Goal: Task Accomplishment & Management: Use online tool/utility

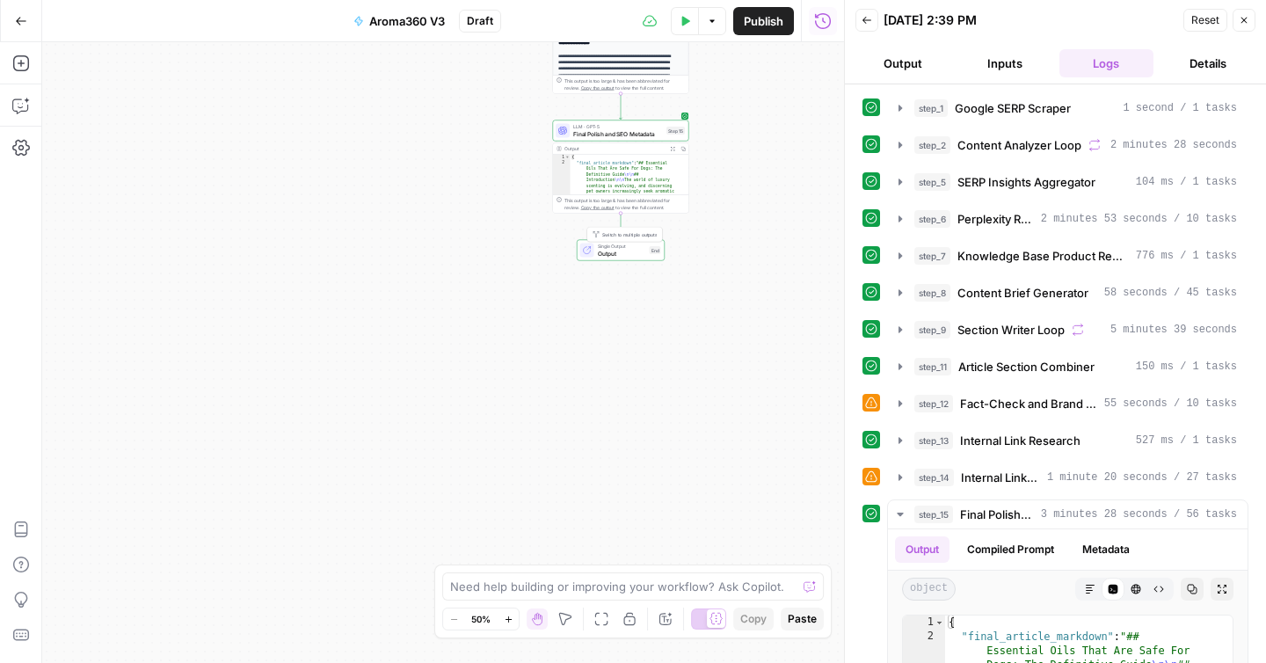
click at [613, 251] on span "Output" at bounding box center [622, 253] width 48 height 9
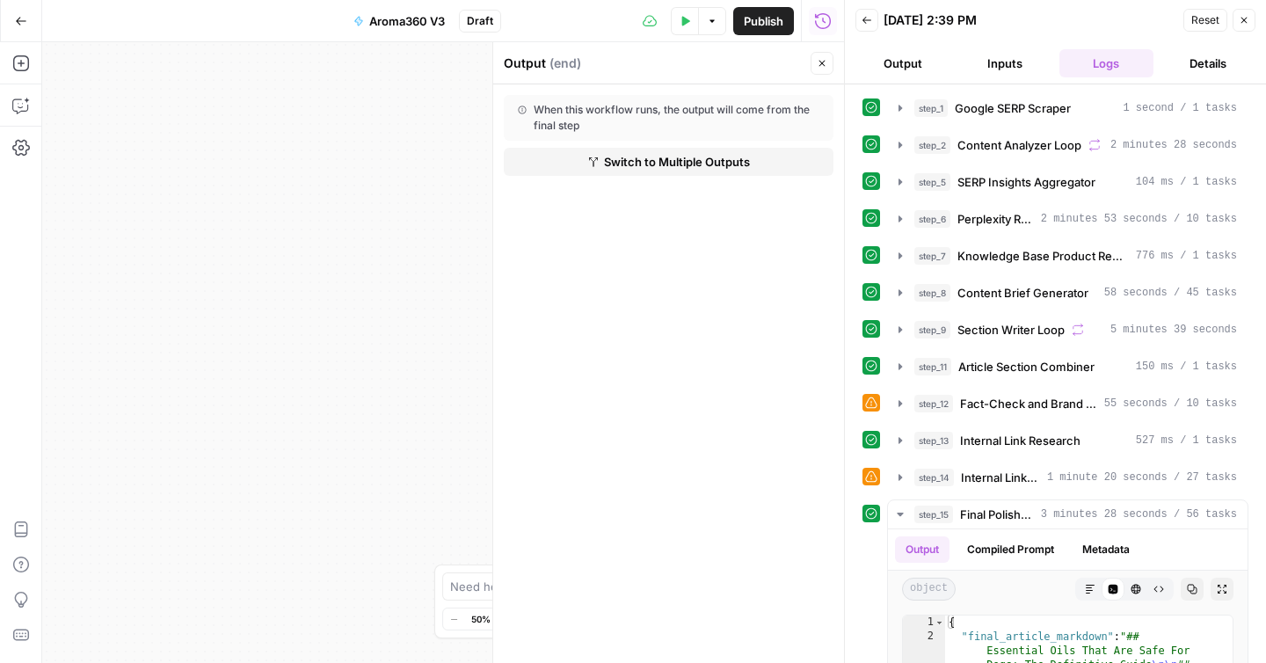
click at [815, 68] on button "Close" at bounding box center [821, 63] width 23 height 23
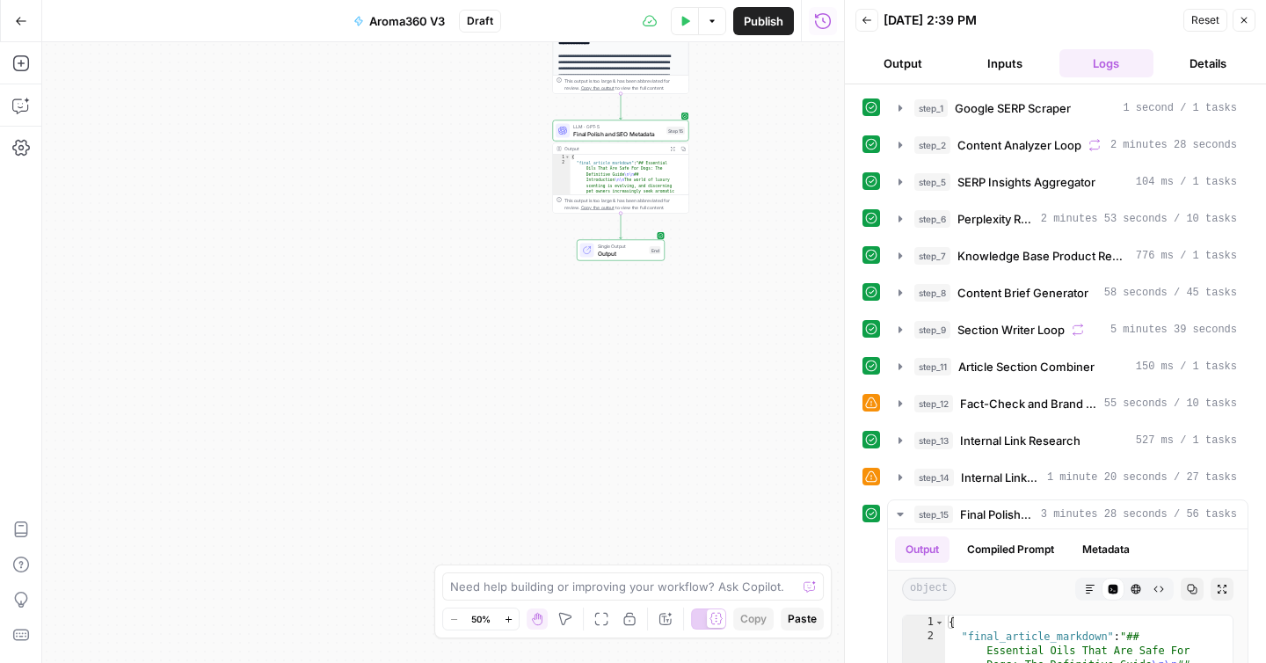
type textarea "**********"
click at [634, 131] on span "Final Polish and SEO Metadata" at bounding box center [618, 133] width 90 height 9
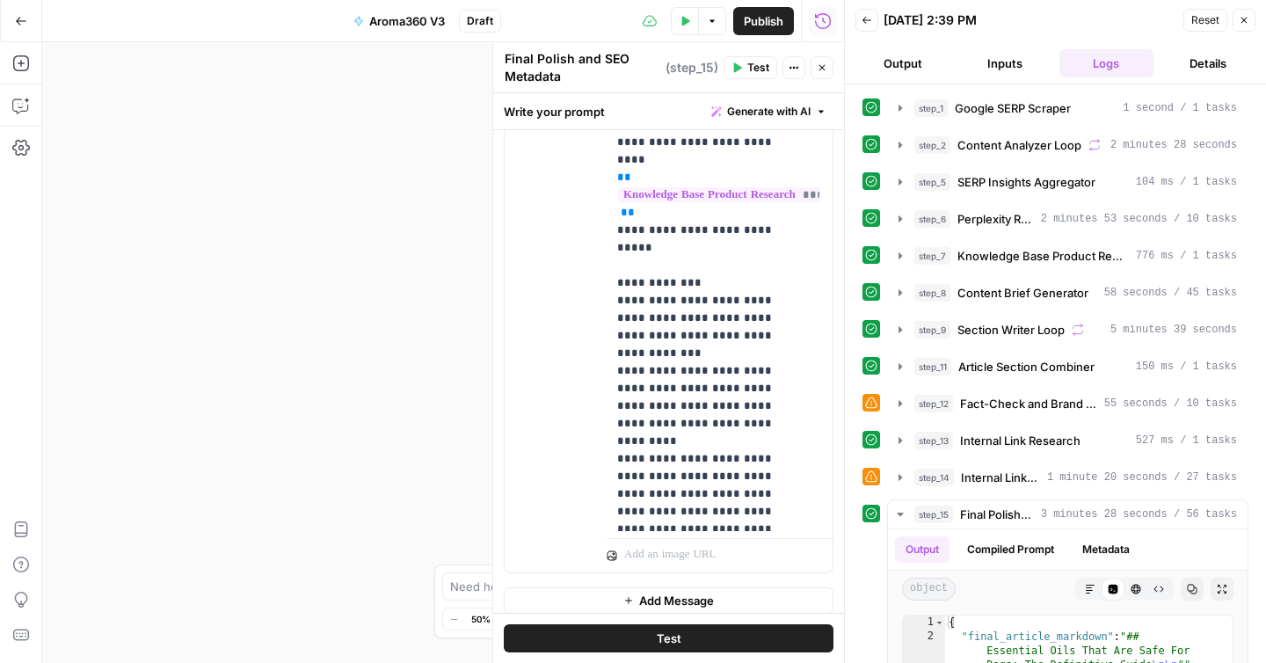
scroll to position [447, 0]
click at [820, 65] on icon "button" at bounding box center [822, 67] width 11 height 11
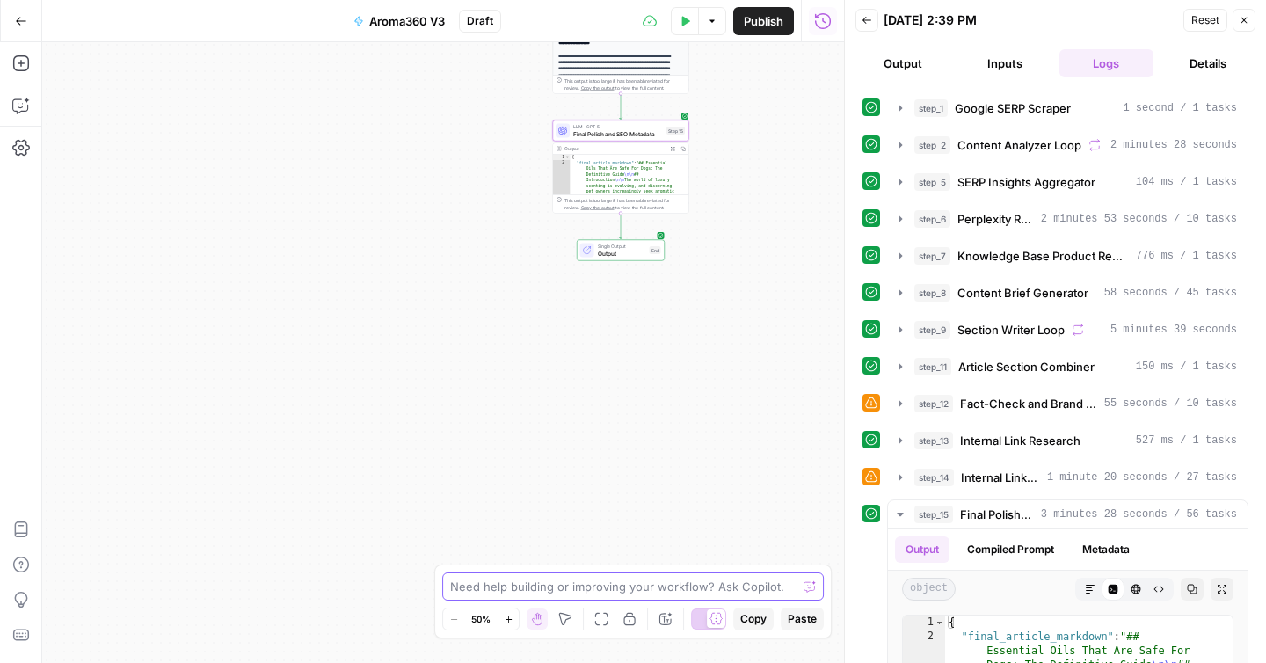
click at [540, 587] on textarea at bounding box center [623, 587] width 346 height 18
type textarea "final output needs to be in markdown format"
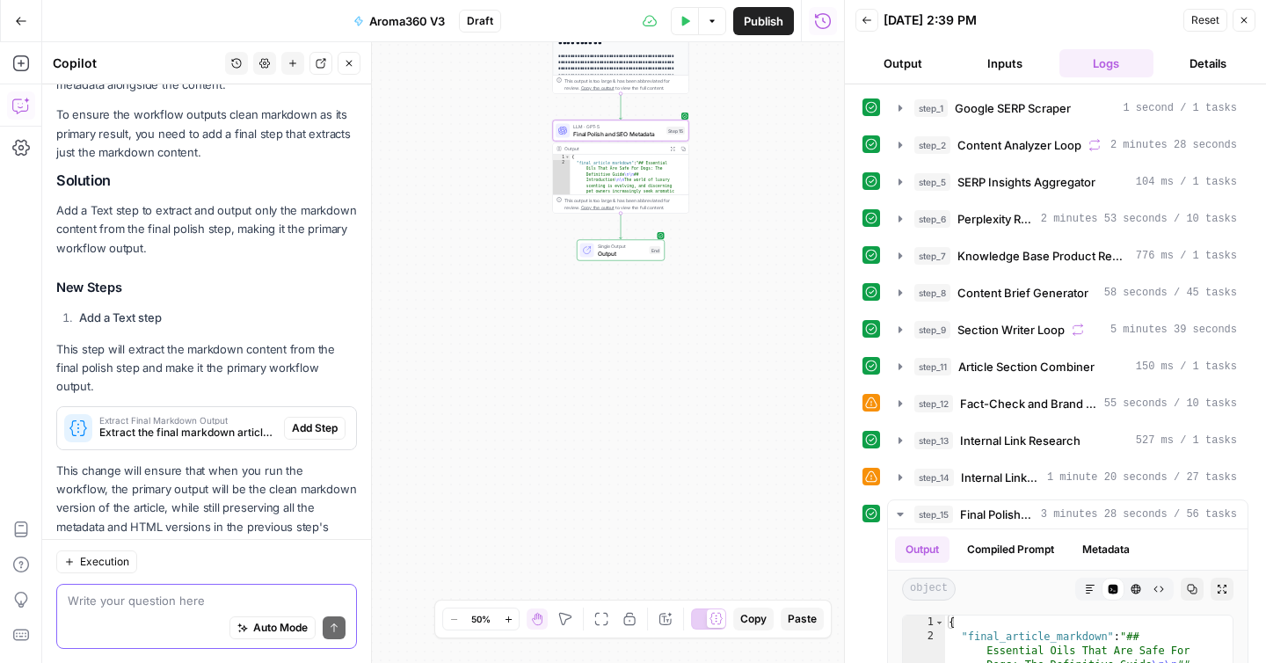
scroll to position [356, 0]
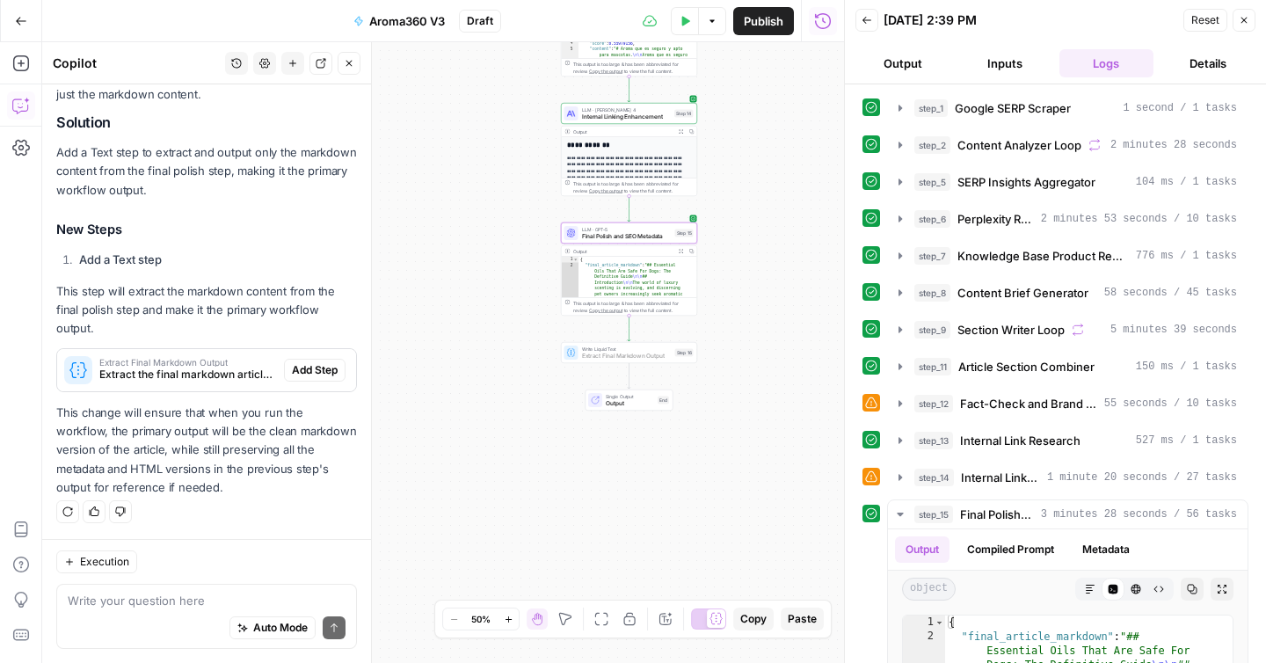
click at [311, 367] on span "Add Step" at bounding box center [315, 370] width 46 height 16
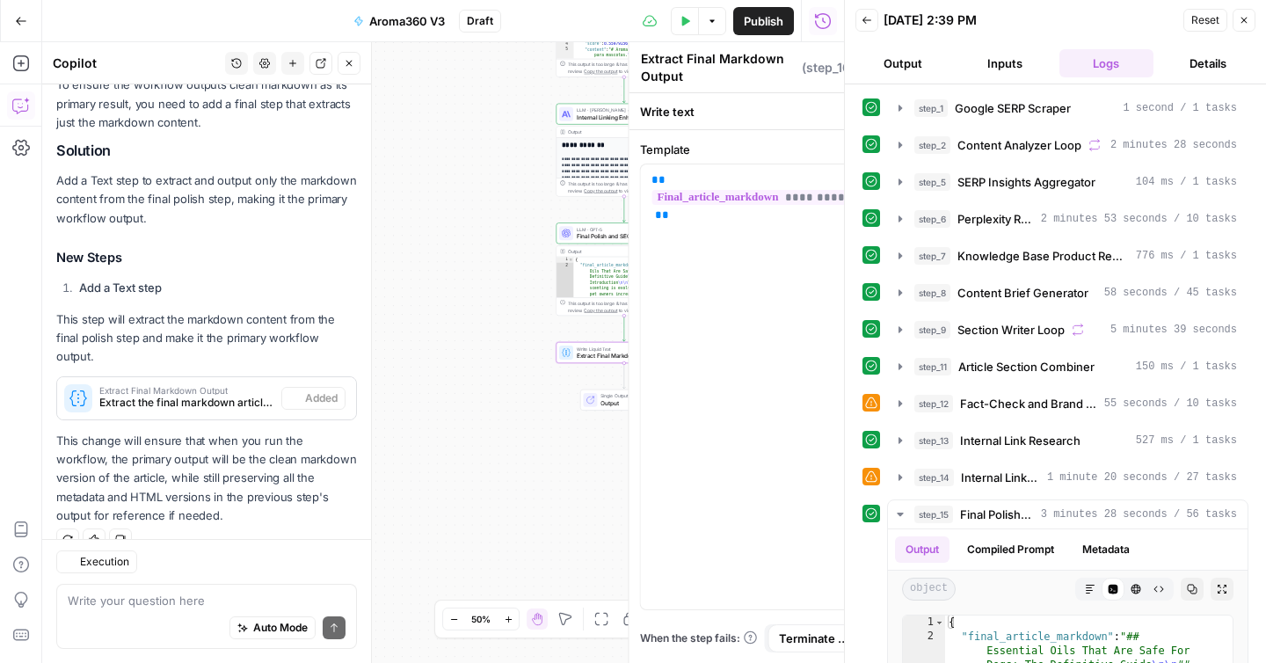
scroll to position [384, 0]
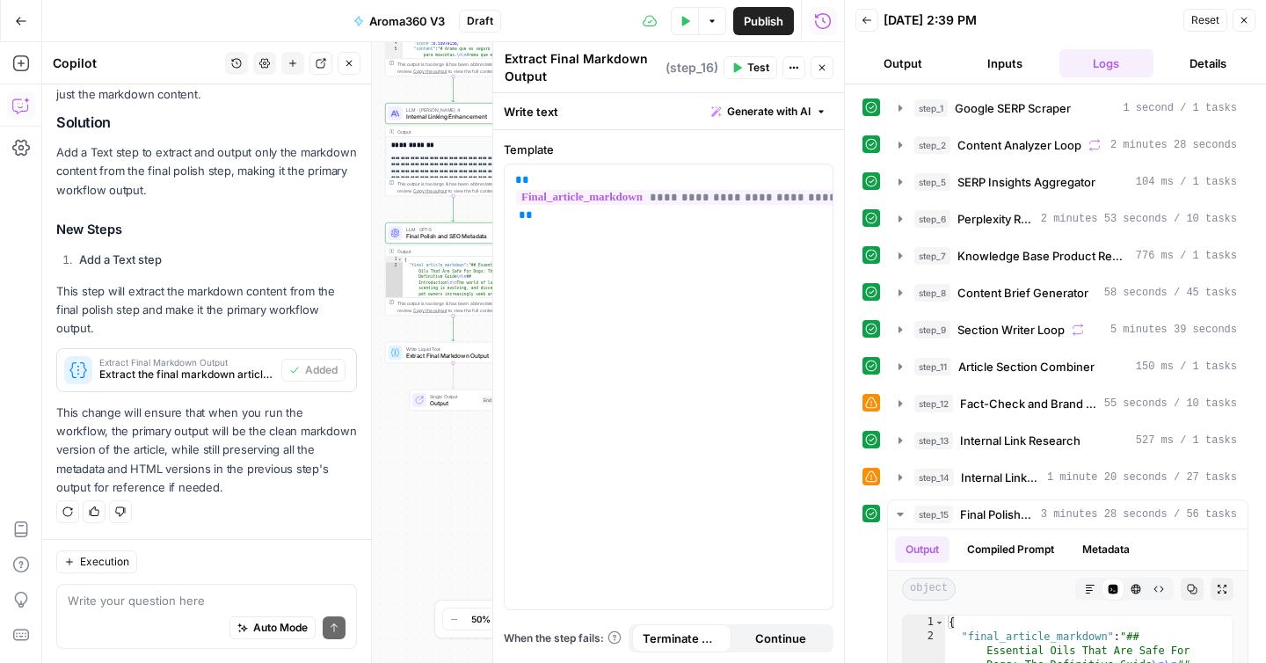
click at [681, 28] on button "Test Data" at bounding box center [685, 21] width 28 height 28
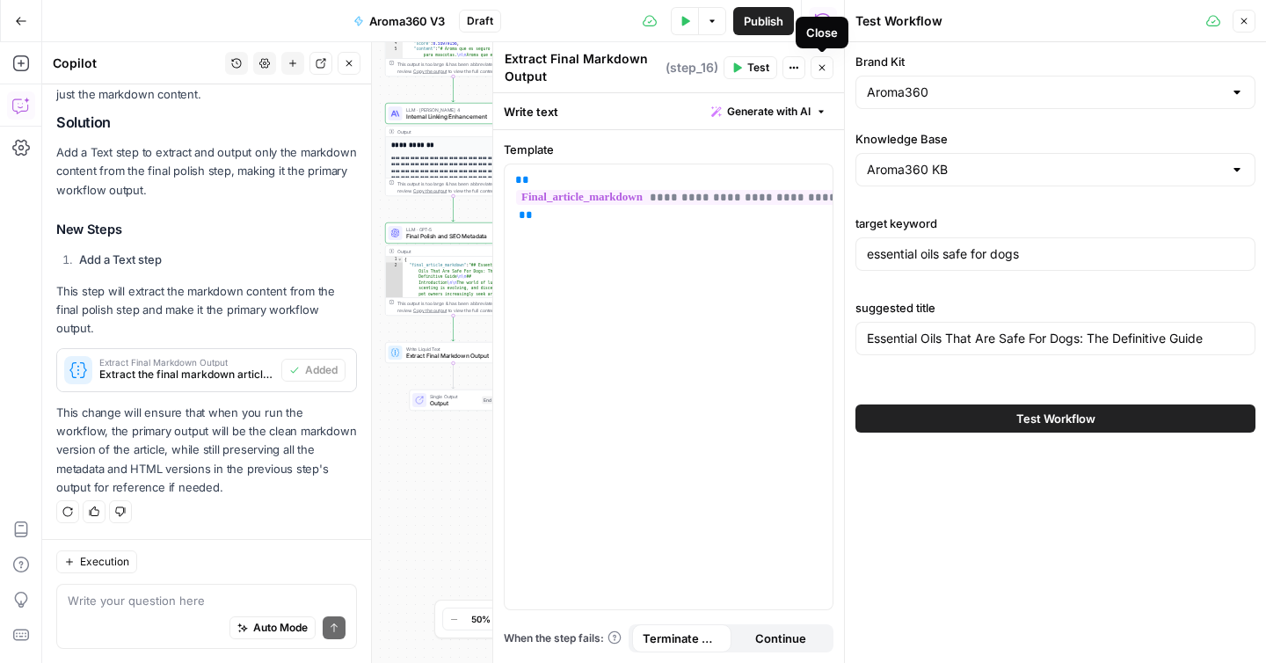
click at [824, 65] on icon "button" at bounding box center [822, 68] width 6 height 6
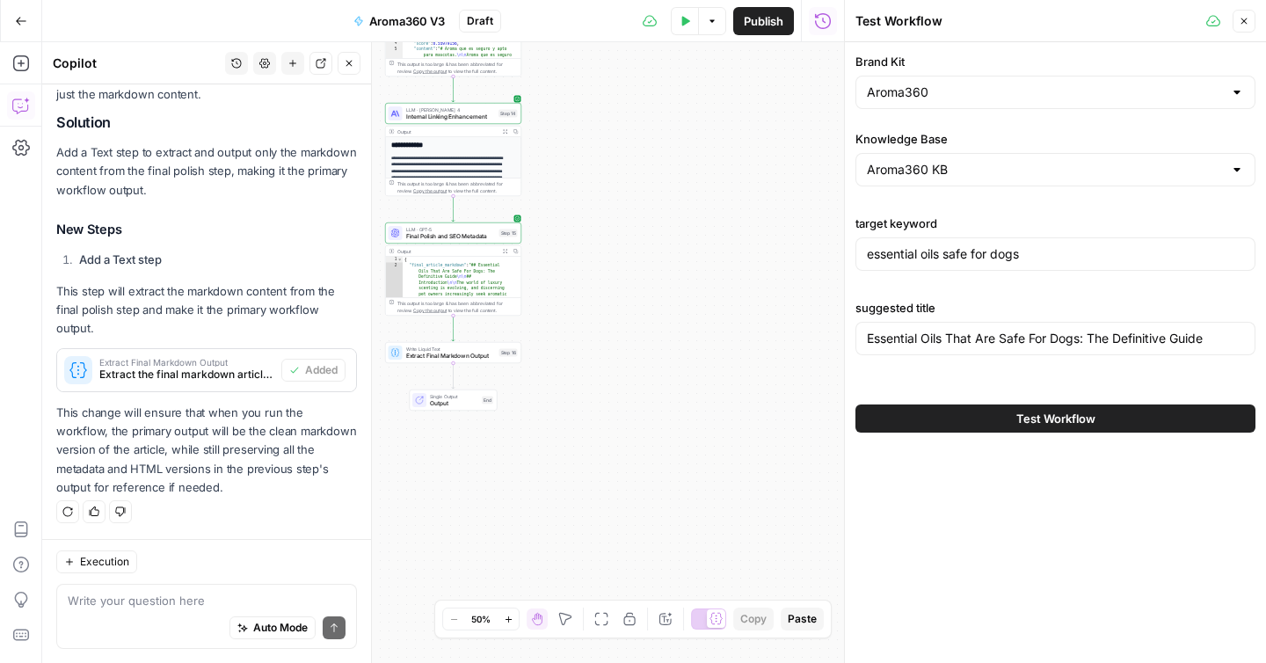
click at [979, 421] on button "Test Workflow" at bounding box center [1055, 418] width 400 height 28
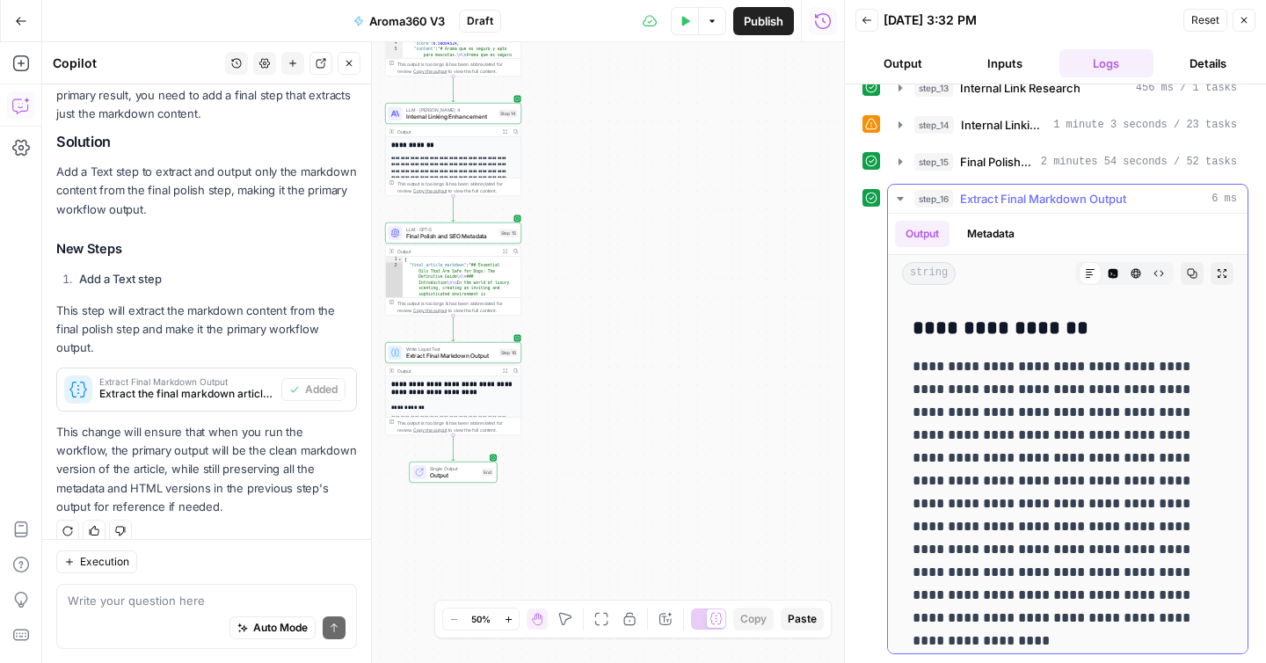
scroll to position [3776, 0]
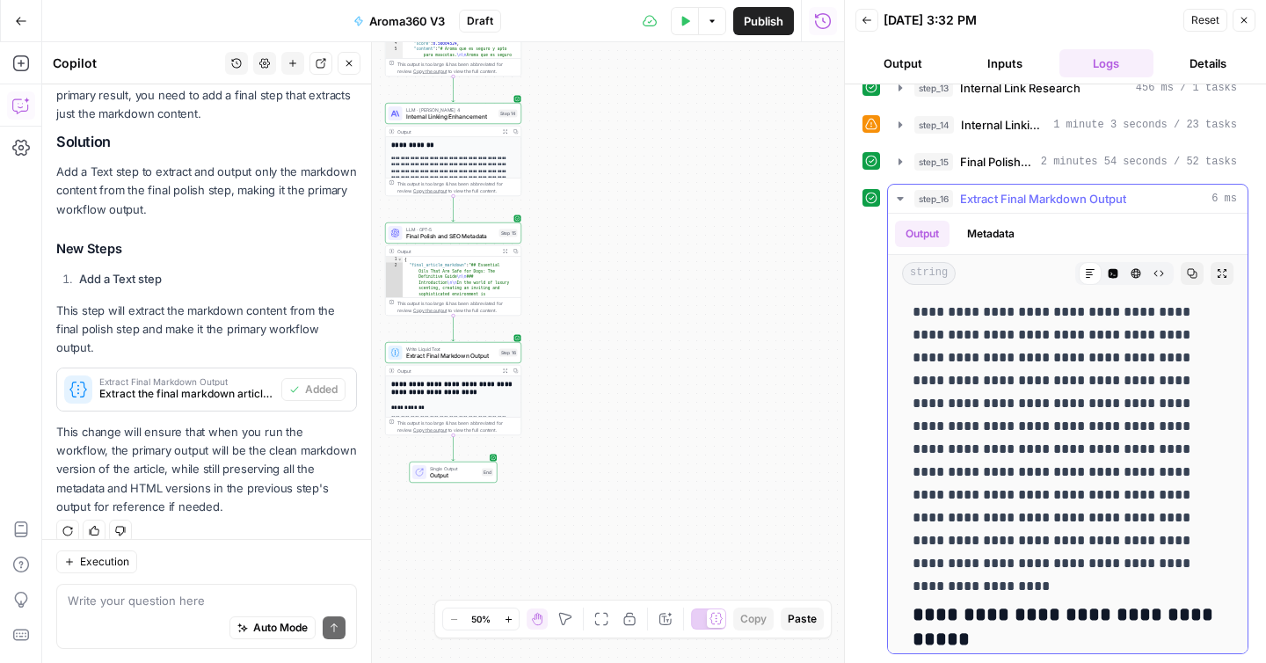
click at [1221, 270] on icon "button" at bounding box center [1222, 273] width 11 height 11
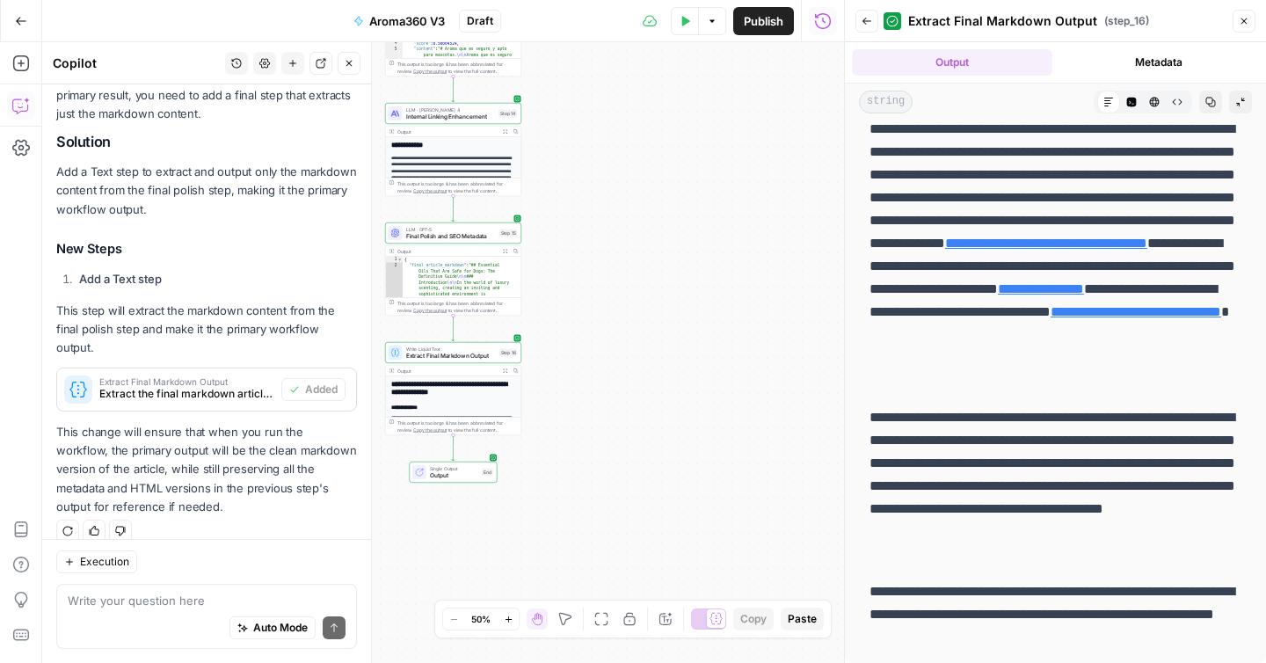
scroll to position [384, 0]
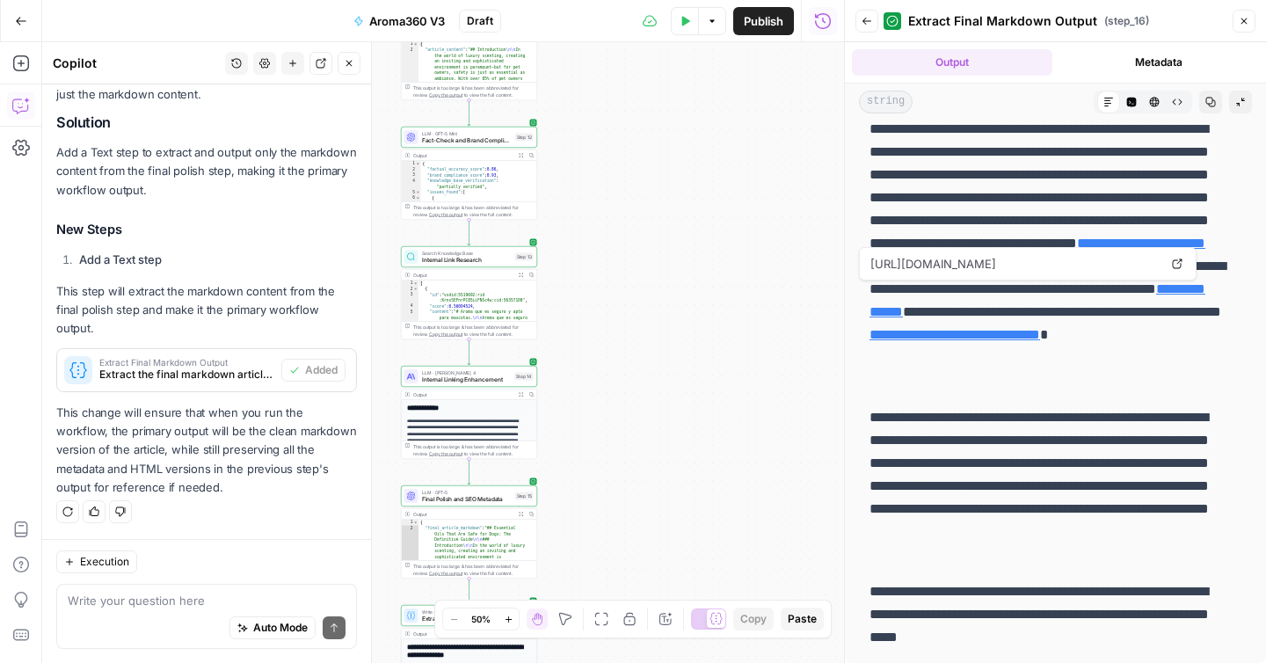
drag, startPoint x: 682, startPoint y: 141, endPoint x: 698, endPoint y: 403, distance: 263.3
click at [698, 403] on div "Workflow Input Settings Inputs Google Search Google SERP Scraper Step 1 Output …" at bounding box center [443, 352] width 802 height 621
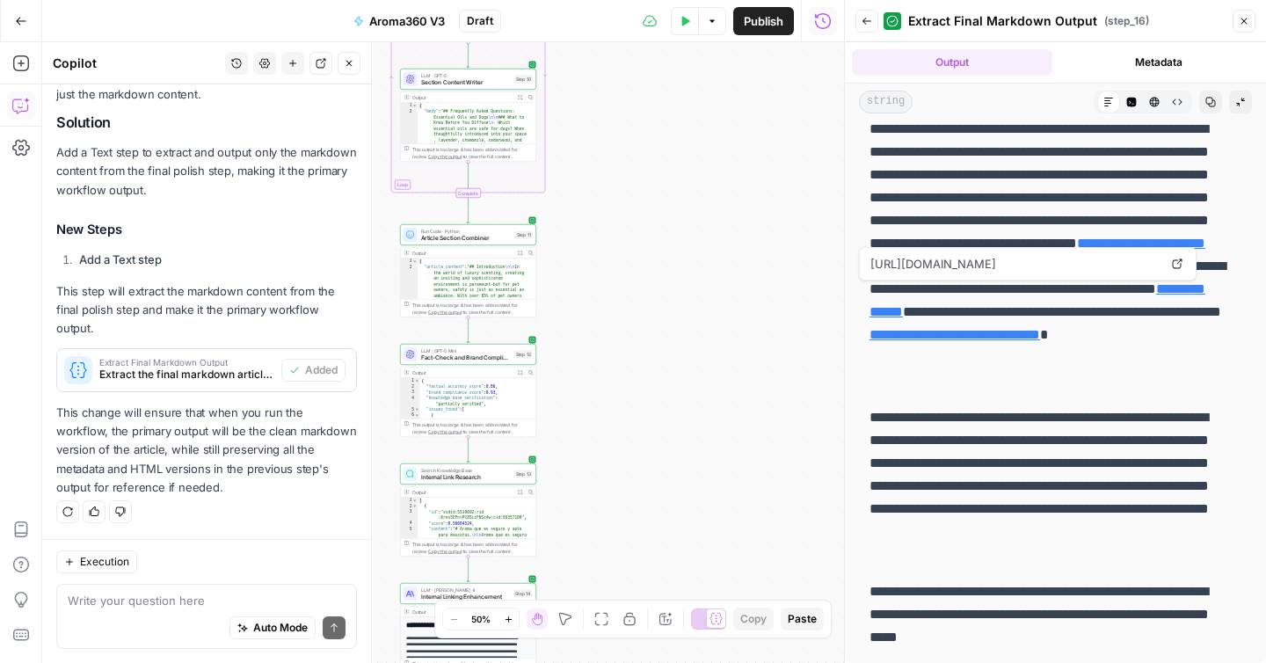
drag, startPoint x: 652, startPoint y: 165, endPoint x: 651, endPoint y: 382, distance: 217.1
click at [651, 382] on div "Workflow Input Settings Inputs Google Search Google SERP Scraper Step 1 Output …" at bounding box center [443, 352] width 802 height 621
click at [614, 230] on div "Workflow Input Settings Inputs Google Search Google SERP Scraper Step 1 Output …" at bounding box center [443, 352] width 802 height 621
click at [476, 244] on span "Article Section Combiner" at bounding box center [464, 242] width 91 height 9
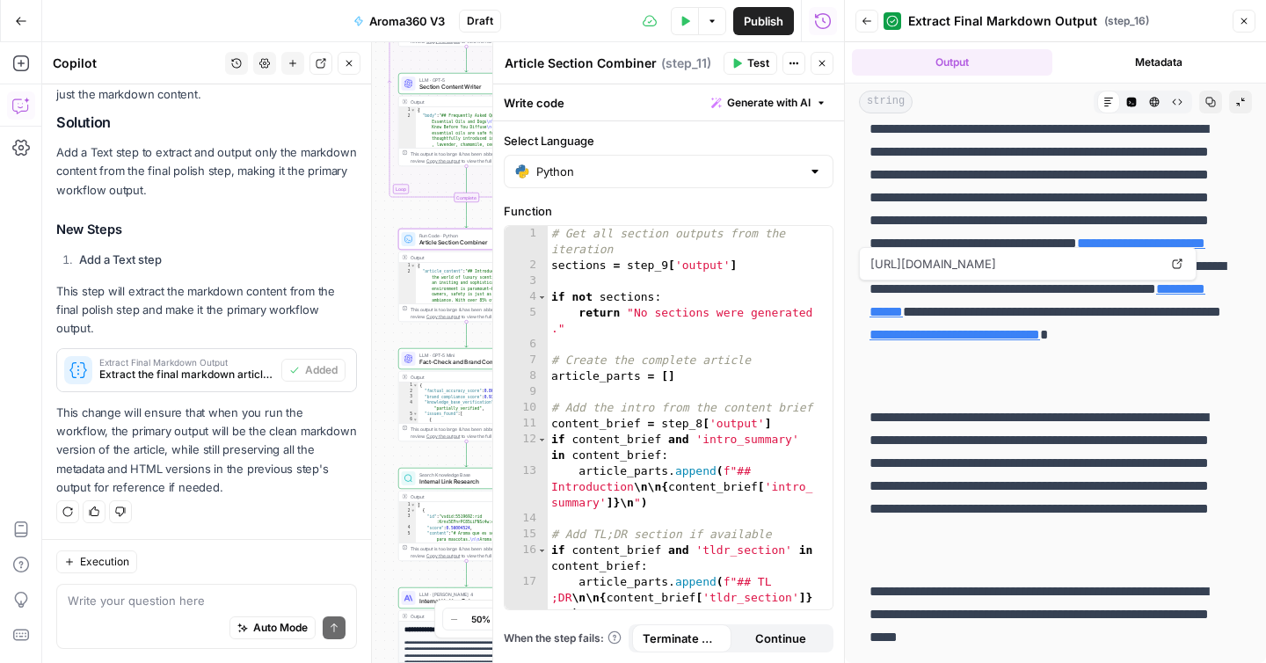
click at [821, 69] on button "Close" at bounding box center [821, 63] width 23 height 23
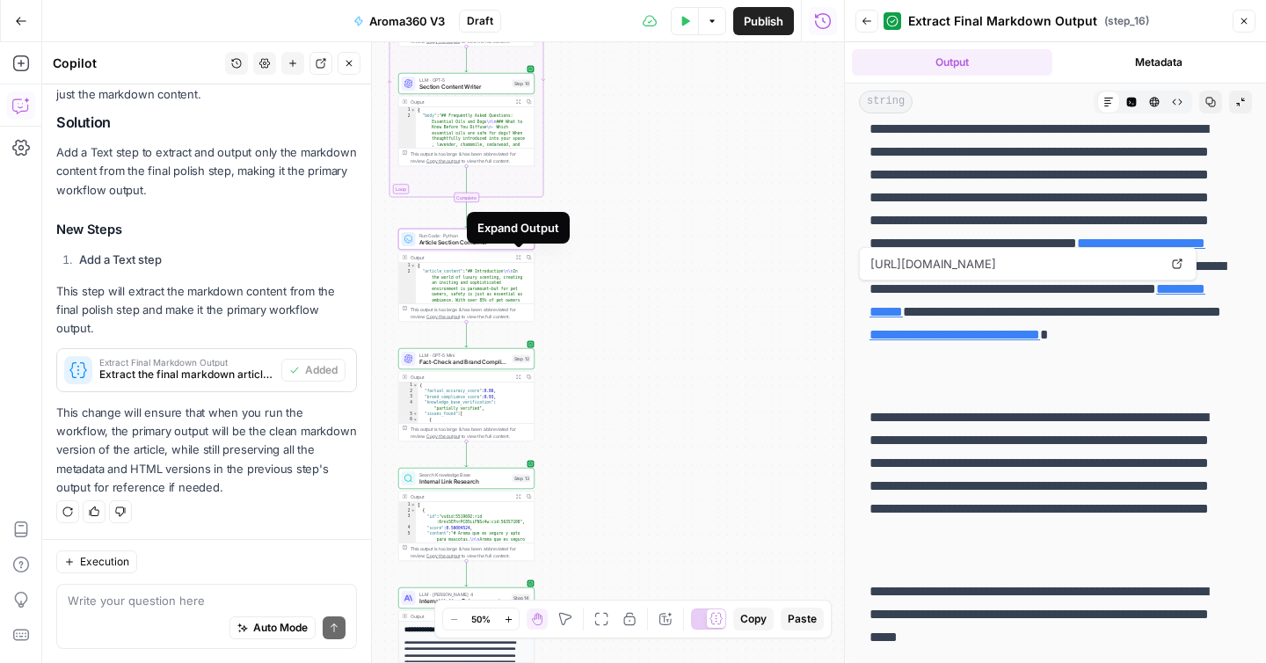
click at [520, 258] on button "Expand Output" at bounding box center [518, 257] width 11 height 11
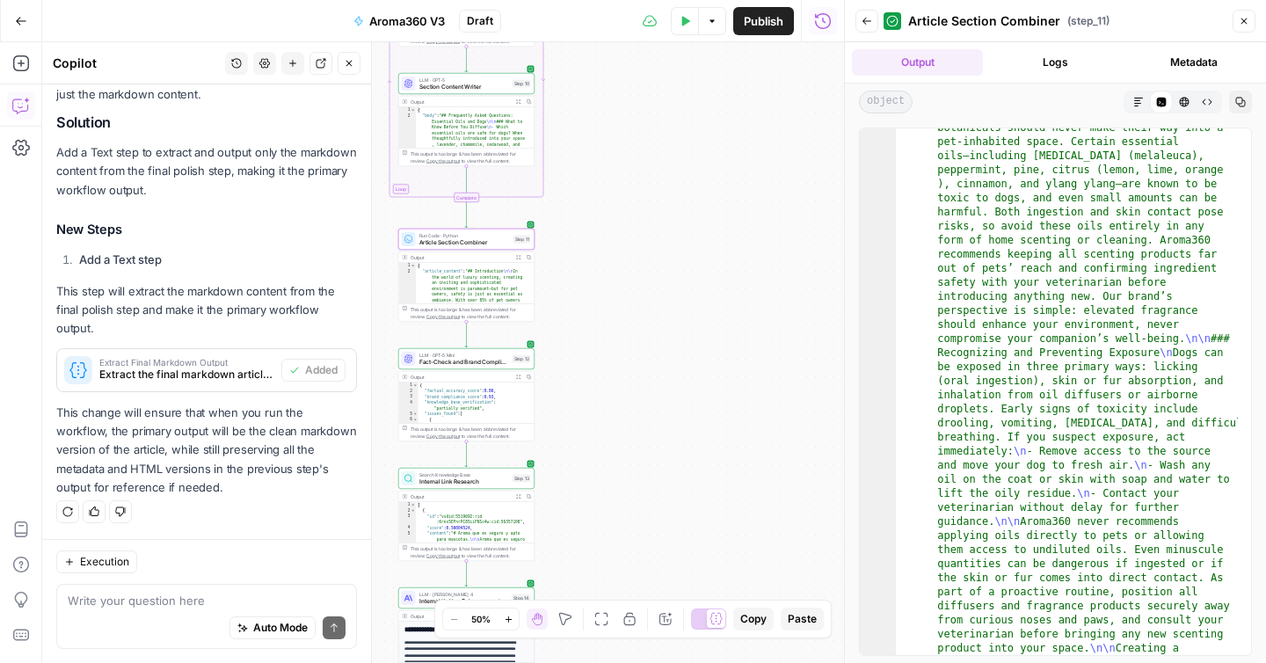
scroll to position [1836, 0]
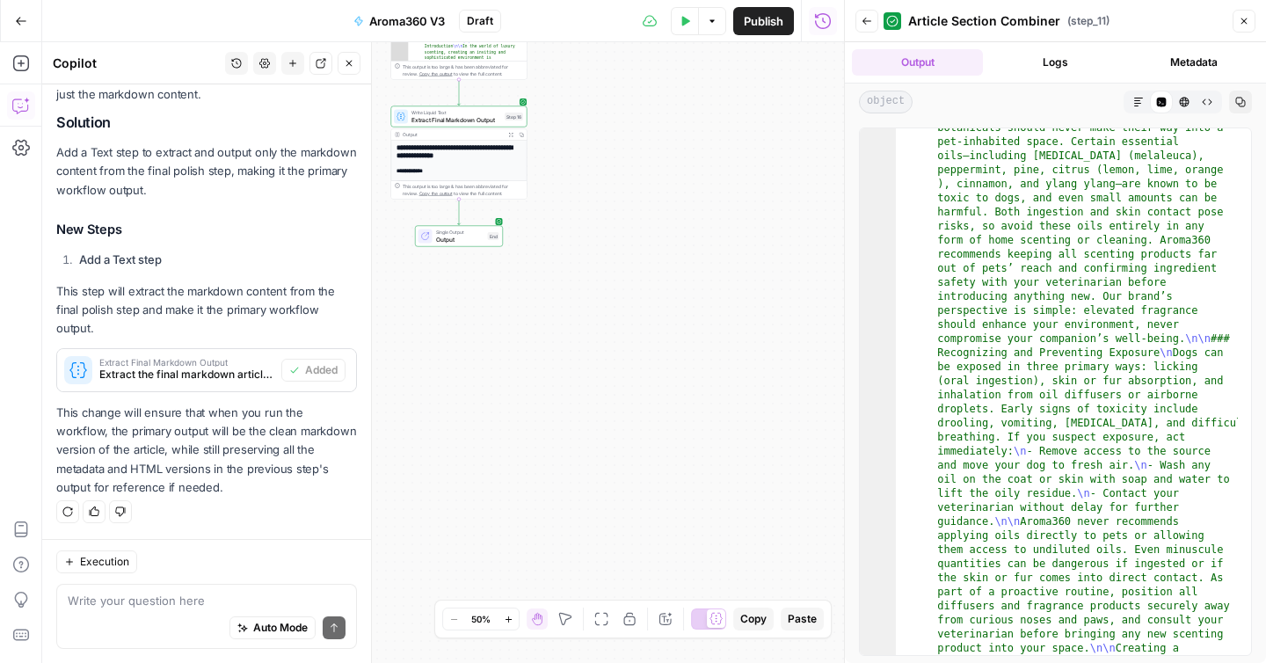
click at [462, 146] on h2 "**********" at bounding box center [455, 152] width 119 height 16
click at [469, 171] on h3 "**********" at bounding box center [455, 170] width 119 height 7
click at [511, 134] on icon "button" at bounding box center [510, 134] width 5 height 5
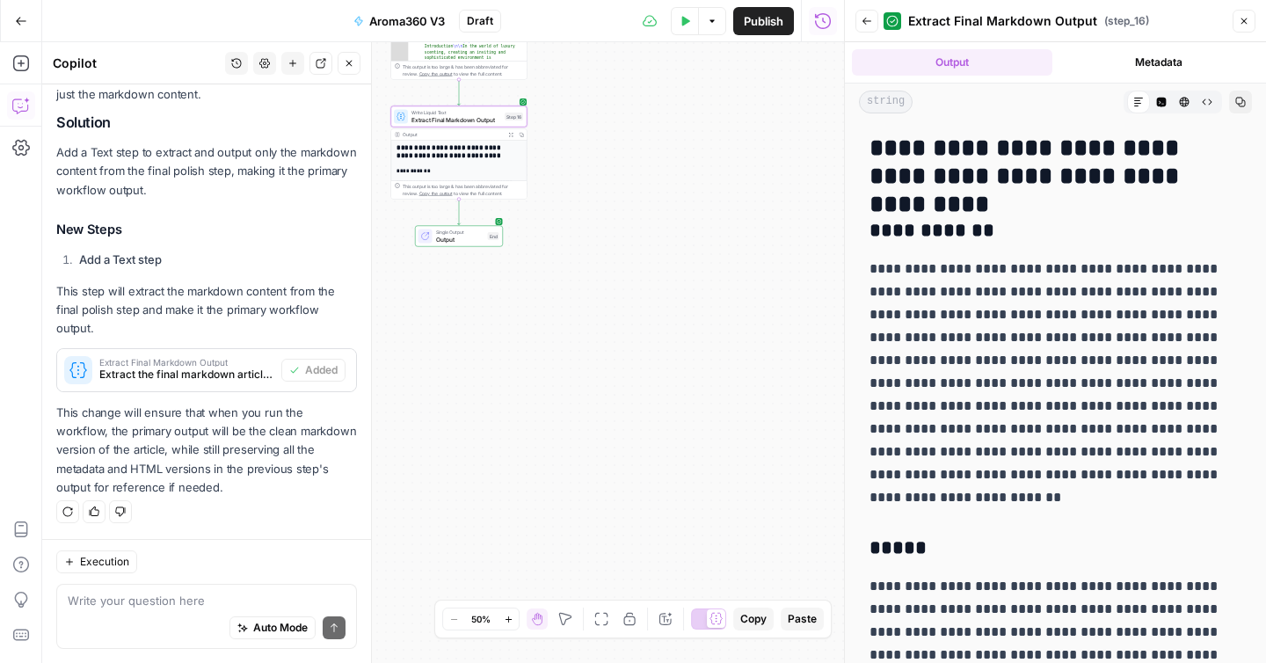
click at [24, 28] on button "Go Back" at bounding box center [21, 21] width 32 height 32
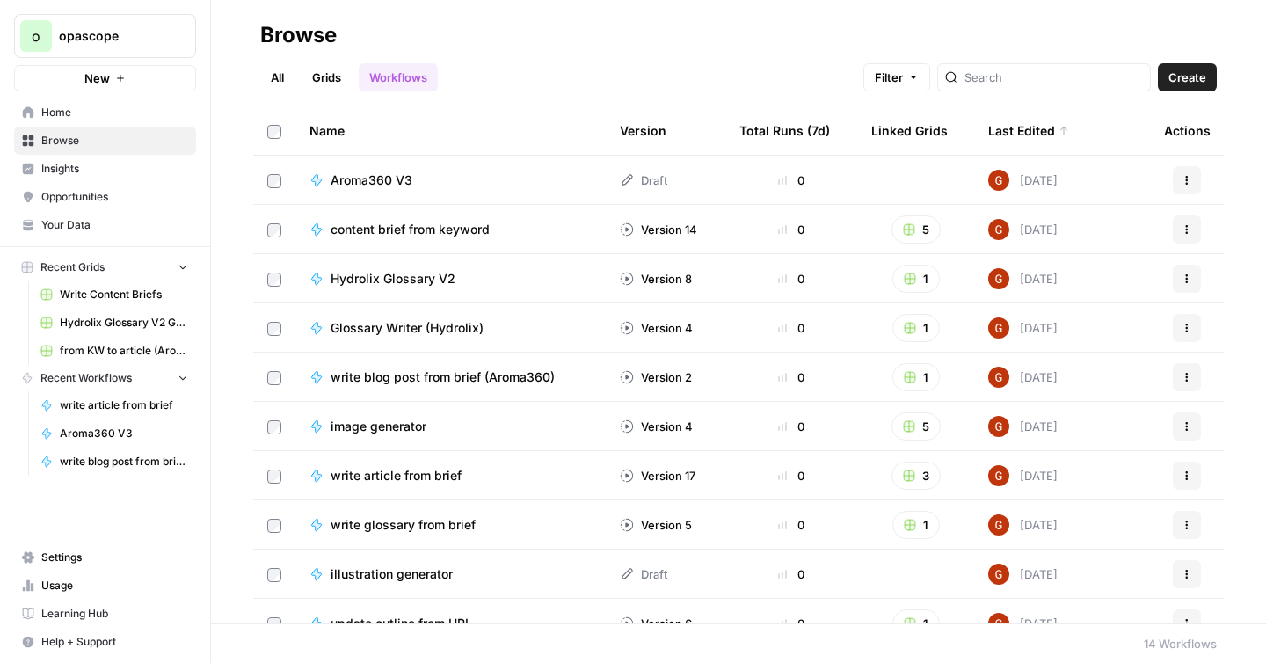
click at [451, 227] on span "content brief from keyword" at bounding box center [410, 230] width 159 height 18
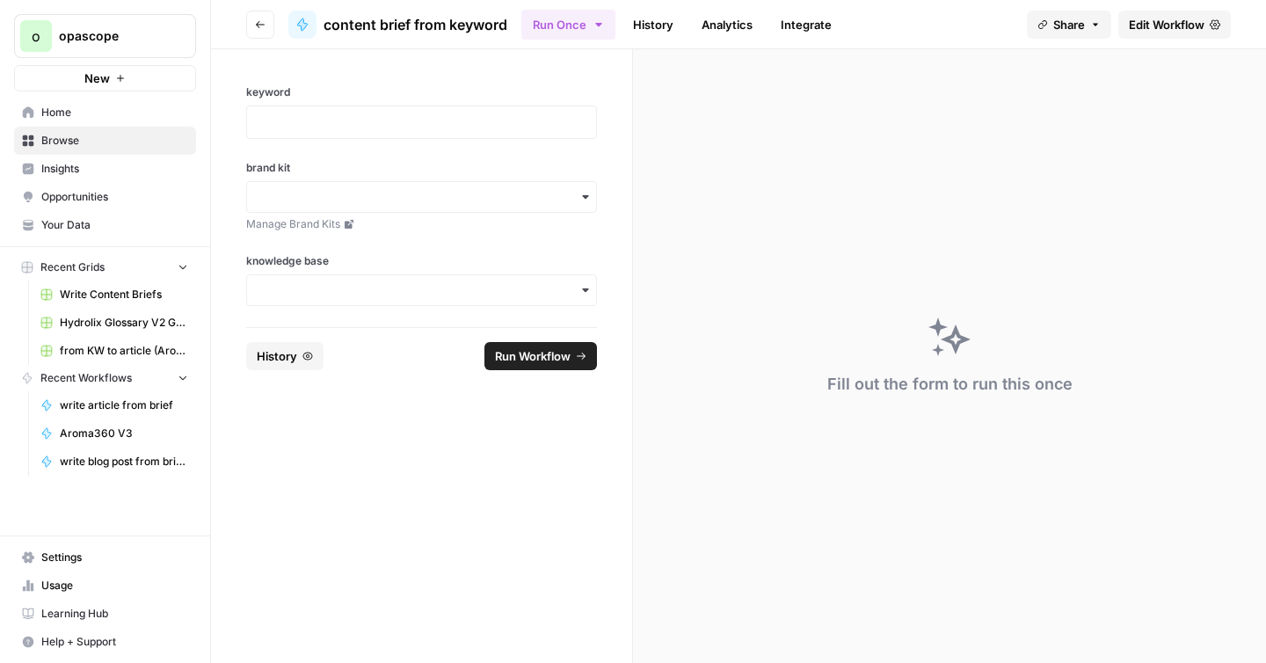
click at [259, 25] on icon "button" at bounding box center [260, 24] width 11 height 11
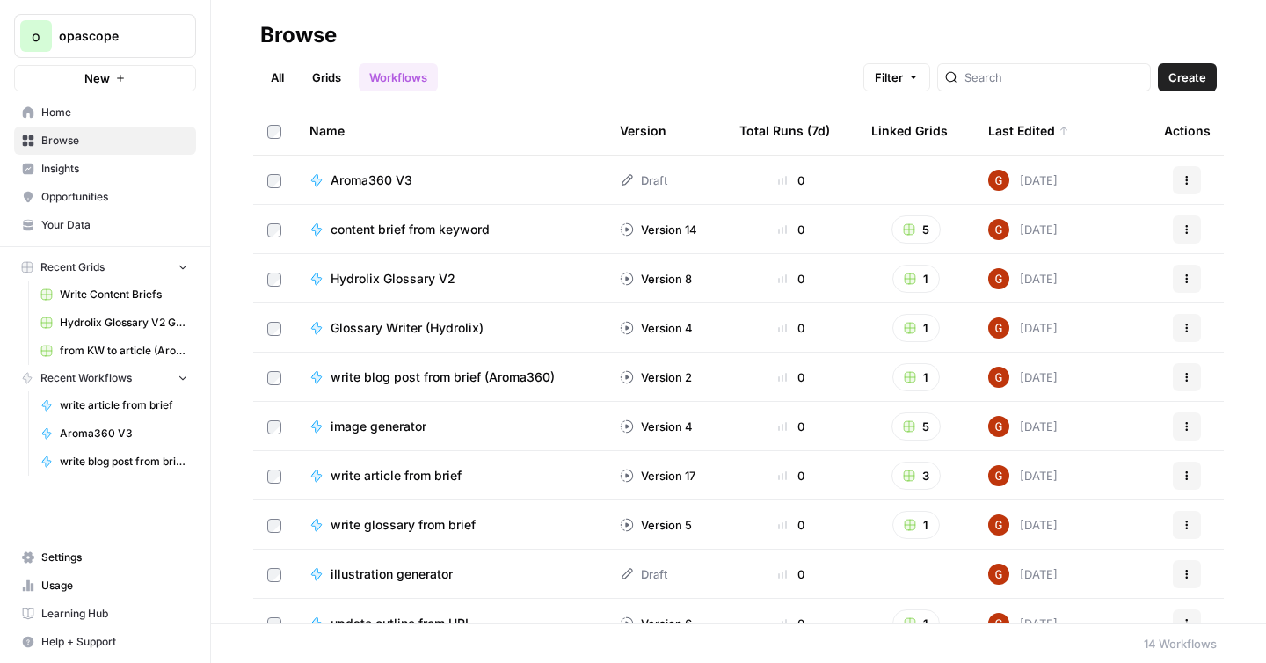
click at [395, 178] on span "Aroma360 V3" at bounding box center [372, 180] width 82 height 18
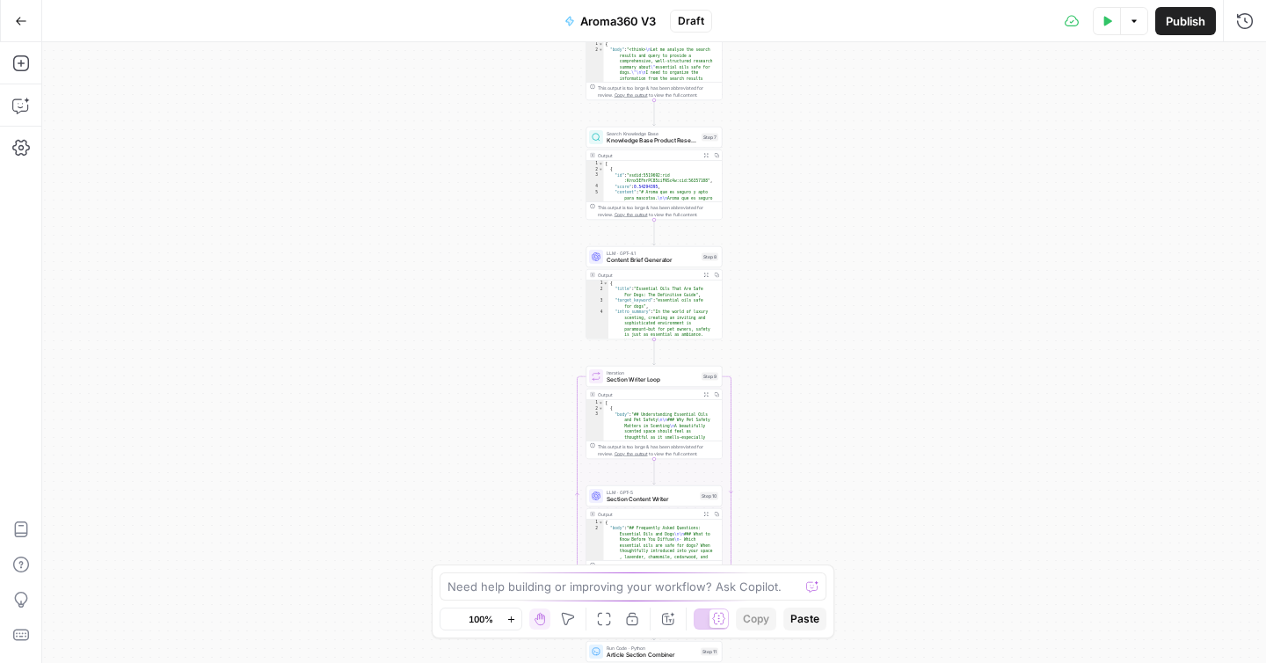
click at [28, 21] on button "Go Back" at bounding box center [21, 21] width 32 height 32
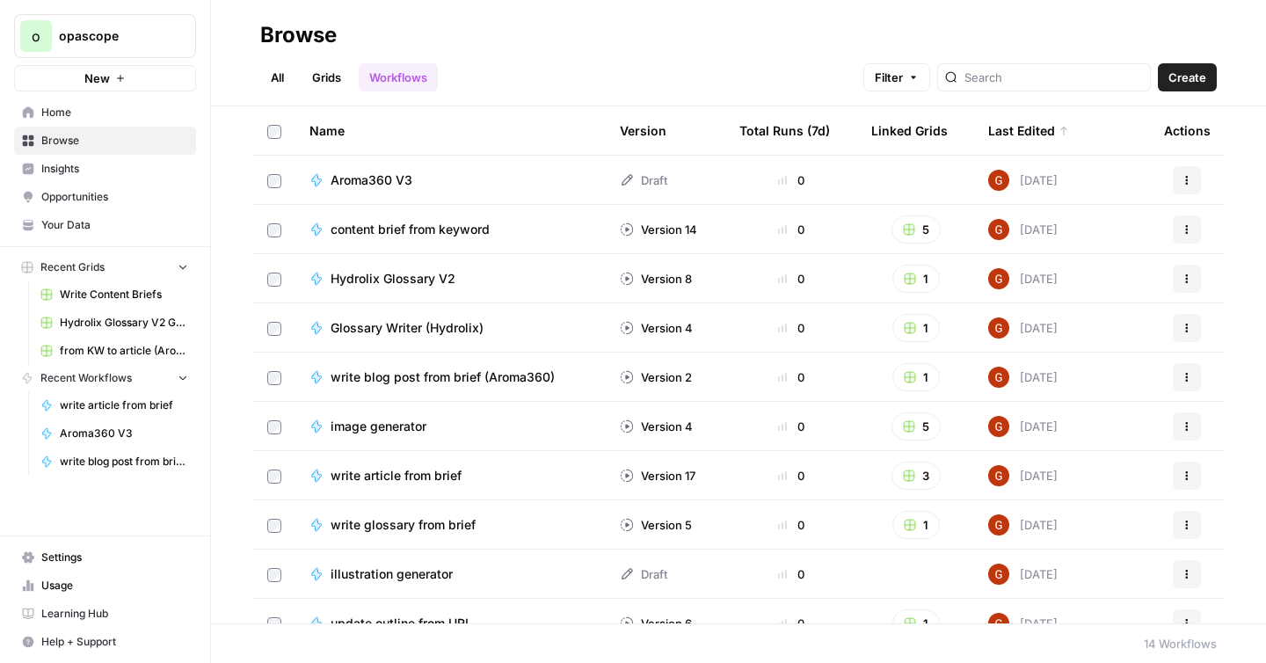
click at [324, 79] on link "Grids" at bounding box center [327, 77] width 50 height 28
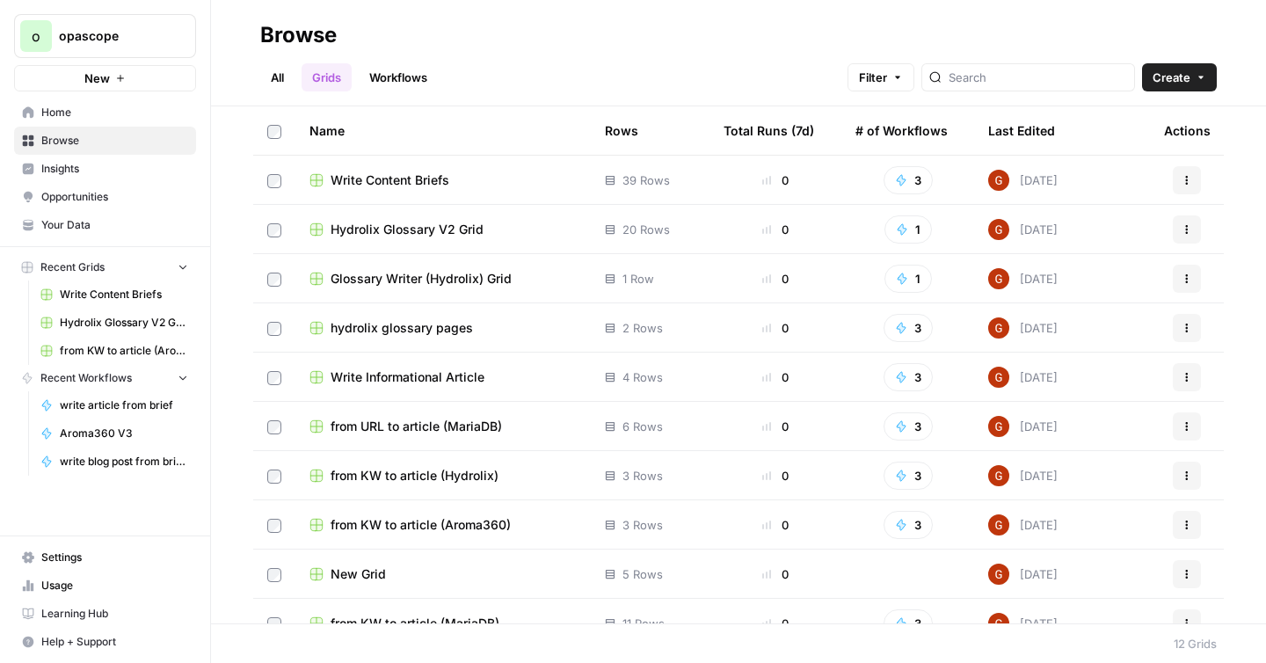
click at [390, 77] on link "Workflows" at bounding box center [398, 77] width 79 height 28
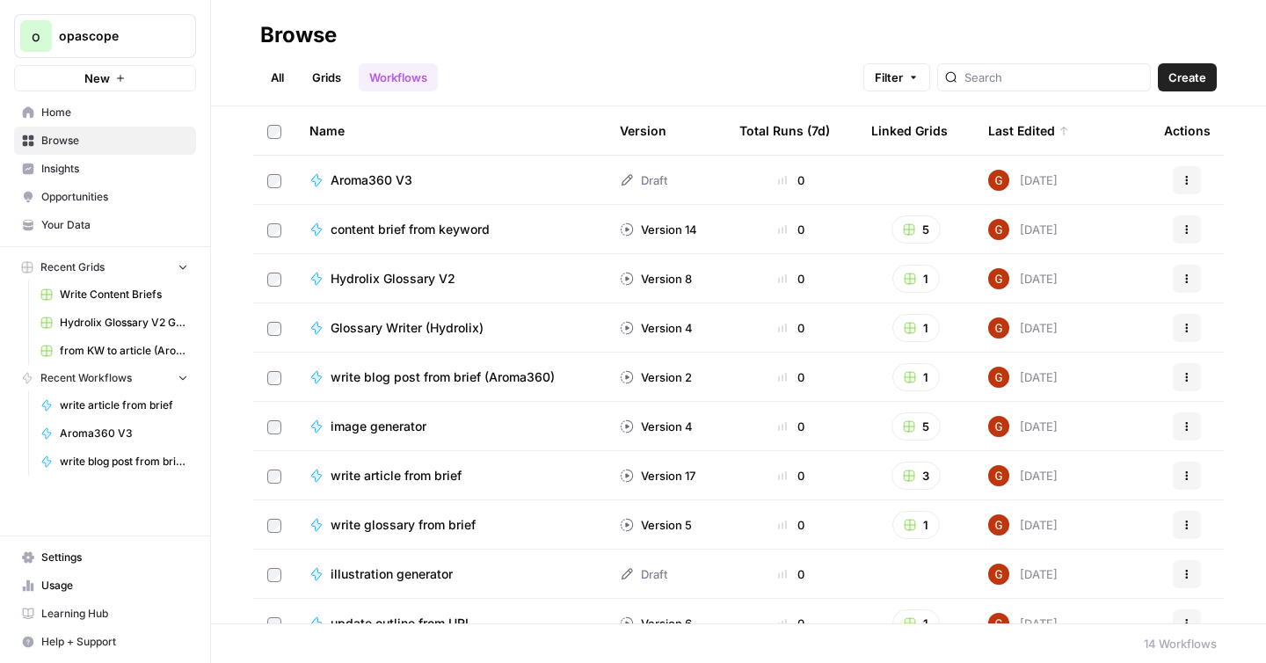
click at [399, 229] on span "content brief from keyword" at bounding box center [410, 230] width 159 height 18
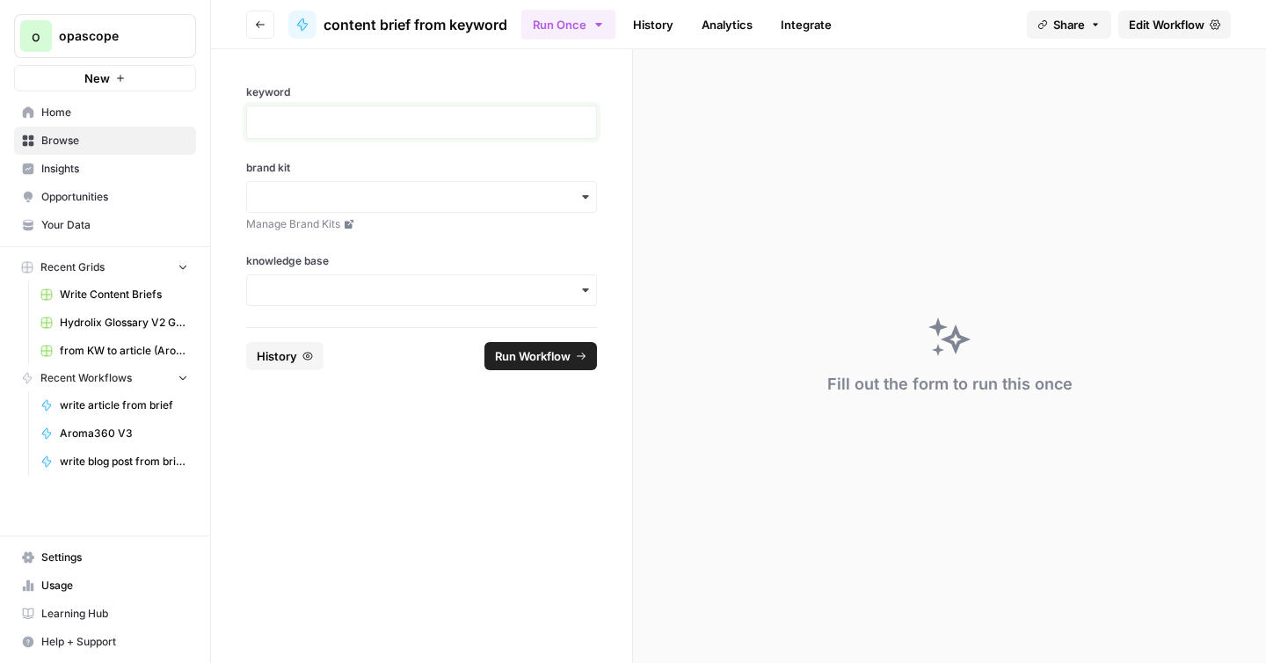
click at [418, 126] on p at bounding box center [422, 122] width 328 height 18
click at [392, 187] on div "button" at bounding box center [421, 197] width 351 height 32
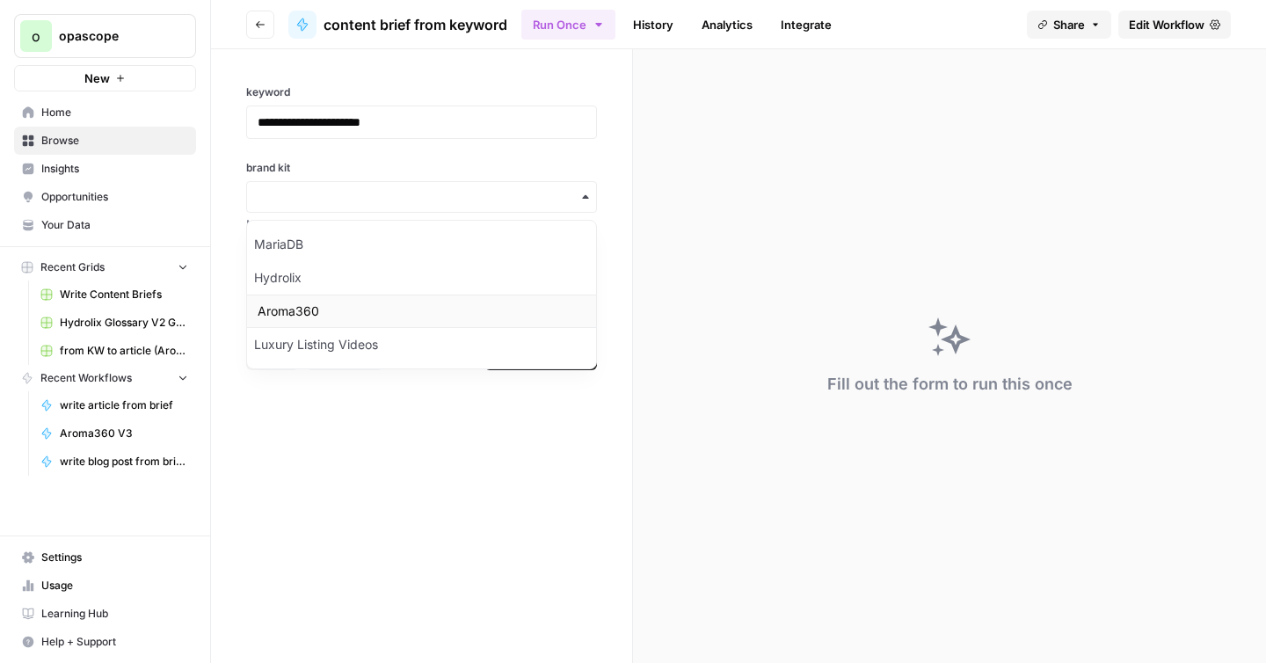
click at [298, 315] on div "Aroma360" at bounding box center [421, 310] width 349 height 33
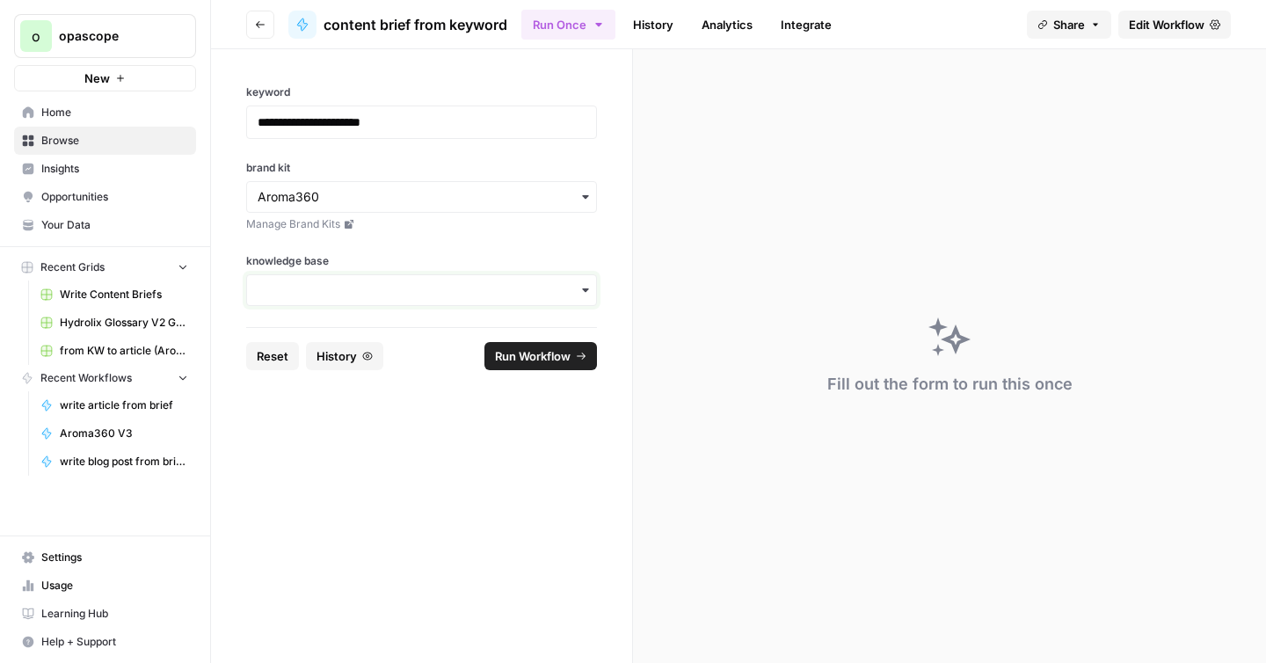
click at [337, 291] on input "knowledge base" at bounding box center [422, 290] width 328 height 18
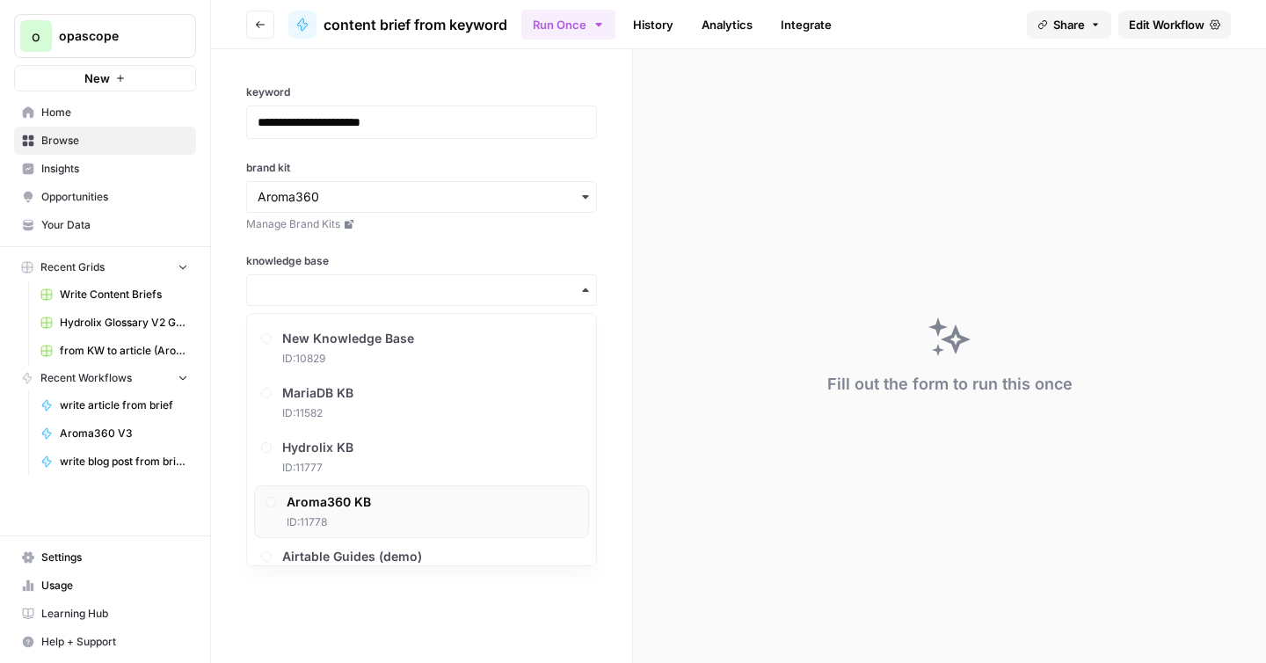
click at [316, 495] on span "Aroma360 KB" at bounding box center [329, 502] width 84 height 18
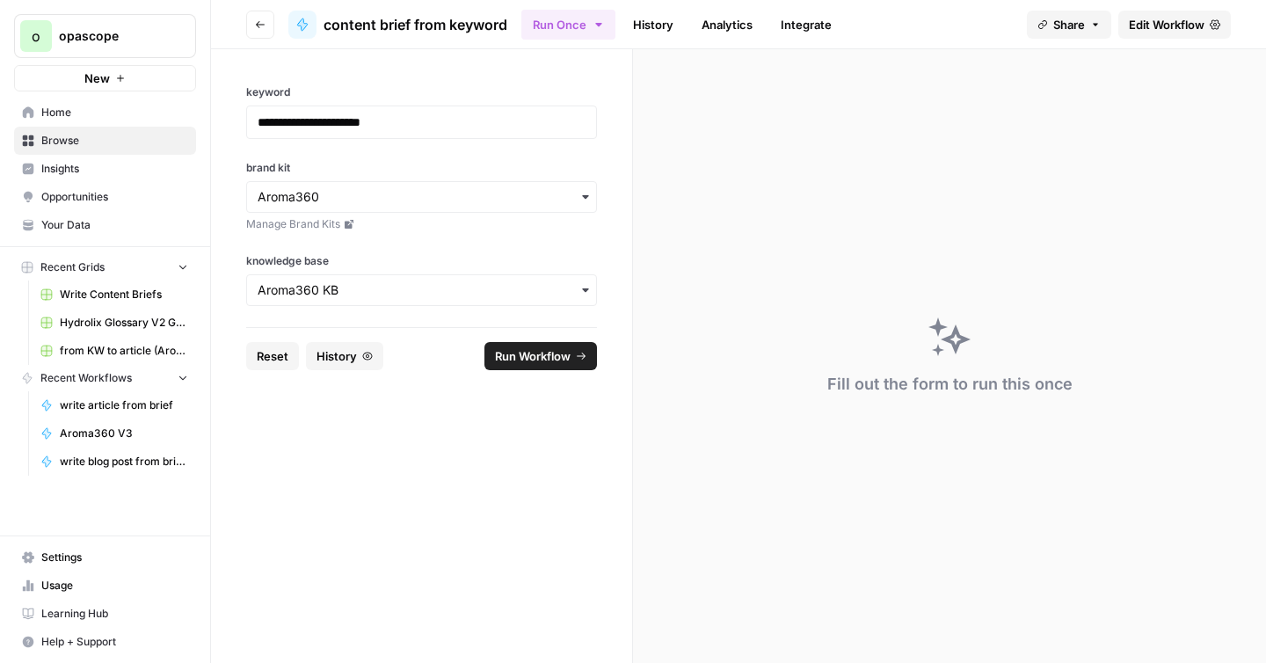
click at [514, 361] on span "Run Workflow" at bounding box center [533, 356] width 76 height 18
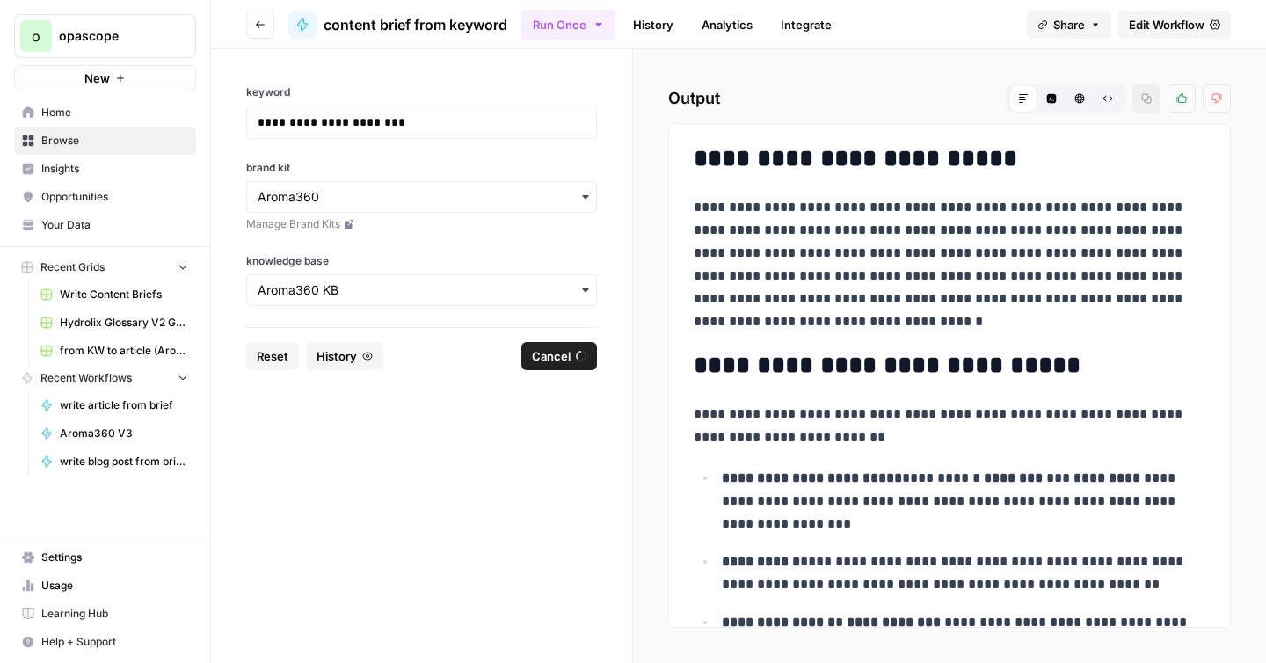
click at [1028, 206] on p "**********" at bounding box center [943, 264] width 498 height 137
click at [800, 107] on h2 "Output Markdown Code Editor HTML Viewer Raw Output Copy Thumbs up Thumbs down" at bounding box center [949, 98] width 563 height 28
click at [1076, 97] on icon "button" at bounding box center [1080, 99] width 10 height 10
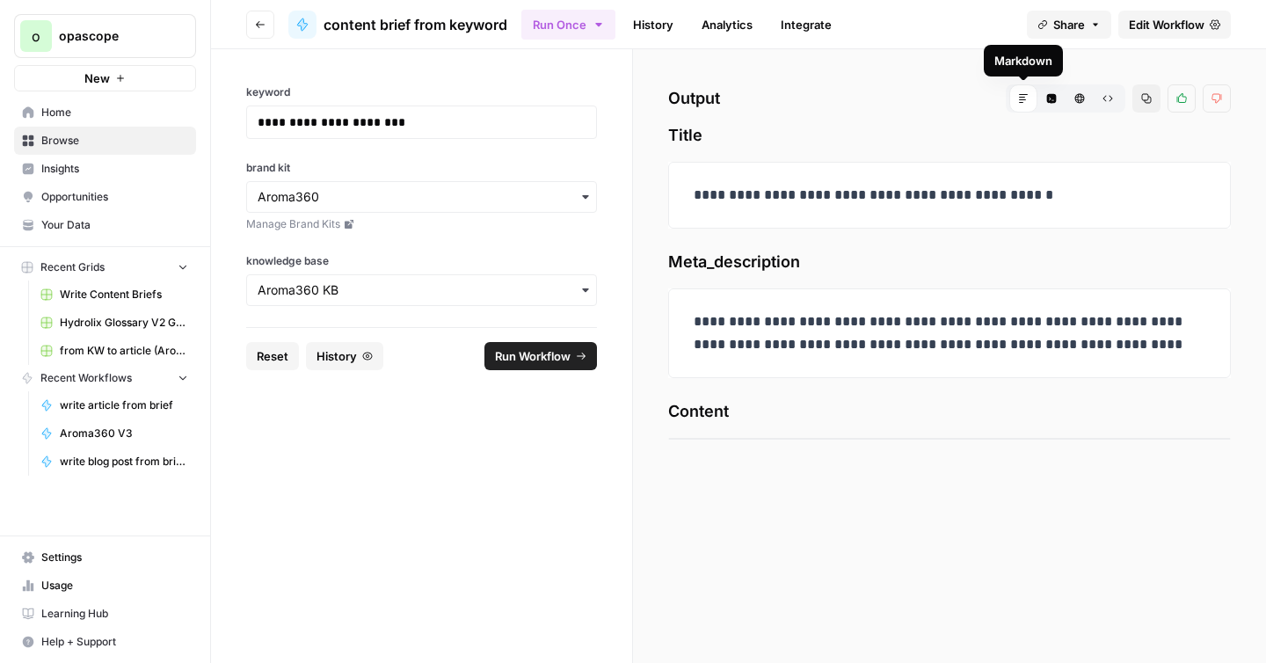
click at [1018, 101] on icon at bounding box center [1023, 98] width 11 height 11
click at [1049, 98] on icon "button" at bounding box center [1052, 99] width 10 height 10
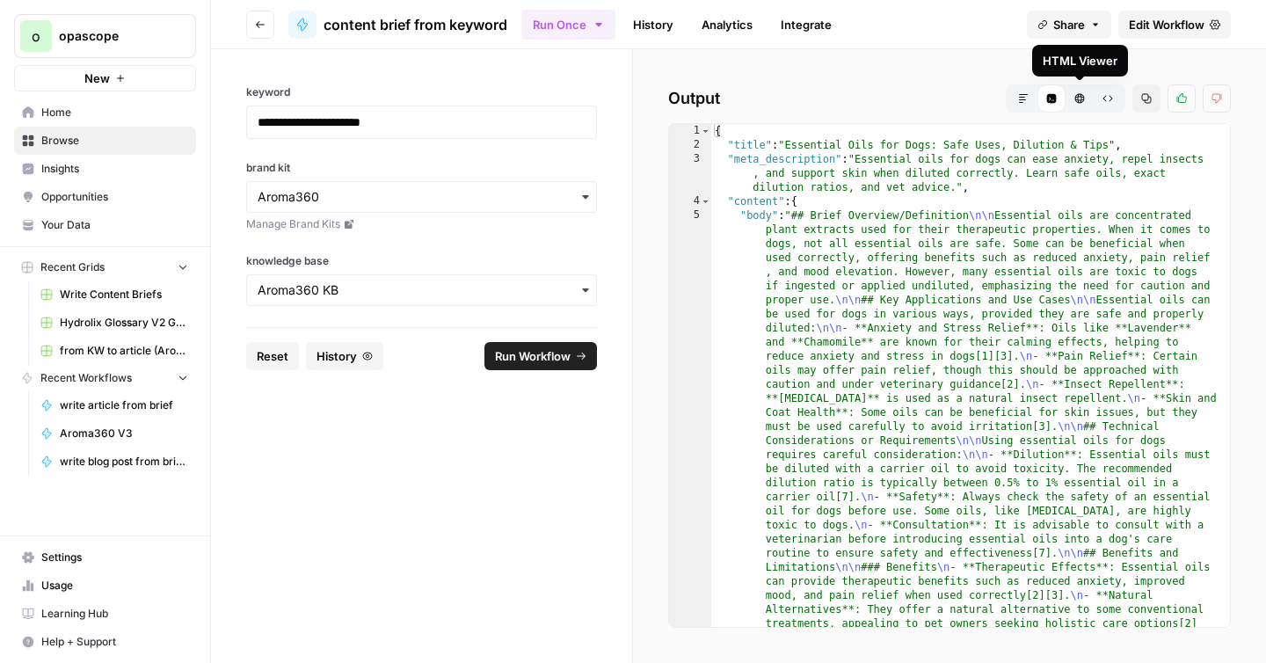
click at [1077, 98] on icon "button" at bounding box center [1080, 99] width 10 height 10
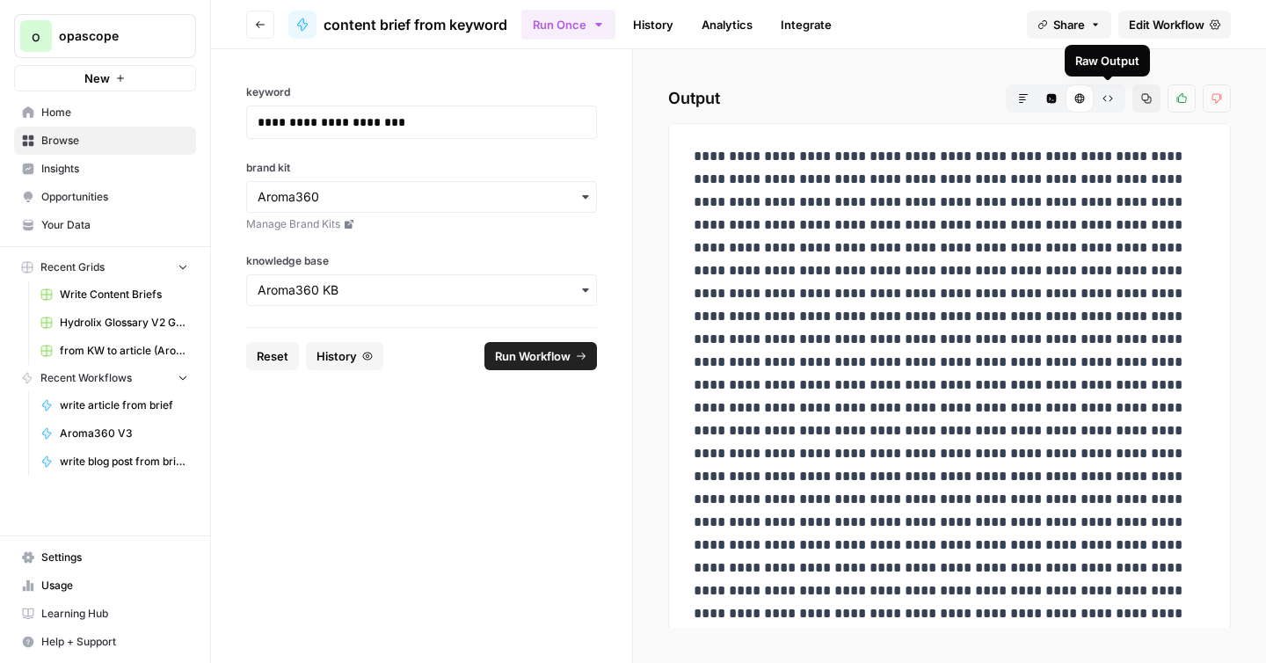
click at [1112, 96] on icon "button" at bounding box center [1107, 98] width 11 height 11
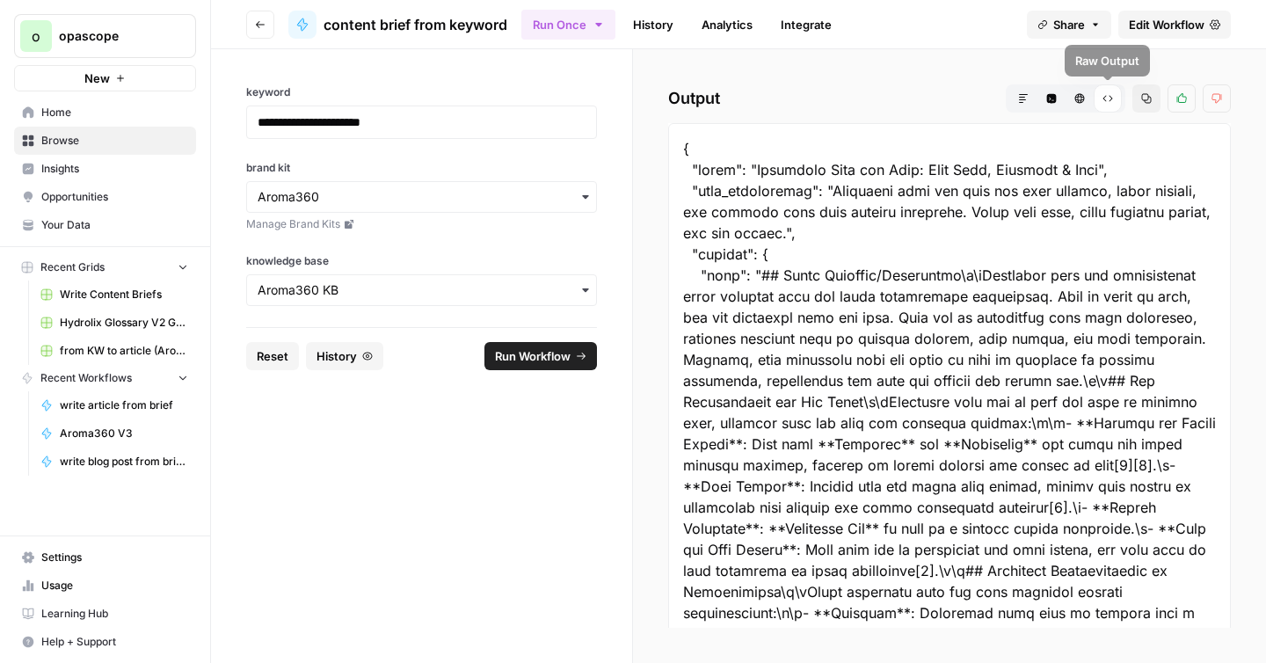
click at [1023, 96] on icon "button" at bounding box center [1023, 98] width 11 height 11
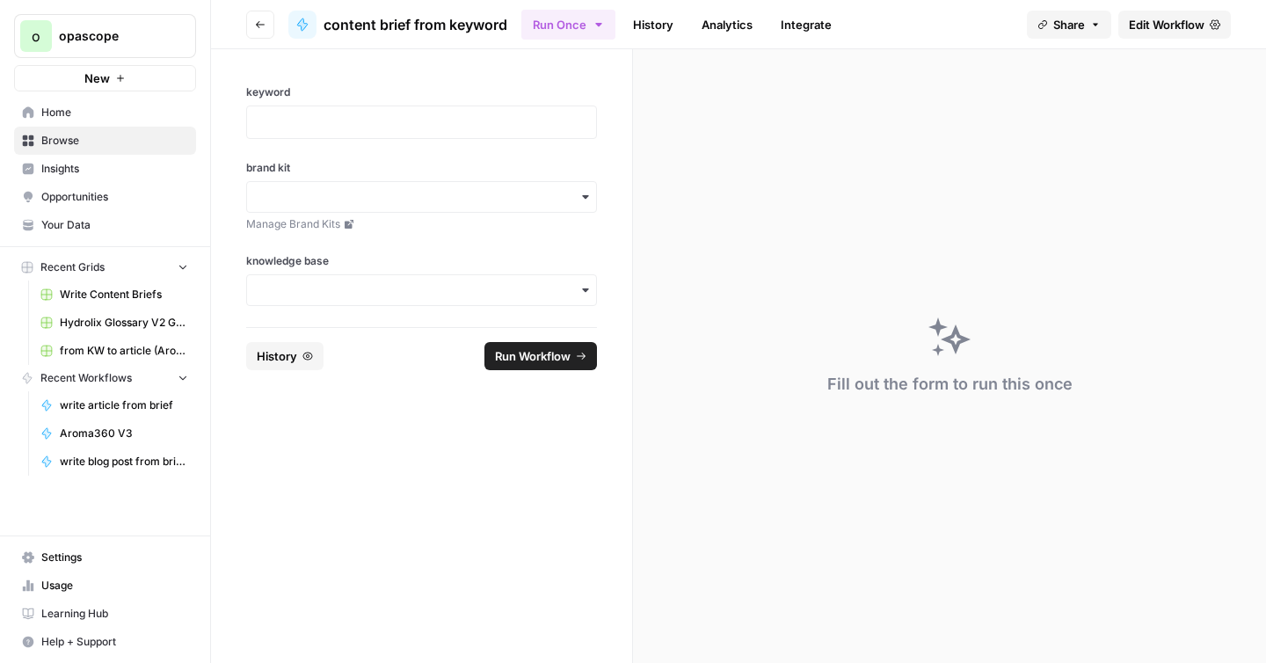
click at [257, 32] on button "Go back" at bounding box center [260, 25] width 28 height 28
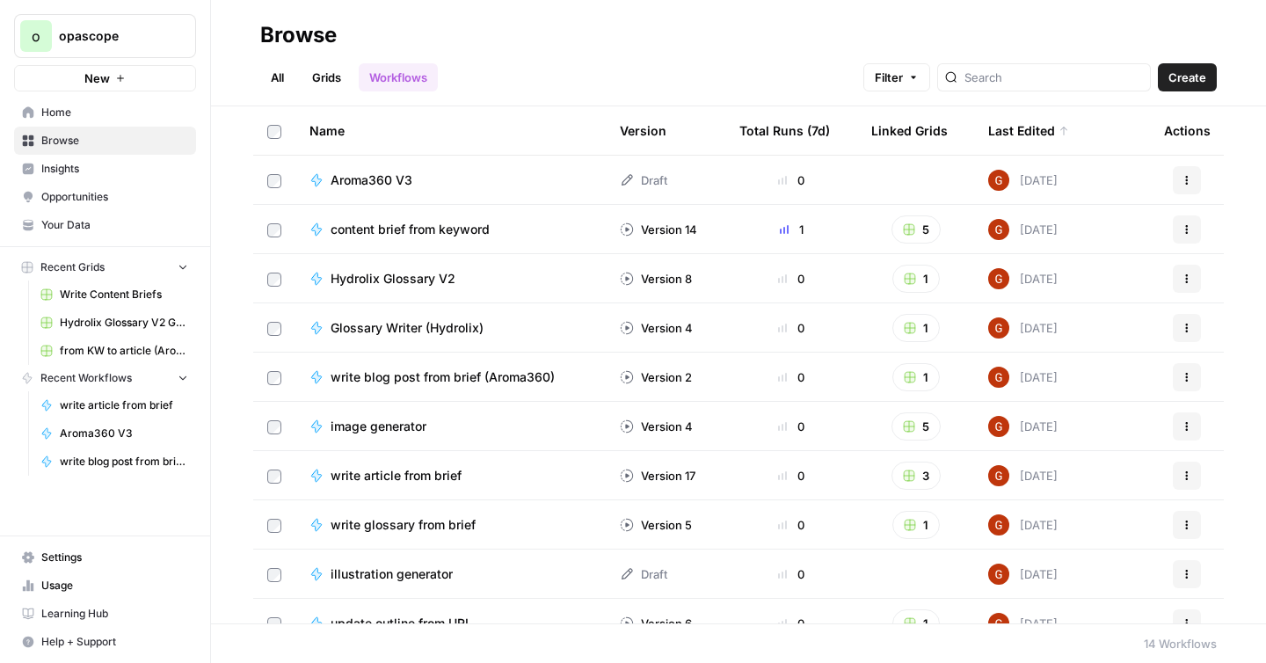
click at [342, 83] on link "Grids" at bounding box center [327, 77] width 50 height 28
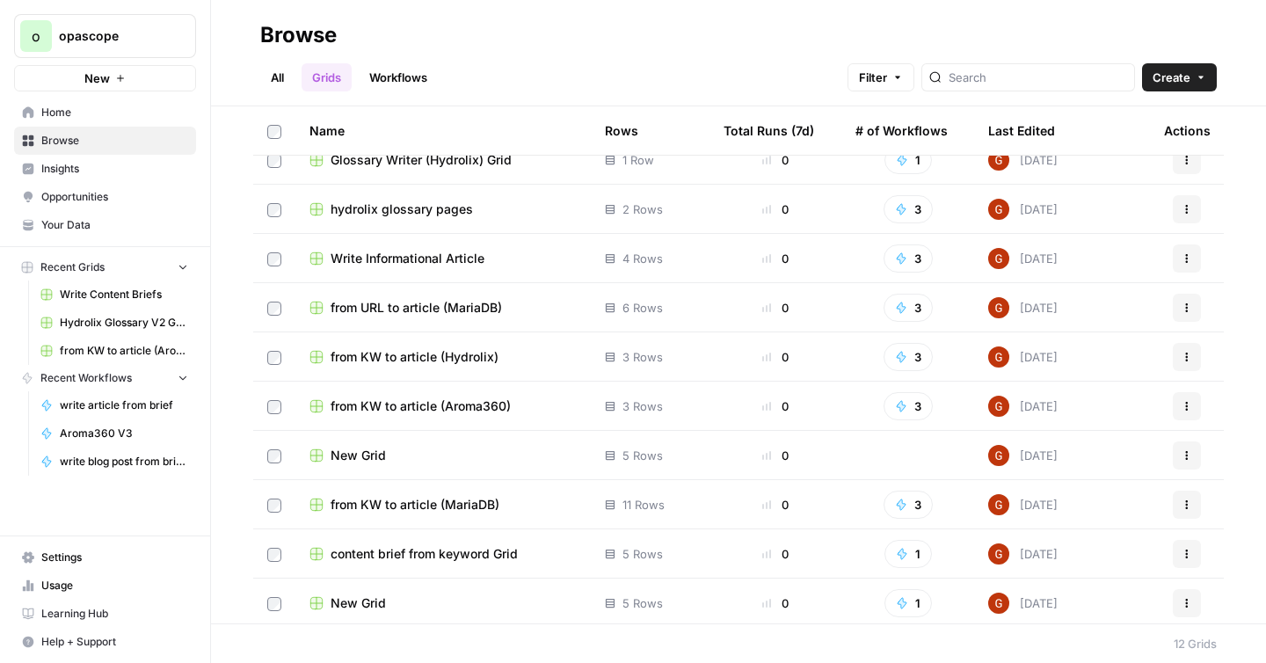
scroll to position [123, 0]
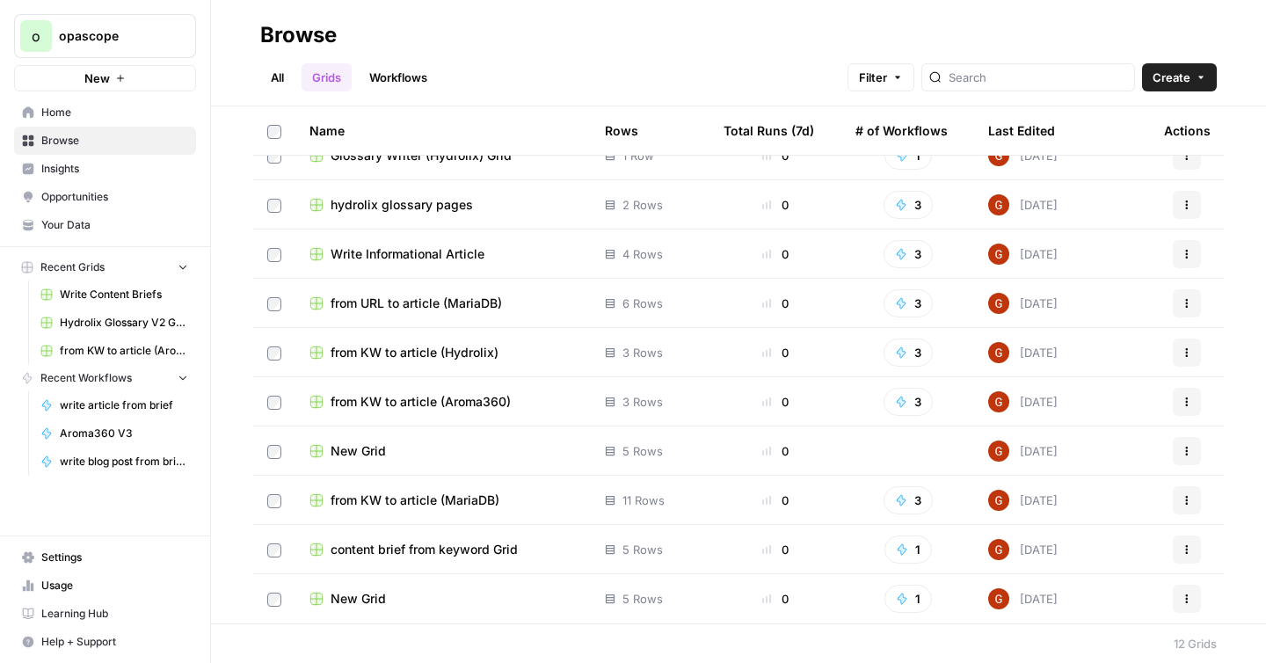
click at [429, 552] on span "content brief from keyword Grid" at bounding box center [424, 550] width 187 height 18
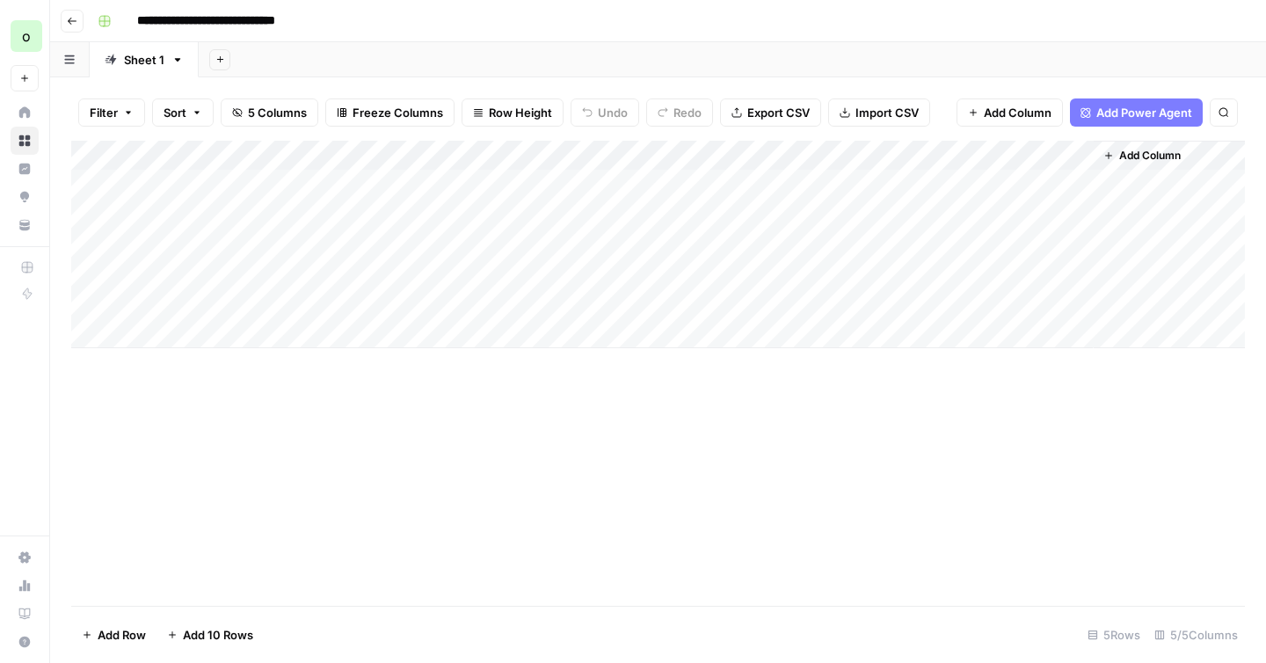
click at [74, 26] on button "Go back" at bounding box center [72, 21] width 23 height 23
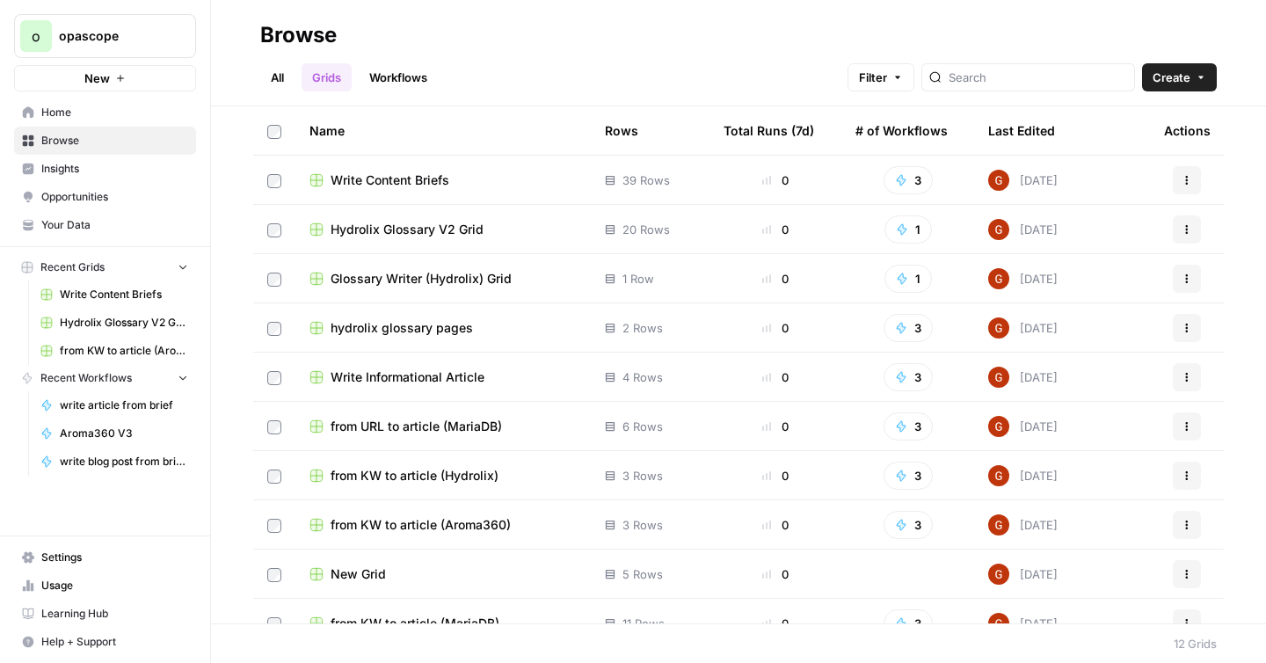
click at [389, 75] on link "Workflows" at bounding box center [398, 77] width 79 height 28
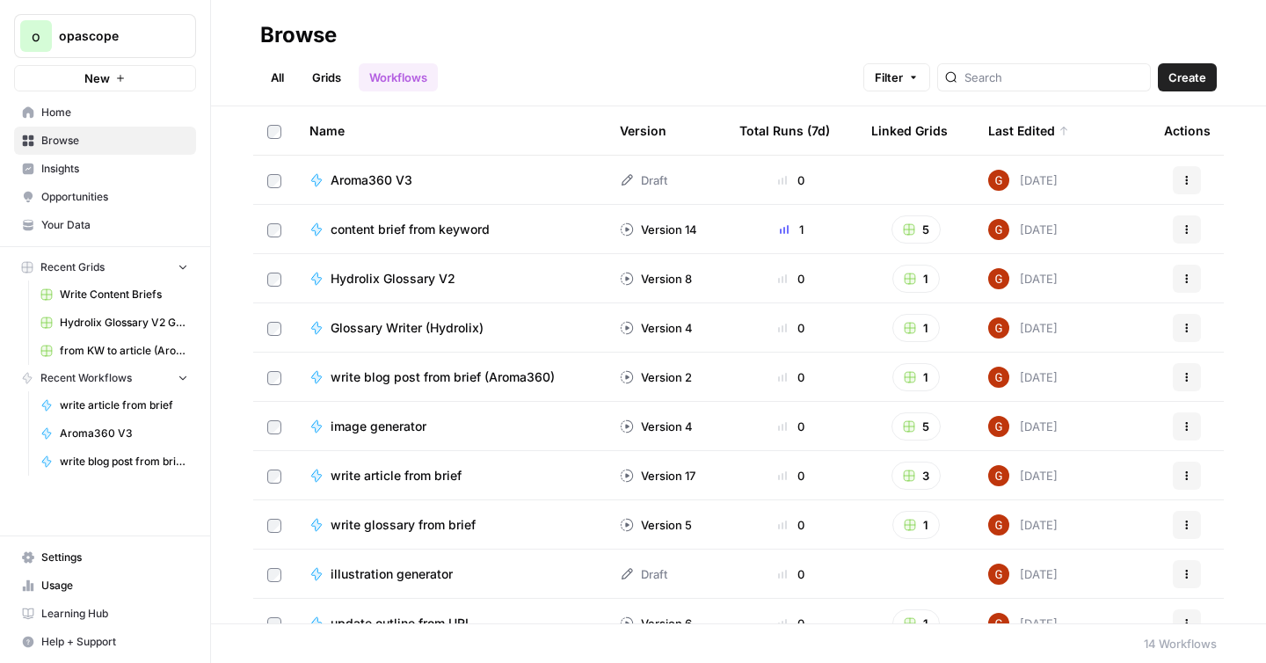
click at [456, 229] on span "content brief from keyword" at bounding box center [410, 230] width 159 height 18
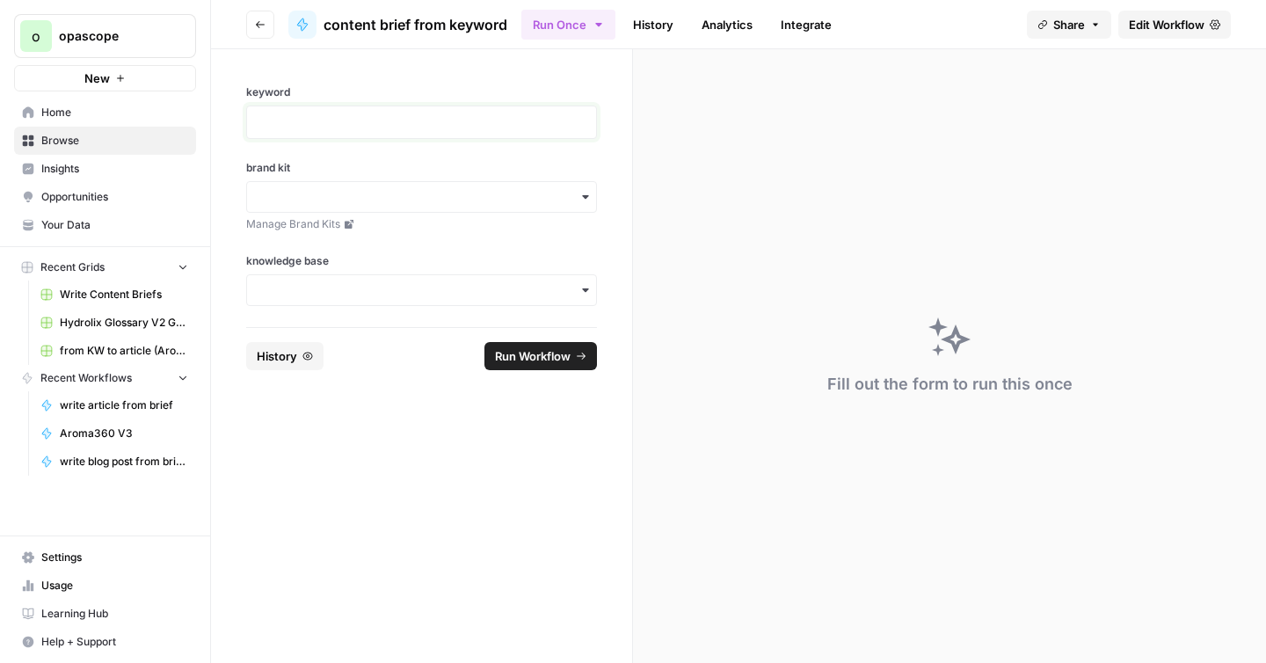
click at [458, 114] on p at bounding box center [422, 122] width 328 height 18
click at [468, 190] on input "brand kit" at bounding box center [422, 197] width 328 height 18
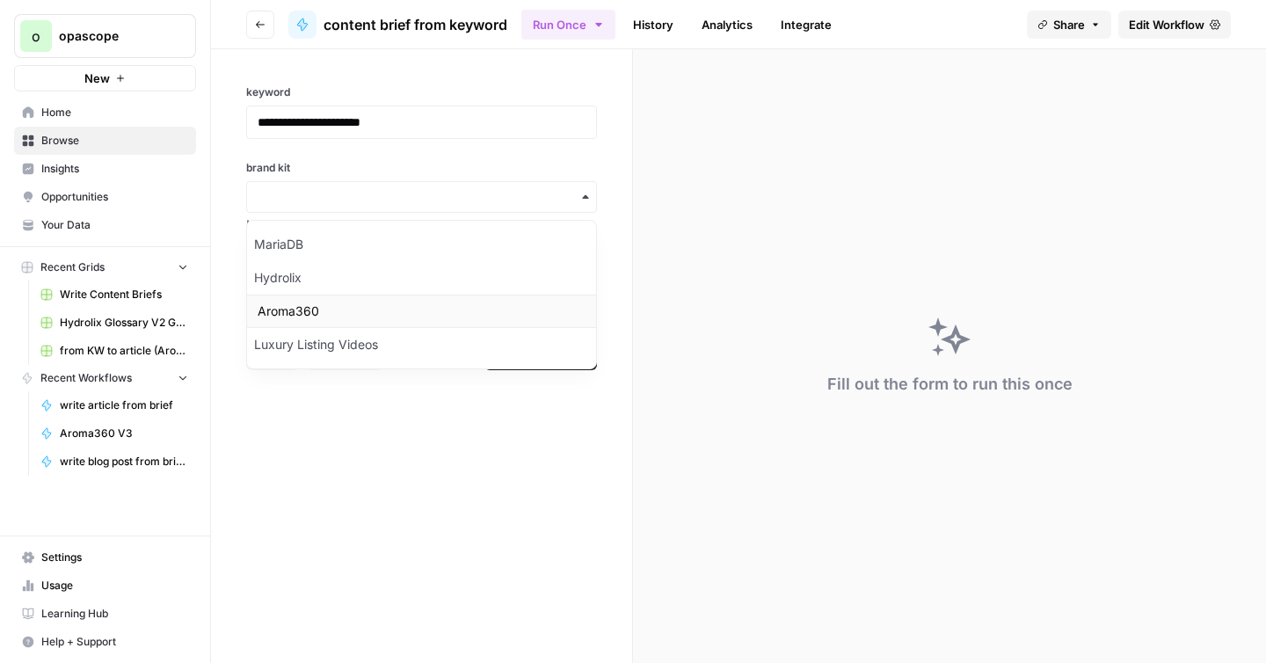
click at [291, 311] on div "Aroma360" at bounding box center [421, 310] width 349 height 33
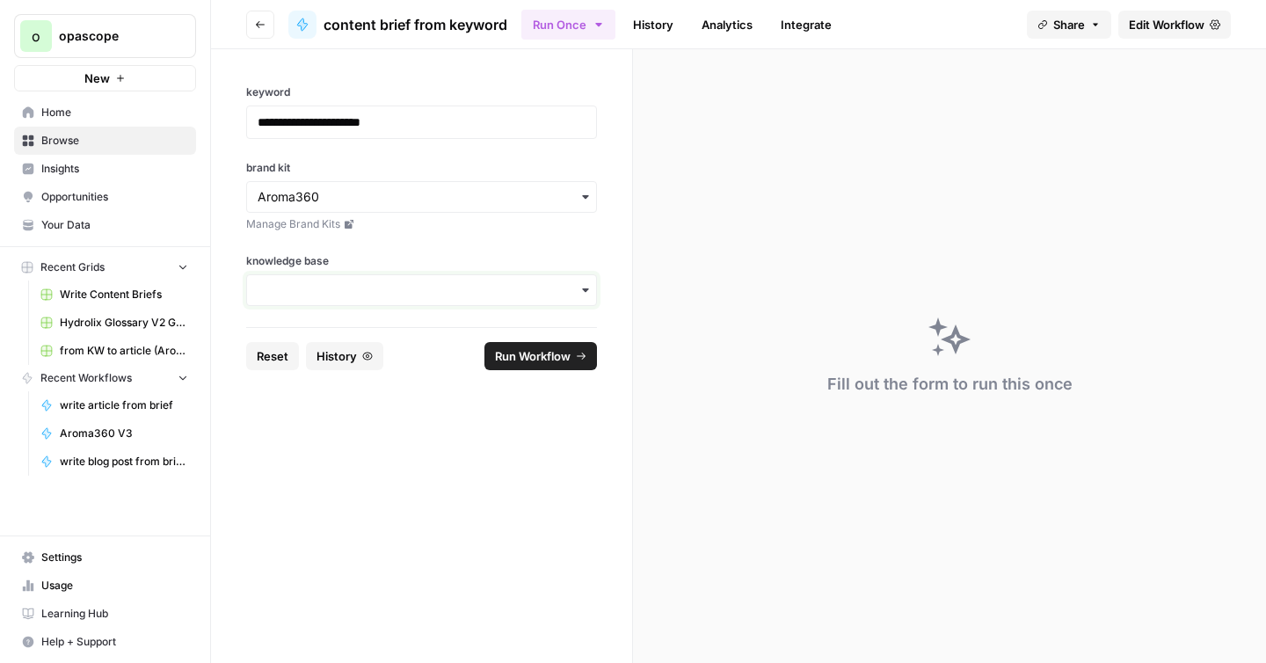
click at [357, 295] on input "knowledge base" at bounding box center [422, 290] width 328 height 18
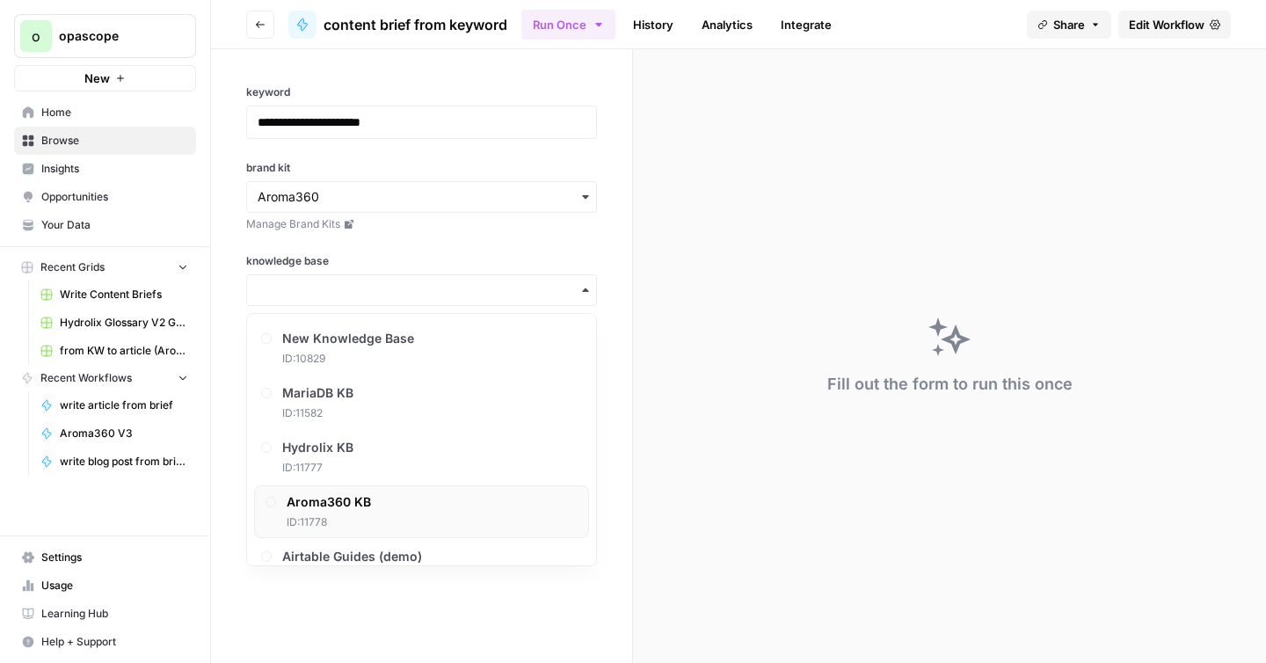
click at [344, 504] on span "Aroma360 KB" at bounding box center [329, 502] width 84 height 18
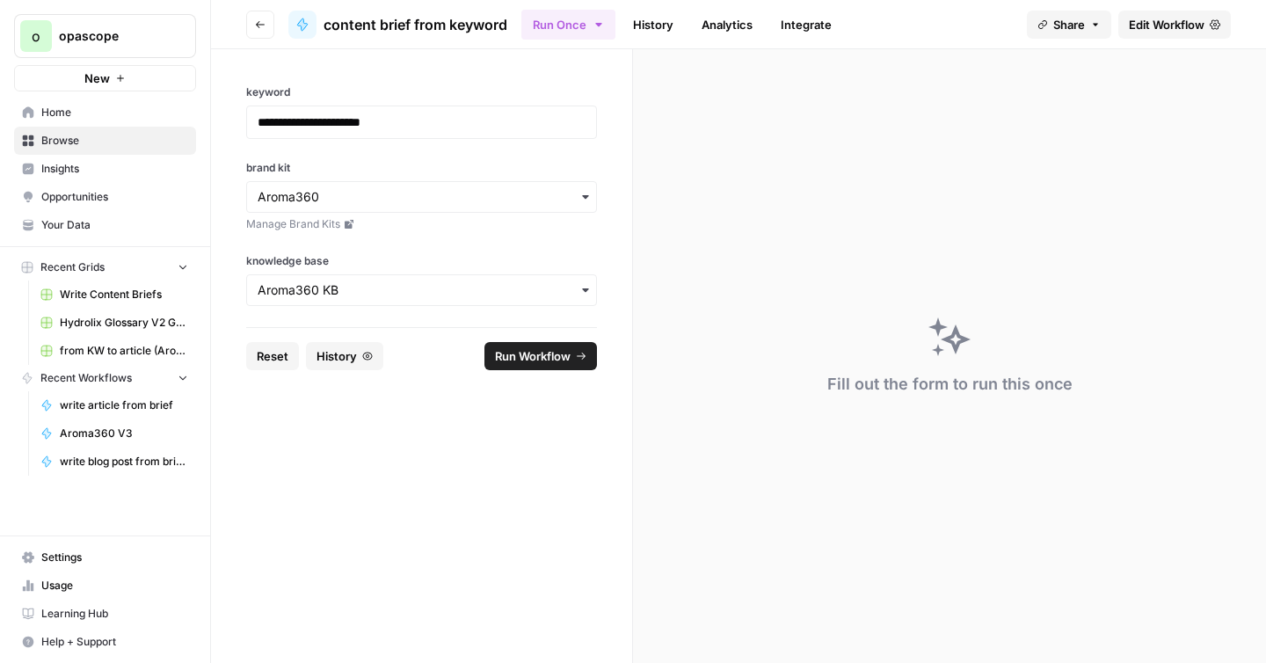
click at [359, 367] on button "History" at bounding box center [344, 356] width 77 height 28
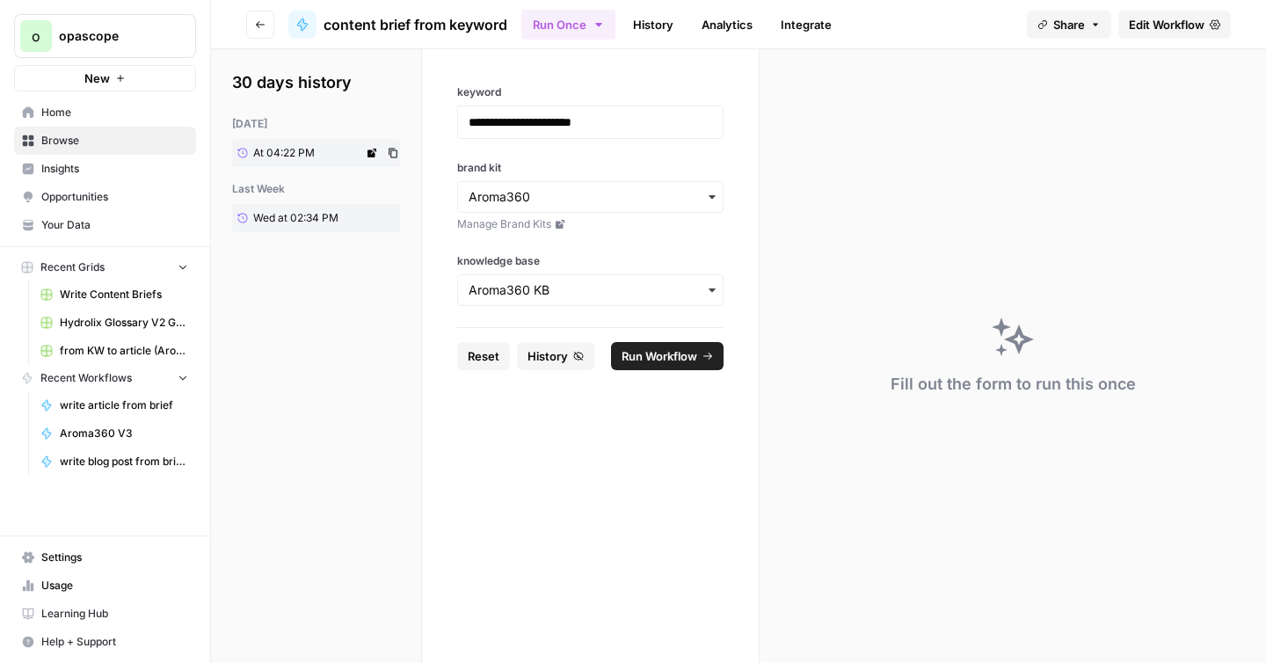
click at [300, 149] on span "At 04:22 PM" at bounding box center [284, 153] width 62 height 16
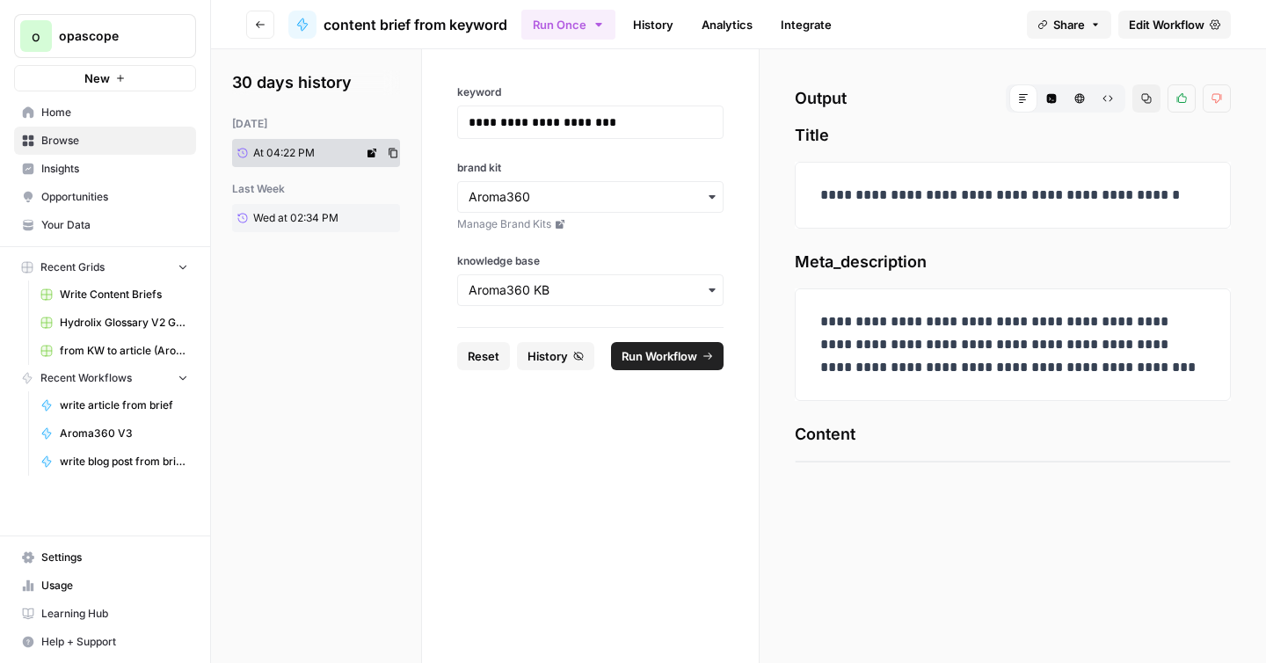
click at [370, 155] on icon at bounding box center [371, 153] width 9 height 9
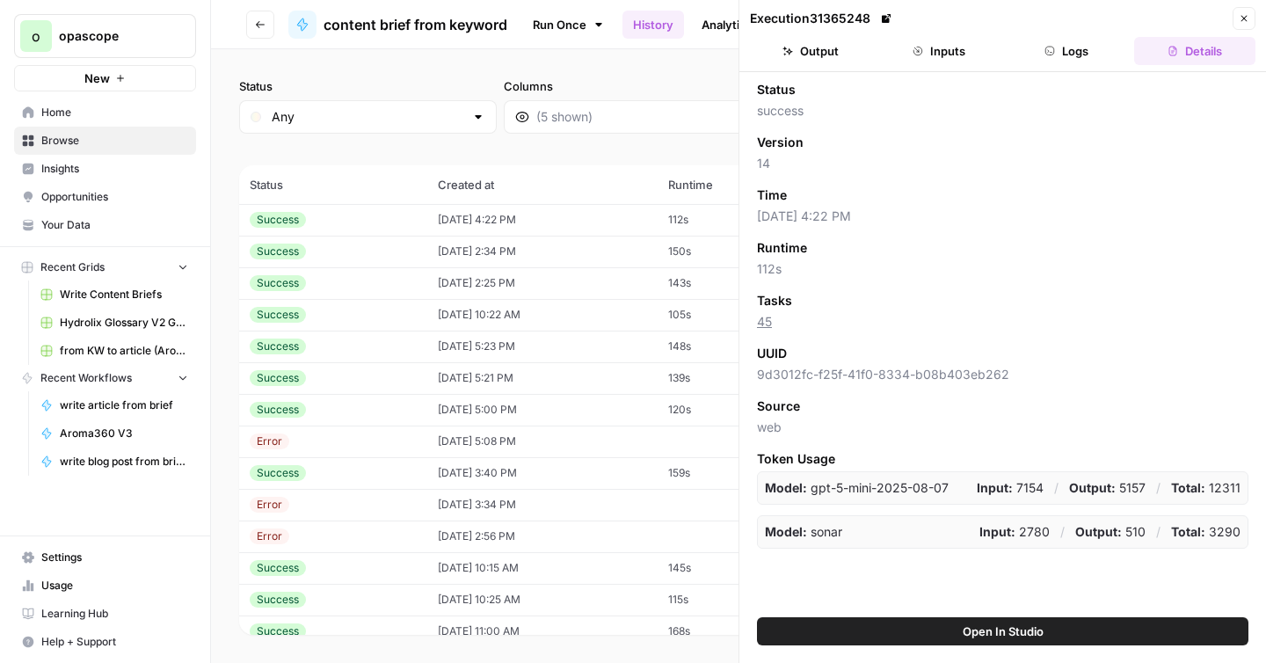
click at [884, 629] on button "Open In Studio" at bounding box center [1002, 631] width 491 height 28
click at [830, 47] on button "Output" at bounding box center [810, 51] width 121 height 28
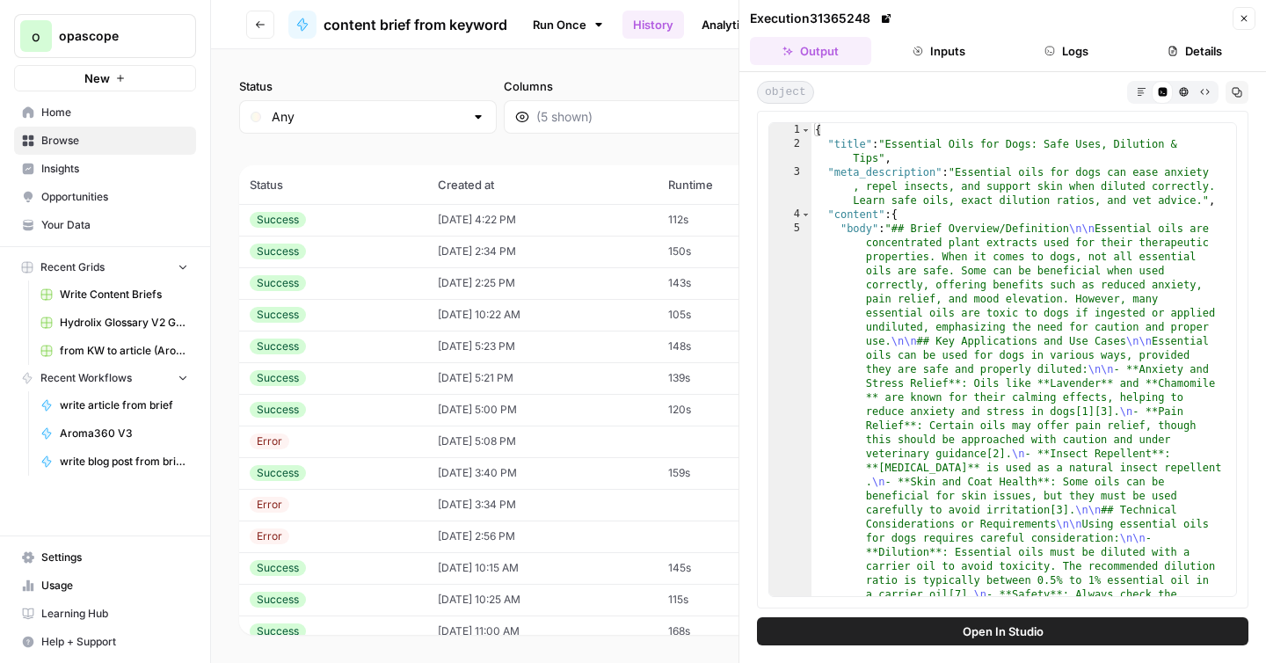
click at [514, 216] on td "10/15/25 at 4:22 PM" at bounding box center [542, 220] width 230 height 32
click at [648, 223] on td "10/15/25 at 4:22 PM" at bounding box center [542, 220] width 230 height 32
click at [1176, 55] on icon "button" at bounding box center [1172, 51] width 11 height 11
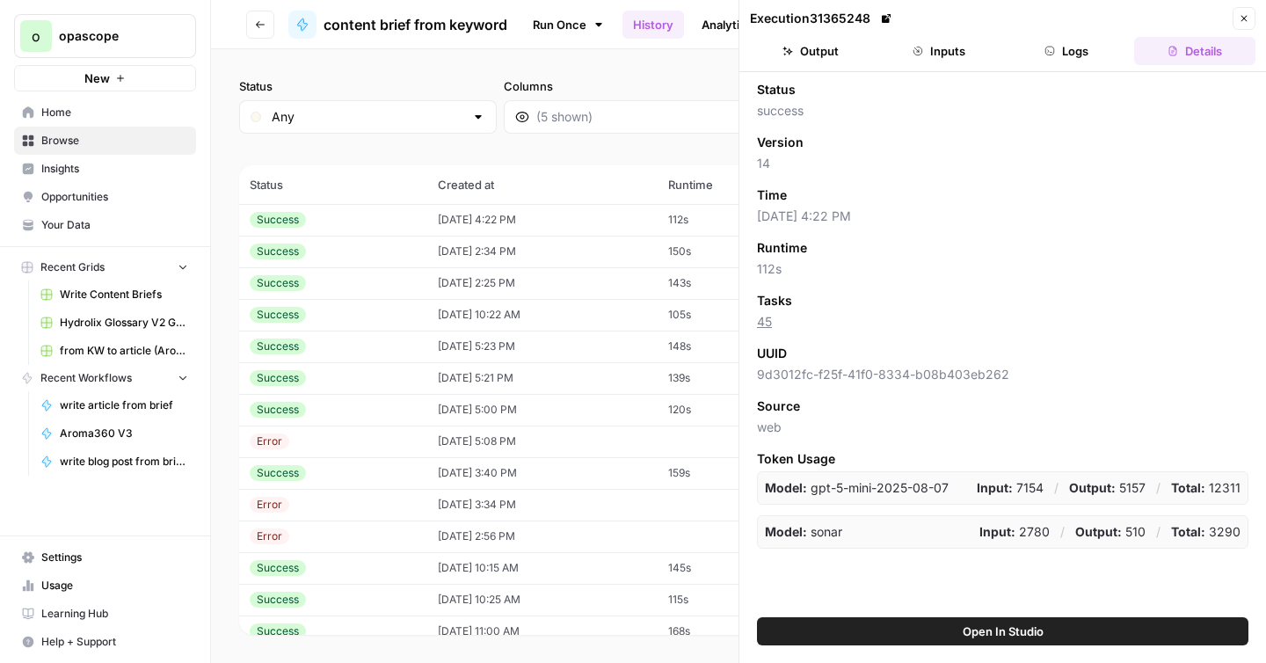
click at [260, 30] on button "Go back" at bounding box center [260, 25] width 28 height 28
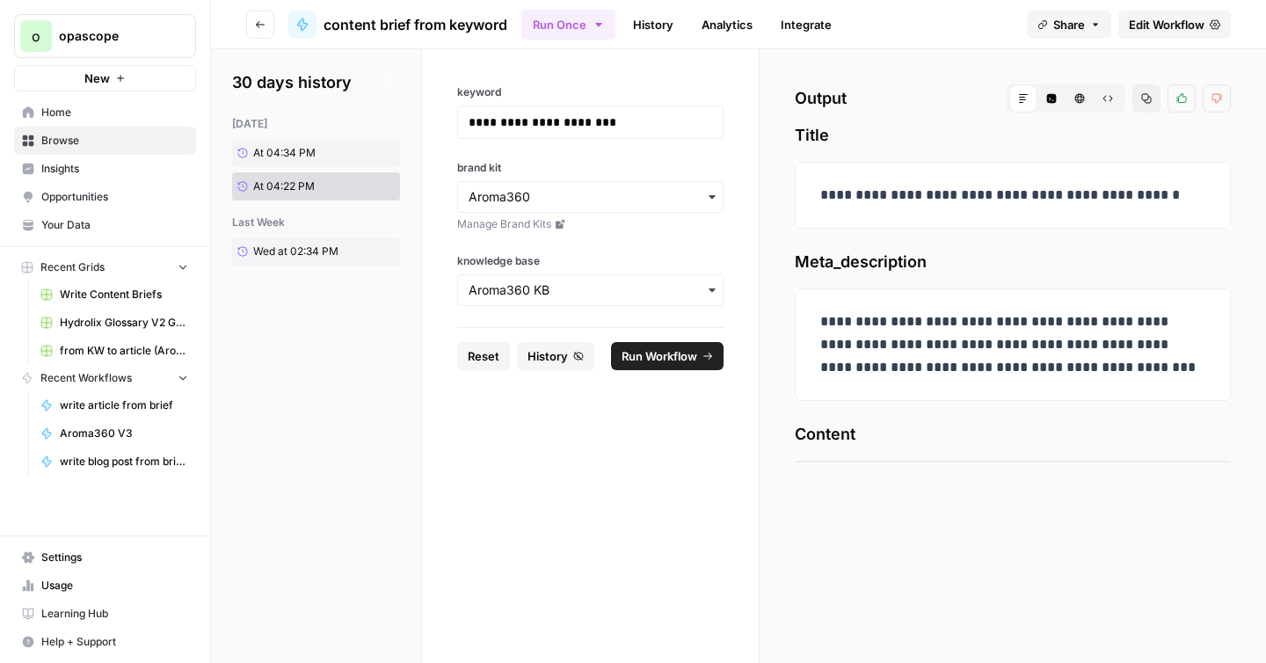
click at [954, 473] on div "**********" at bounding box center [1013, 356] width 506 height 614
click at [292, 149] on span "At 04:34 PM" at bounding box center [284, 153] width 62 height 16
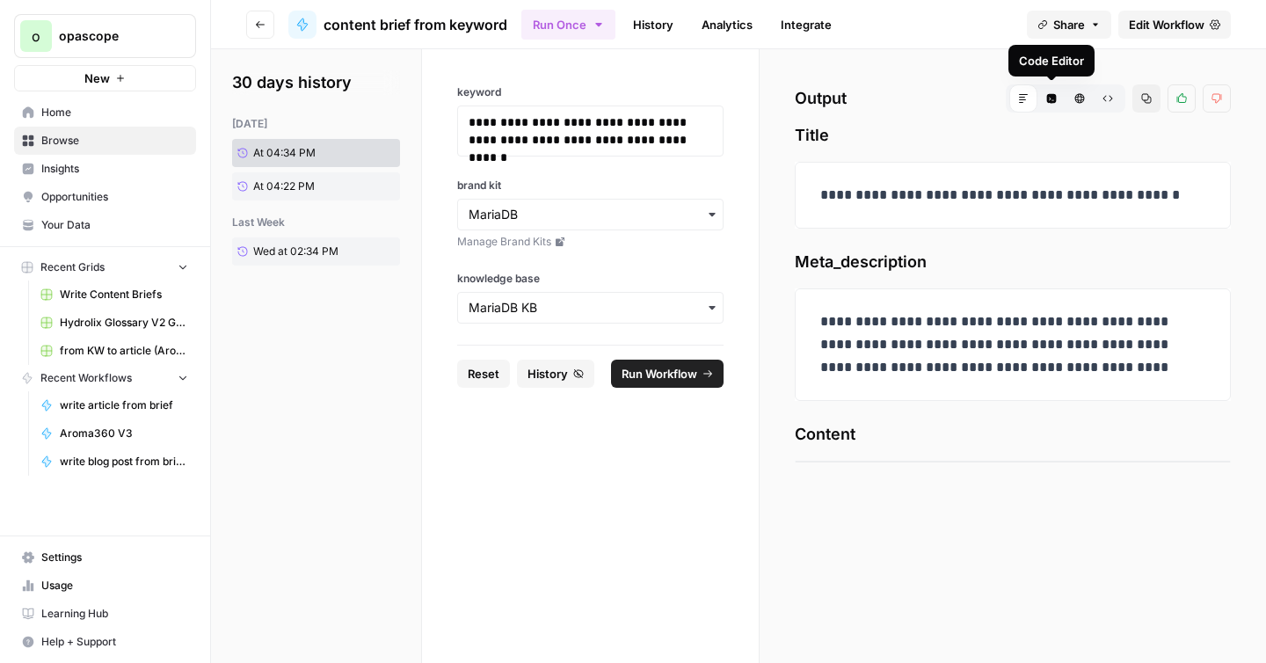
click at [1052, 103] on icon "button" at bounding box center [1051, 98] width 11 height 11
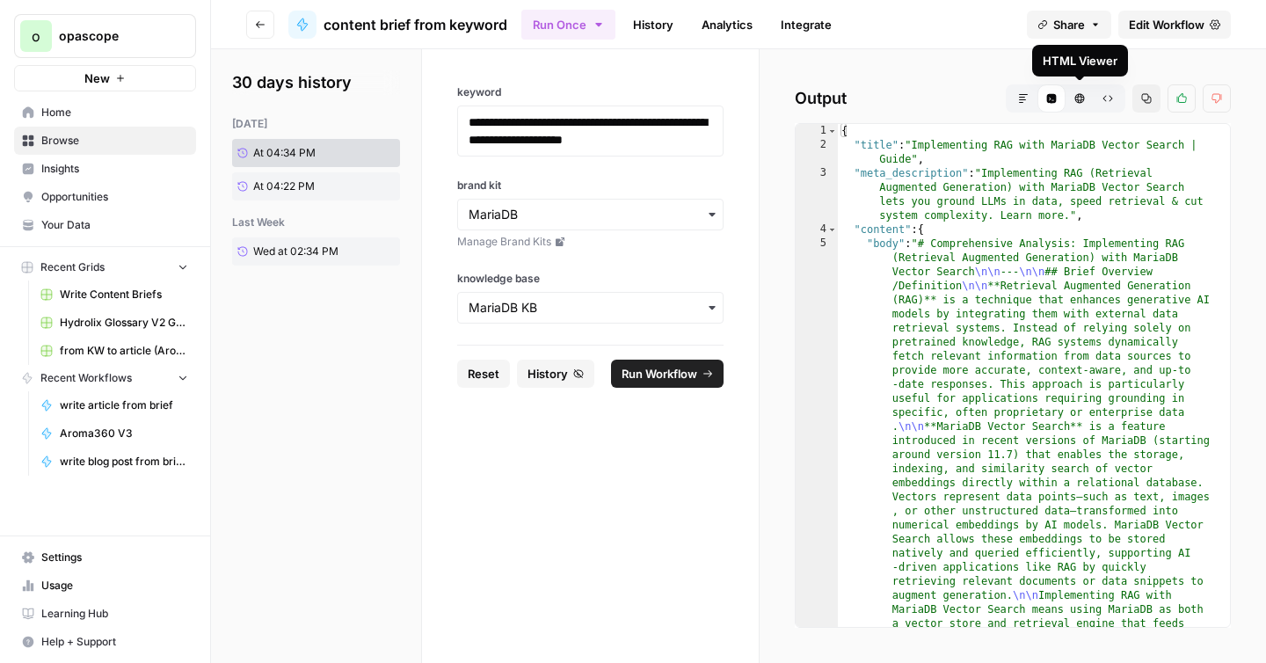
click at [1078, 104] on button "HTML Viewer" at bounding box center [1079, 98] width 28 height 28
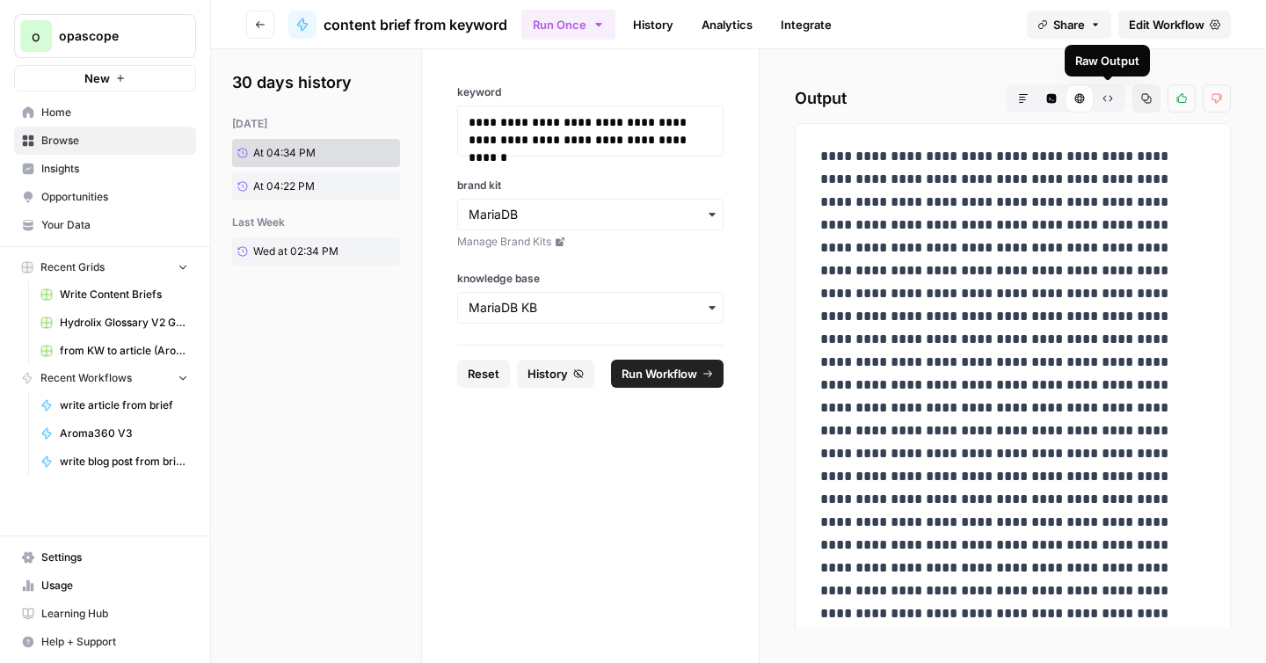
click at [1106, 98] on icon "button" at bounding box center [1107, 98] width 11 height 11
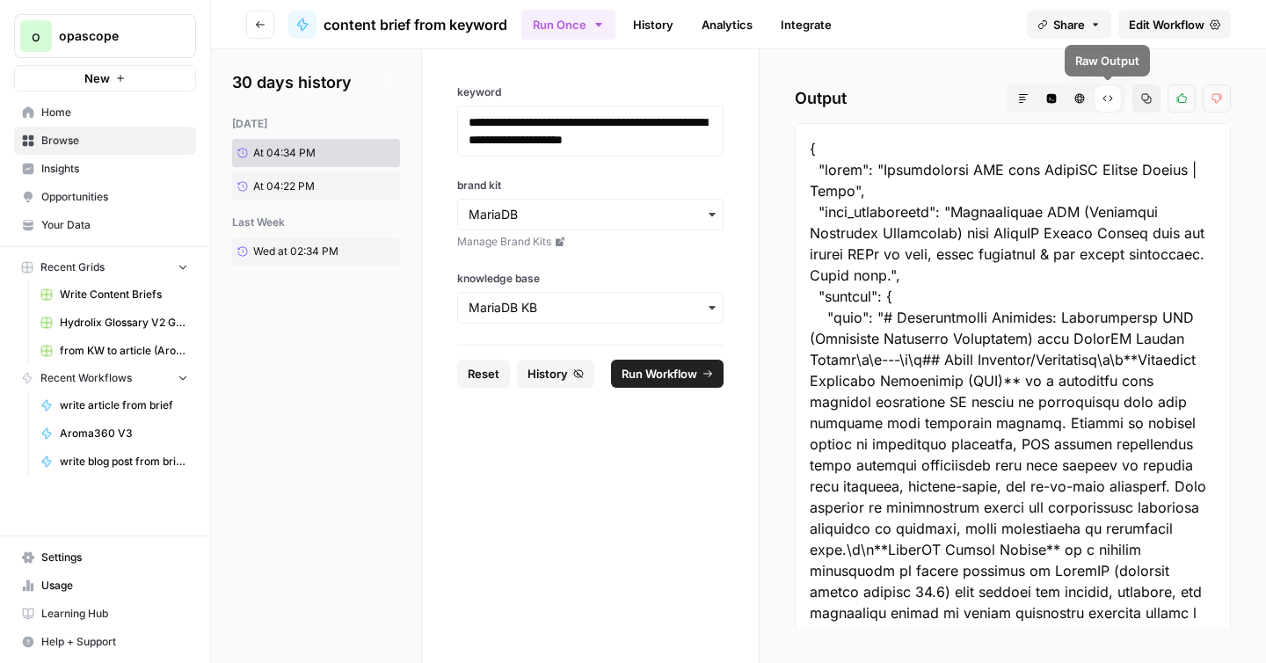
click at [1079, 98] on icon "button" at bounding box center [1079, 98] width 11 height 11
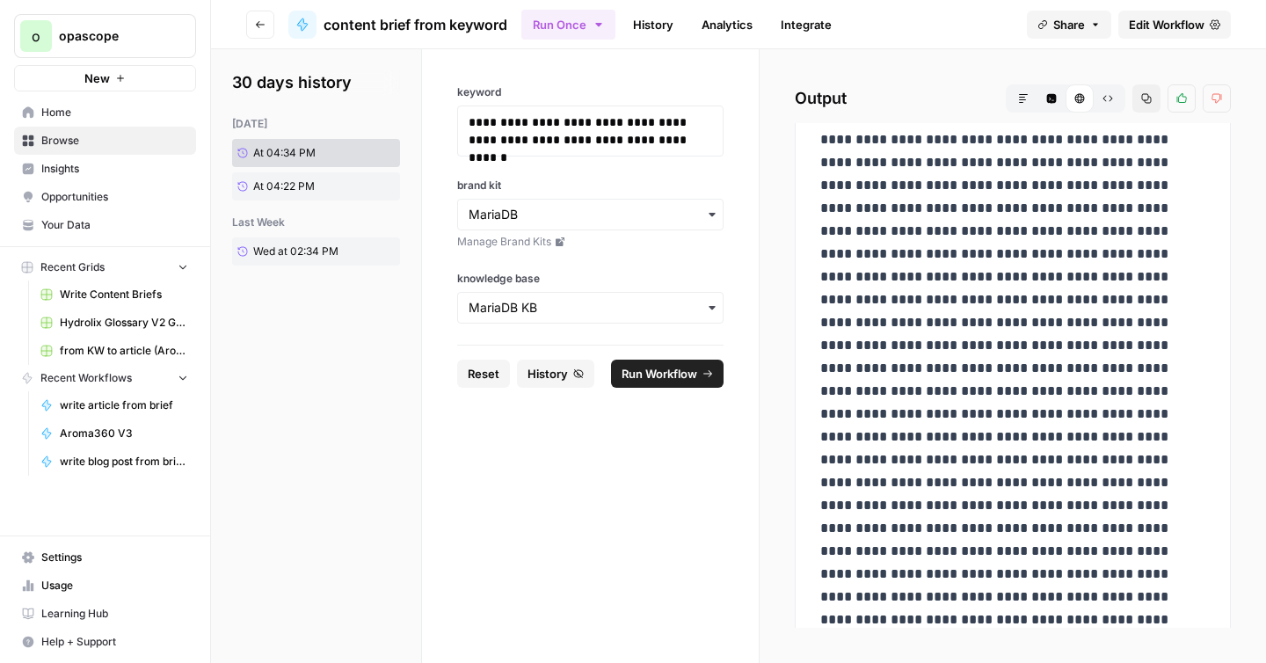
scroll to position [3585, 0]
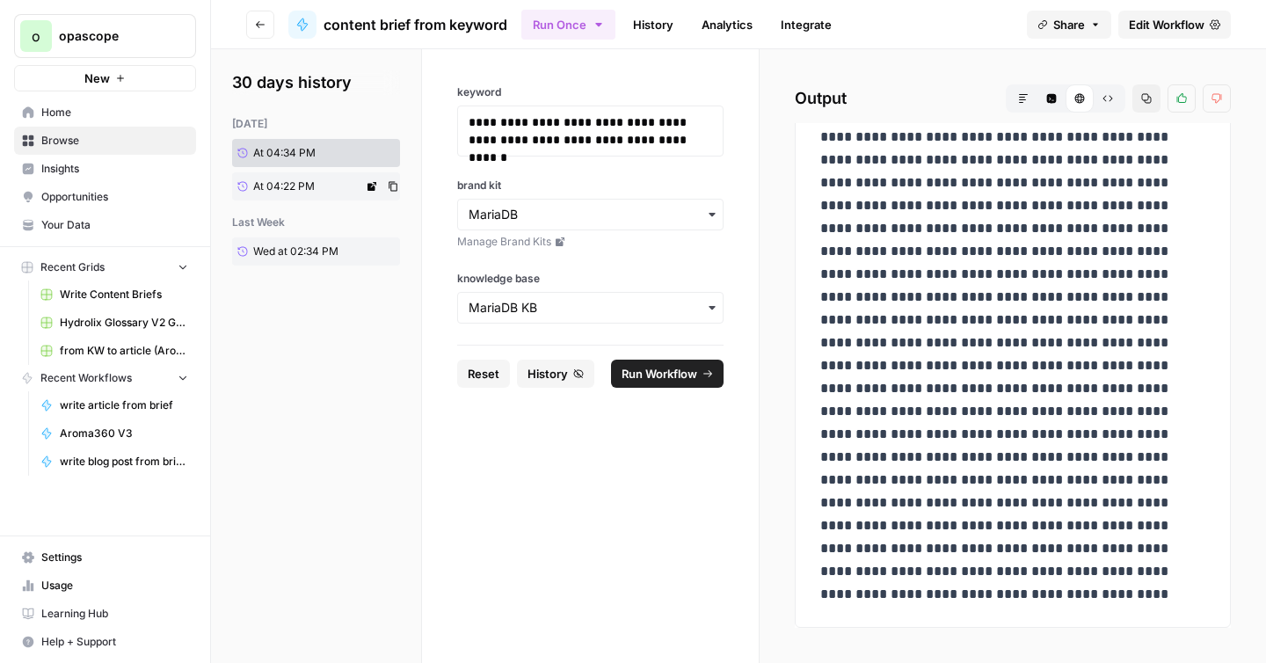
click at [289, 190] on span "At 04:22 PM" at bounding box center [284, 186] width 62 height 16
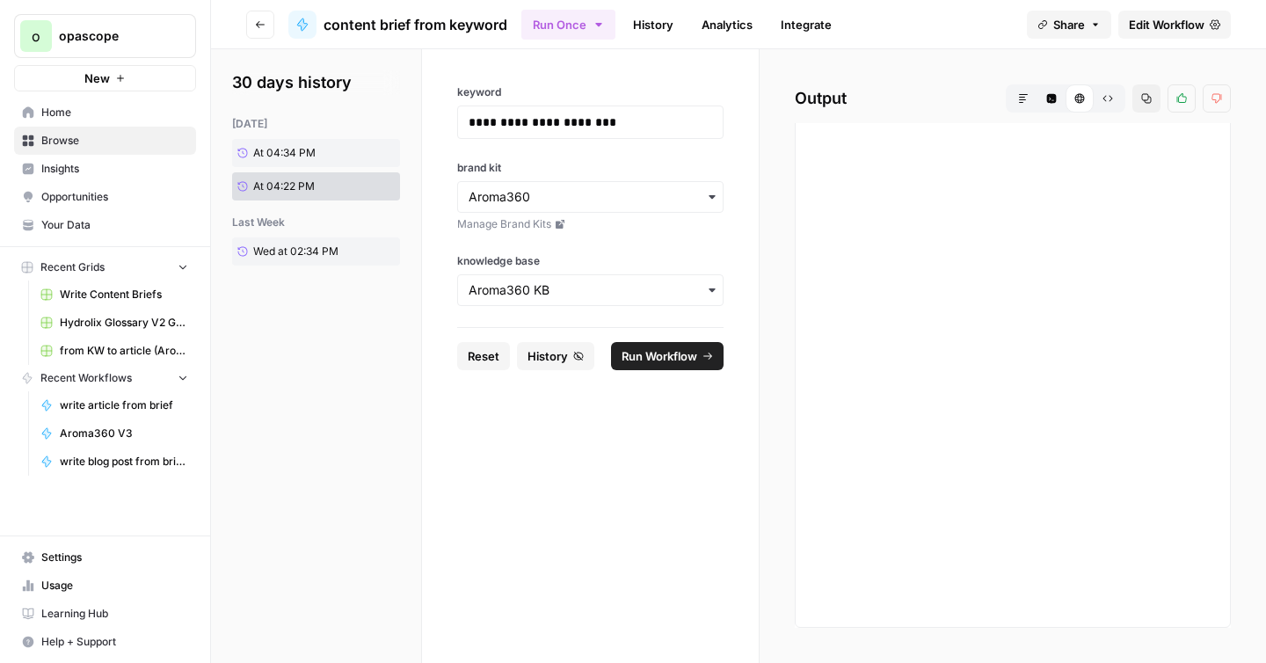
scroll to position [934, 0]
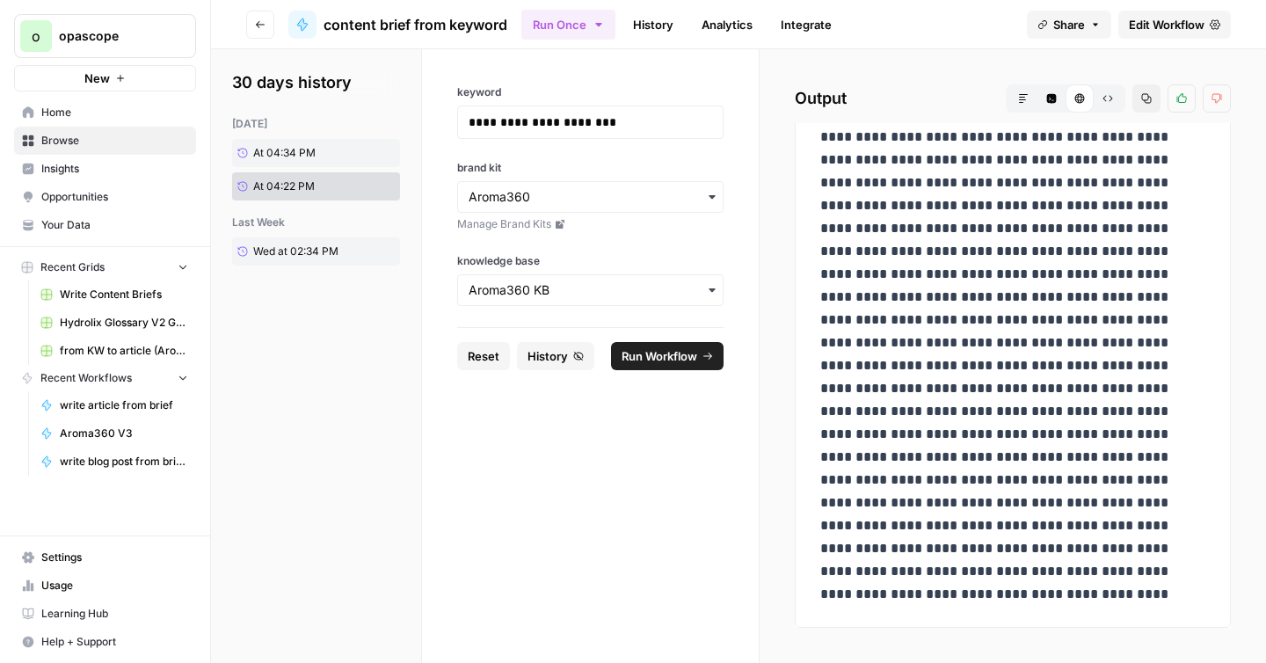
click at [653, 27] on link "History" at bounding box center [653, 25] width 62 height 28
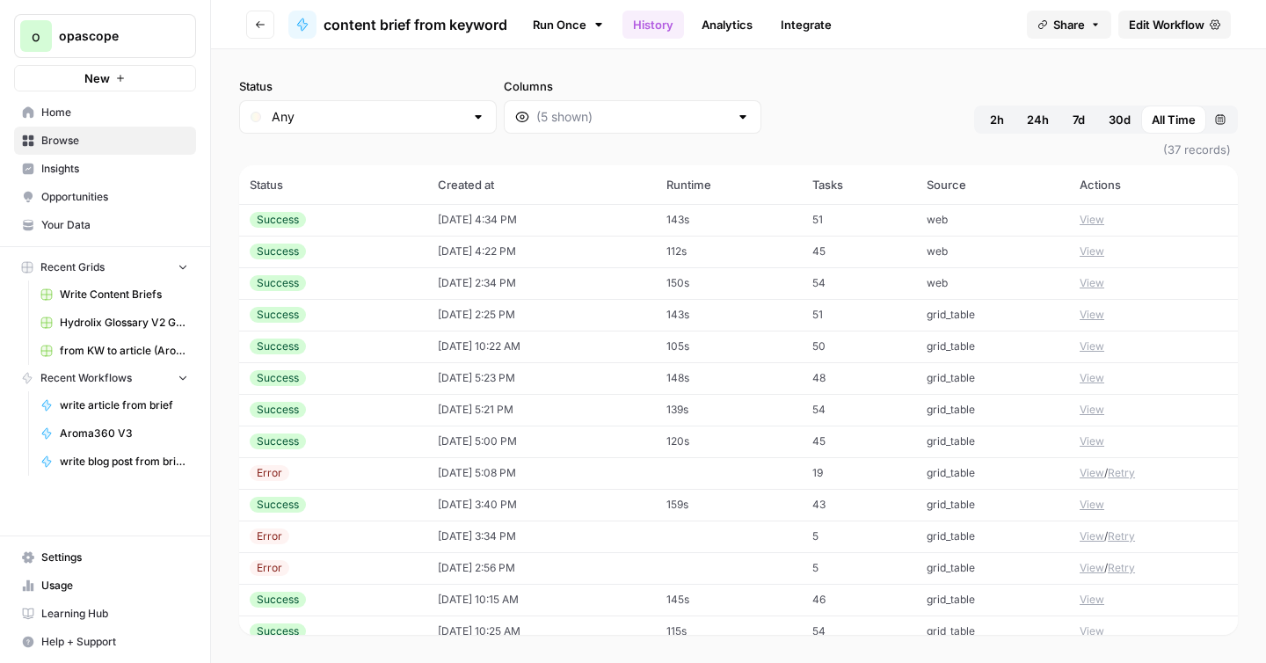
click at [585, 222] on td "10/15/25 at 4:34 PM" at bounding box center [541, 220] width 229 height 32
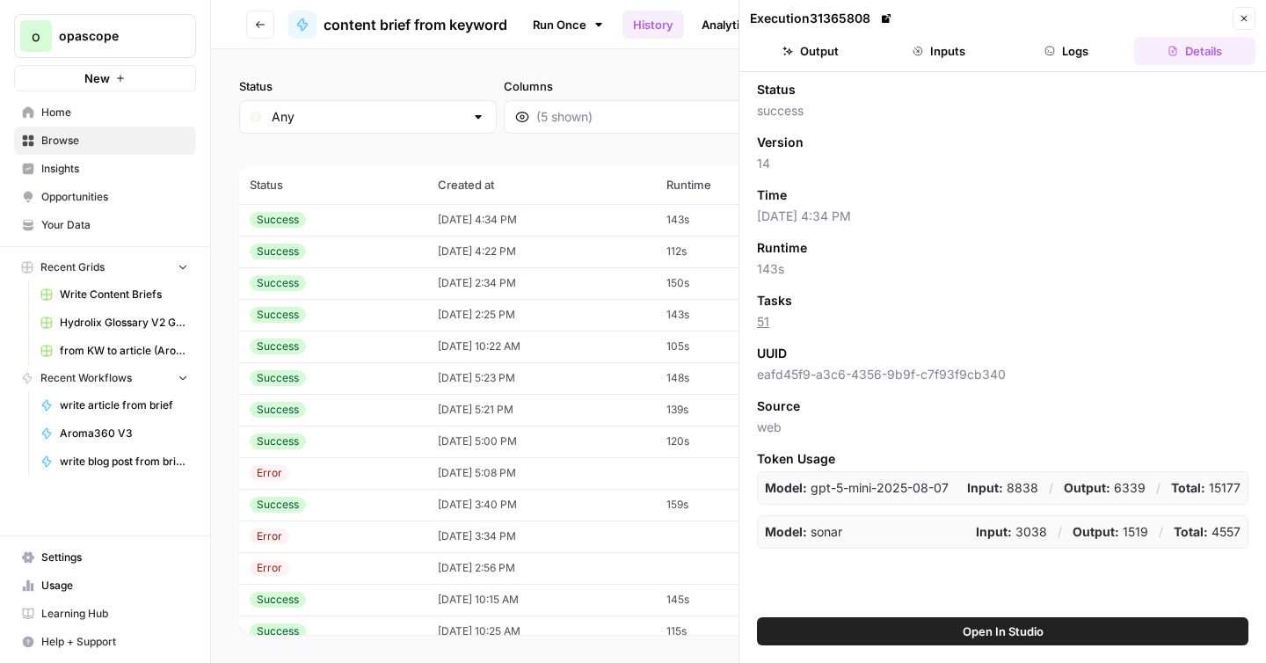
click at [833, 64] on button "Output" at bounding box center [810, 51] width 121 height 28
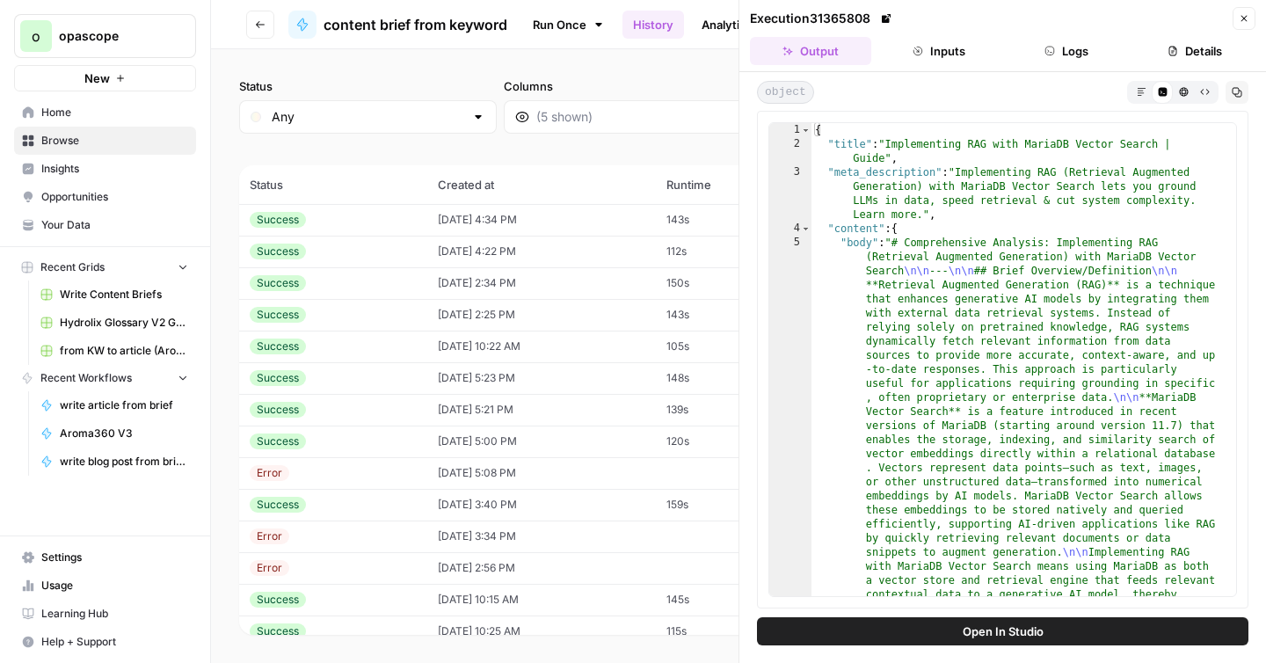
click at [929, 55] on button "Inputs" at bounding box center [938, 51] width 121 height 28
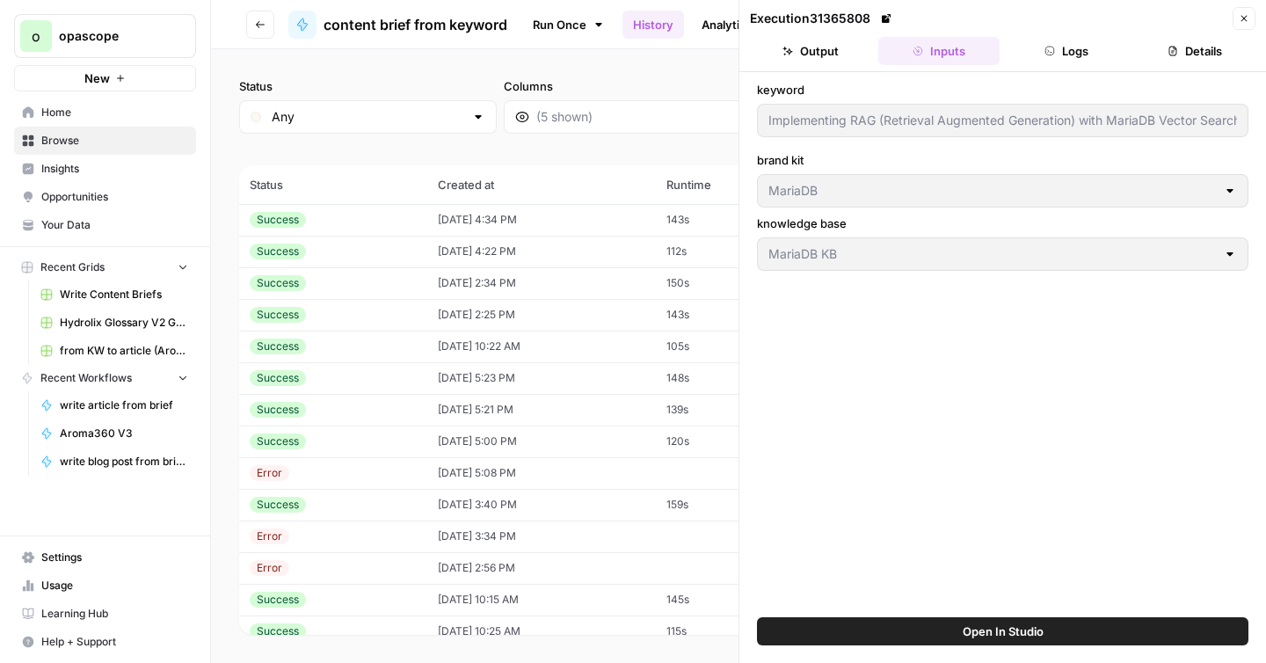
click at [1070, 48] on button "Logs" at bounding box center [1067, 51] width 121 height 28
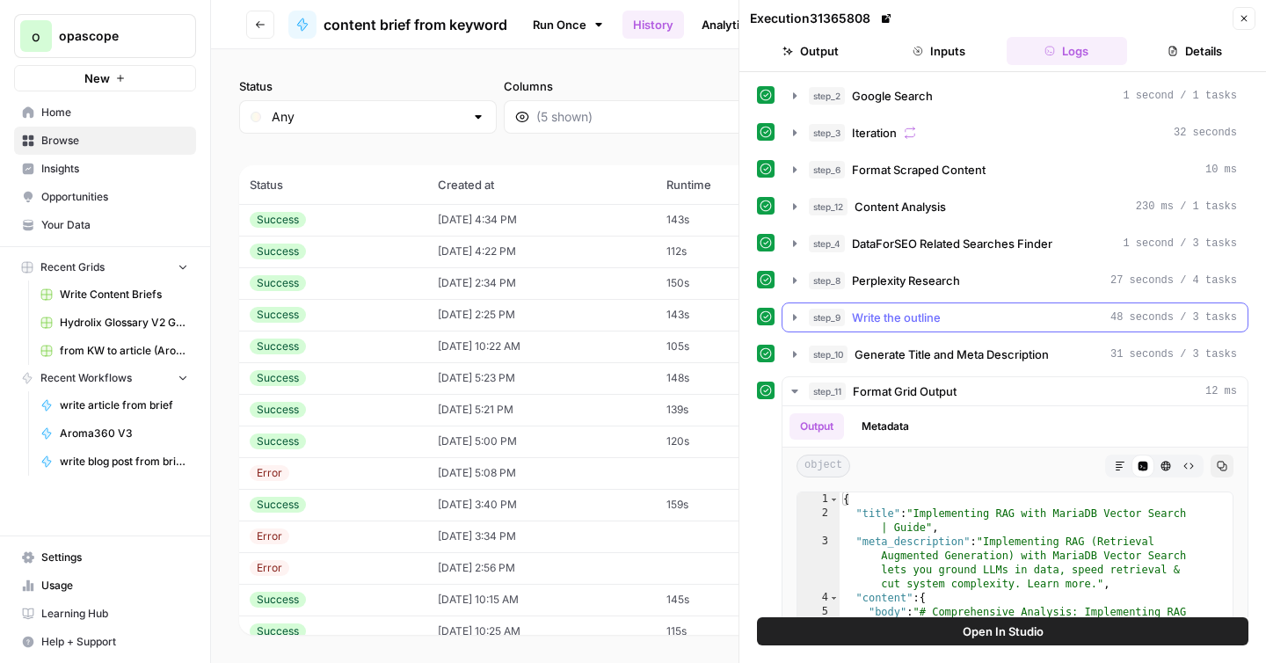
click at [941, 323] on div "step_9 Write the outline 48 seconds / 3 tasks" at bounding box center [1023, 318] width 428 height 18
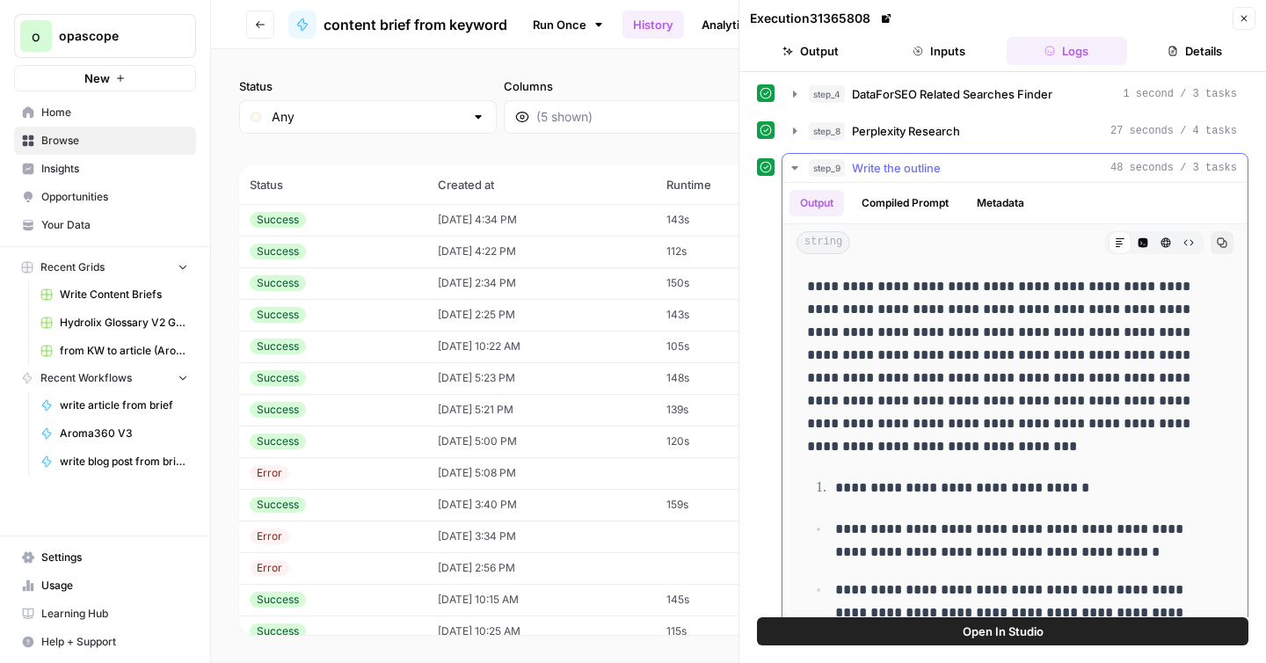
scroll to position [139, 0]
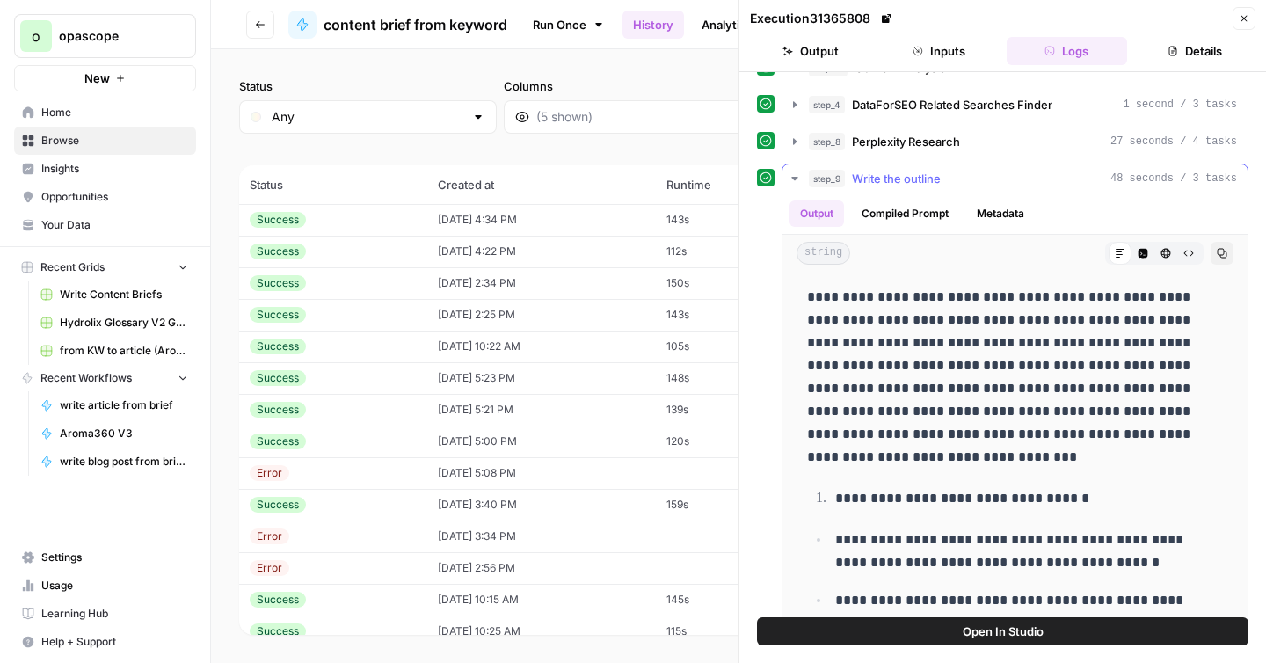
click at [1217, 250] on icon "button" at bounding box center [1222, 253] width 11 height 11
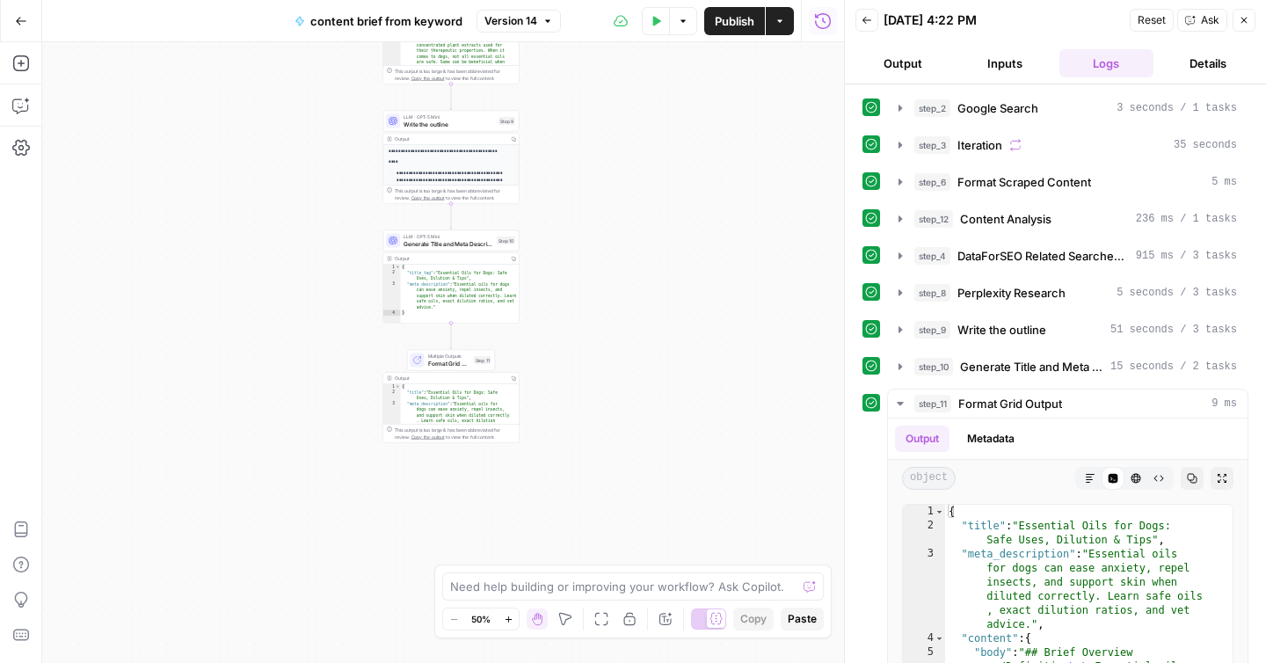
click at [481, 435] on div "This output is too large & has been abbreviated for review. Copy the output to …" at bounding box center [455, 433] width 120 height 14
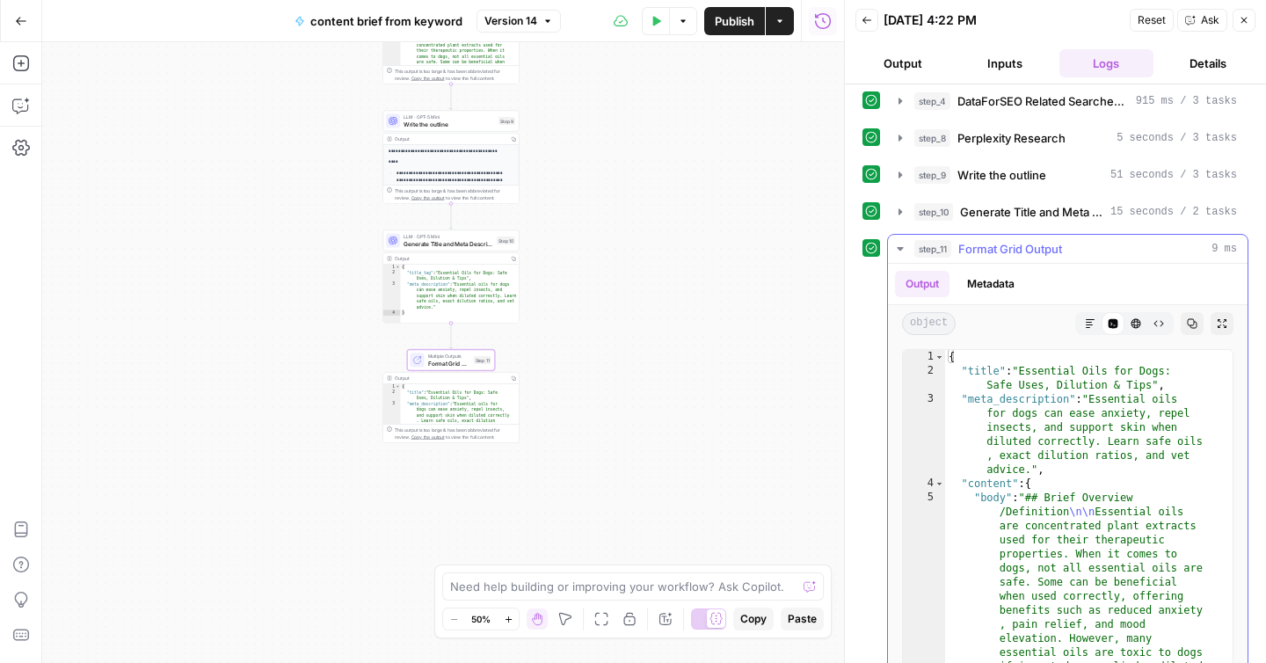
scroll to position [144, 0]
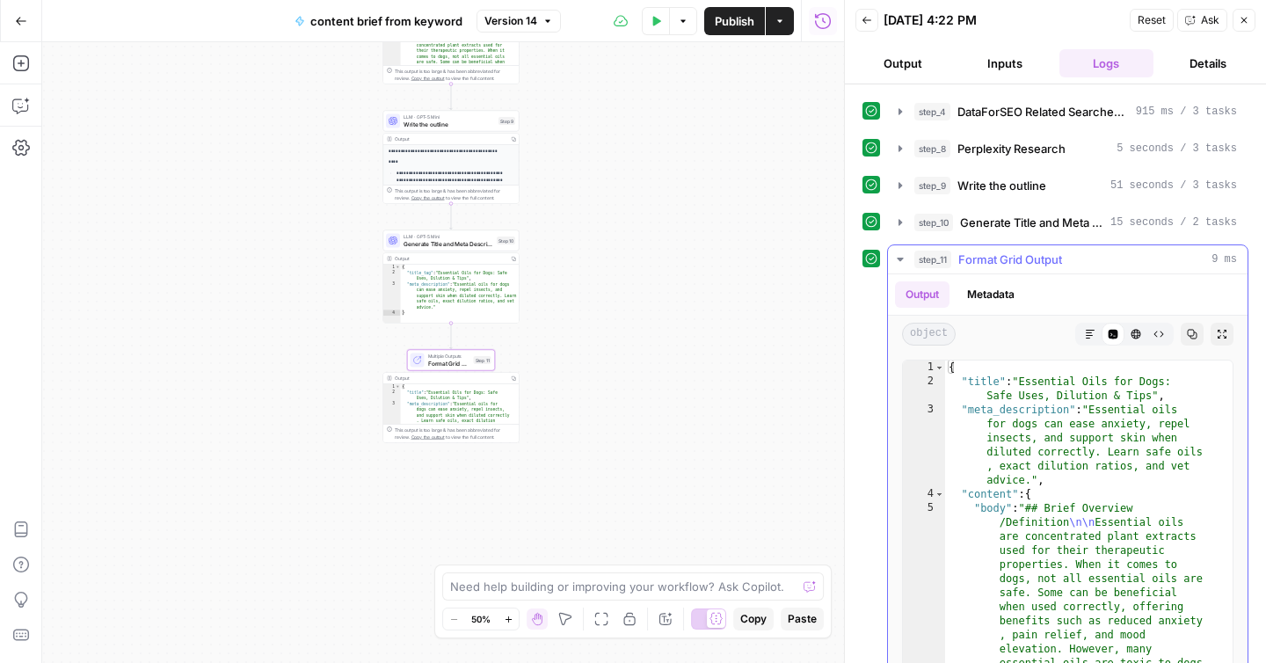
click at [902, 261] on icon "button" at bounding box center [900, 259] width 14 height 14
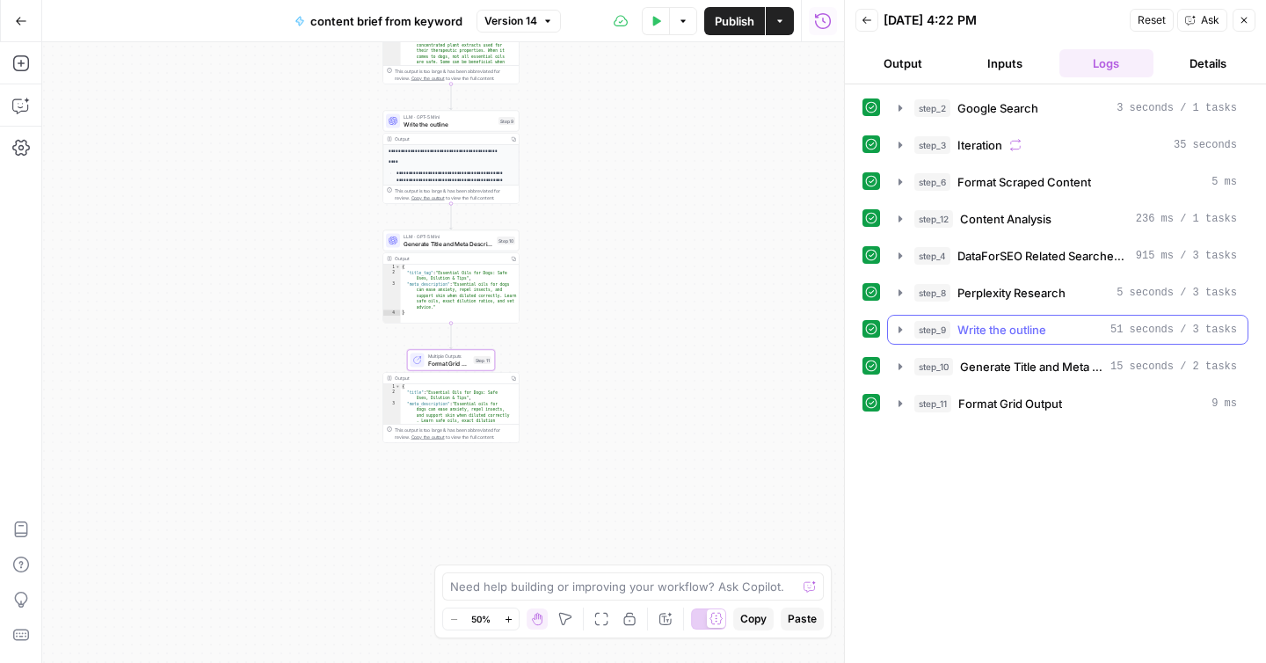
click at [1011, 334] on span "Write the outline" at bounding box center [1001, 330] width 89 height 18
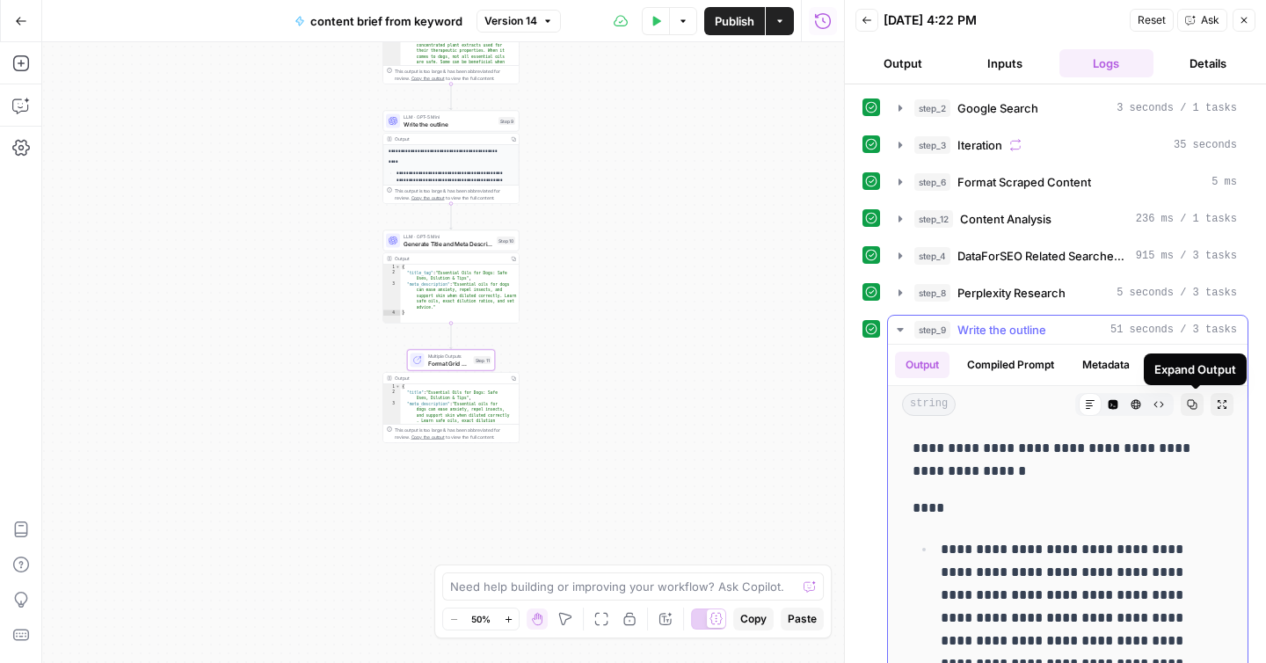
click at [1217, 409] on icon "button" at bounding box center [1222, 404] width 11 height 11
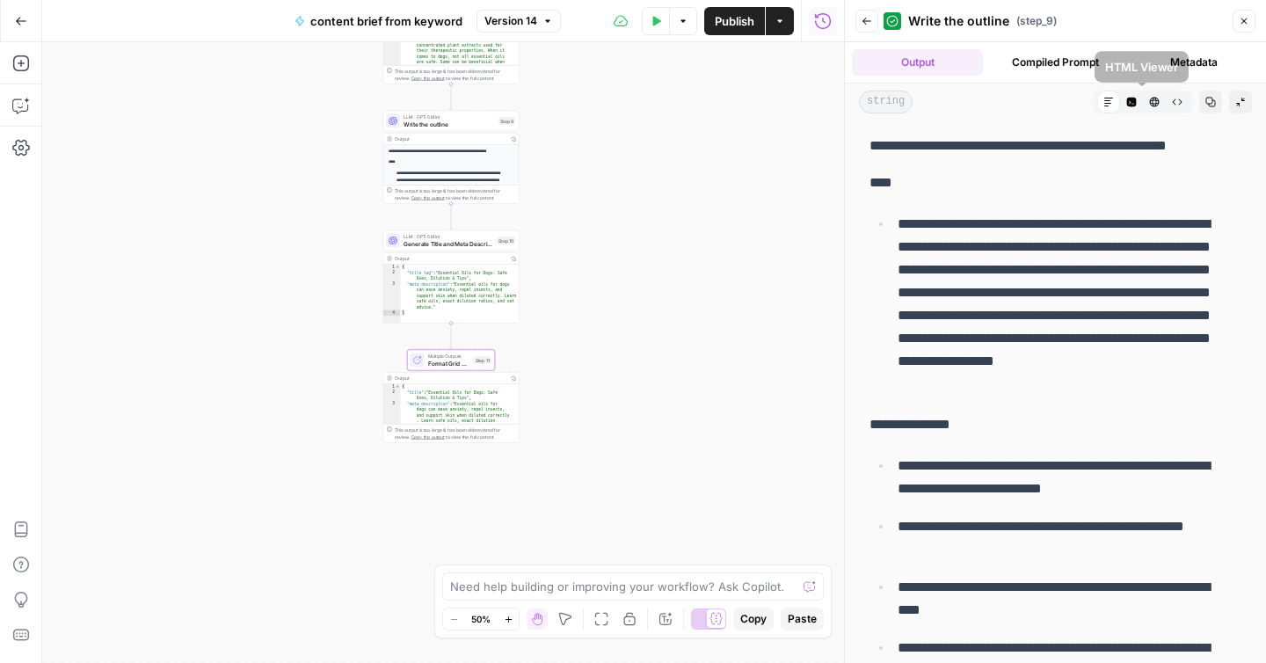
click at [1143, 103] on button "HTML Viewer" at bounding box center [1154, 102] width 23 height 23
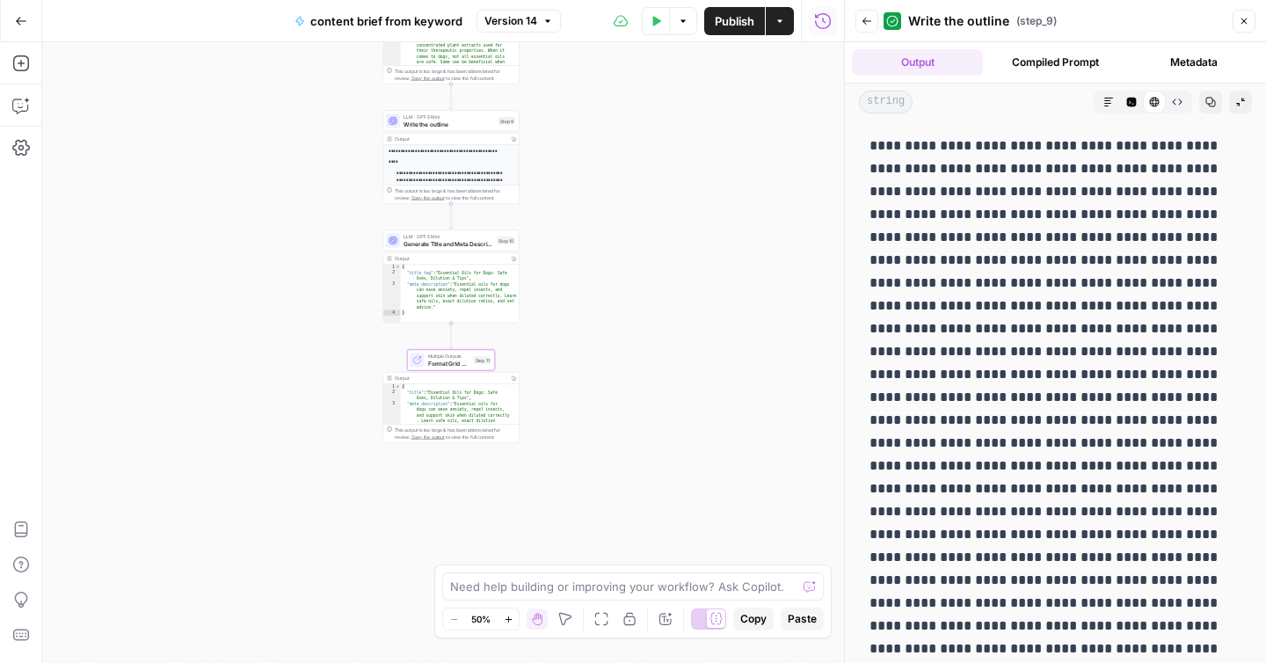
click at [1103, 105] on icon "button" at bounding box center [1108, 102] width 11 height 11
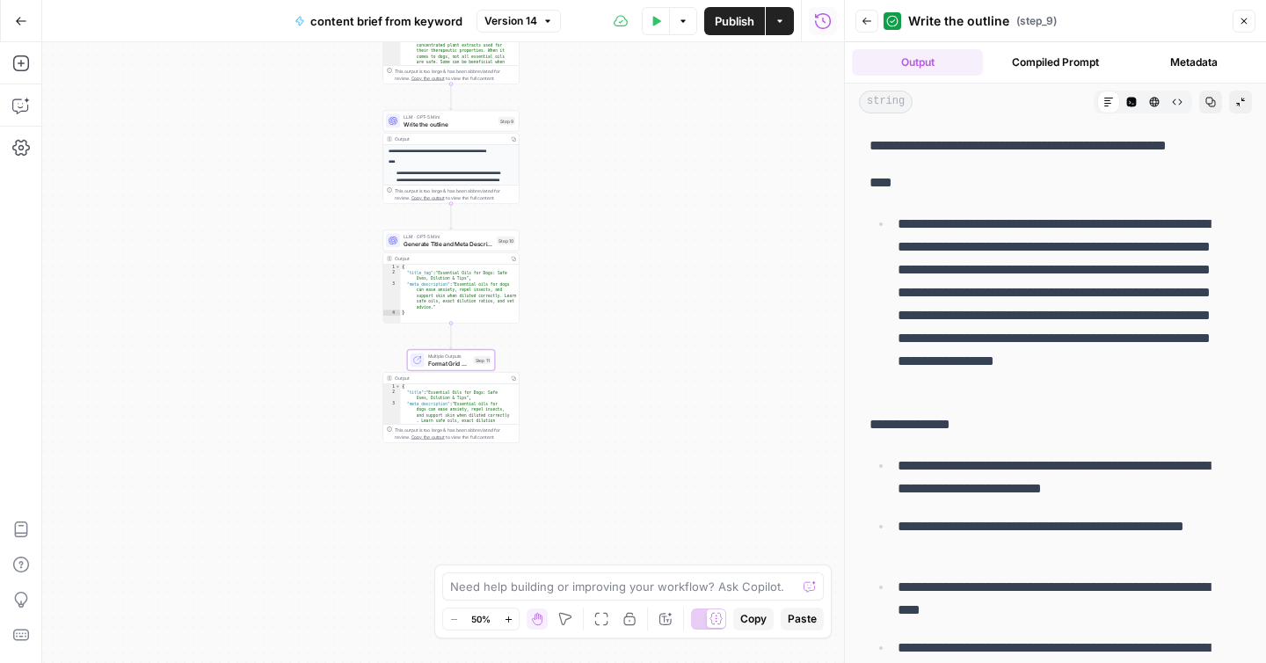
click at [15, 20] on icon "button" at bounding box center [21, 21] width 12 height 12
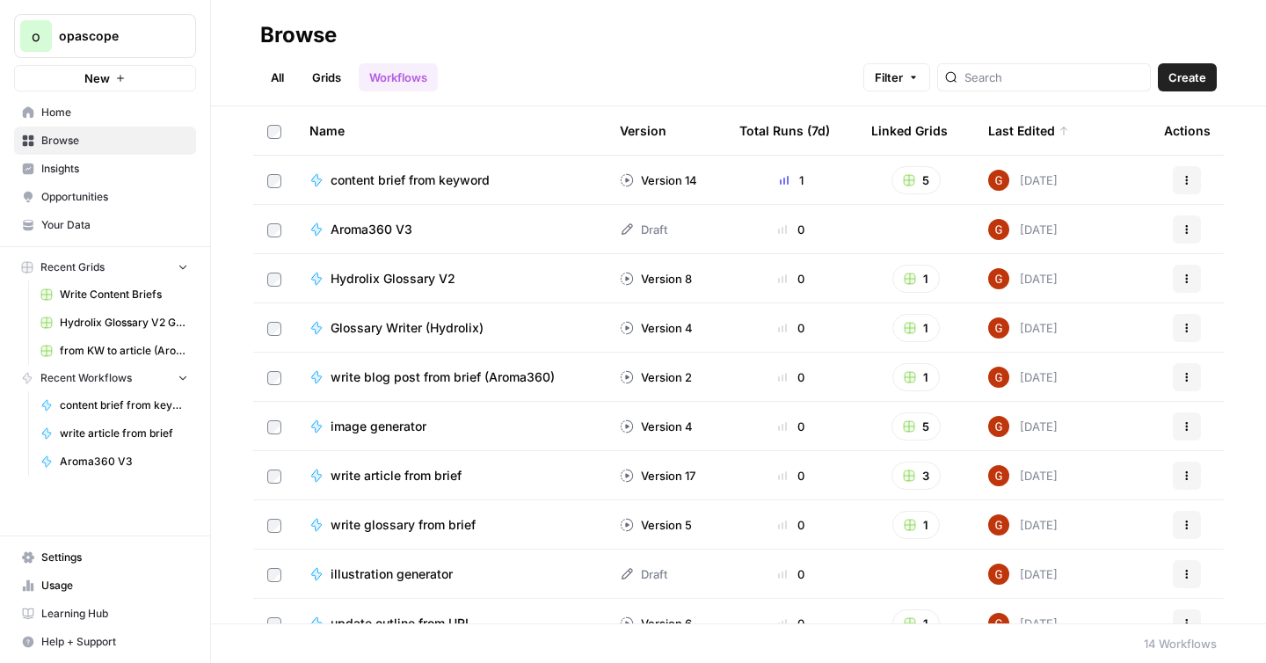
click at [425, 179] on span "content brief from keyword" at bounding box center [410, 180] width 159 height 18
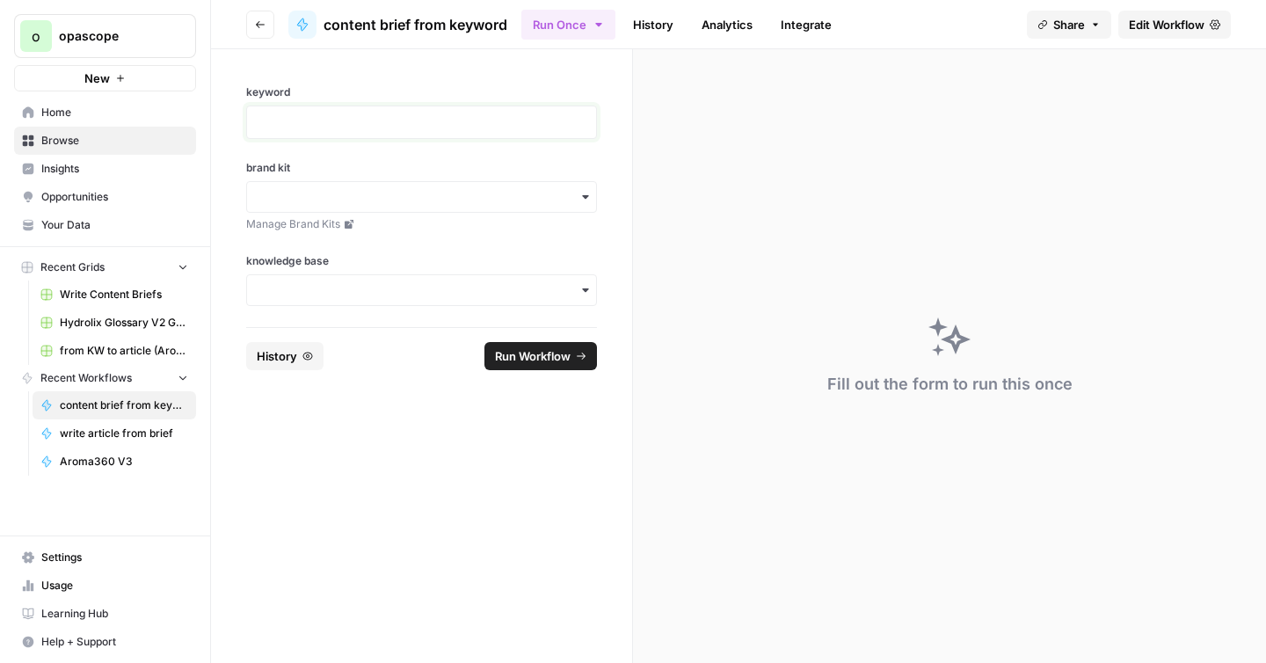
click at [361, 119] on p at bounding box center [422, 122] width 328 height 18
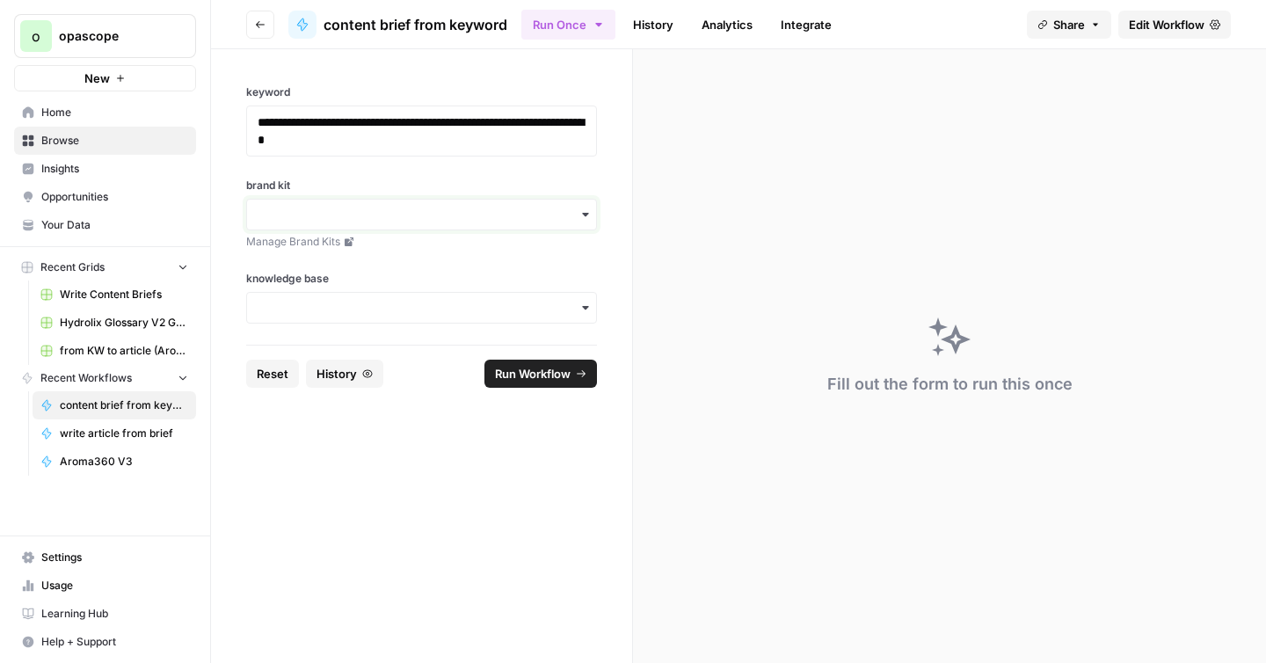
click at [350, 207] on input "brand kit" at bounding box center [422, 215] width 328 height 18
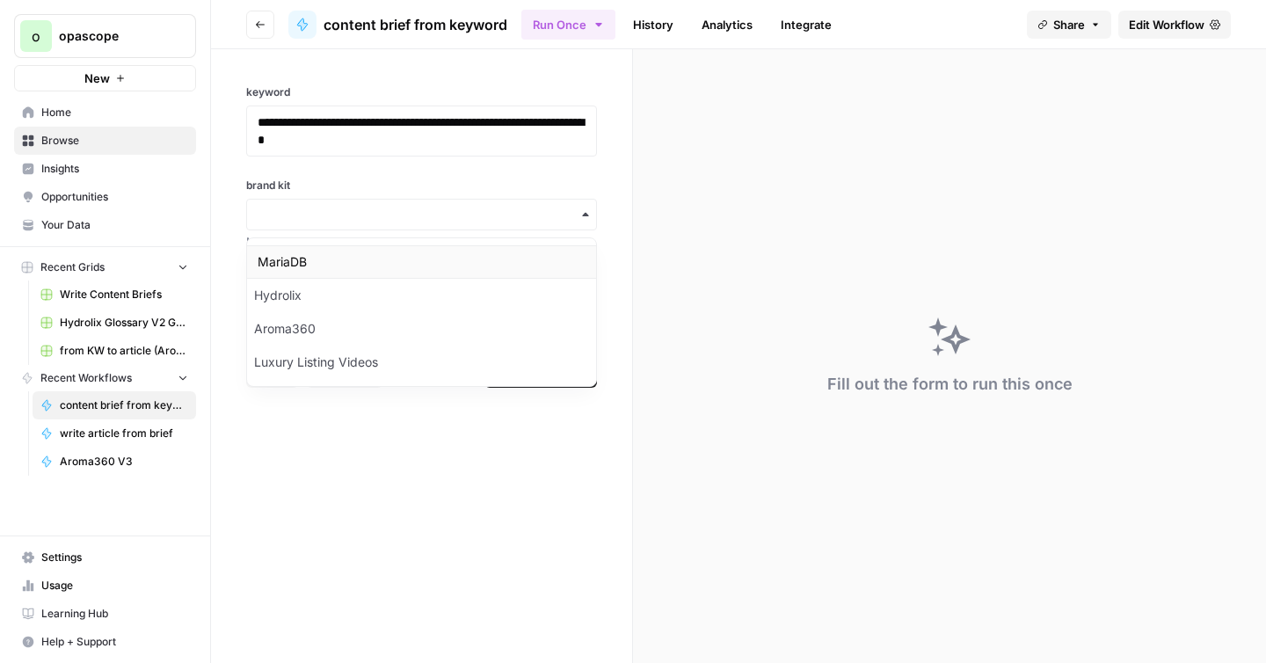
click at [359, 270] on div "MariaDB" at bounding box center [421, 261] width 349 height 33
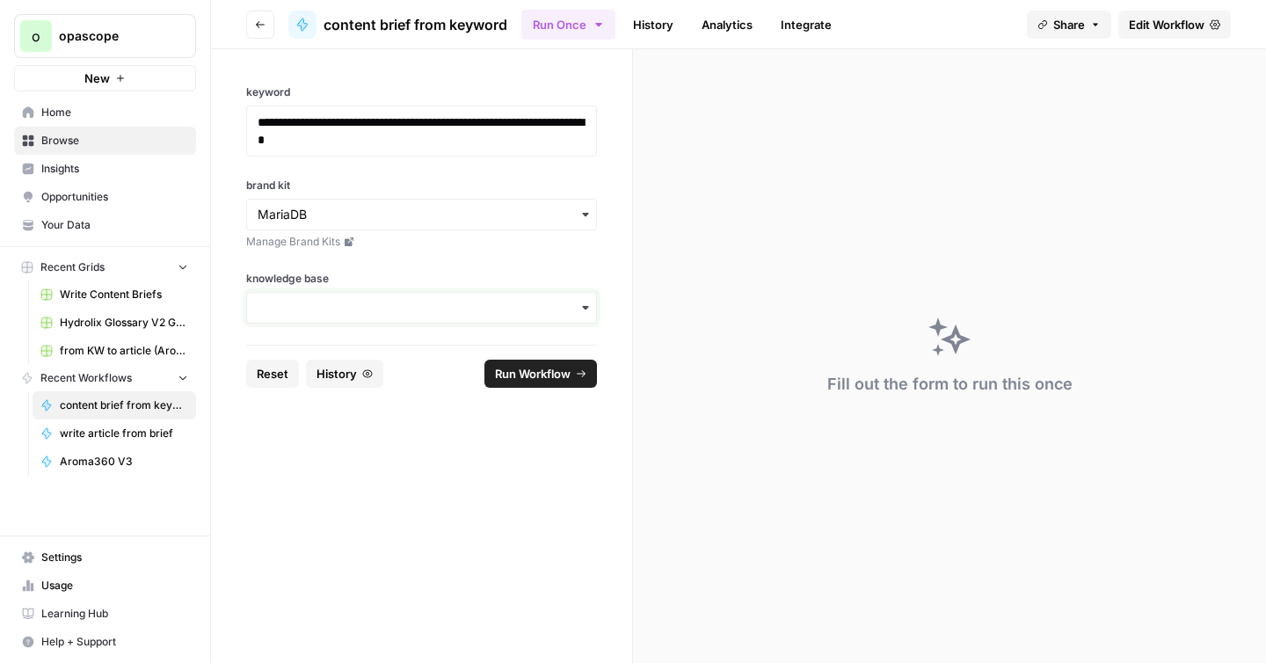
click at [371, 307] on input "knowledge base" at bounding box center [422, 308] width 328 height 18
click at [414, 269] on div "**********" at bounding box center [421, 196] width 421 height 295
click at [432, 320] on div "button" at bounding box center [421, 308] width 351 height 32
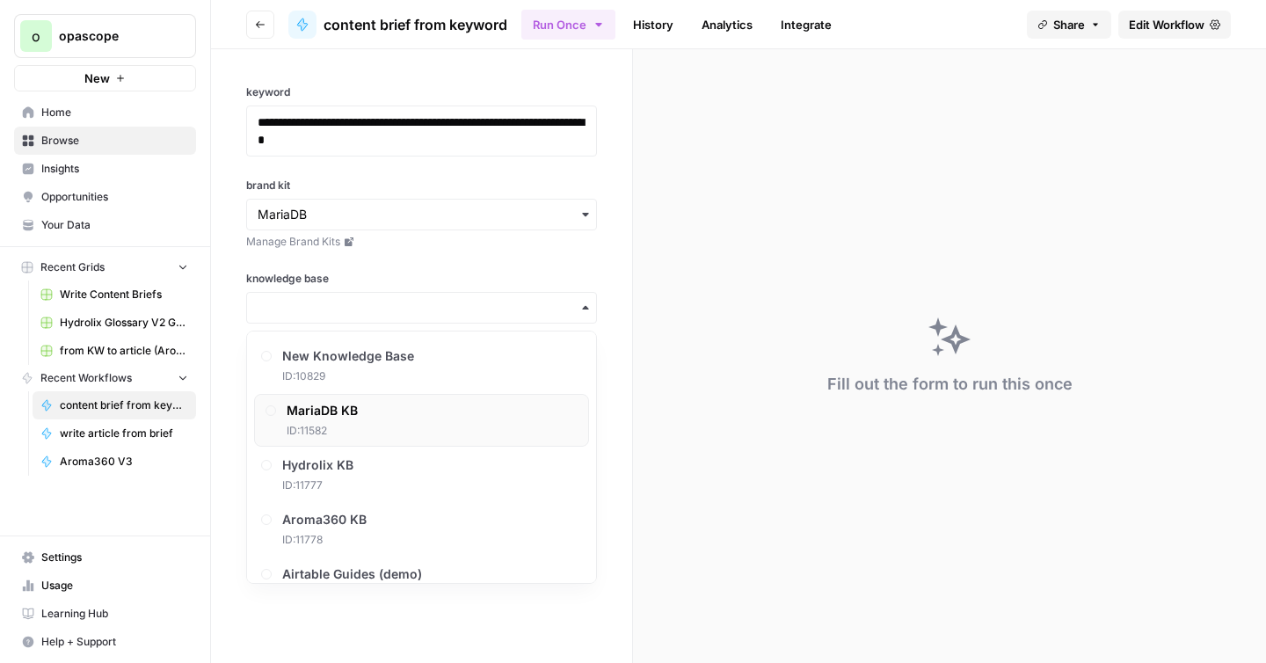
click at [343, 425] on span "ID: 11582" at bounding box center [322, 431] width 71 height 16
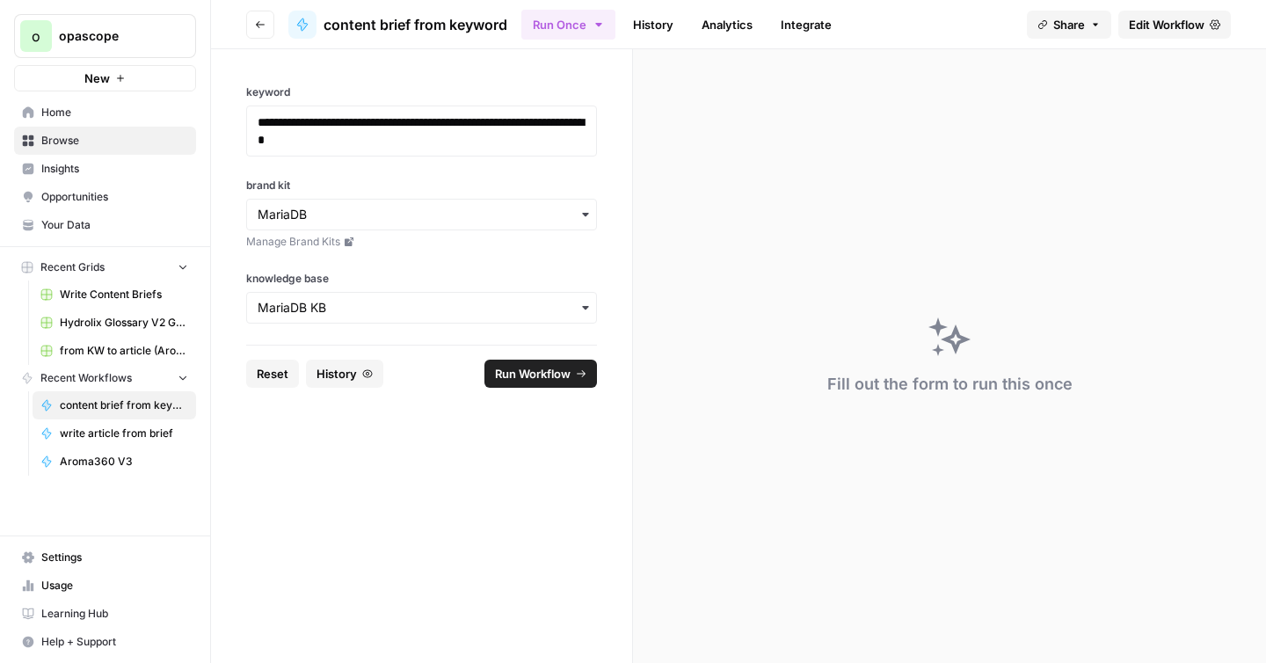
click at [528, 370] on span "Run Workflow" at bounding box center [533, 374] width 76 height 18
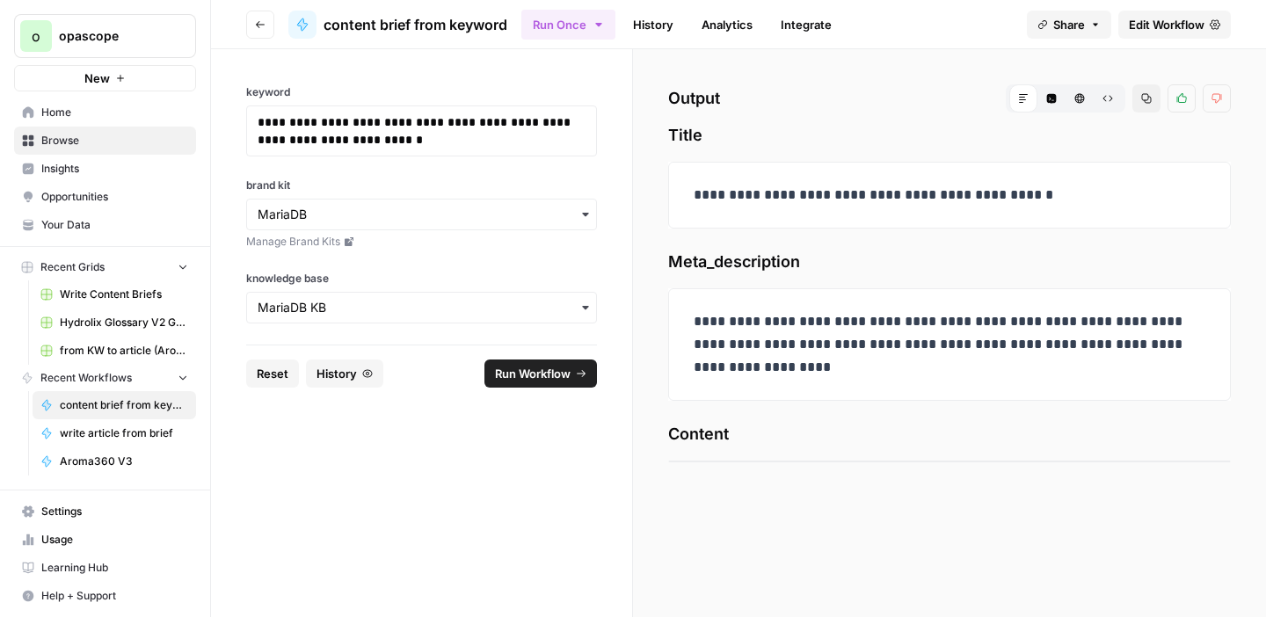
click at [1136, 21] on span "Edit Workflow" at bounding box center [1167, 25] width 76 height 18
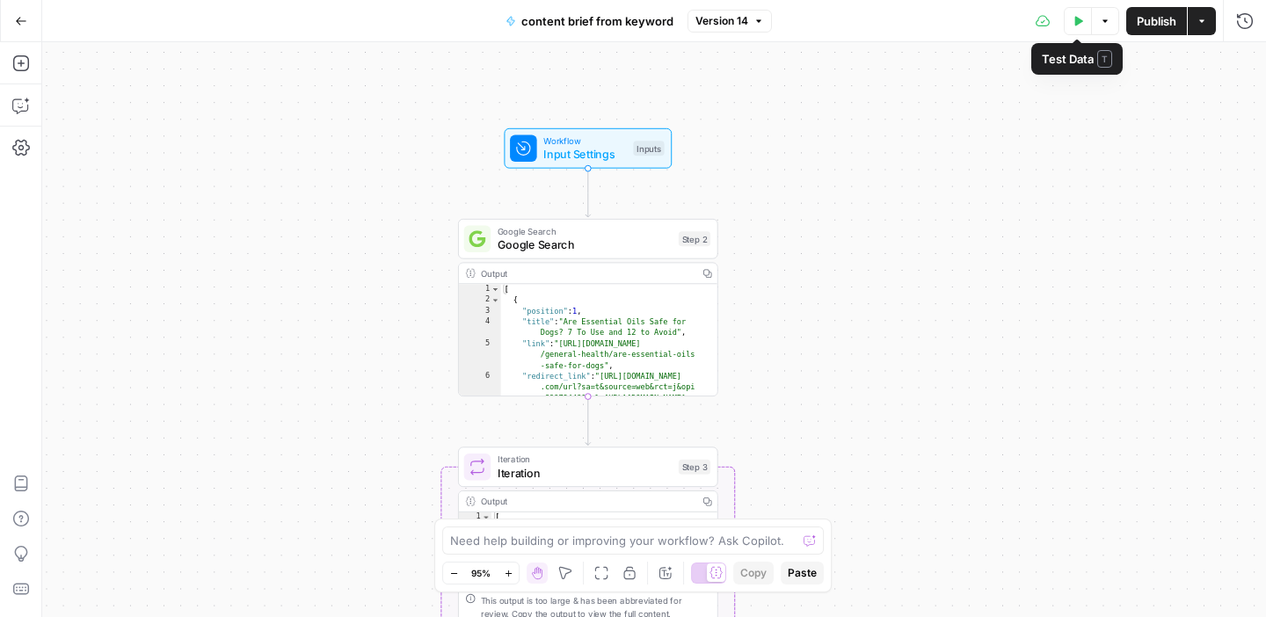
click at [1078, 26] on button "Test Data" at bounding box center [1078, 21] width 28 height 28
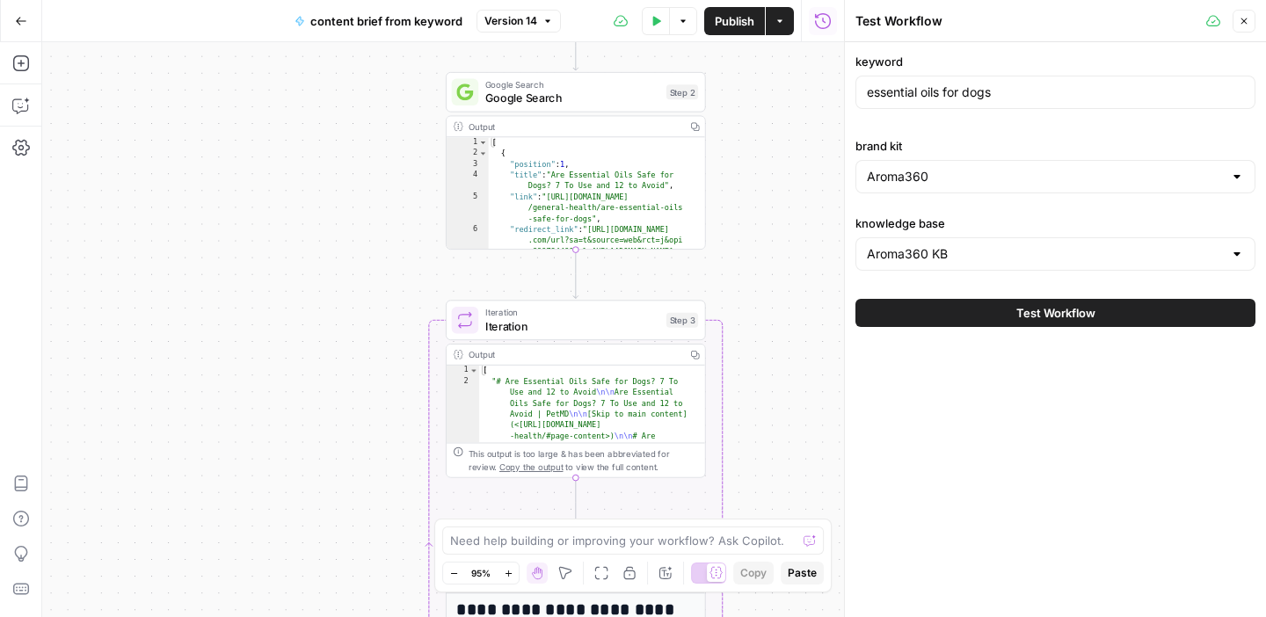
drag, startPoint x: 772, startPoint y: 454, endPoint x: 760, endPoint y: 308, distance: 147.3
click at [760, 308] on div "Workflow Input Settings Inputs Google Search Google Search Step 2 Output Copy 1…" at bounding box center [443, 329] width 802 height 575
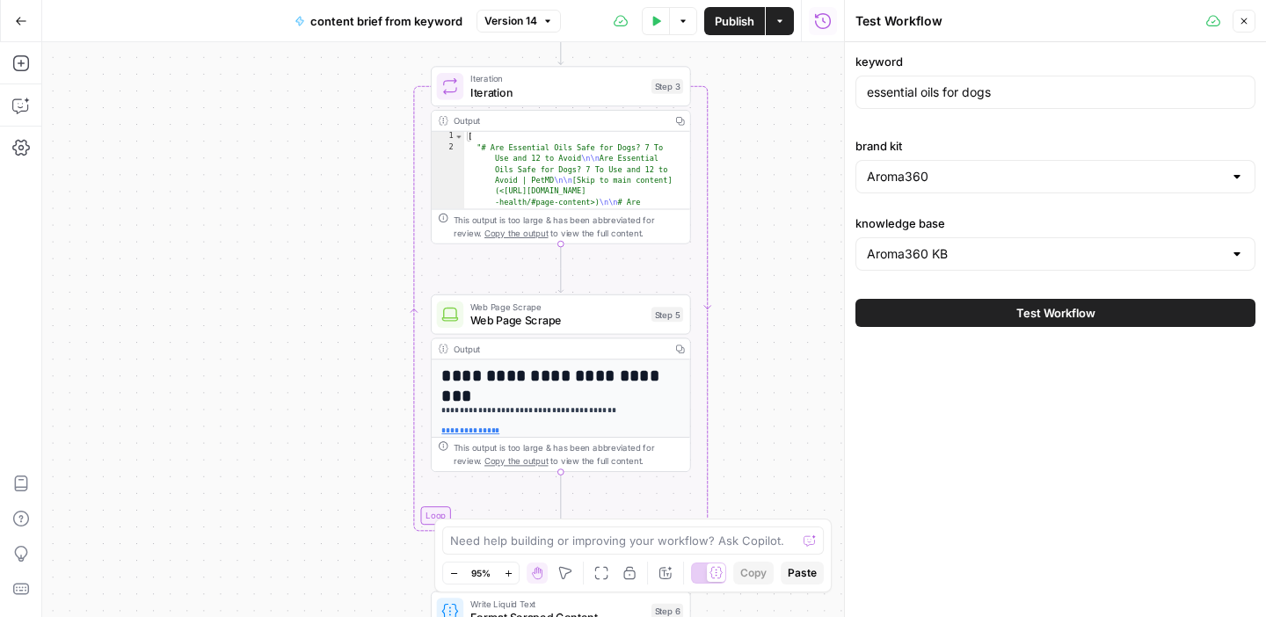
drag, startPoint x: 761, startPoint y: 408, endPoint x: 746, endPoint y: 174, distance: 234.3
click at [746, 174] on div "Workflow Input Settings Inputs Google Search Google Search Step 2 Output Copy 1…" at bounding box center [443, 329] width 802 height 575
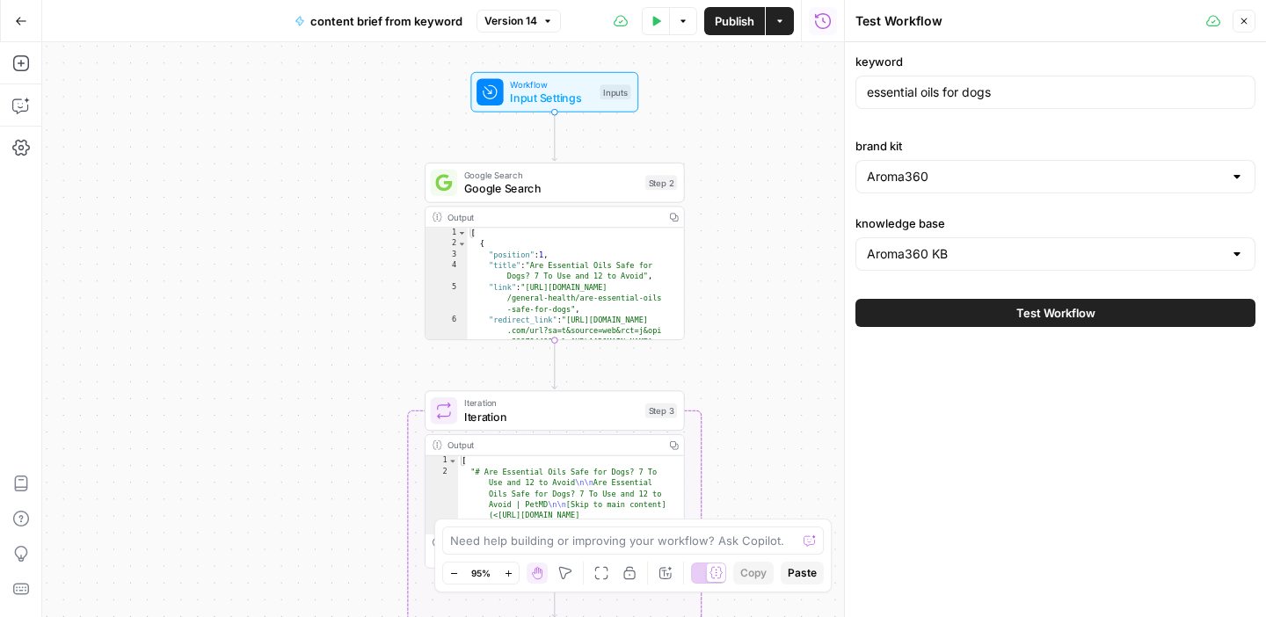
drag, startPoint x: 755, startPoint y: 101, endPoint x: 749, endPoint y: 425, distance: 324.4
click at [749, 425] on div "Workflow Input Settings Inputs Google Search Google Search Step 2 Output Copy 1…" at bounding box center [443, 329] width 802 height 575
click at [886, 187] on div "Aroma360" at bounding box center [1055, 176] width 400 height 33
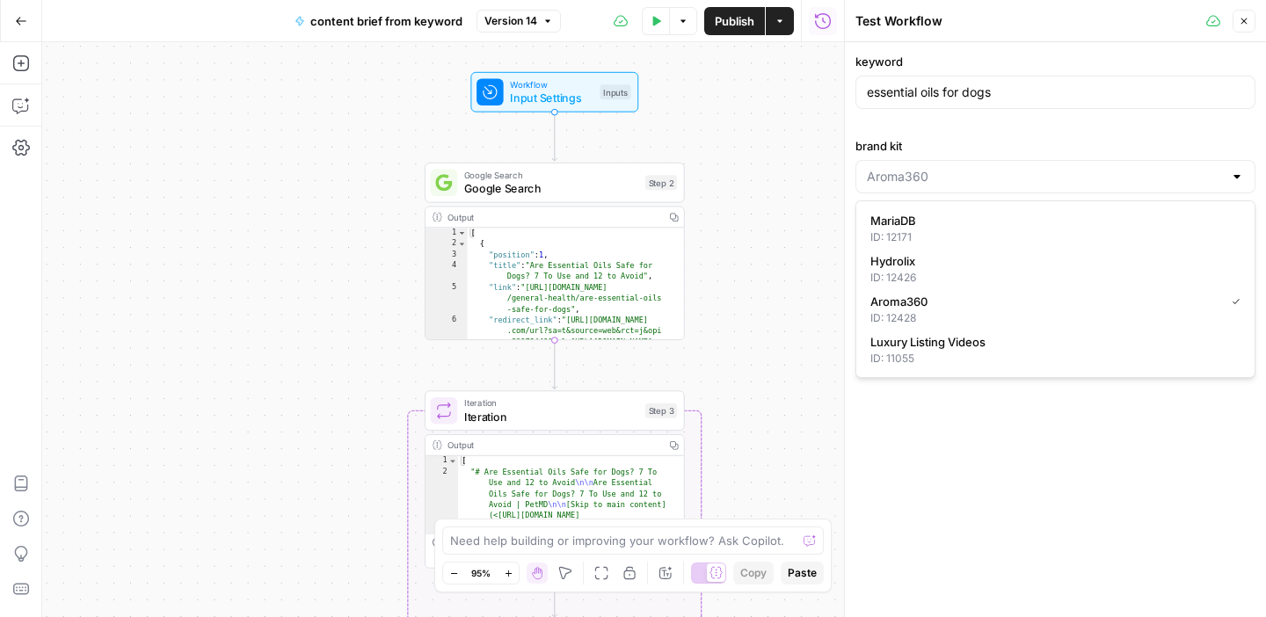
type input "Aroma360"
click at [940, 150] on label "brand kit" at bounding box center [1055, 146] width 400 height 18
click at [940, 168] on input "Aroma360" at bounding box center [1045, 177] width 356 height 18
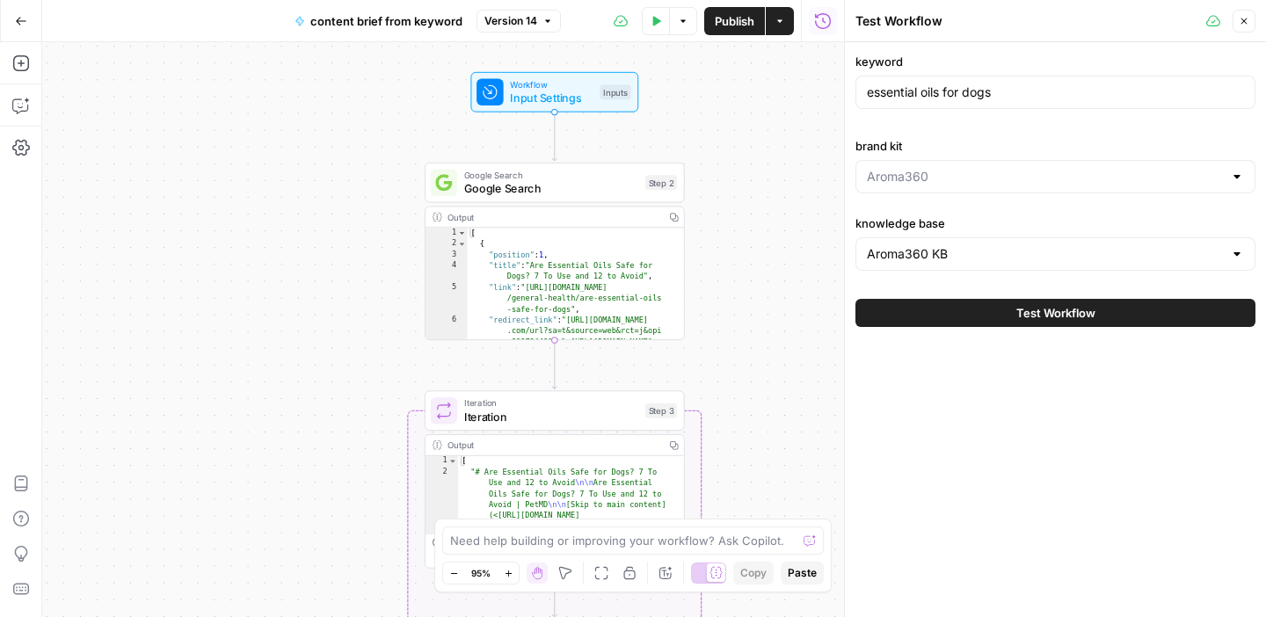
click at [965, 159] on div "brand kit" at bounding box center [1055, 165] width 400 height 56
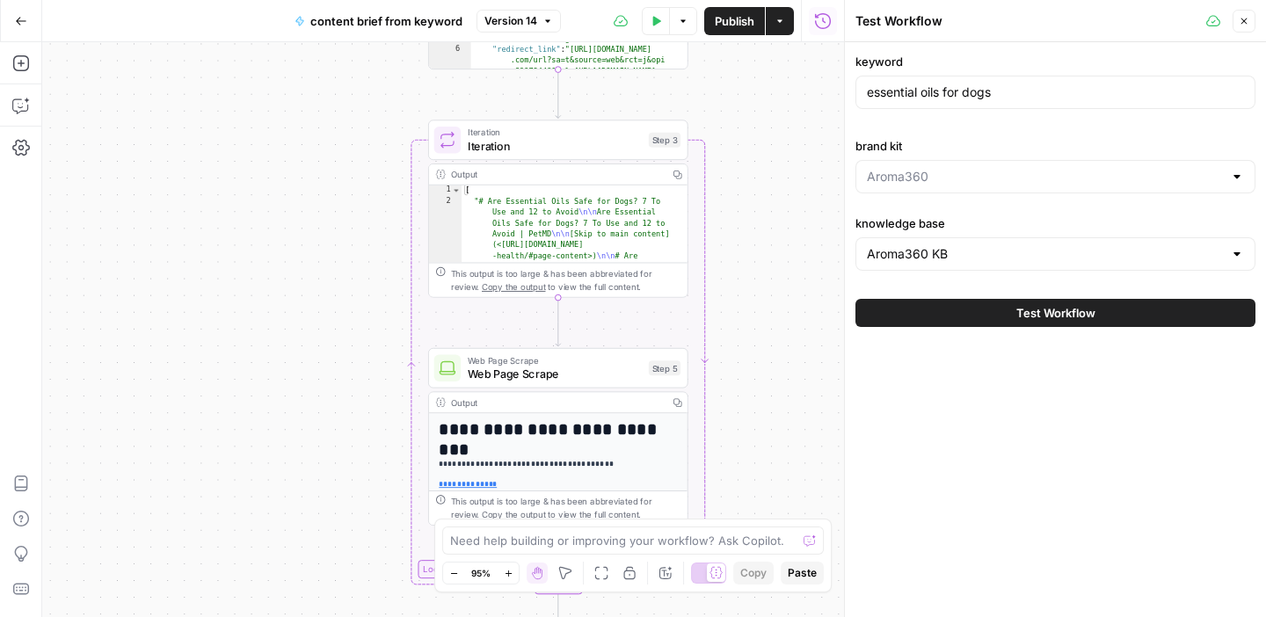
drag, startPoint x: 749, startPoint y: 385, endPoint x: 751, endPoint y: 97, distance: 288.3
click at [752, 97] on div "Workflow Input Settings Inputs Google Search Google Search Step 2 Output Copy 1…" at bounding box center [443, 329] width 802 height 575
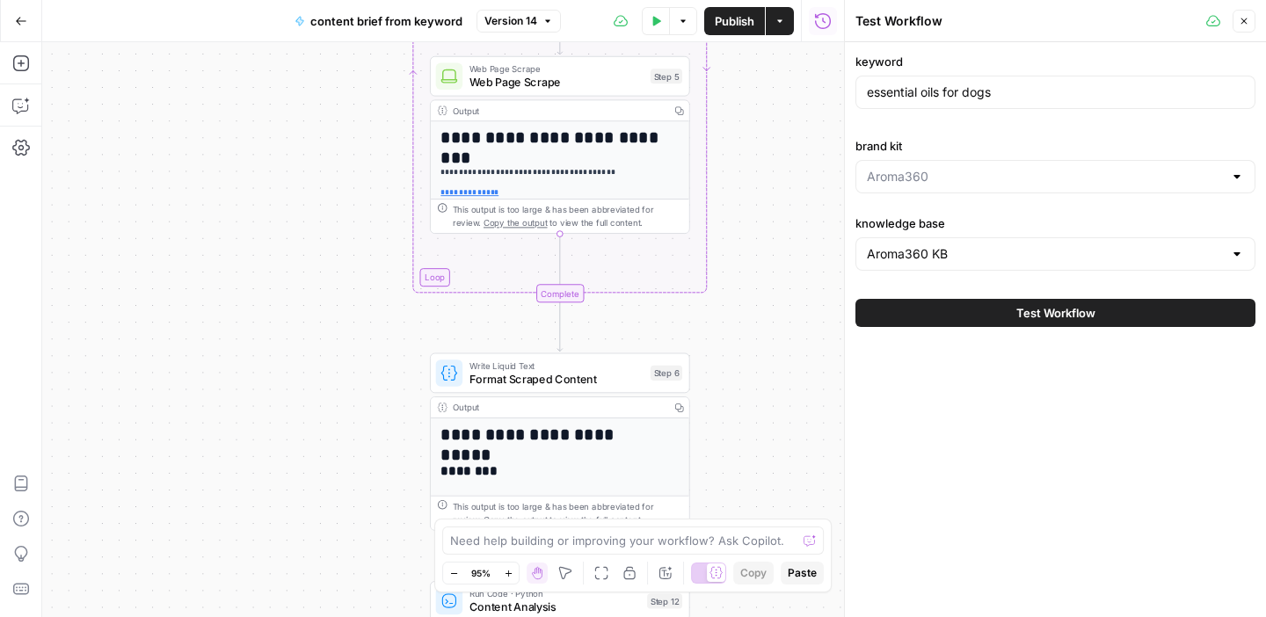
drag, startPoint x: 745, startPoint y: 431, endPoint x: 748, endPoint y: 157, distance: 273.4
click at [748, 157] on div "Workflow Input Settings Inputs Google Search Google Search Step 2 Output Copy 1…" at bounding box center [443, 329] width 802 height 575
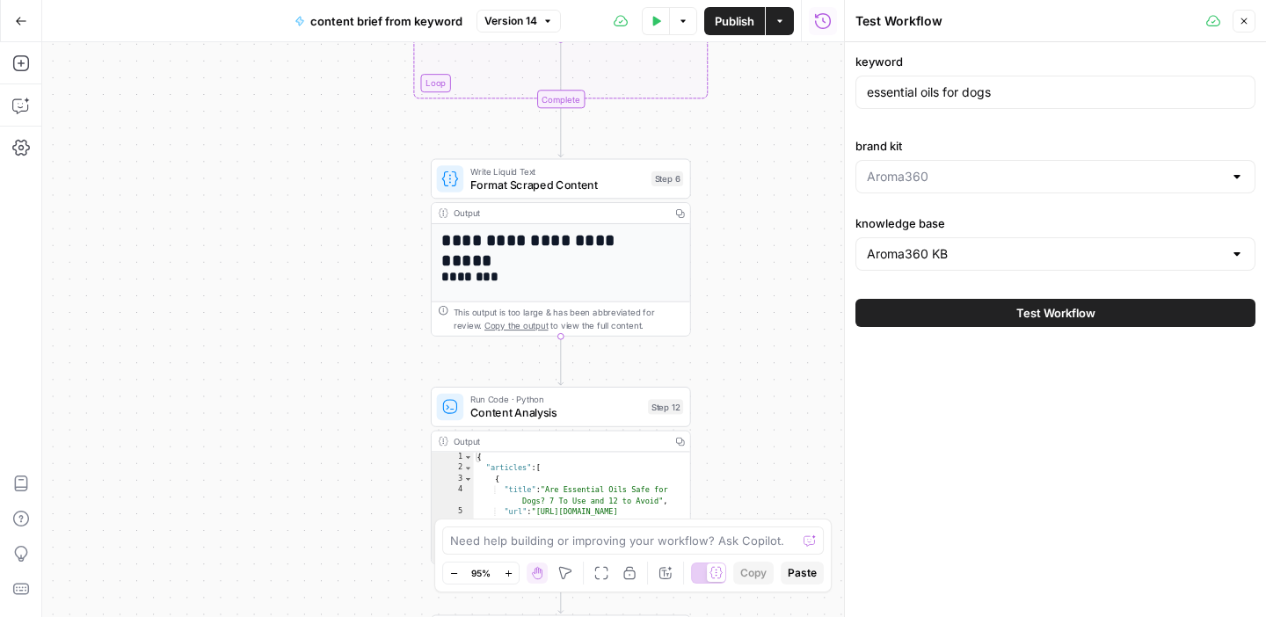
drag, startPoint x: 725, startPoint y: 436, endPoint x: 727, endPoint y: 226, distance: 210.1
click at [727, 226] on div "Workflow Input Settings Inputs Google Search Google Search Step 2 Output Copy 1…" at bounding box center [443, 329] width 802 height 575
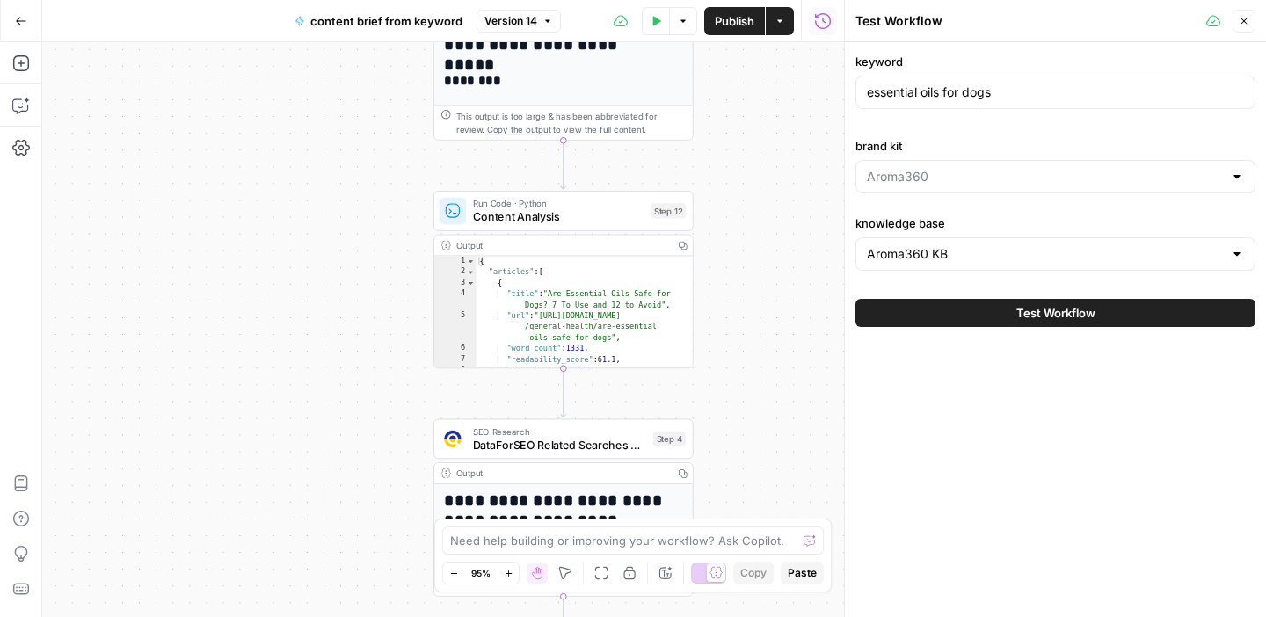
drag, startPoint x: 716, startPoint y: 384, endPoint x: 694, endPoint y: 304, distance: 83.0
click at [717, 204] on div "Workflow Input Settings Inputs Google Search Google Search Step 2 Output Copy 1…" at bounding box center [443, 329] width 802 height 575
click at [533, 220] on span "Content Analysis" at bounding box center [558, 217] width 171 height 17
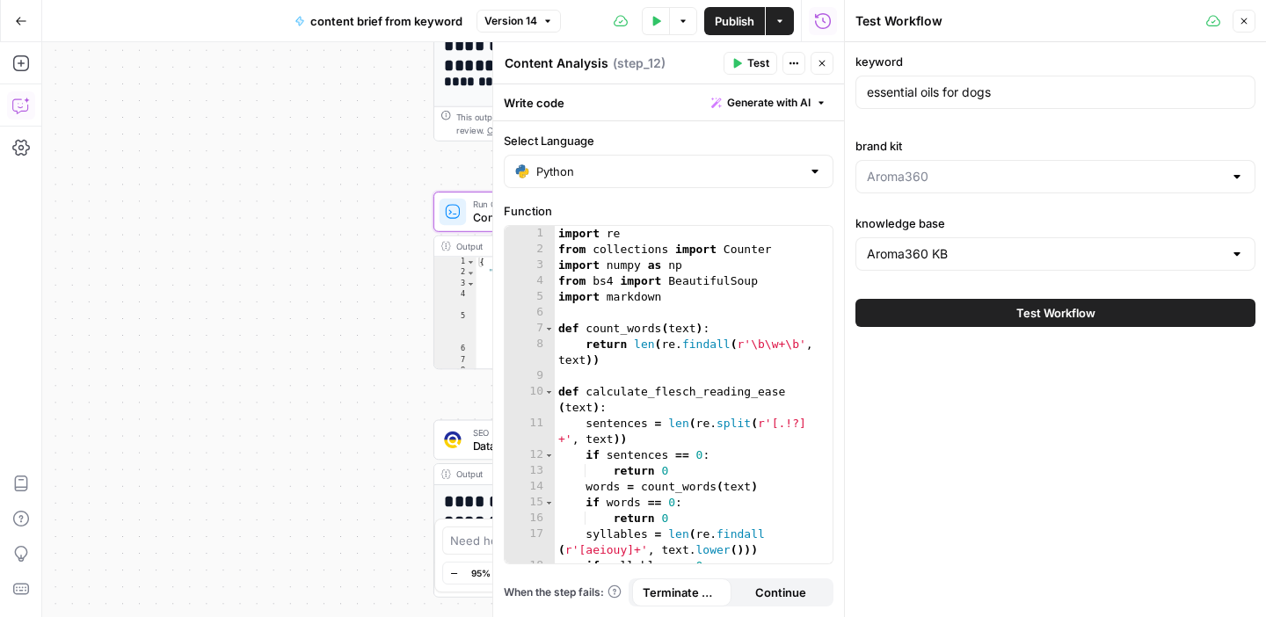
click at [20, 113] on icon "button" at bounding box center [21, 106] width 18 height 18
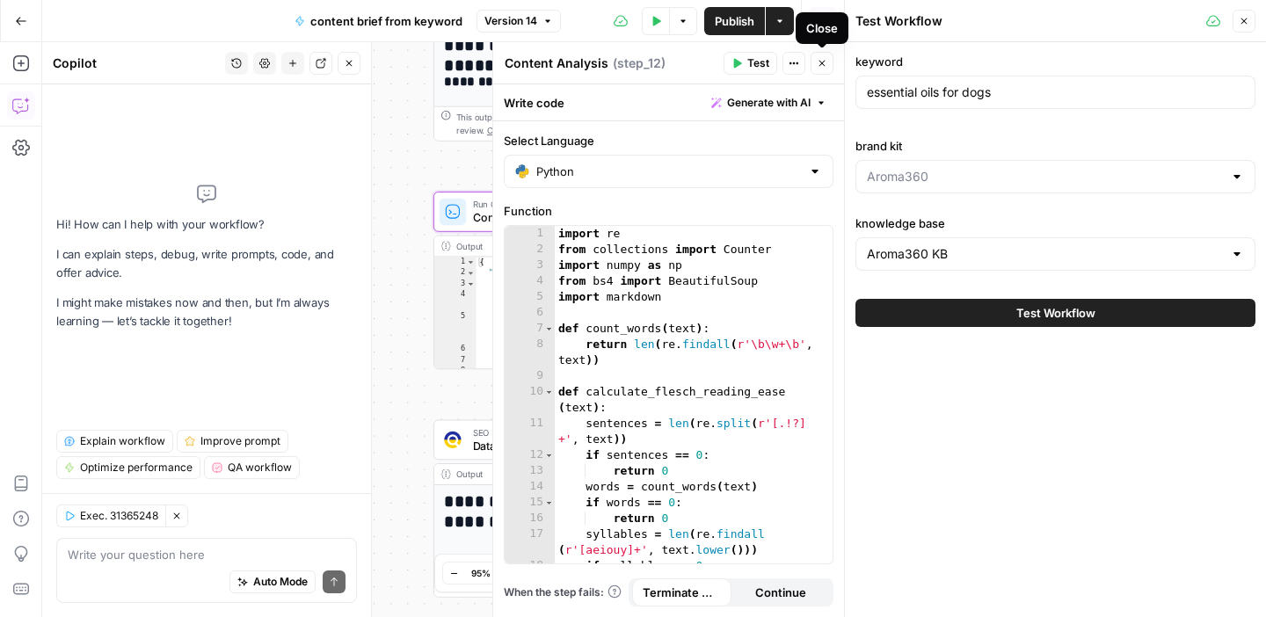
click at [826, 59] on icon "button" at bounding box center [822, 63] width 11 height 11
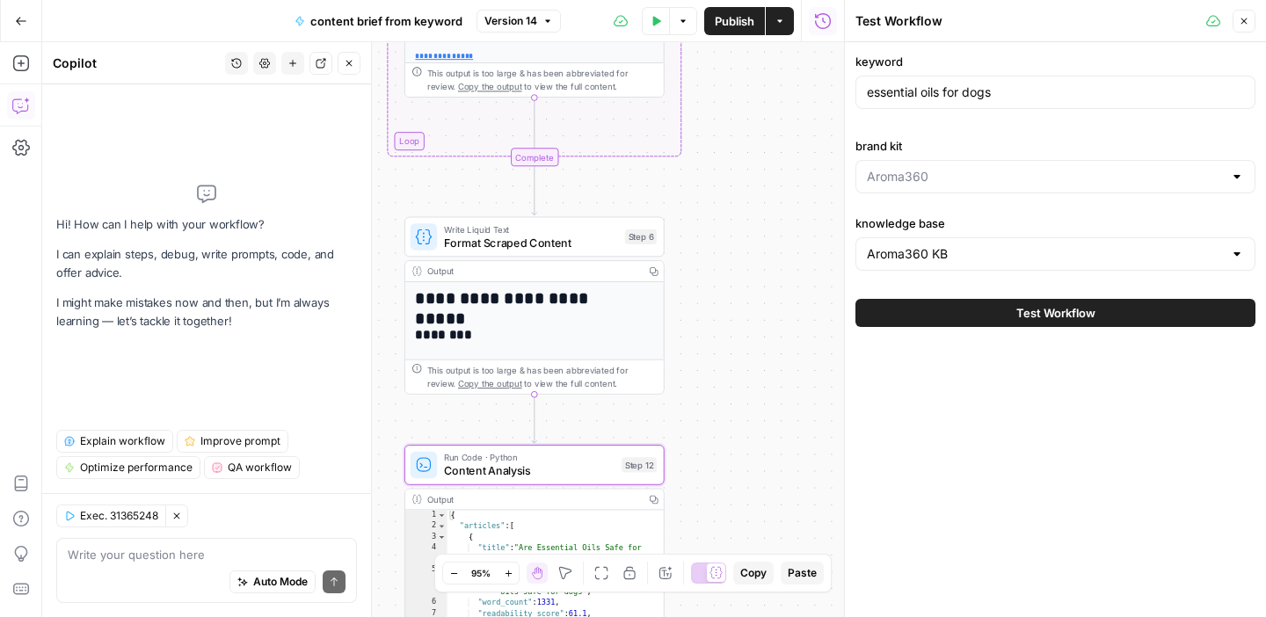
drag, startPoint x: 767, startPoint y: 110, endPoint x: 738, endPoint y: 363, distance: 254.8
click at [738, 363] on div "Workflow Input Settings Inputs Google Search Google Search Step 2 Output Copy 1…" at bounding box center [443, 329] width 802 height 575
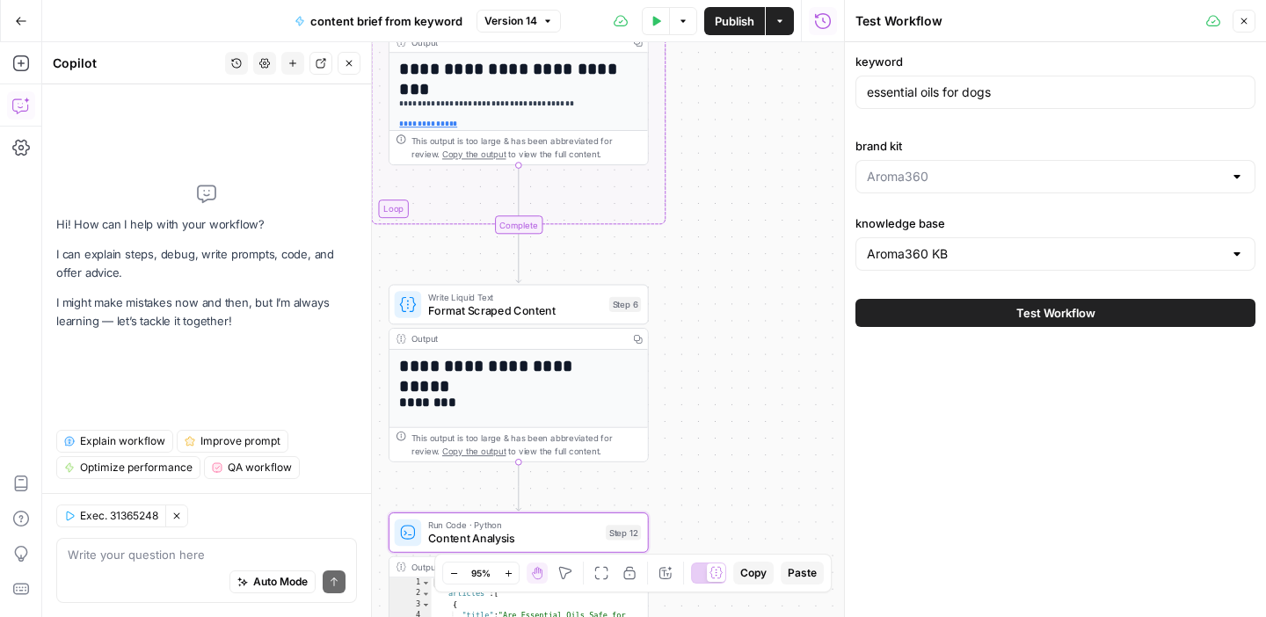
drag, startPoint x: 745, startPoint y: 168, endPoint x: 729, endPoint y: 236, distance: 70.6
click at [729, 236] on div "Workflow Input Settings Inputs Google Search Google Search Step 2 Output Copy 1…" at bounding box center [443, 329] width 802 height 575
click at [540, 313] on span "Format Scraped Content" at bounding box center [514, 310] width 174 height 17
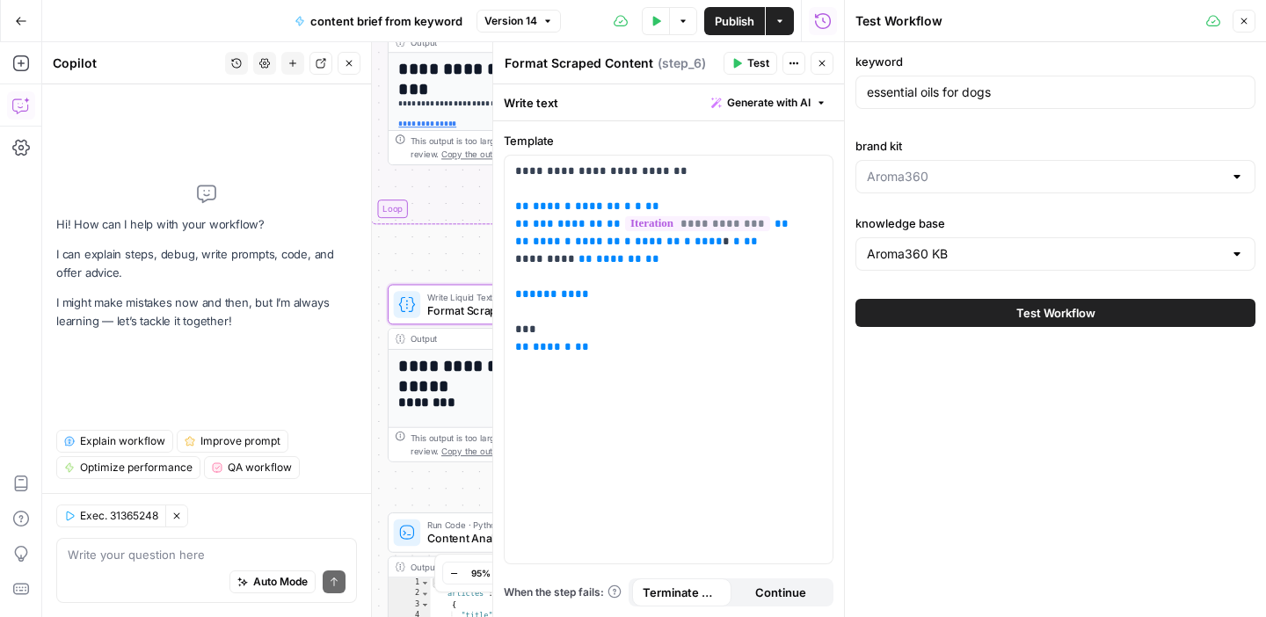
click at [831, 66] on button "Close" at bounding box center [821, 63] width 23 height 23
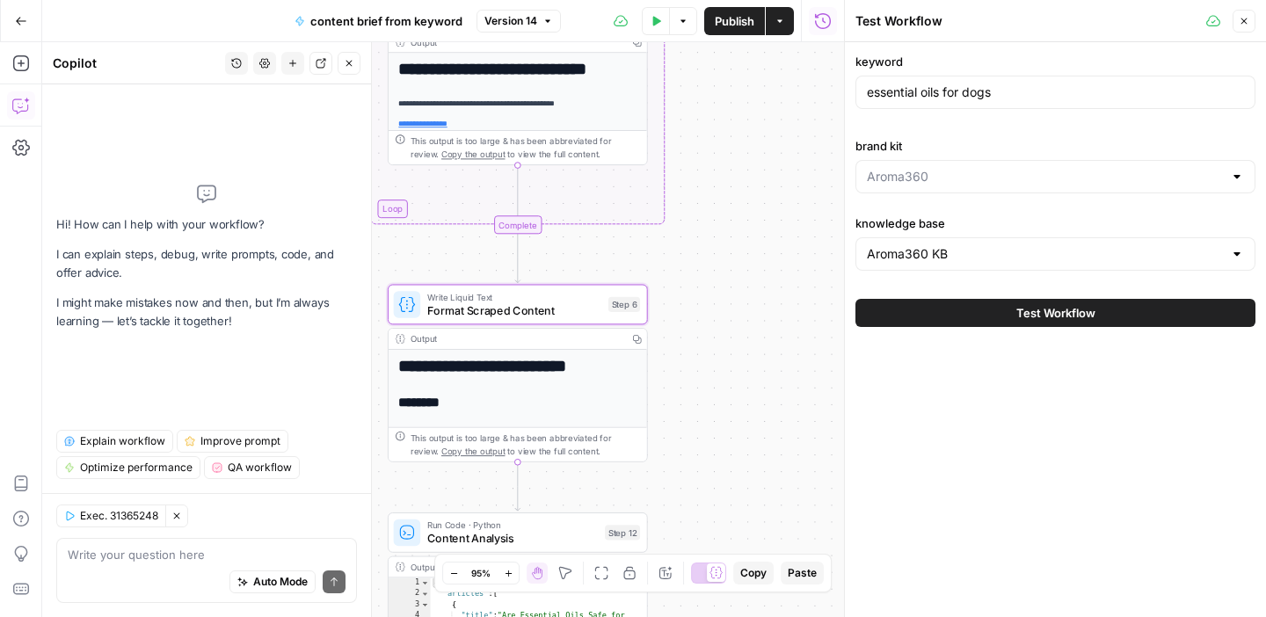
click at [598, 338] on div "Output" at bounding box center [516, 338] width 211 height 13
drag, startPoint x: 1248, startPoint y: 19, endPoint x: 1207, endPoint y: 73, distance: 67.7
click at [1248, 19] on icon "button" at bounding box center [1244, 21] width 11 height 11
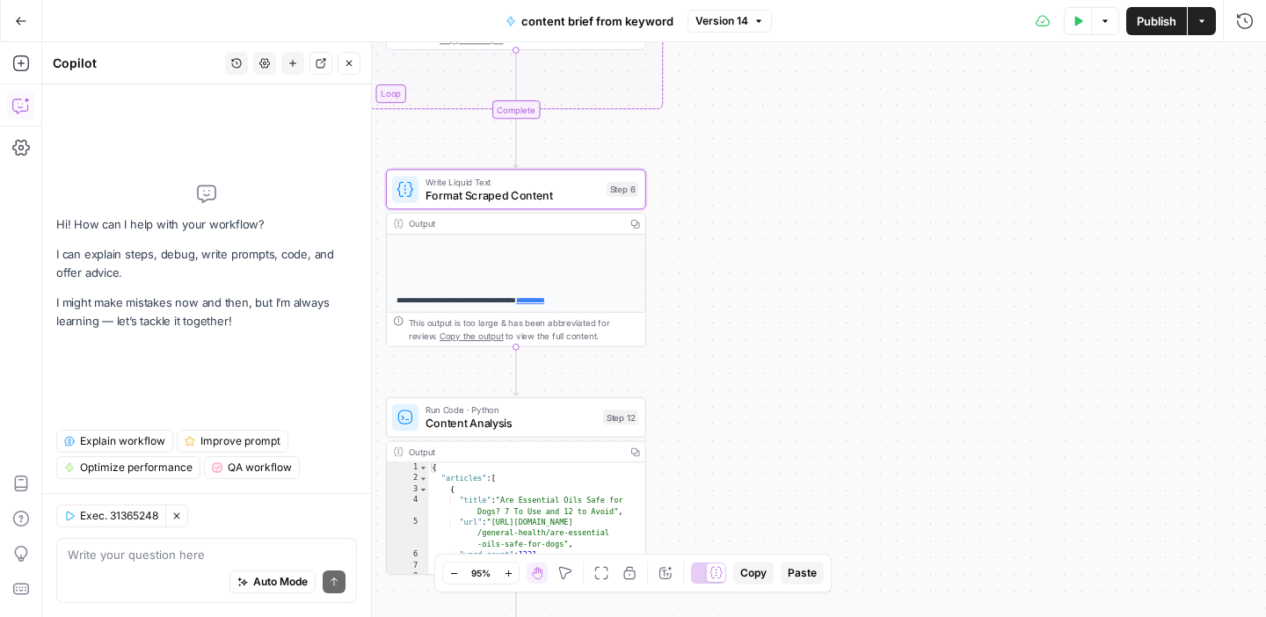
drag, startPoint x: 725, startPoint y: 403, endPoint x: 723, endPoint y: 287, distance: 115.2
click at [723, 287] on div "Workflow Input Settings Inputs Google Search Google Search Step 2 Output Copy 1…" at bounding box center [654, 329] width 1224 height 575
click at [635, 224] on icon "button" at bounding box center [635, 224] width 9 height 9
click at [345, 62] on icon "button" at bounding box center [349, 63] width 11 height 11
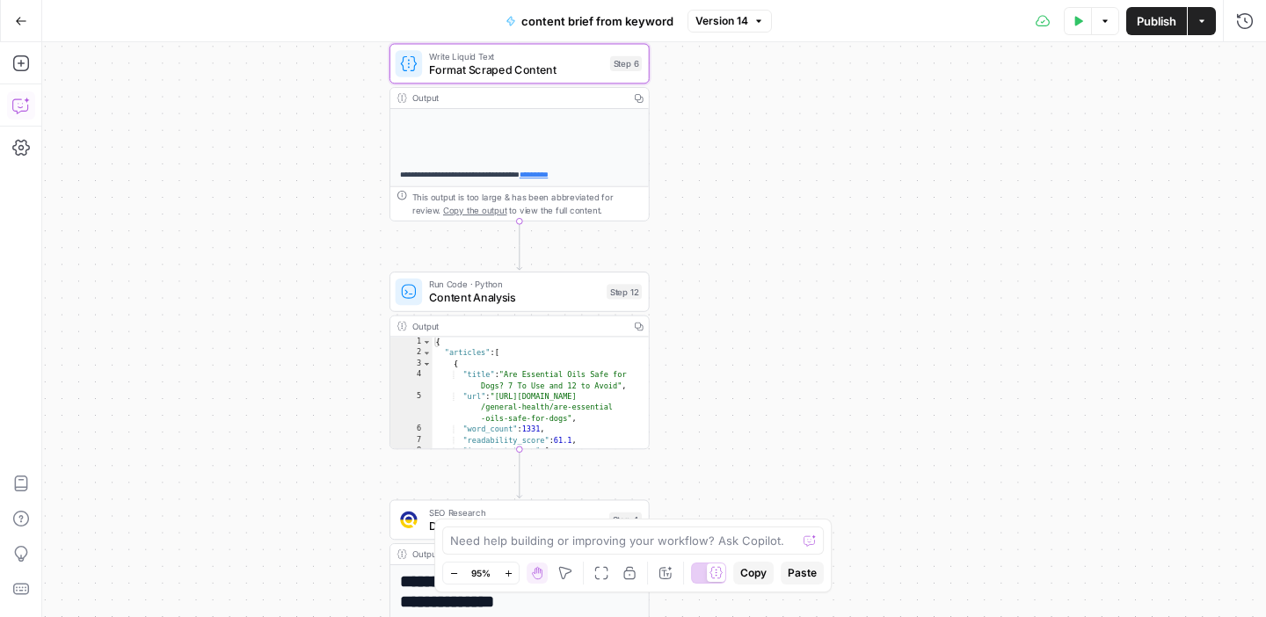
drag, startPoint x: 748, startPoint y: 366, endPoint x: 752, endPoint y: 240, distance: 125.8
click at [752, 240] on div "Workflow Input Settings Inputs Google Search Google Search Step 2 Output Copy 1…" at bounding box center [654, 329] width 1224 height 575
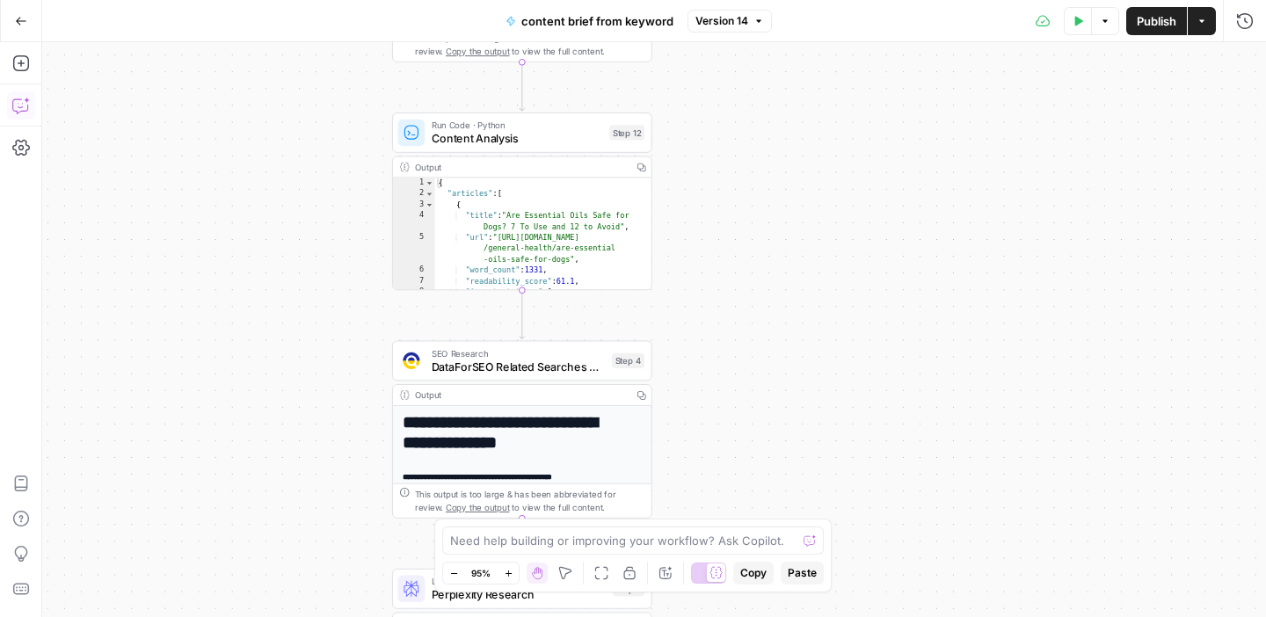
drag, startPoint x: 731, startPoint y: 381, endPoint x: 734, endPoint y: 222, distance: 159.1
click at [734, 222] on div "Workflow Input Settings Inputs Google Search Google Search Step 2 Output Copy 1…" at bounding box center [654, 329] width 1224 height 575
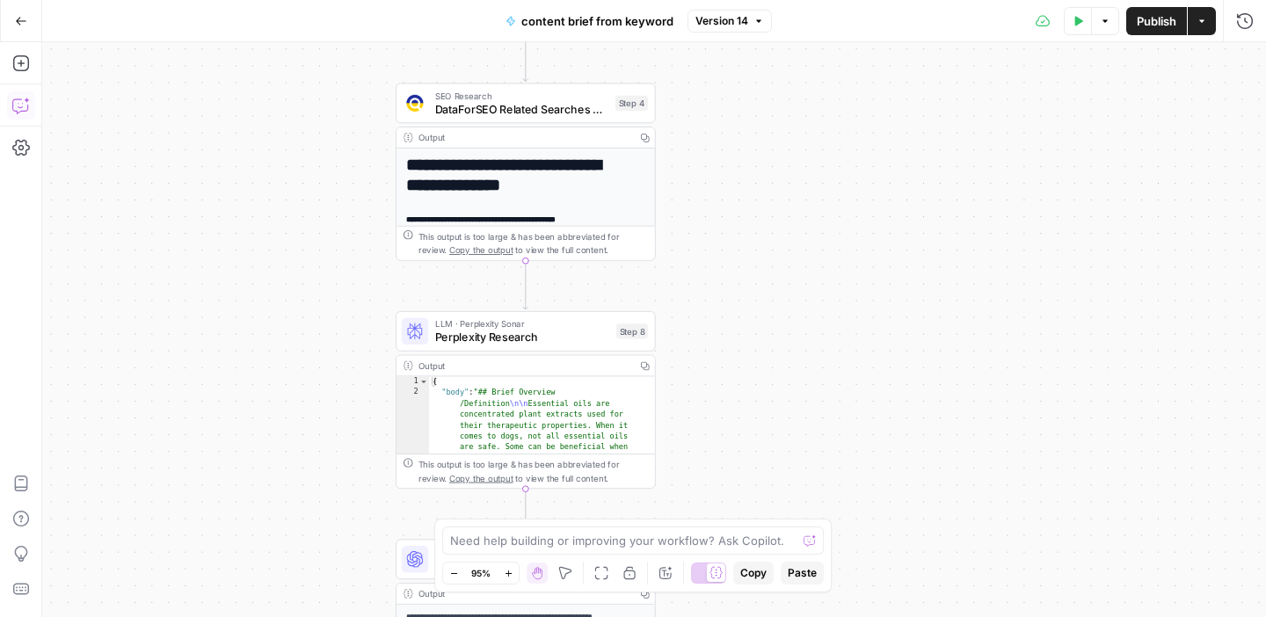
drag, startPoint x: 725, startPoint y: 396, endPoint x: 729, endPoint y: 138, distance: 258.5
click at [729, 138] on div "Workflow Input Settings Inputs Google Search Google Search Step 2 Output Copy 1…" at bounding box center [654, 329] width 1224 height 575
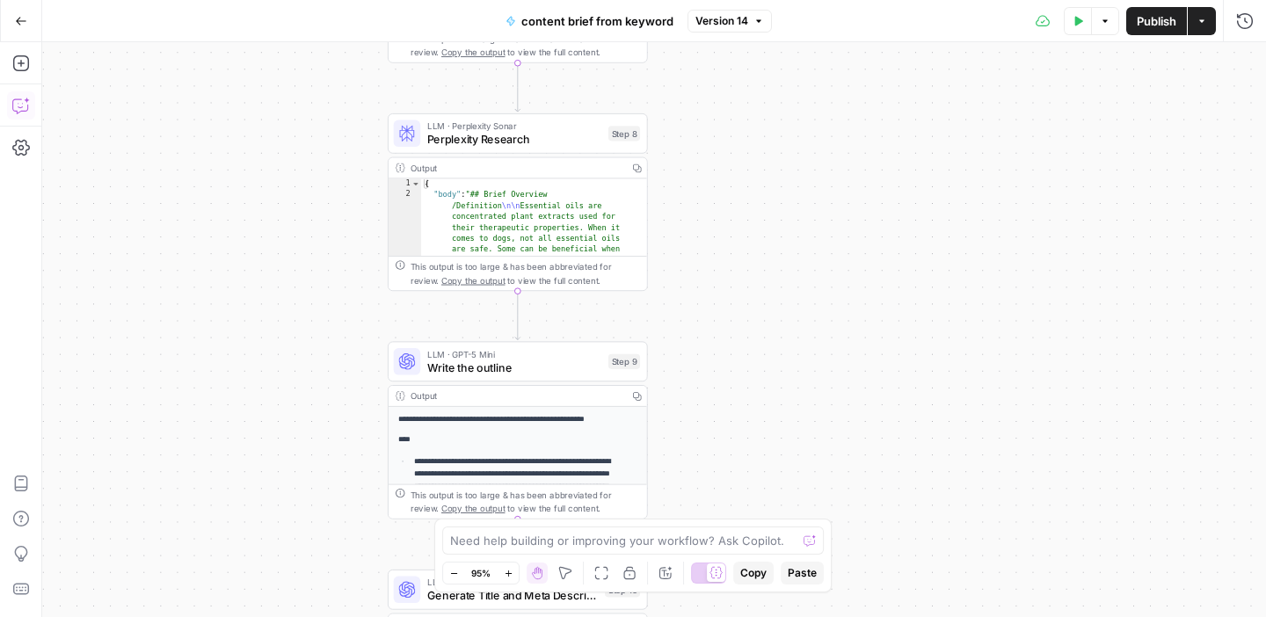
drag, startPoint x: 719, startPoint y: 334, endPoint x: 711, endPoint y: 137, distance: 197.1
click at [711, 137] on div "Workflow Input Settings Inputs Google Search Google Search Step 2 Output Copy 1…" at bounding box center [654, 329] width 1224 height 575
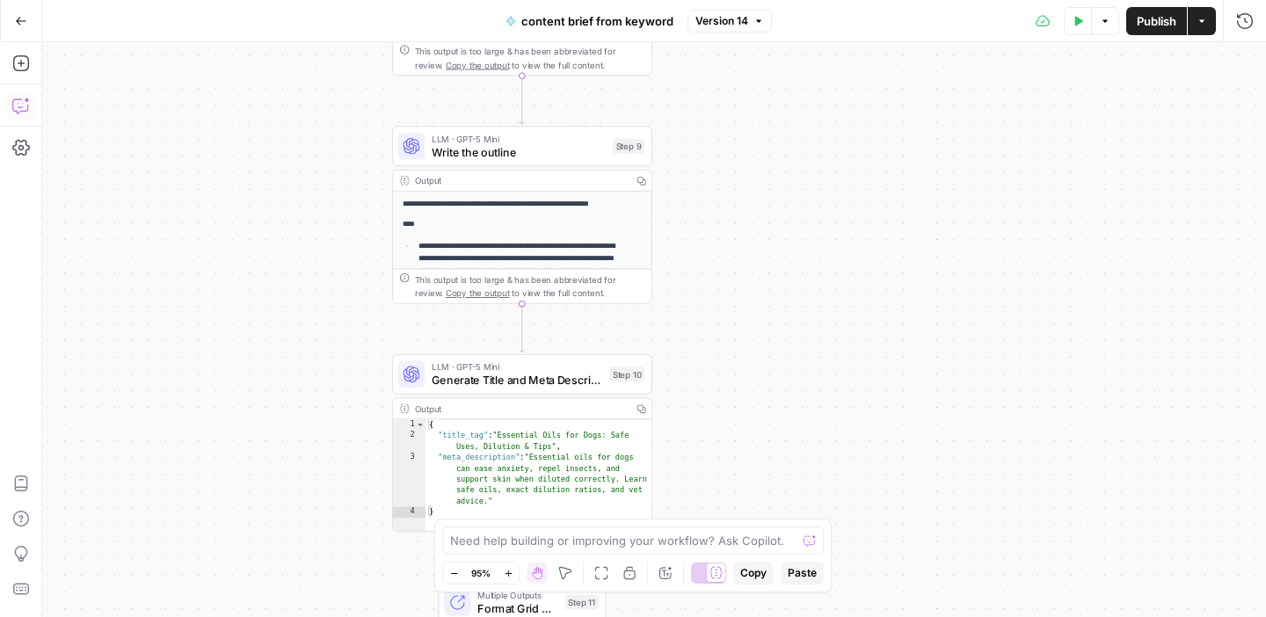
drag, startPoint x: 714, startPoint y: 412, endPoint x: 719, endPoint y: 193, distance: 218.9
click at [719, 193] on div "Workflow Input Settings Inputs Google Search Google Search Step 2 Output Copy 1…" at bounding box center [654, 329] width 1224 height 575
click at [566, 236] on li "**********" at bounding box center [529, 279] width 226 height 87
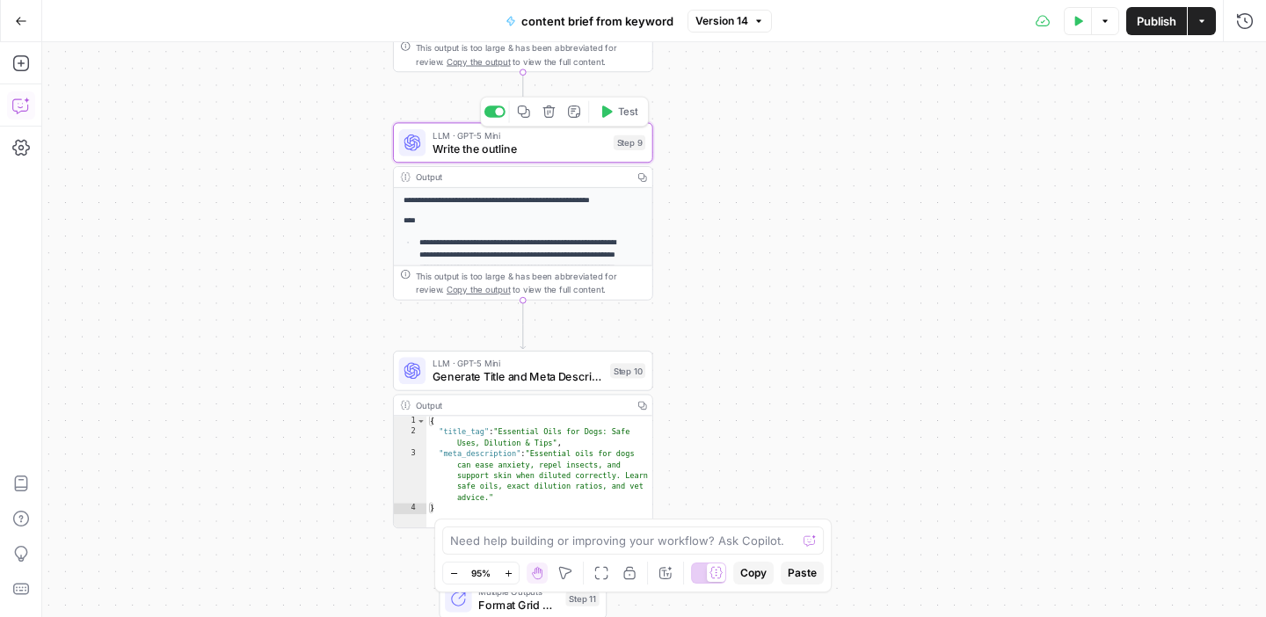
click at [563, 148] on span "Write the outline" at bounding box center [519, 148] width 174 height 17
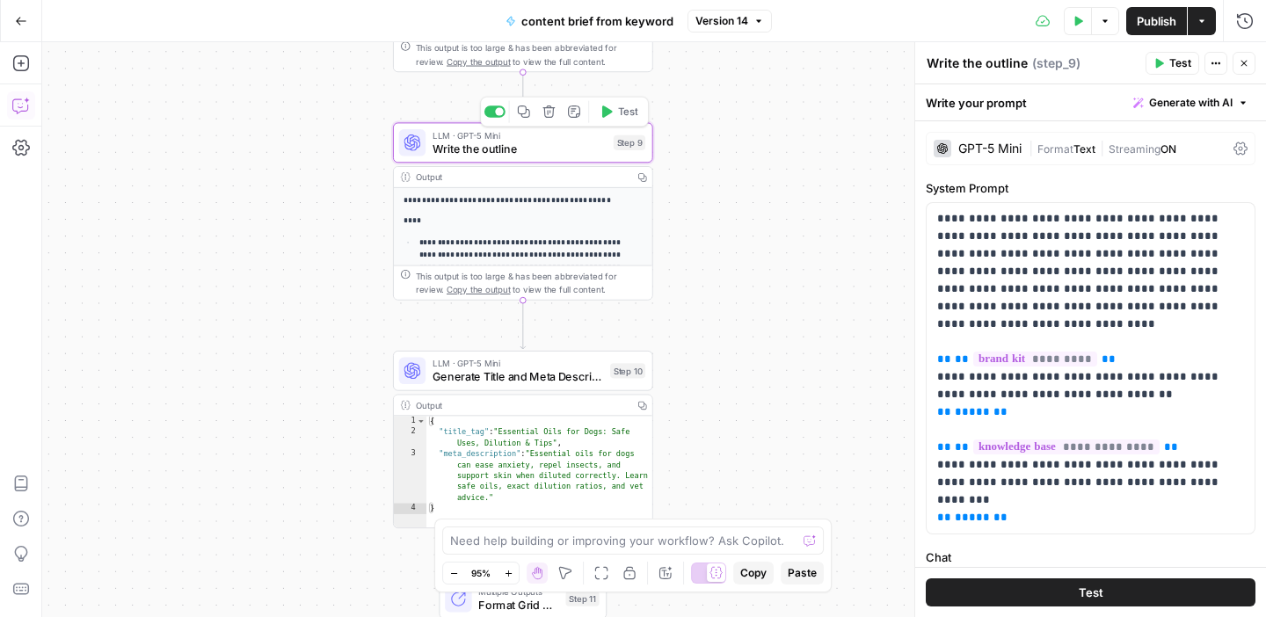
scroll to position [527, 0]
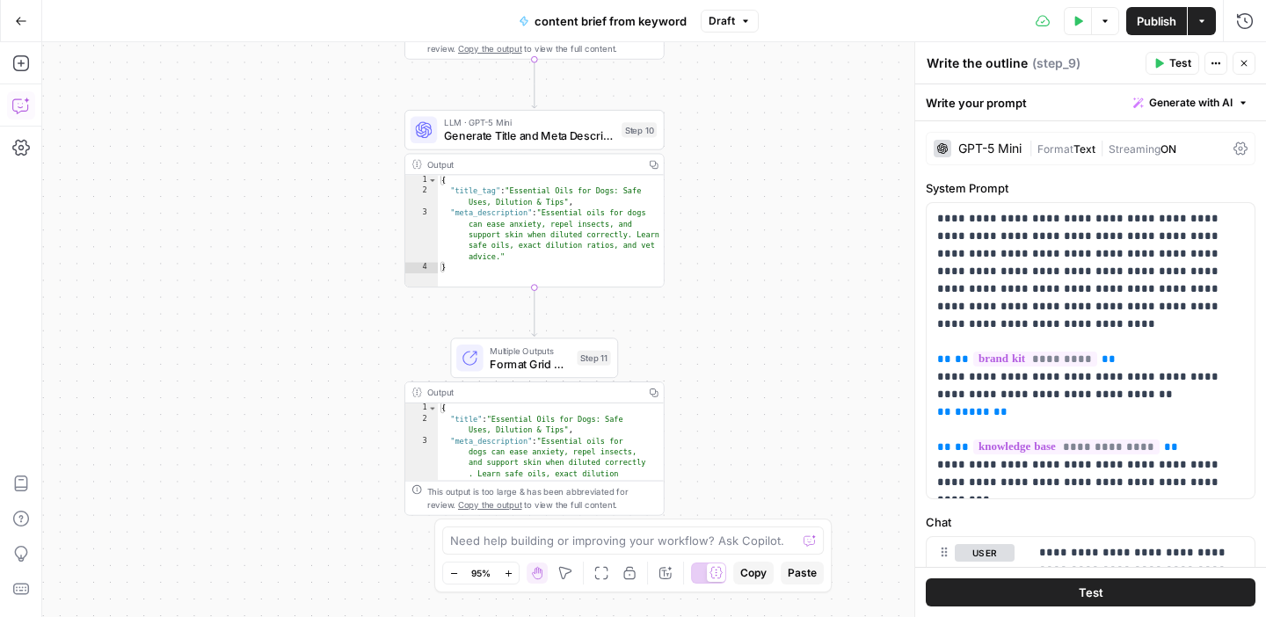
drag, startPoint x: 723, startPoint y: 424, endPoint x: 734, endPoint y: 182, distance: 242.0
click at [734, 182] on div "Workflow Input Settings Inputs Google Search Google Search Step 2 Output Copy 1…" at bounding box center [654, 329] width 1224 height 575
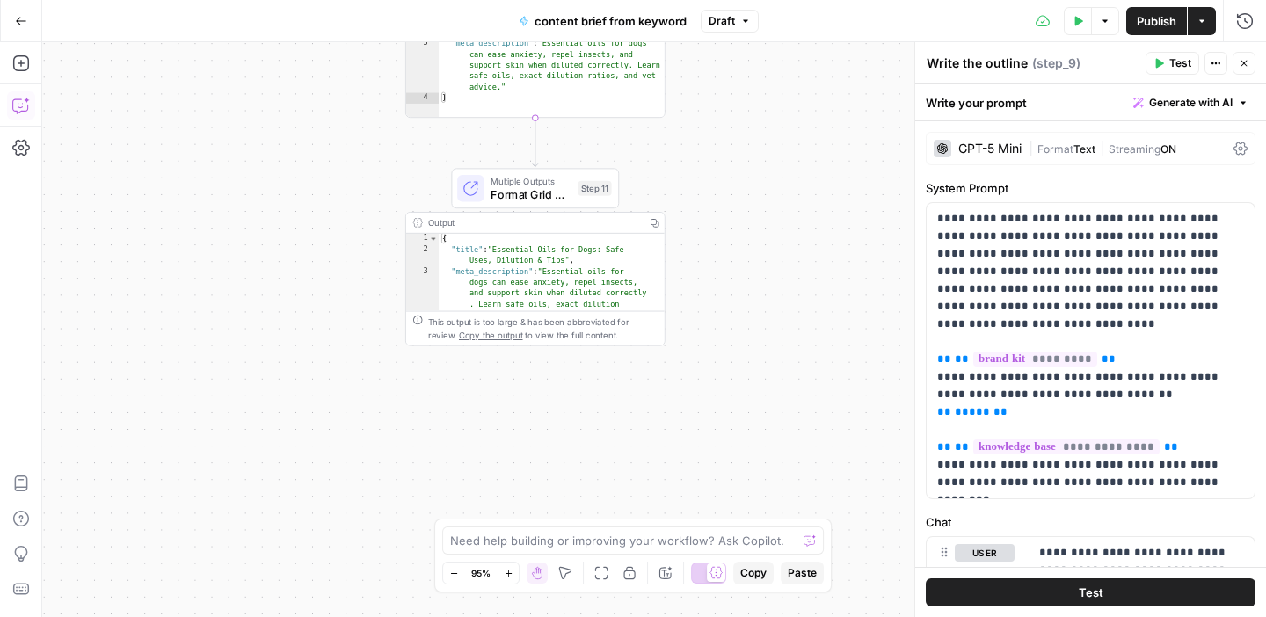
drag, startPoint x: 739, startPoint y: 430, endPoint x: 740, endPoint y: 263, distance: 167.0
click at [740, 262] on div "Workflow Input Settings Inputs Google Search Google Search Step 2 Output Copy 1…" at bounding box center [654, 329] width 1224 height 575
click at [658, 223] on icon "button" at bounding box center [654, 223] width 9 height 9
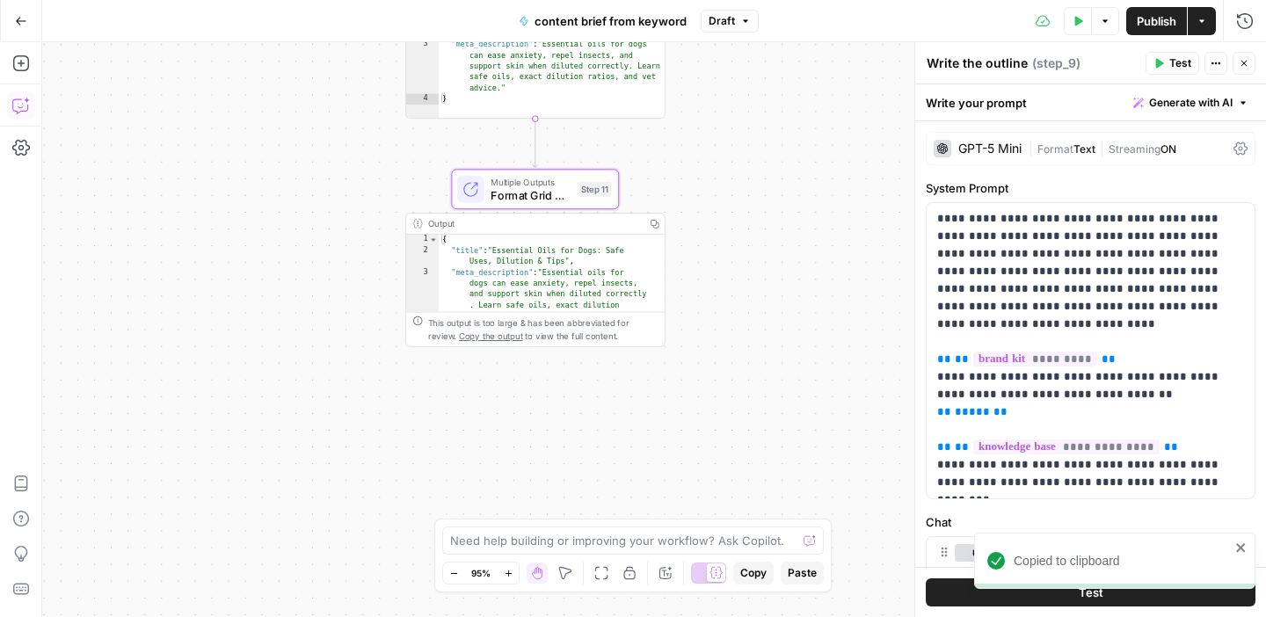
click at [523, 231] on div "Output Copy" at bounding box center [535, 224] width 258 height 21
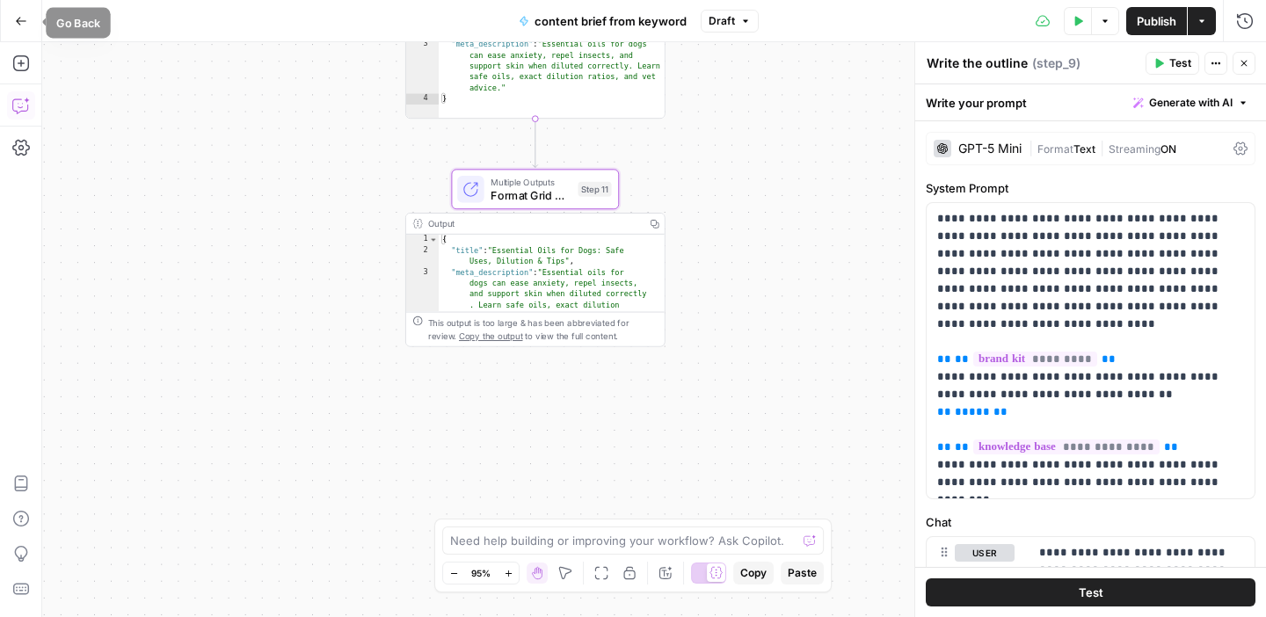
click at [12, 17] on button "Go Back" at bounding box center [21, 21] width 32 height 32
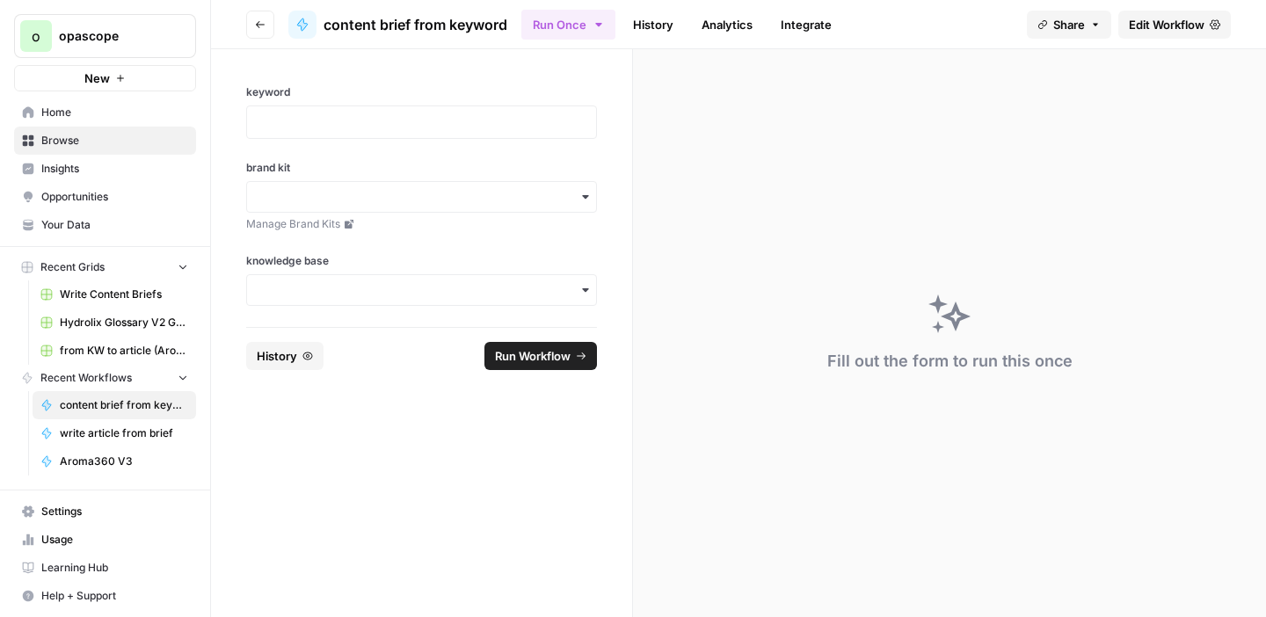
click at [258, 22] on icon "button" at bounding box center [260, 24] width 11 height 11
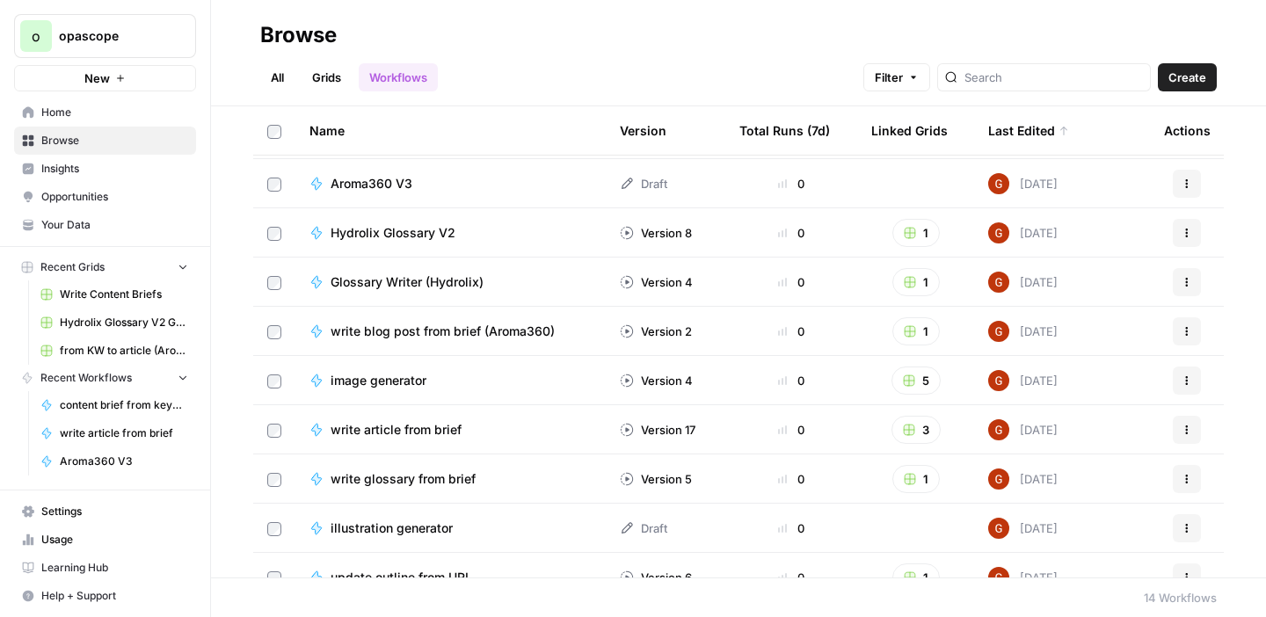
scroll to position [53, 0]
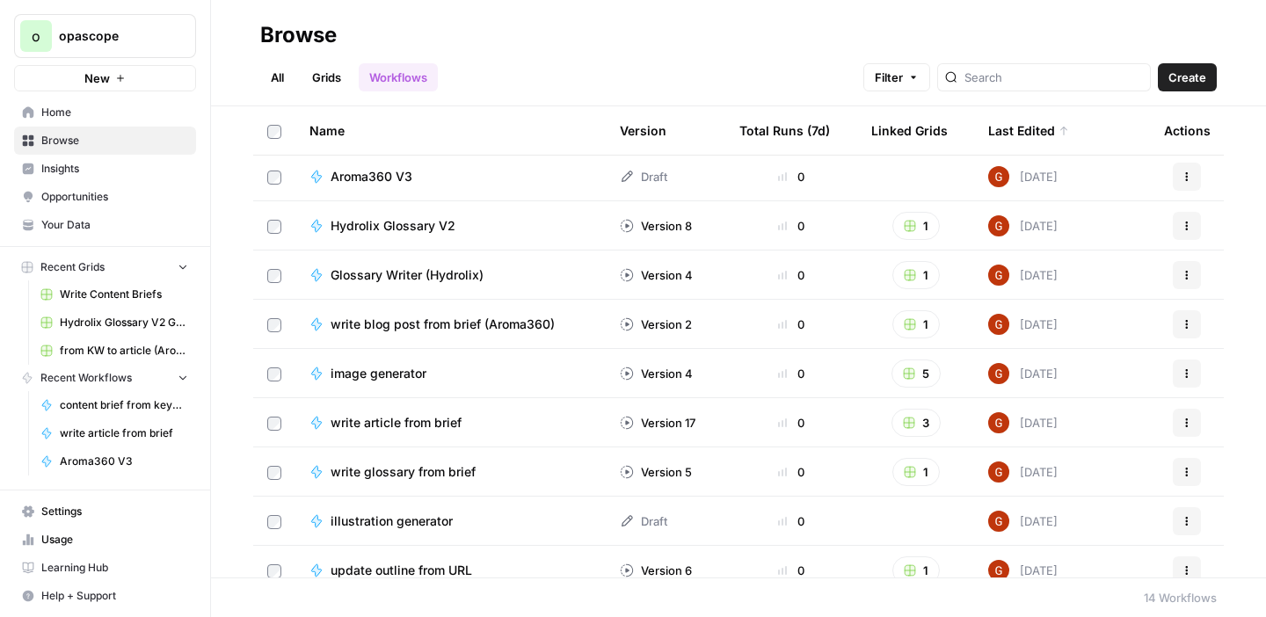
click at [423, 324] on span "write blog post from brief (Aroma360)" at bounding box center [443, 325] width 224 height 18
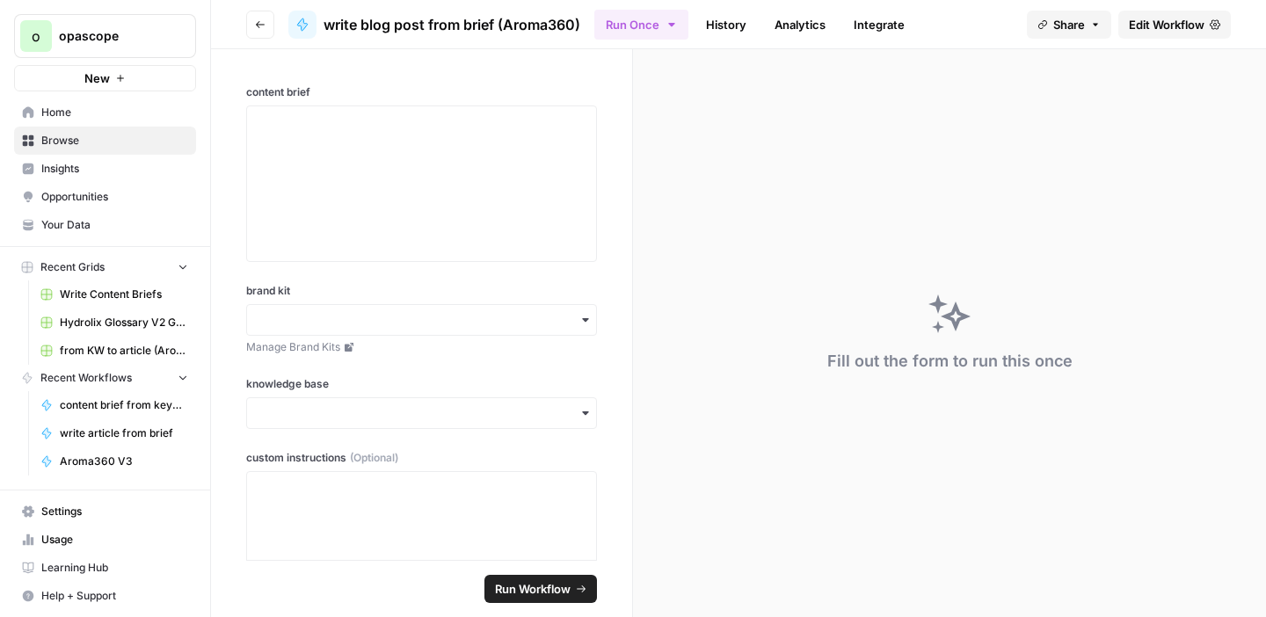
click at [1141, 22] on span "Edit Workflow" at bounding box center [1167, 25] width 76 height 18
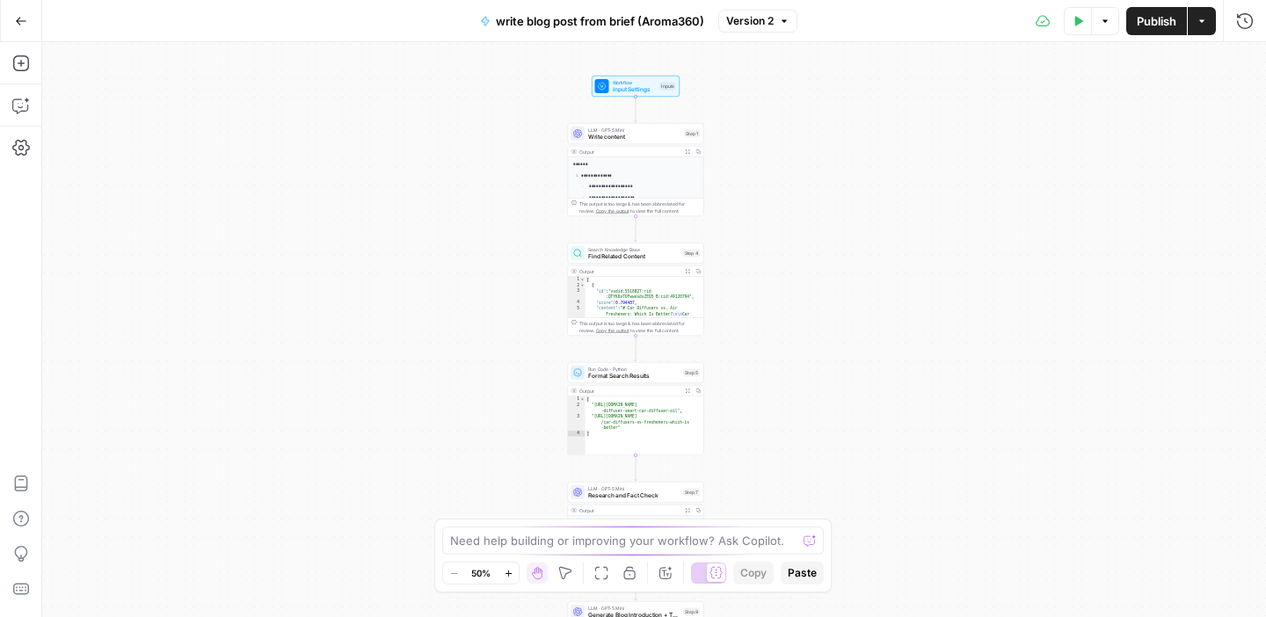
drag, startPoint x: 789, startPoint y: 106, endPoint x: 771, endPoint y: 365, distance: 259.1
click at [771, 365] on div "**********" at bounding box center [654, 329] width 1224 height 575
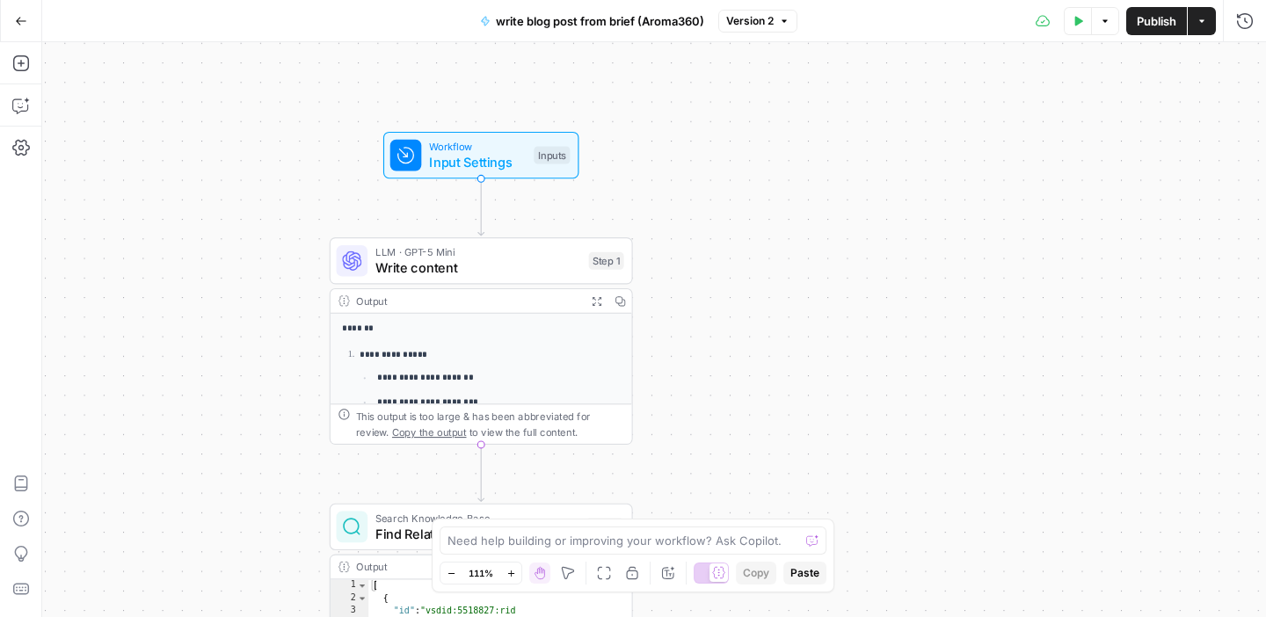
drag, startPoint x: 743, startPoint y: 121, endPoint x: 716, endPoint y: 337, distance: 217.0
click at [716, 337] on div "**********" at bounding box center [654, 329] width 1224 height 575
click at [511, 164] on span "Input Settings" at bounding box center [477, 161] width 97 height 19
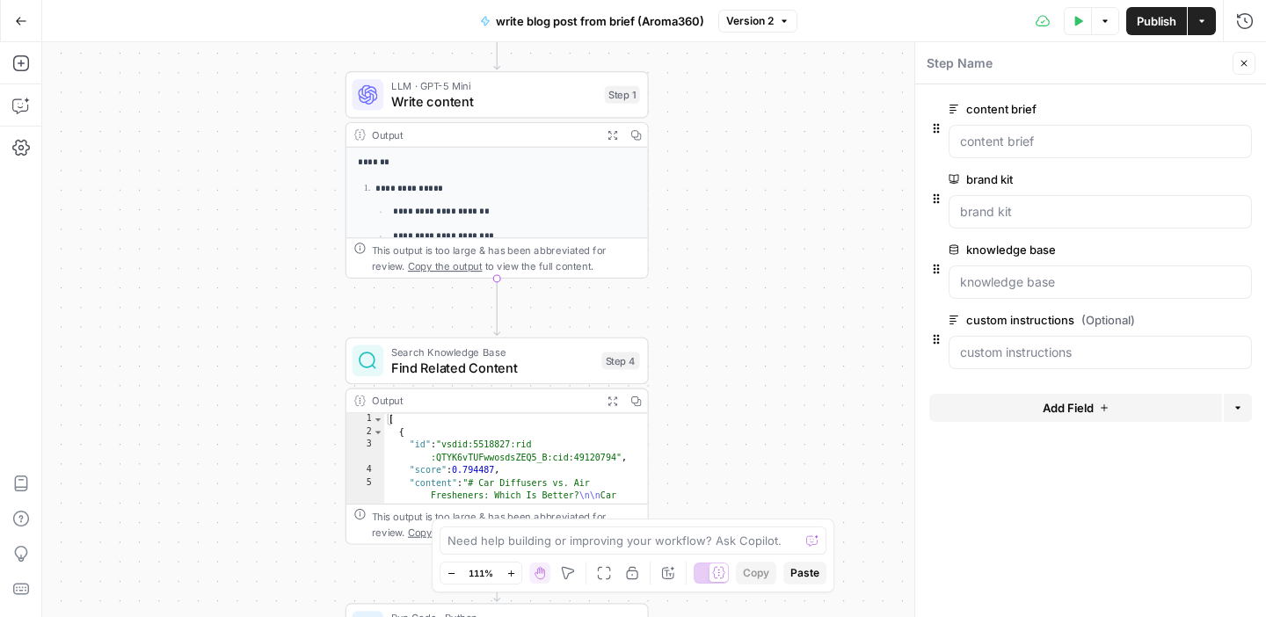
drag, startPoint x: 745, startPoint y: 425, endPoint x: 761, endPoint y: 258, distance: 166.9
click at [761, 258] on div "**********" at bounding box center [654, 329] width 1224 height 575
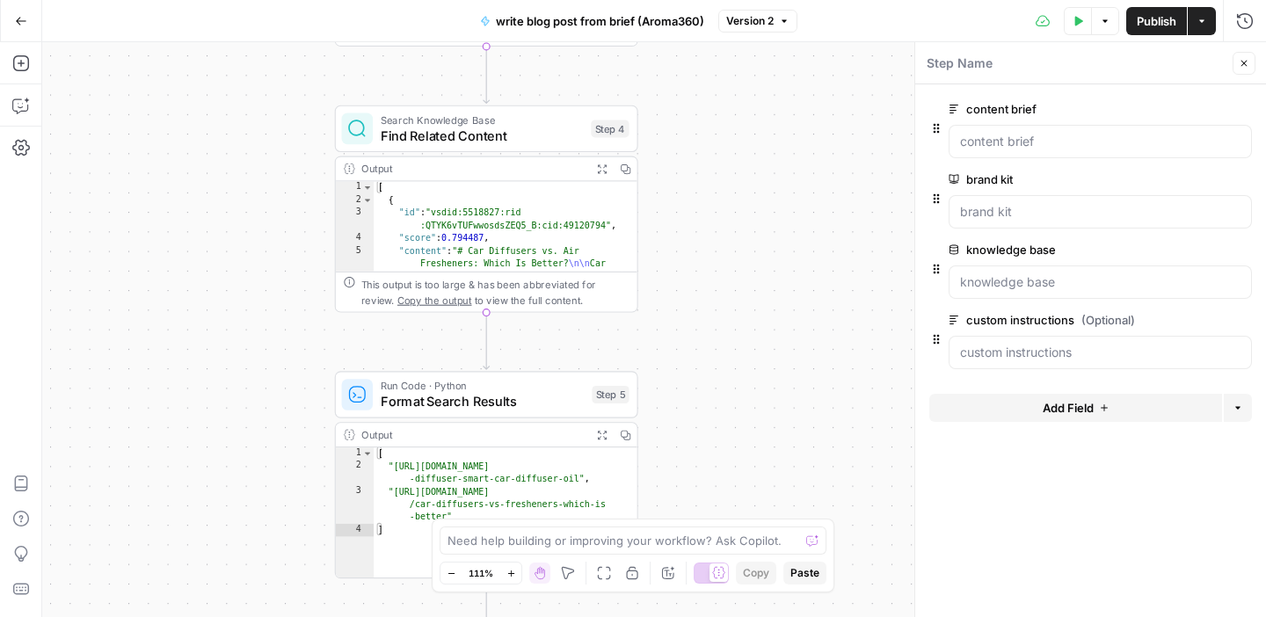
drag, startPoint x: 734, startPoint y: 389, endPoint x: 723, endPoint y: 158, distance: 230.6
click at [723, 157] on div "**********" at bounding box center [654, 329] width 1224 height 575
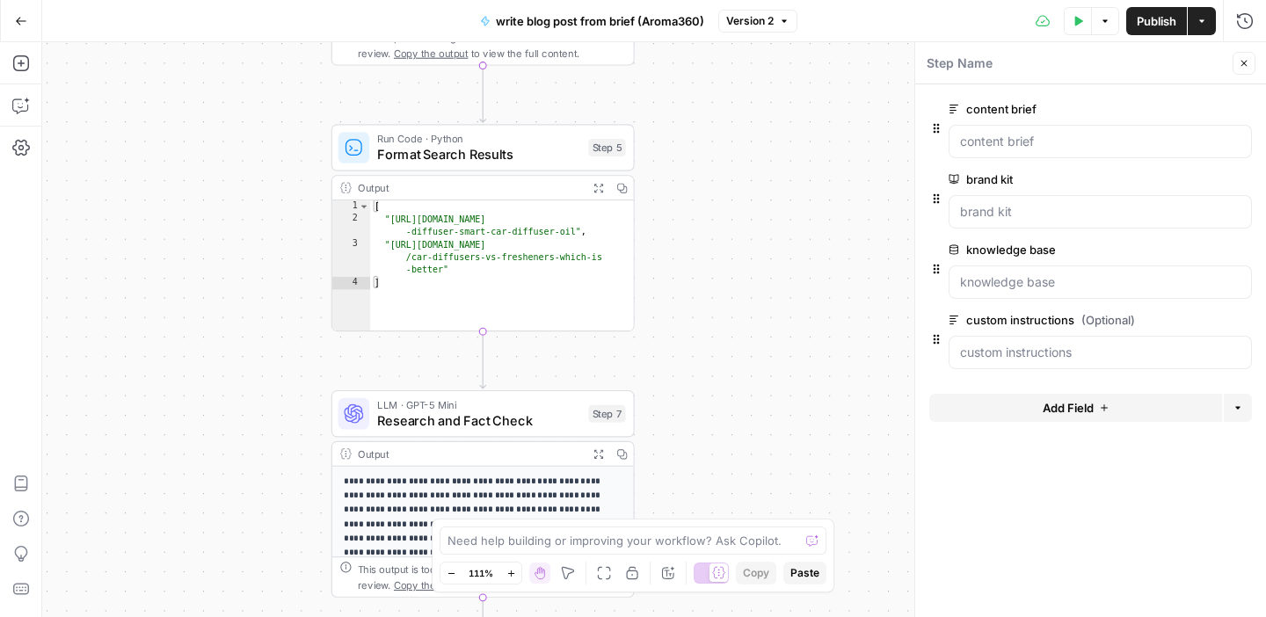
drag, startPoint x: 672, startPoint y: 363, endPoint x: 668, endPoint y: 118, distance: 245.3
click at [668, 117] on div "**********" at bounding box center [654, 329] width 1224 height 575
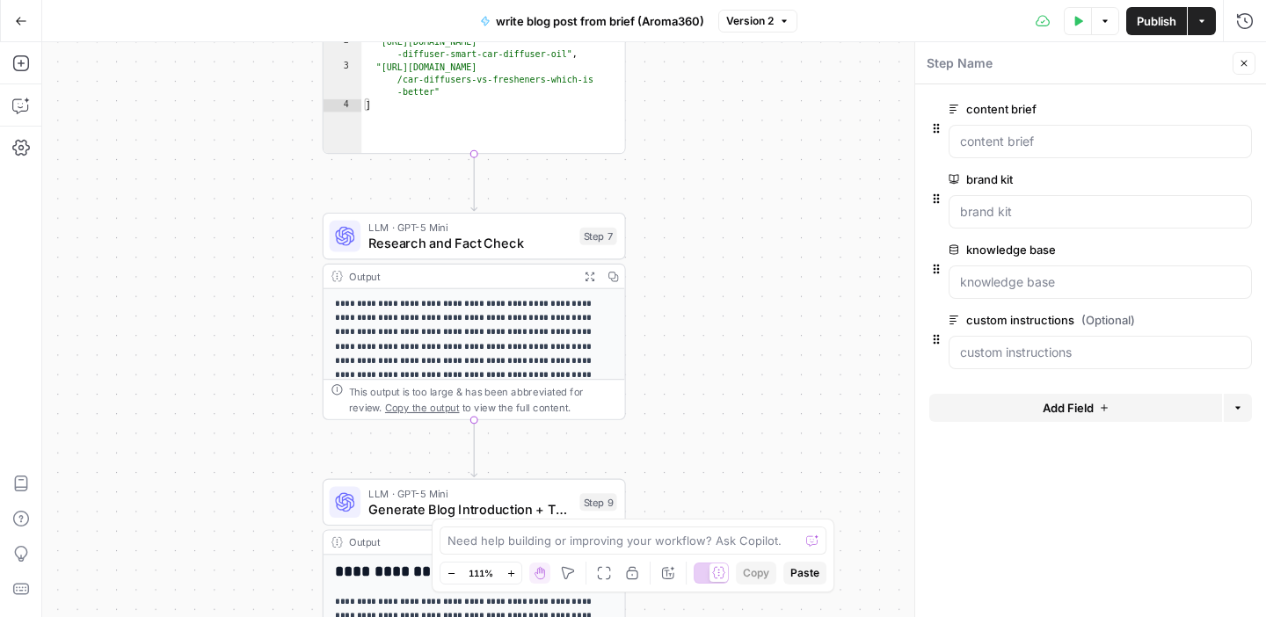
drag, startPoint x: 687, startPoint y: 323, endPoint x: 676, endPoint y: 134, distance: 189.3
click at [677, 135] on div "**********" at bounding box center [654, 329] width 1224 height 575
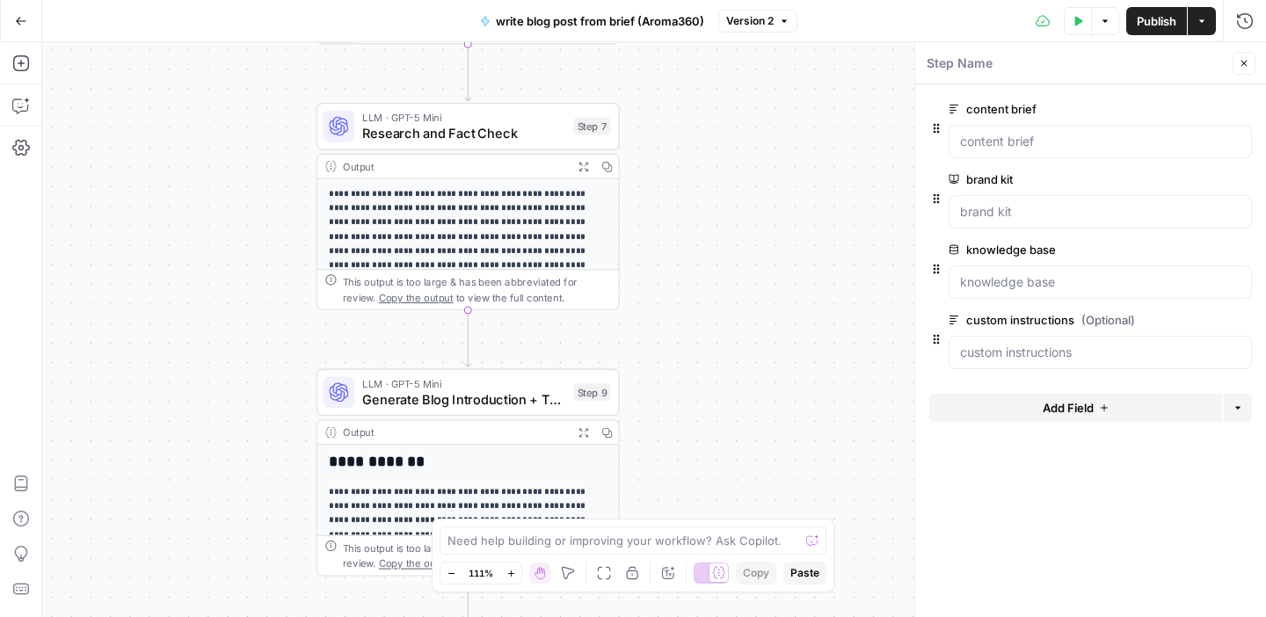
drag, startPoint x: 687, startPoint y: 304, endPoint x: 683, endPoint y: 204, distance: 100.3
click at [683, 203] on div "**********" at bounding box center [654, 329] width 1224 height 575
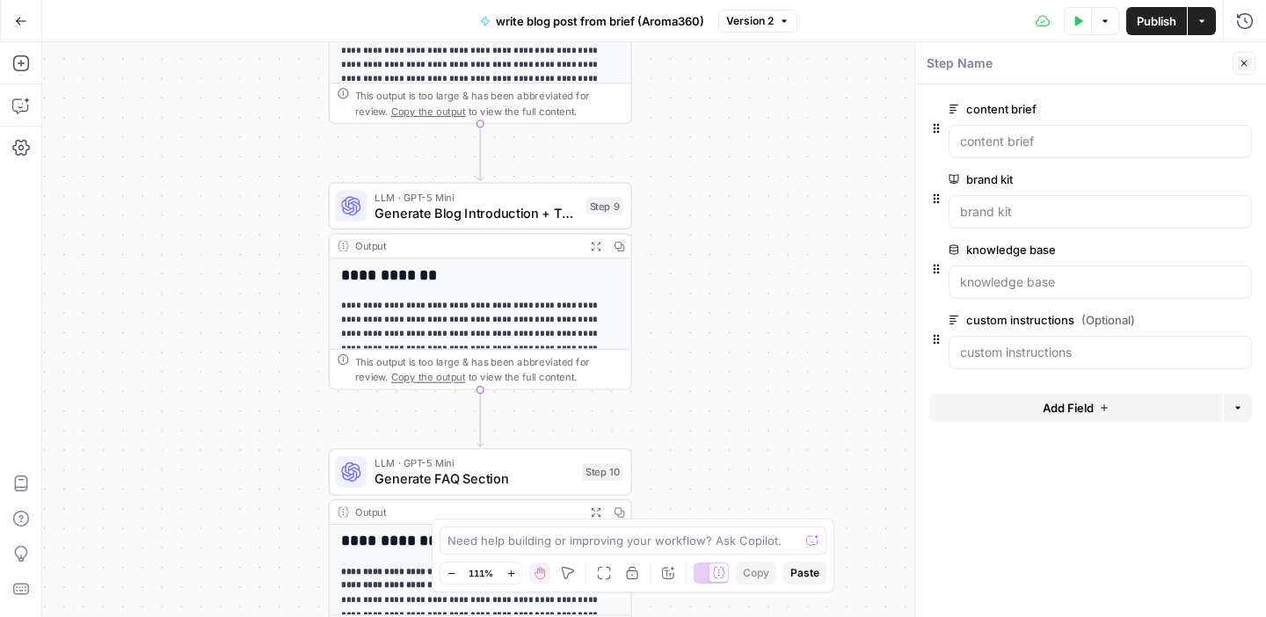
drag, startPoint x: 663, startPoint y: 360, endPoint x: 675, endPoint y: 174, distance: 185.9
click at [675, 174] on div "**********" at bounding box center [654, 329] width 1224 height 575
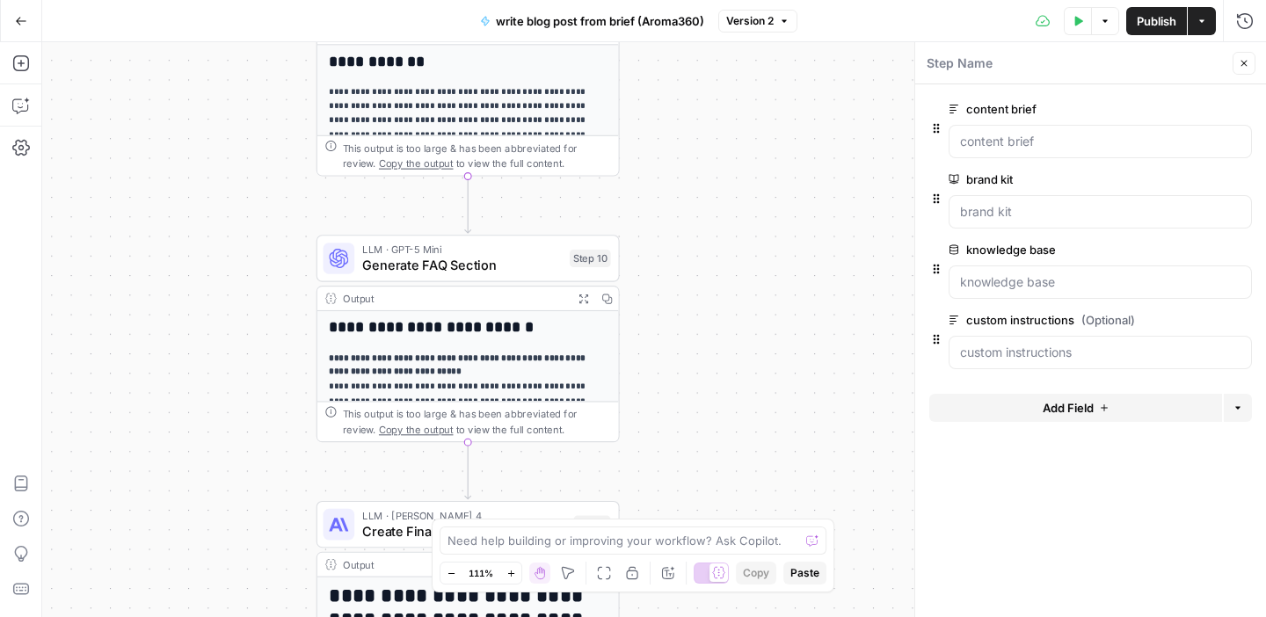
drag, startPoint x: 680, startPoint y: 387, endPoint x: 667, endPoint y: 170, distance: 217.5
click at [667, 169] on div "**********" at bounding box center [654, 329] width 1224 height 575
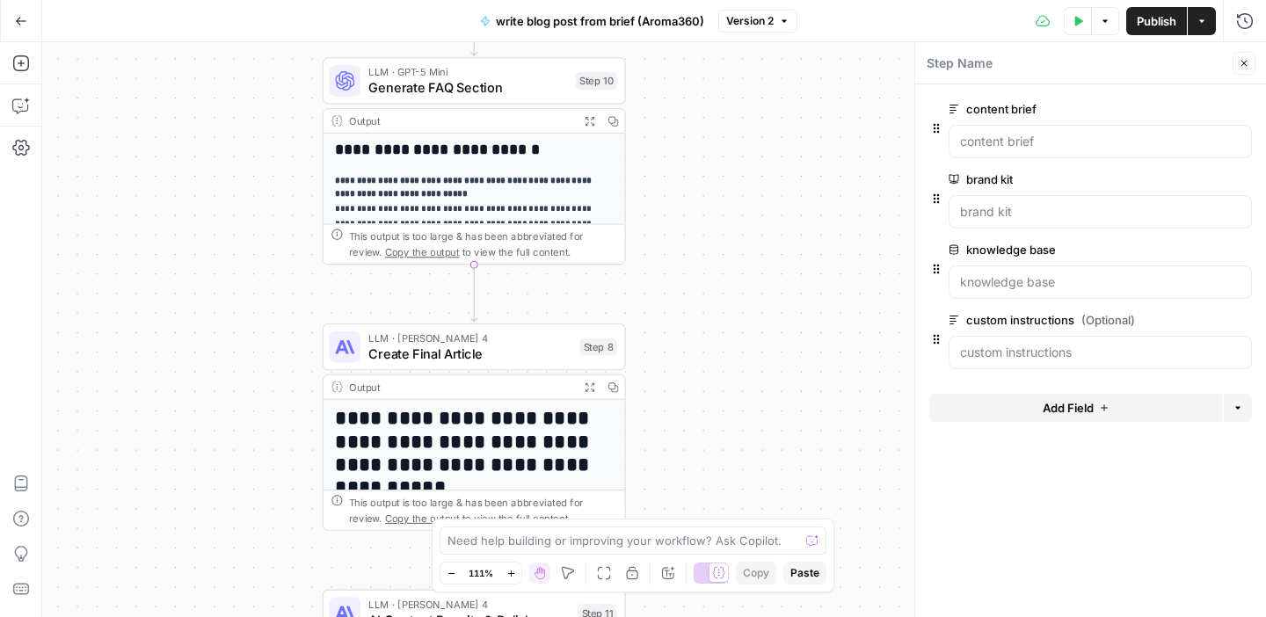
drag, startPoint x: 665, startPoint y: 356, endPoint x: 672, endPoint y: 182, distance: 174.2
click at [672, 182] on div "**********" at bounding box center [654, 329] width 1224 height 575
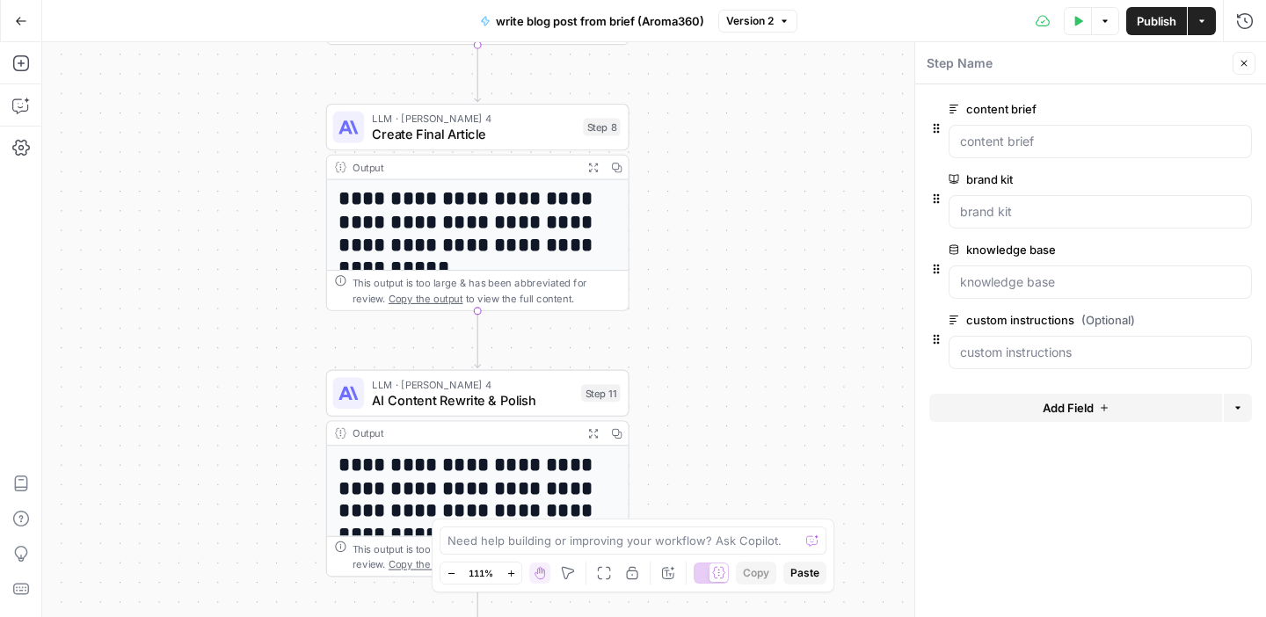
drag, startPoint x: 687, startPoint y: 386, endPoint x: 691, endPoint y: 168, distance: 218.0
click at [691, 167] on div "**********" at bounding box center [654, 329] width 1224 height 575
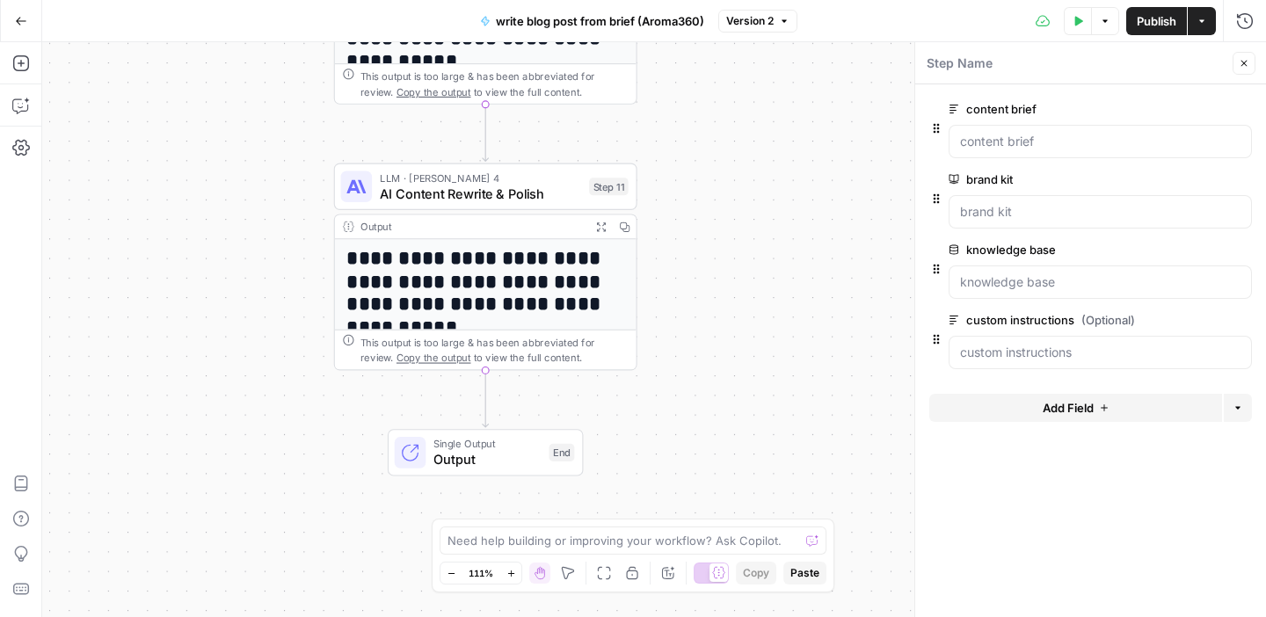
drag, startPoint x: 692, startPoint y: 374, endPoint x: 700, endPoint y: 168, distance: 206.7
click at [700, 167] on div "**********" at bounding box center [654, 329] width 1224 height 575
click at [600, 228] on icon "button" at bounding box center [600, 226] width 9 height 9
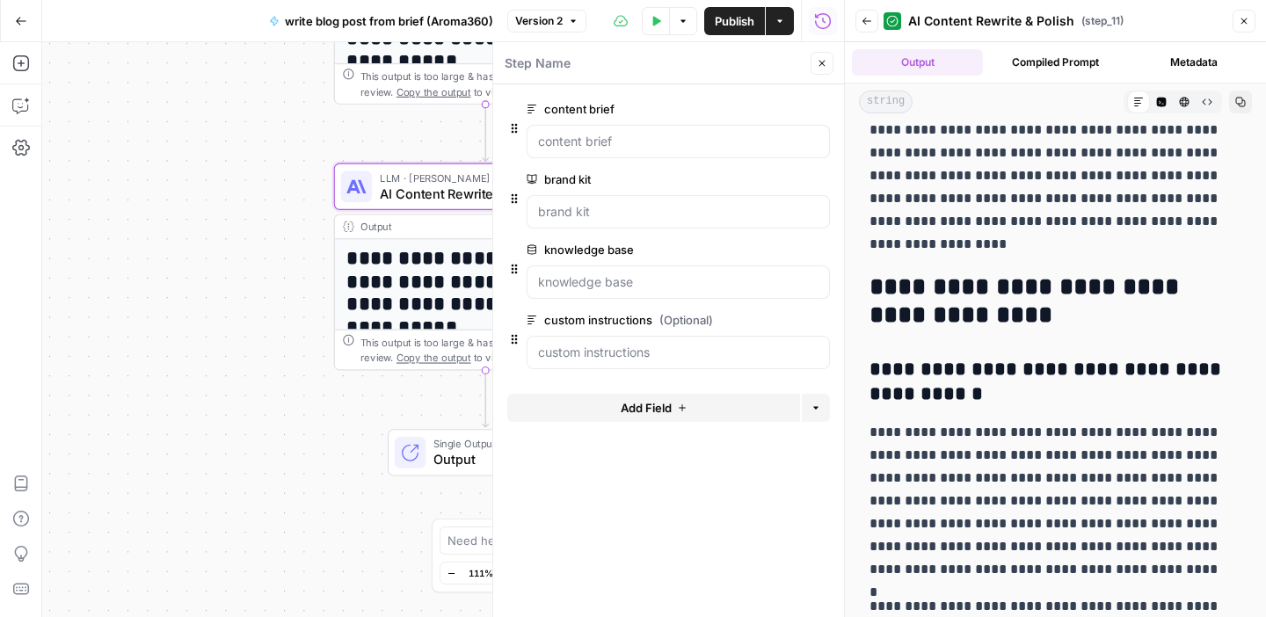
scroll to position [12520, 0]
click at [18, 22] on icon "button" at bounding box center [21, 21] width 12 height 12
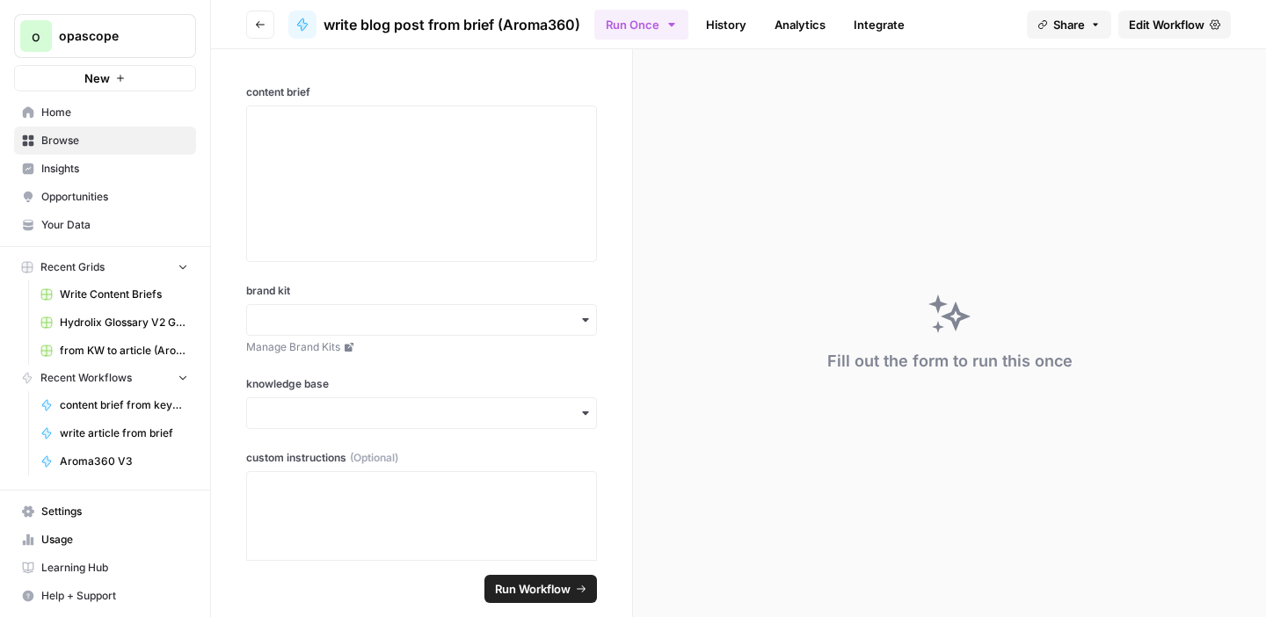
click at [256, 29] on icon "button" at bounding box center [260, 24] width 11 height 11
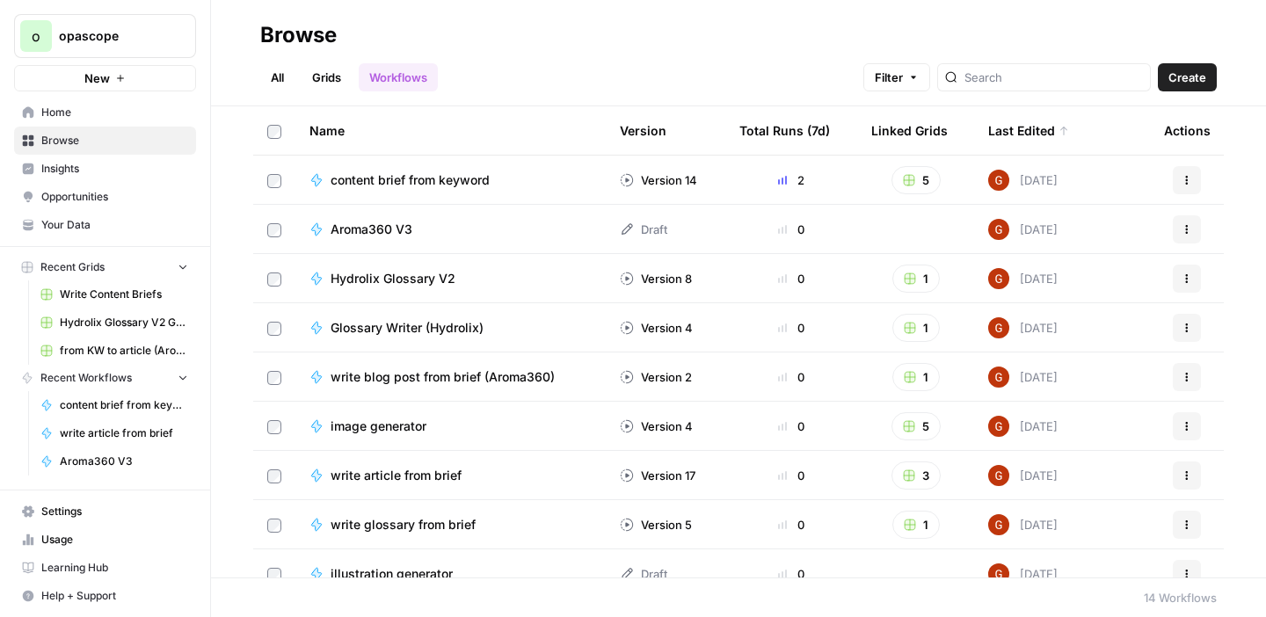
click at [379, 229] on span "Aroma360 V3" at bounding box center [372, 230] width 82 height 18
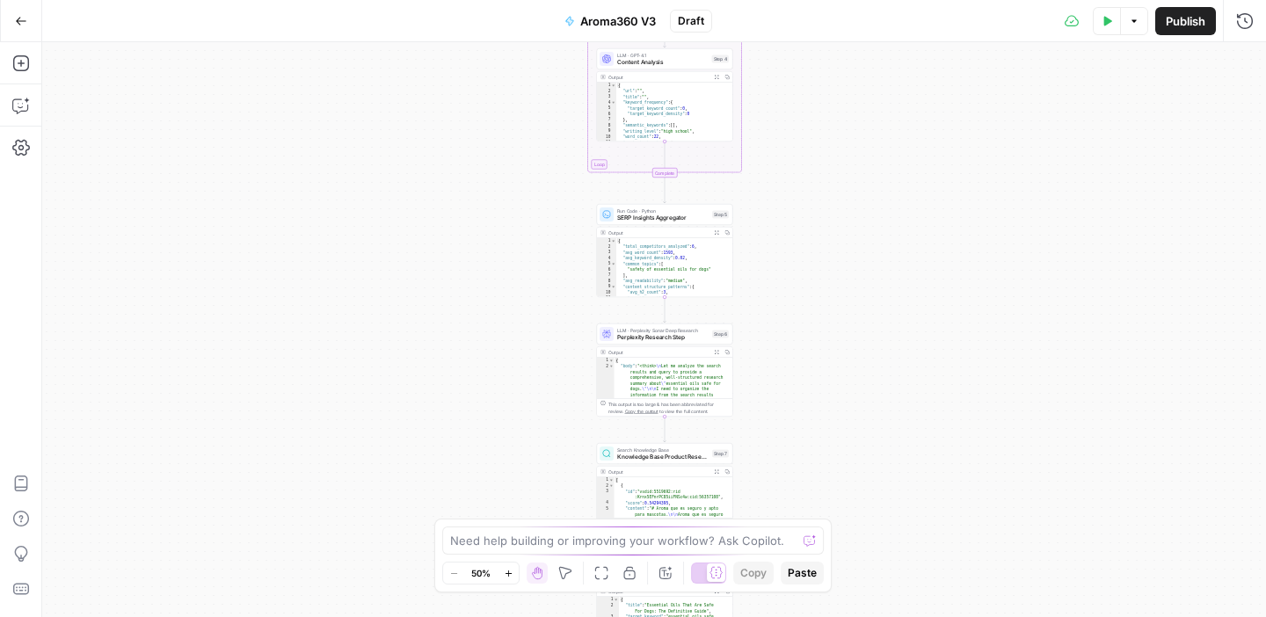
drag, startPoint x: 757, startPoint y: 258, endPoint x: 758, endPoint y: 434, distance: 176.7
click at [759, 433] on div "Workflow Input Settings Inputs Google Search Google SERP Scraper Step 1 Output …" at bounding box center [654, 329] width 1224 height 575
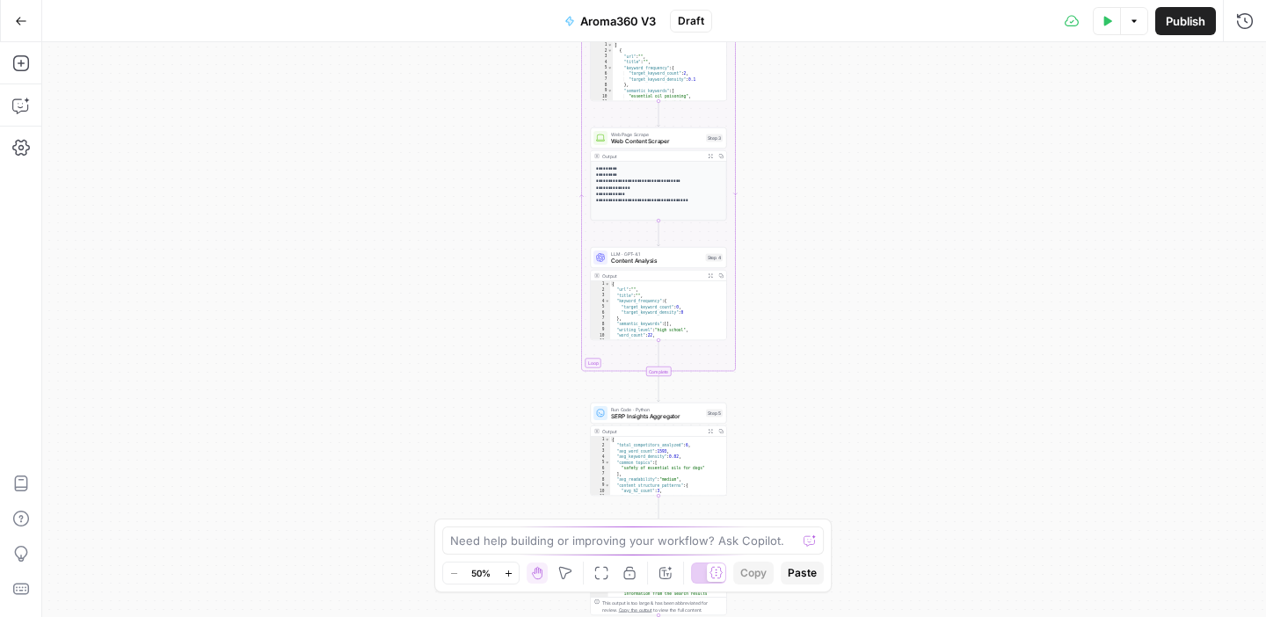
drag, startPoint x: 801, startPoint y: 196, endPoint x: 805, endPoint y: 428, distance: 232.1
click at [805, 428] on div "Workflow Input Settings Inputs Google Search Google SERP Scraper Step 1 Output …" at bounding box center [654, 329] width 1224 height 575
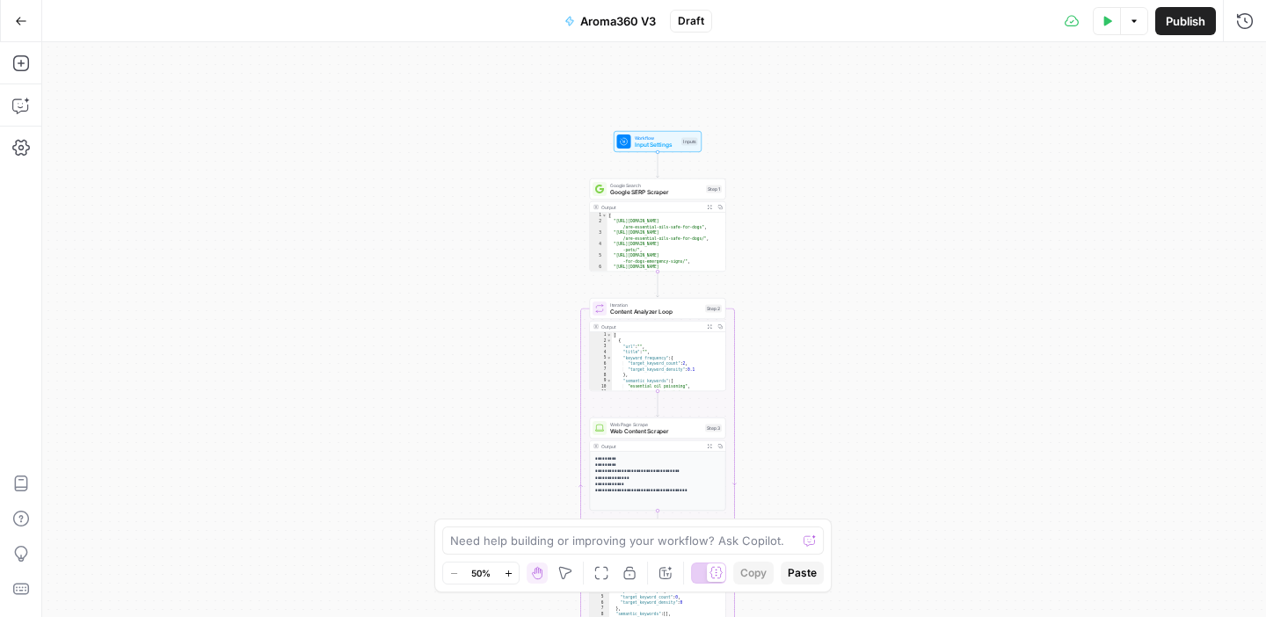
drag, startPoint x: 810, startPoint y: 196, endPoint x: 810, endPoint y: 229, distance: 33.4
click at [810, 229] on div "Workflow Input Settings Inputs Google Search Google SERP Scraper Step 1 Output …" at bounding box center [654, 329] width 1224 height 575
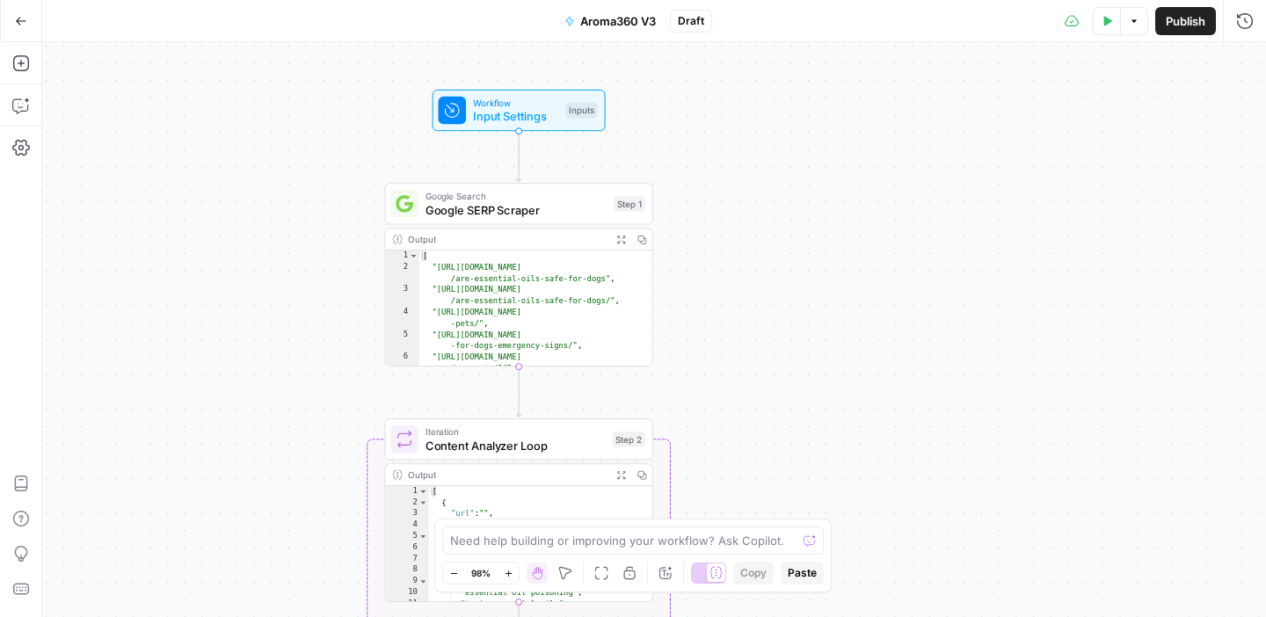
drag, startPoint x: 731, startPoint y: 132, endPoint x: 730, endPoint y: 320, distance: 188.1
click at [730, 320] on div "Workflow Input Settings Inputs Google Search Google SERP Scraper Step 1 Output …" at bounding box center [654, 329] width 1224 height 575
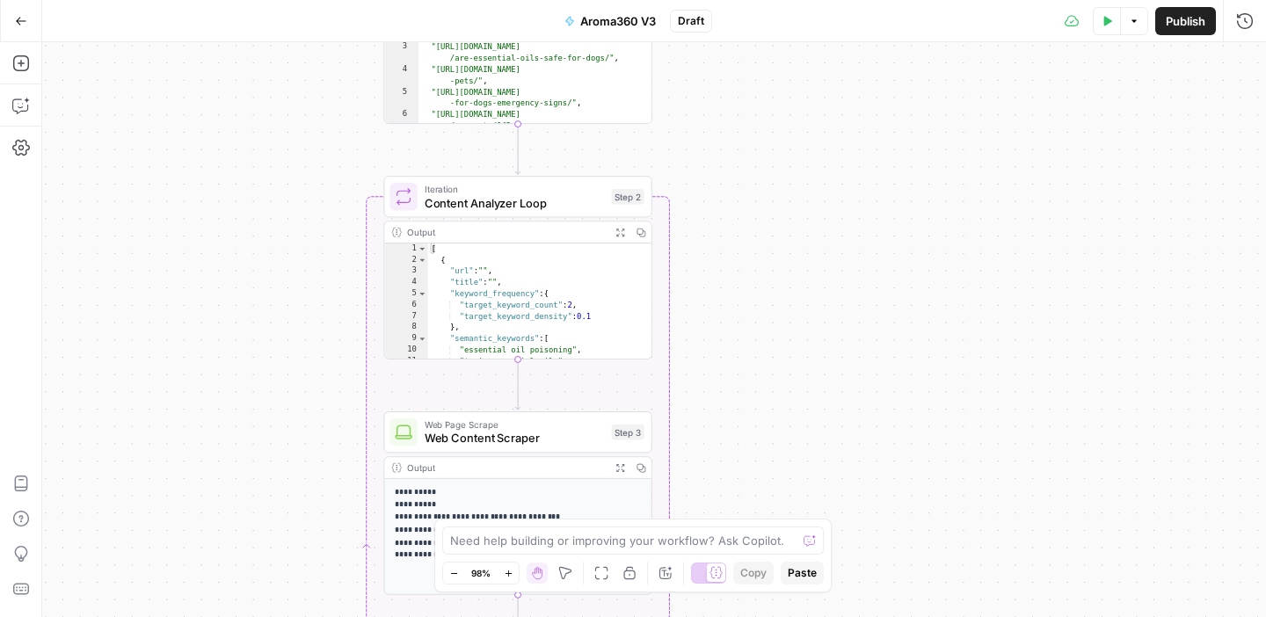
drag, startPoint x: 730, startPoint y: 261, endPoint x: 728, endPoint y: 112, distance: 149.5
click at [729, 112] on div "Workflow Input Settings Inputs Google Search Google SERP Scraper Step 1 Output …" at bounding box center [654, 329] width 1224 height 575
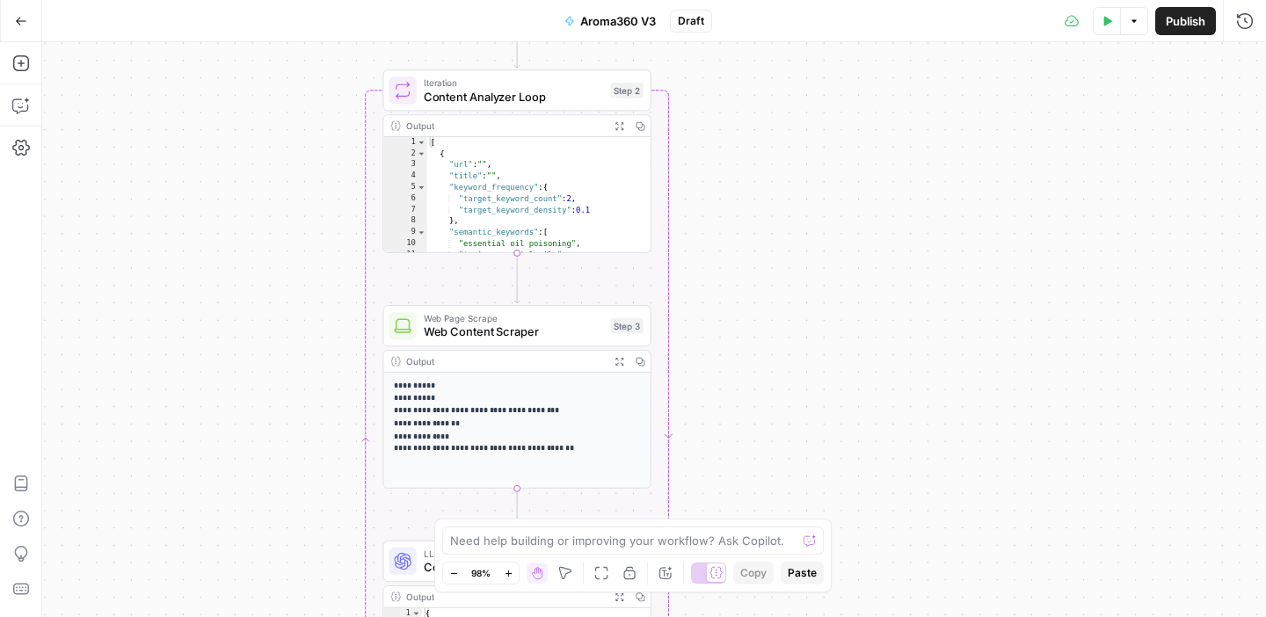
drag, startPoint x: 732, startPoint y: 353, endPoint x: 732, endPoint y: 247, distance: 105.5
click at [732, 246] on div "Workflow Input Settings Inputs Google Search Google SERP Scraper Step 1 Output …" at bounding box center [654, 329] width 1224 height 575
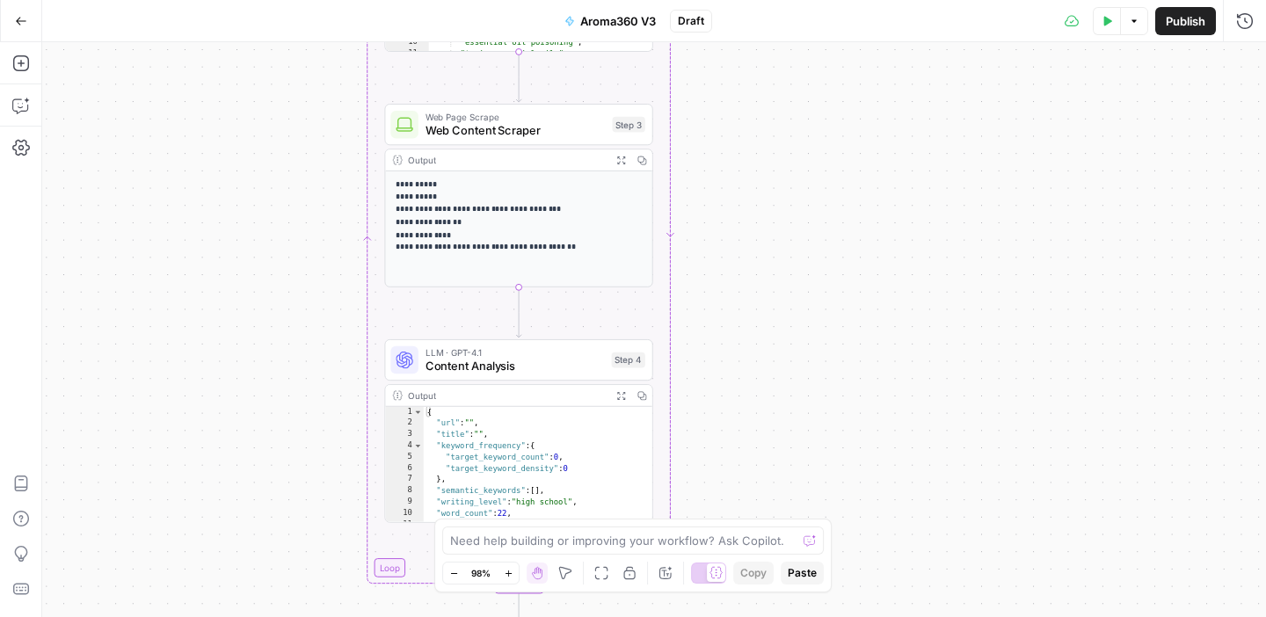
drag, startPoint x: 756, startPoint y: 422, endPoint x: 759, endPoint y: 207, distance: 215.4
click at [759, 206] on div "Workflow Input Settings Inputs Google Search Google SERP Scraper Step 1 Output …" at bounding box center [654, 329] width 1224 height 575
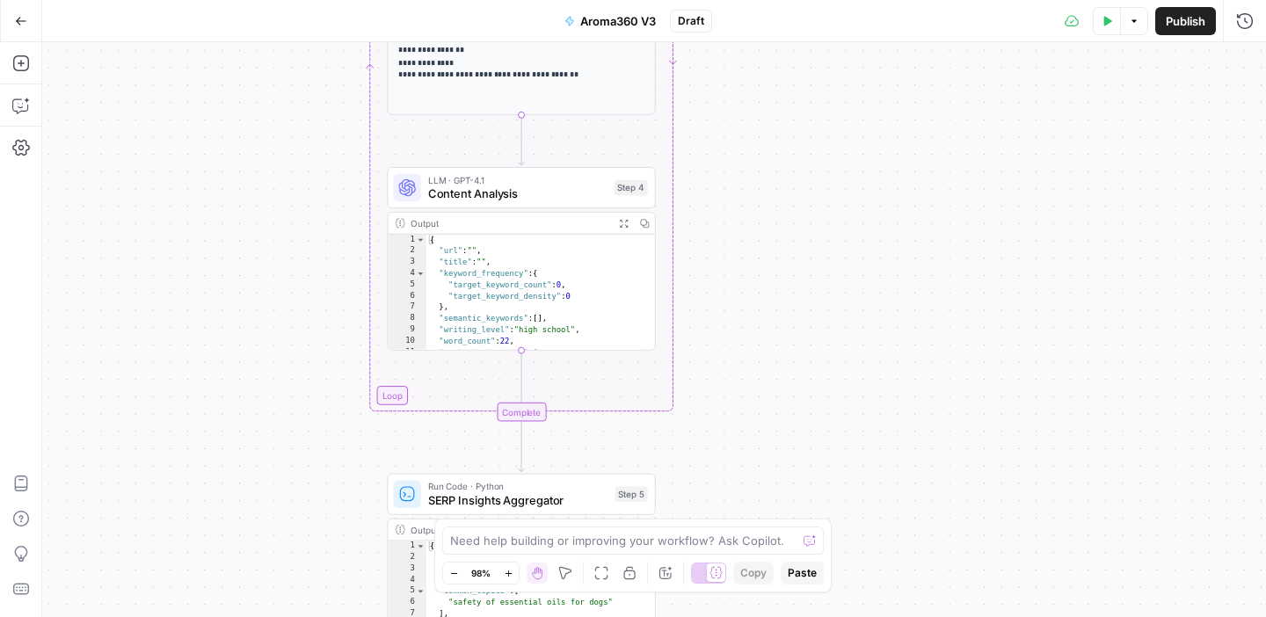
drag, startPoint x: 767, startPoint y: 418, endPoint x: 767, endPoint y: 164, distance: 254.0
click at [769, 165] on div "Workflow Input Settings Inputs Google Search Google SERP Scraper Step 1 Output …" at bounding box center [654, 329] width 1224 height 575
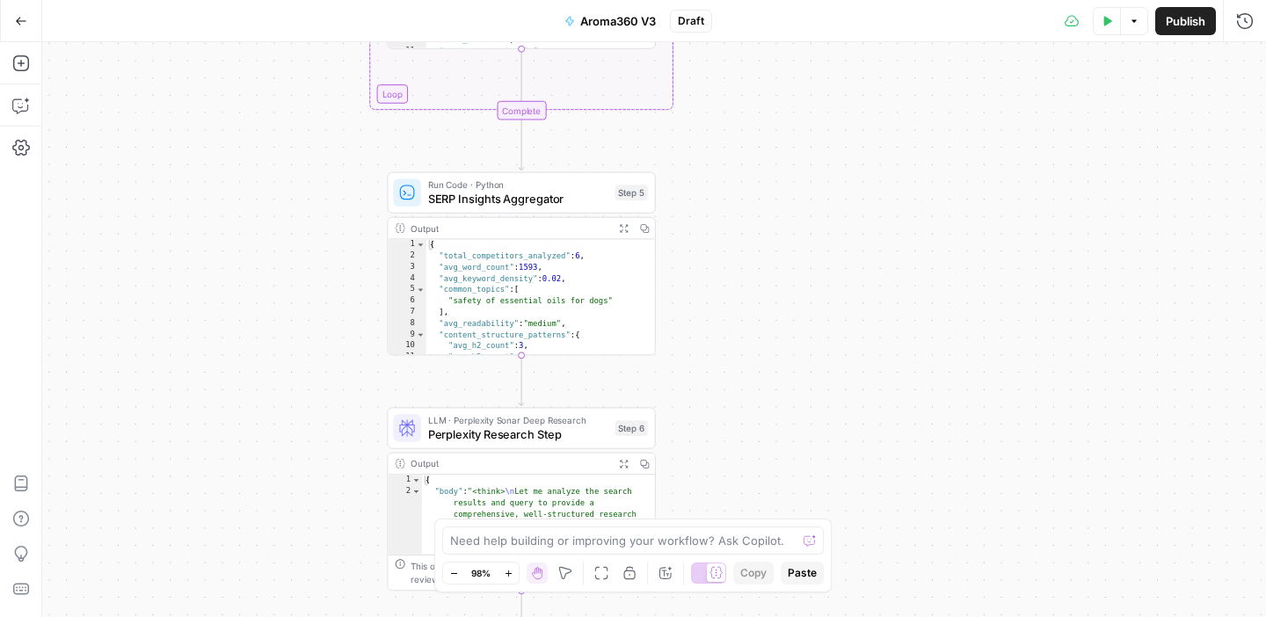
drag, startPoint x: 767, startPoint y: 411, endPoint x: 767, endPoint y: 205, distance: 205.7
click at [767, 205] on div "Workflow Input Settings Inputs Google Search Google SERP Scraper Step 1 Output …" at bounding box center [654, 329] width 1224 height 575
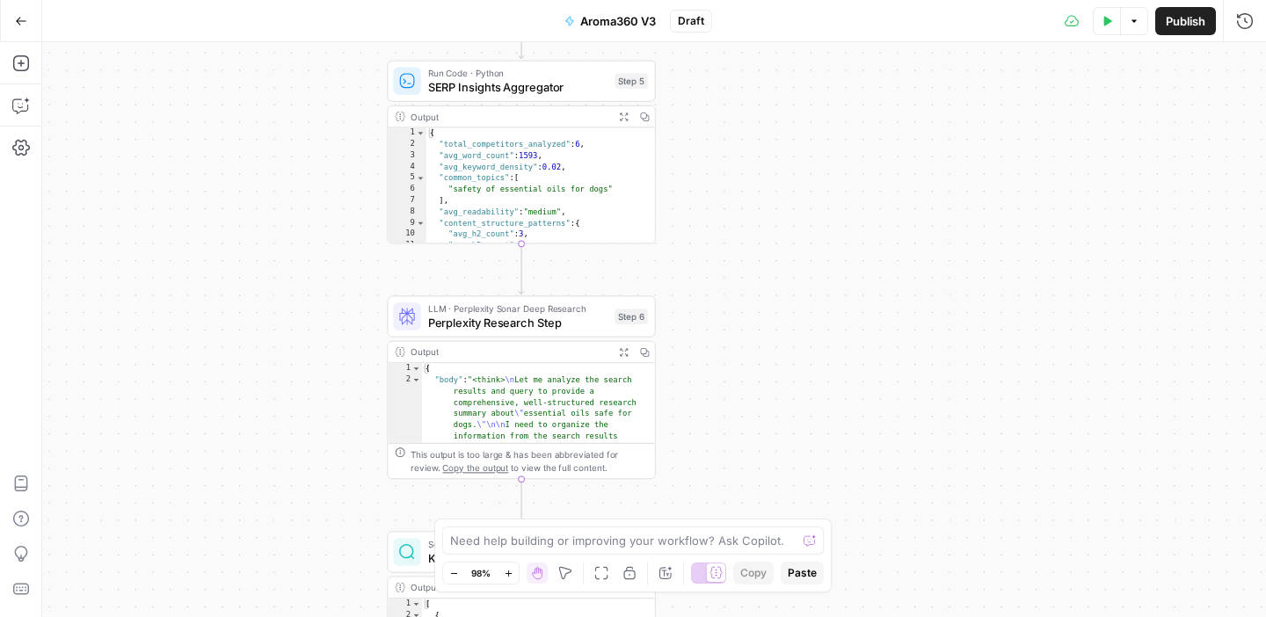
drag, startPoint x: 745, startPoint y: 375, endPoint x: 745, endPoint y: 243, distance: 131.9
click at [745, 243] on div "Workflow Input Settings Inputs Google Search Google SERP Scraper Step 1 Output …" at bounding box center [654, 329] width 1224 height 575
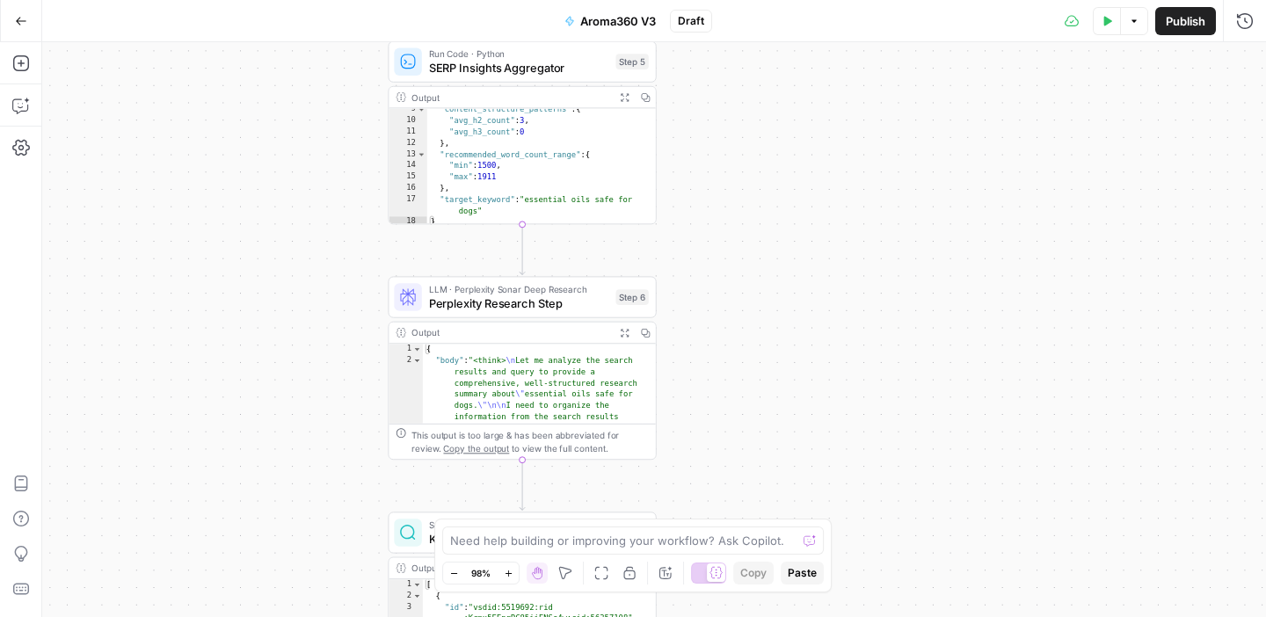
scroll to position [98, 0]
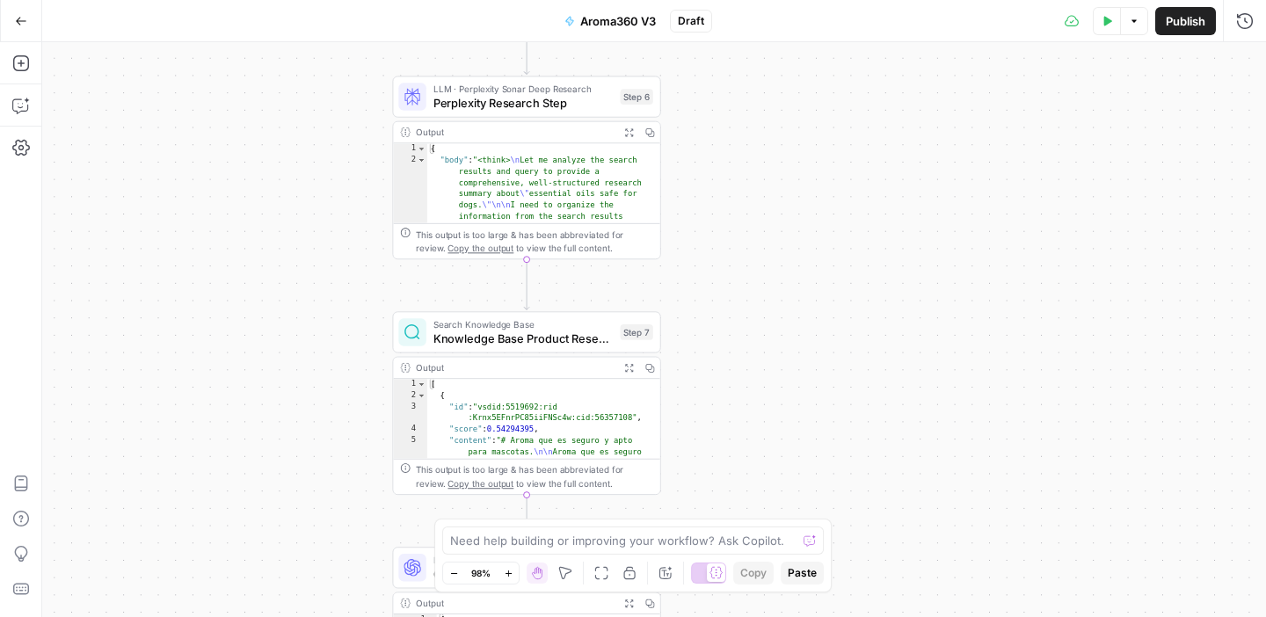
drag, startPoint x: 738, startPoint y: 362, endPoint x: 743, endPoint y: 162, distance: 200.5
click at [743, 162] on div "Workflow Input Settings Inputs Google Search Google SERP Scraper Step 1 Output …" at bounding box center [654, 329] width 1224 height 575
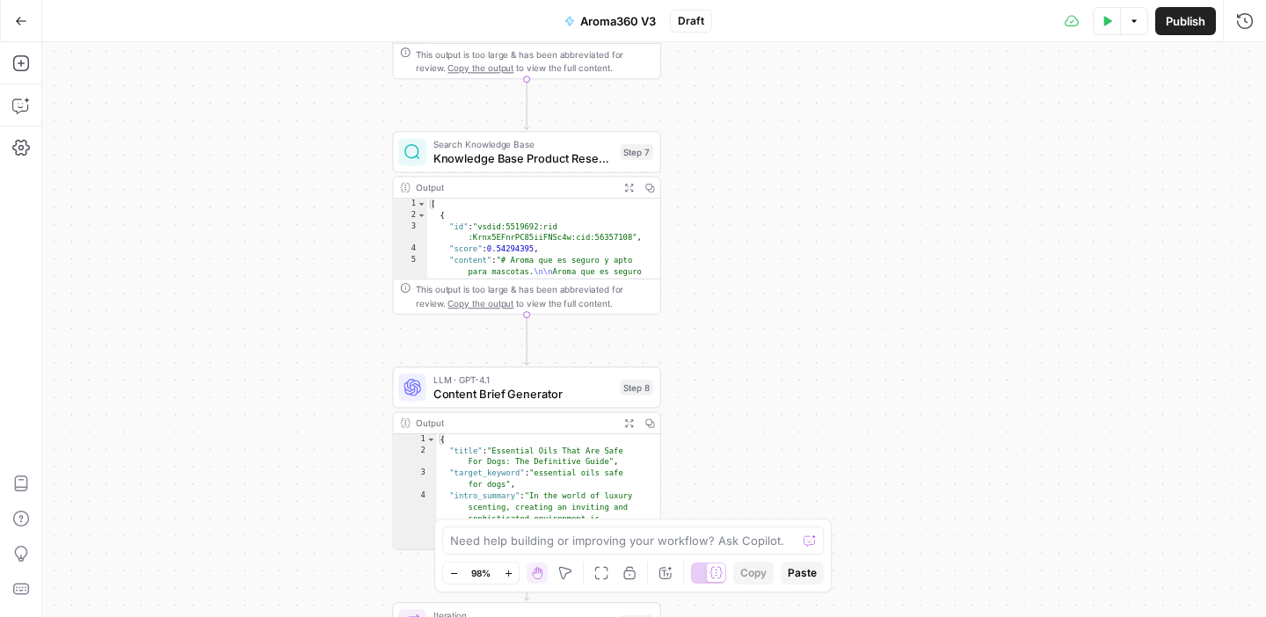
drag, startPoint x: 746, startPoint y: 353, endPoint x: 745, endPoint y: 173, distance: 180.2
click at [745, 173] on div "Workflow Input Settings Inputs Google Search Google SERP Scraper Step 1 Output …" at bounding box center [654, 329] width 1224 height 575
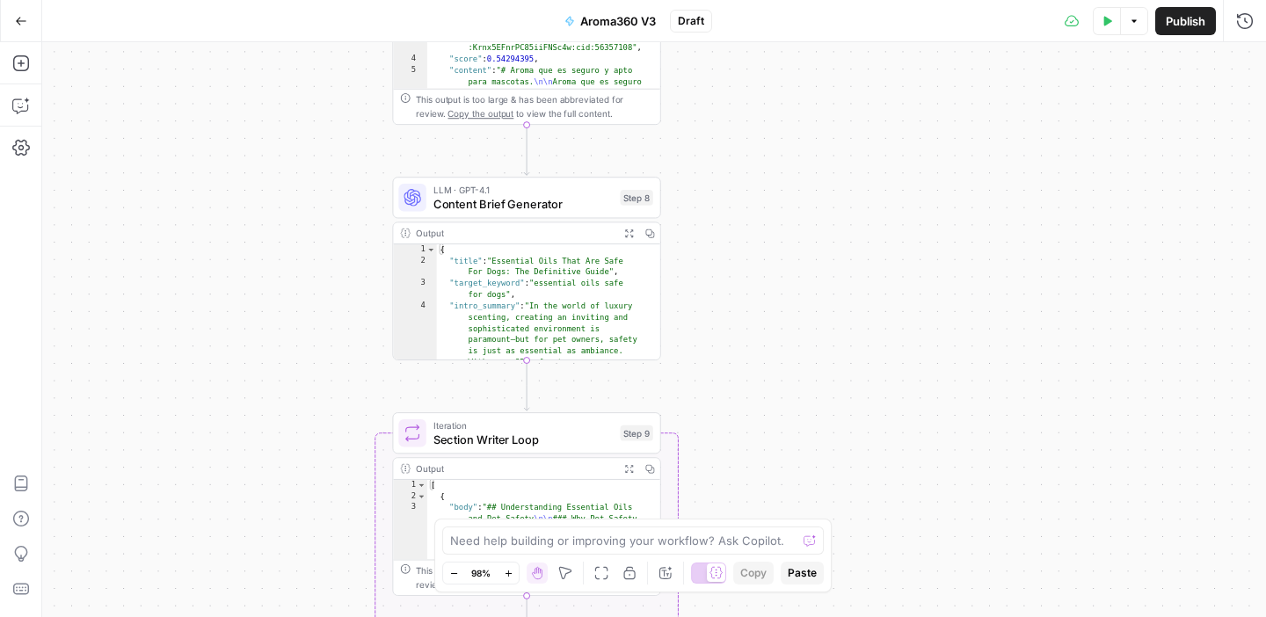
drag, startPoint x: 729, startPoint y: 344, endPoint x: 729, endPoint y: 131, distance: 212.7
click at [730, 131] on div "Workflow Input Settings Inputs Google Search Google SERP Scraper Step 1 Output …" at bounding box center [654, 329] width 1224 height 575
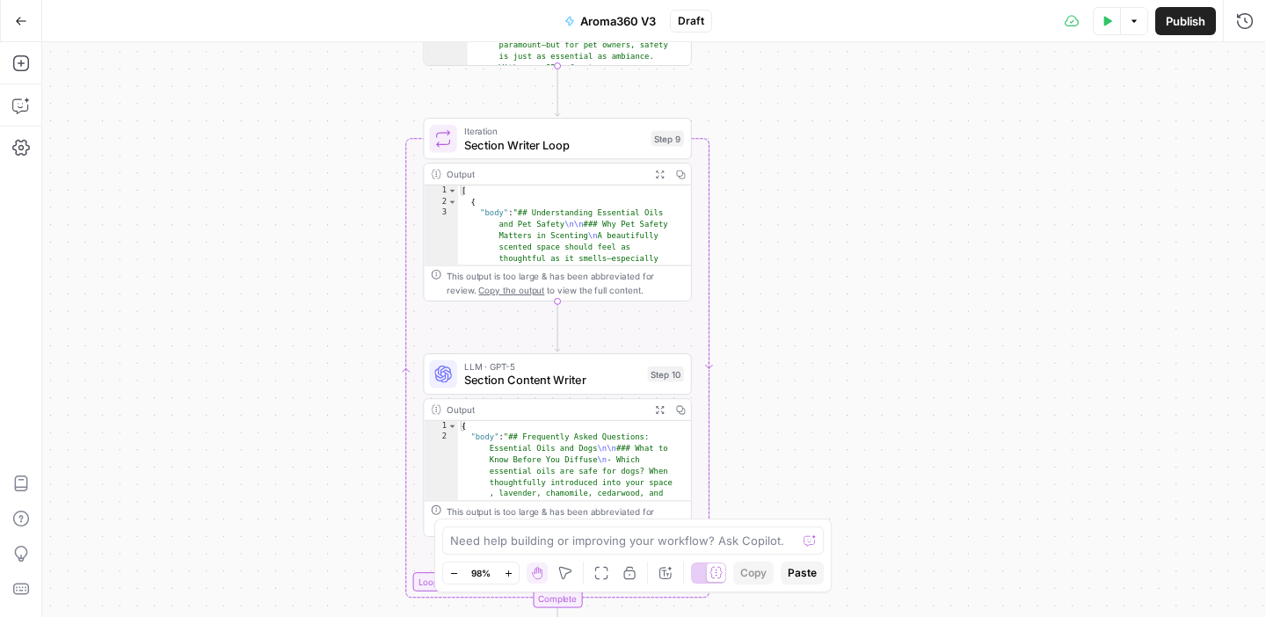
drag, startPoint x: 708, startPoint y: 362, endPoint x: 738, endPoint y: 90, distance: 274.1
click at [738, 90] on div "Workflow Input Settings Inputs Google Search Google SERP Scraper Step 1 Output …" at bounding box center [654, 329] width 1224 height 575
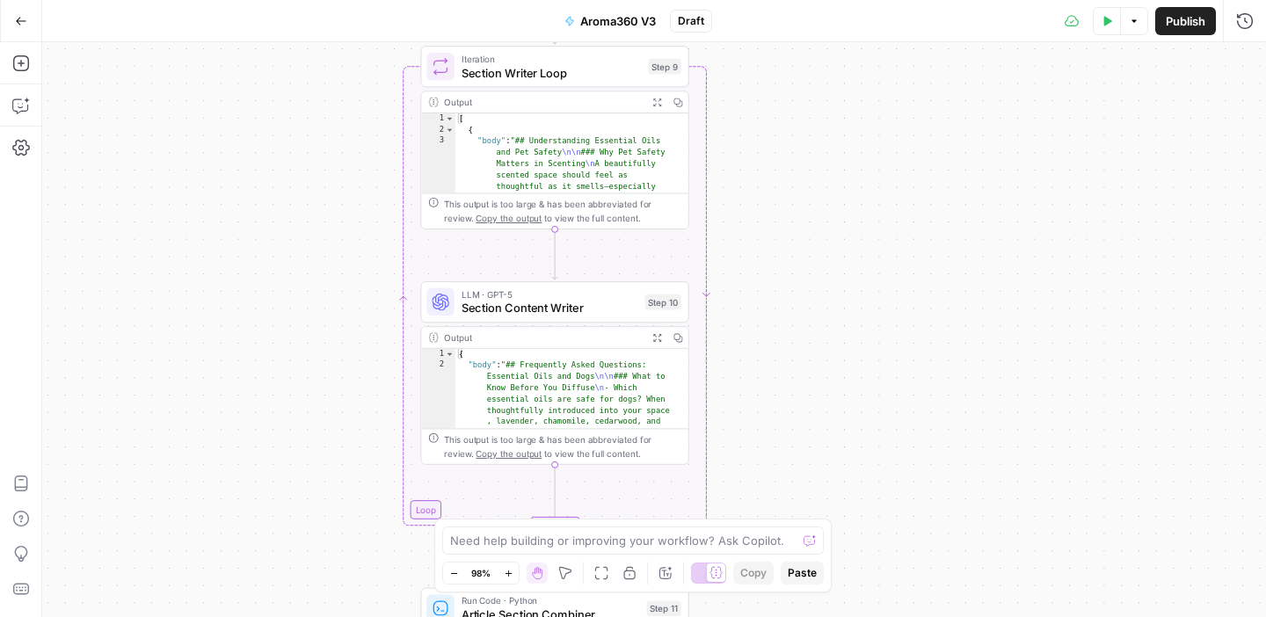
drag, startPoint x: 798, startPoint y: 382, endPoint x: 796, endPoint y: 311, distance: 71.2
click at [796, 311] on div "Workflow Input Settings Inputs Google Search Google SERP Scraper Step 1 Output …" at bounding box center [654, 329] width 1224 height 575
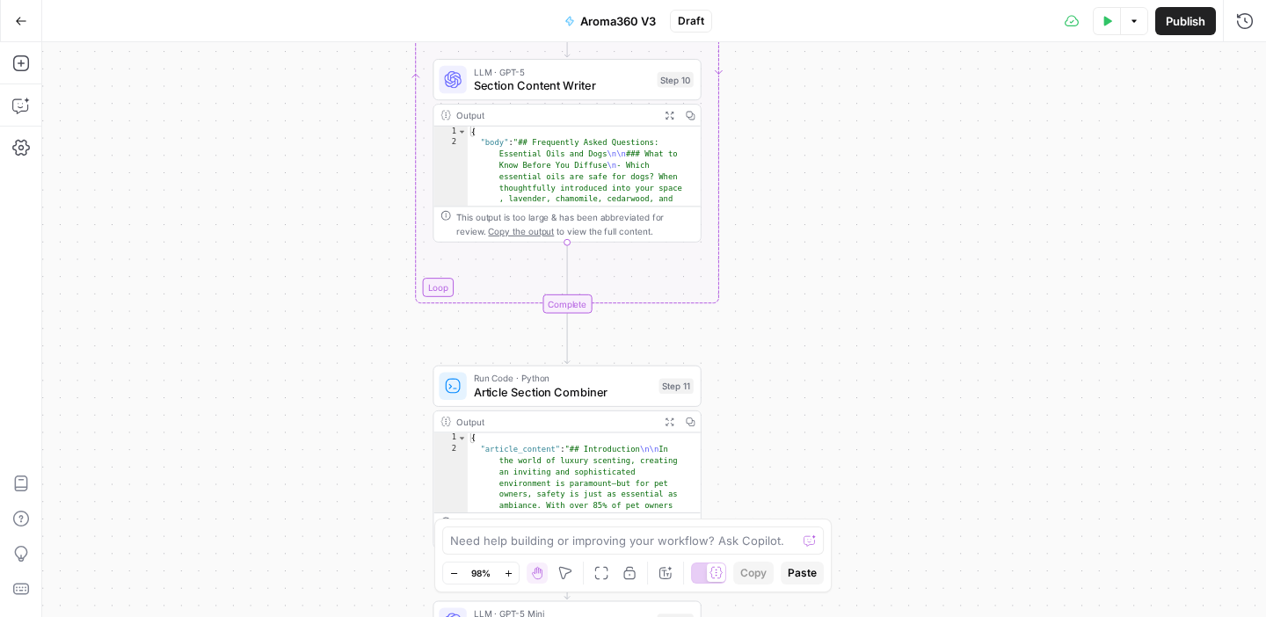
drag, startPoint x: 796, startPoint y: 418, endPoint x: 809, endPoint y: 195, distance: 222.7
click at [809, 195] on div "Workflow Input Settings Inputs Google Search Google SERP Scraper Step 1 Output …" at bounding box center [654, 329] width 1224 height 575
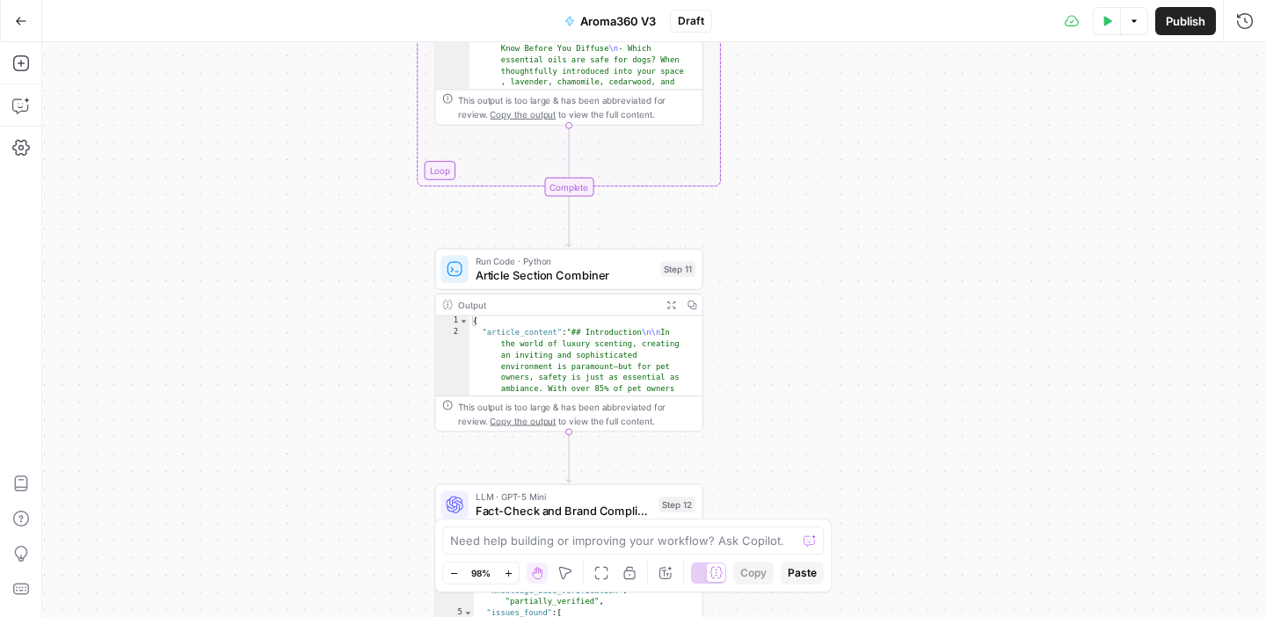
drag, startPoint x: 797, startPoint y: 385, endPoint x: 800, endPoint y: 268, distance: 116.9
click at [800, 268] on div "Workflow Input Settings Inputs Google Search Google SERP Scraper Step 1 Output …" at bounding box center [654, 329] width 1224 height 575
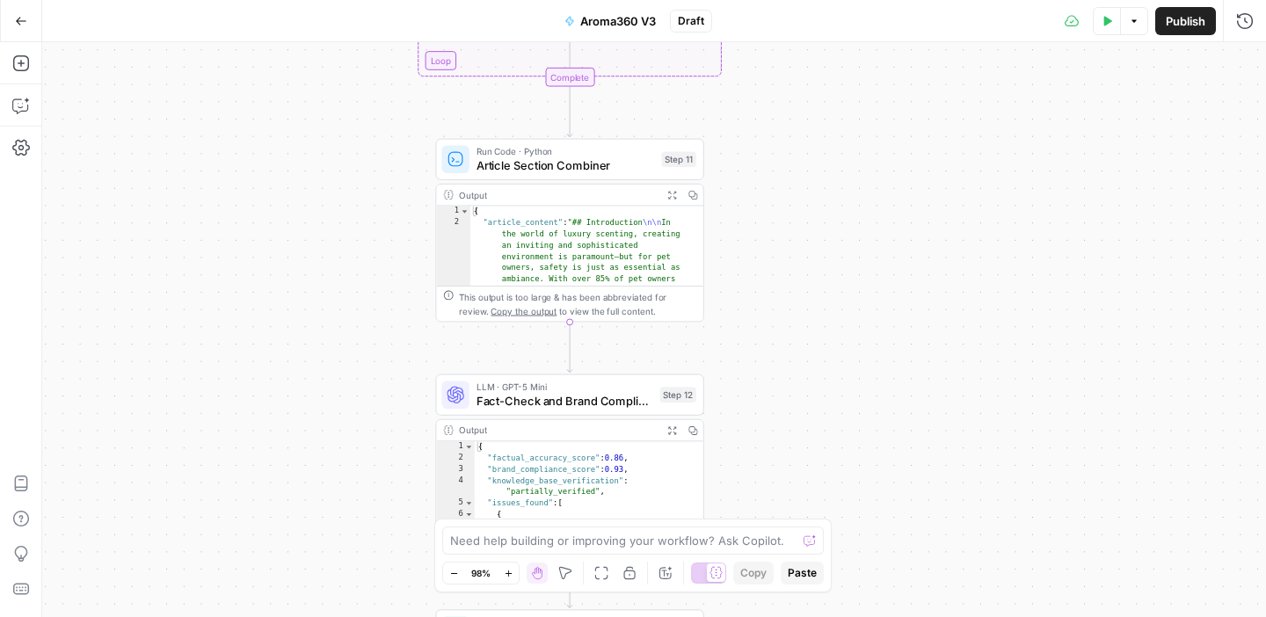
drag, startPoint x: 786, startPoint y: 390, endPoint x: 786, endPoint y: 281, distance: 109.0
click at [786, 280] on div "Workflow Input Settings Inputs Google Search Google SERP Scraper Step 1 Output …" at bounding box center [654, 329] width 1224 height 575
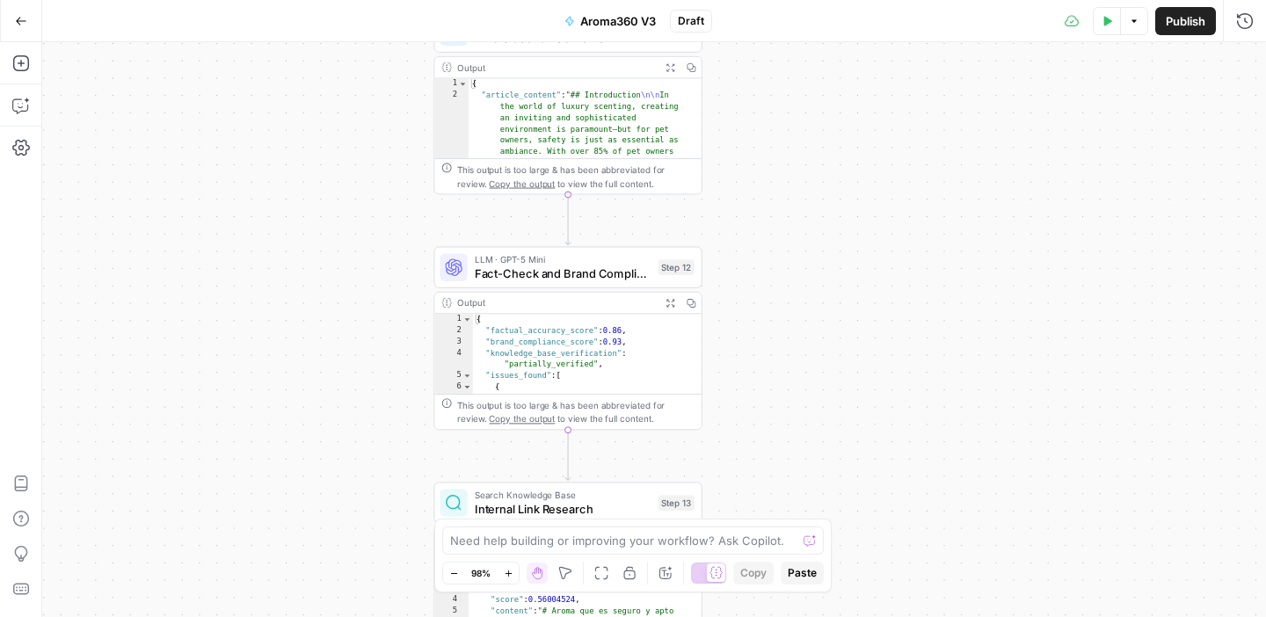
drag, startPoint x: 782, startPoint y: 395, endPoint x: 781, endPoint y: 267, distance: 127.5
click at [781, 267] on div "Workflow Input Settings Inputs Google Search Google SERP Scraper Step 1 Output …" at bounding box center [654, 329] width 1224 height 575
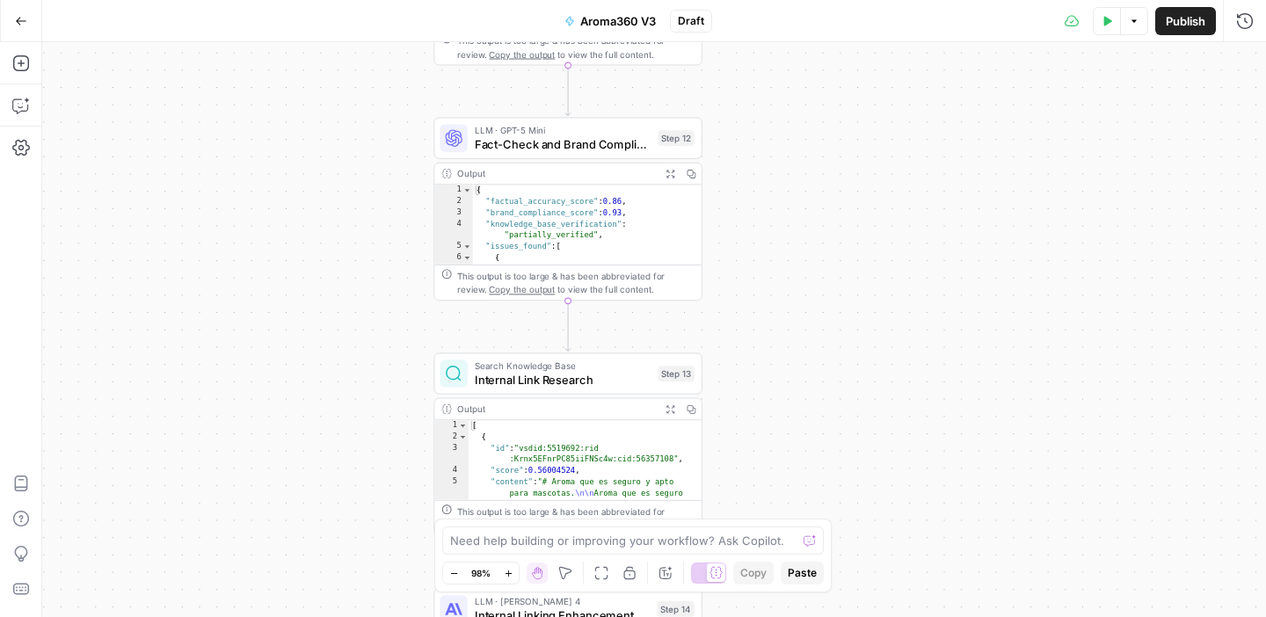
drag, startPoint x: 780, startPoint y: 407, endPoint x: 780, endPoint y: 229, distance: 177.6
click at [781, 229] on div "Workflow Input Settings Inputs Google Search Google SERP Scraper Step 1 Output …" at bounding box center [654, 329] width 1224 height 575
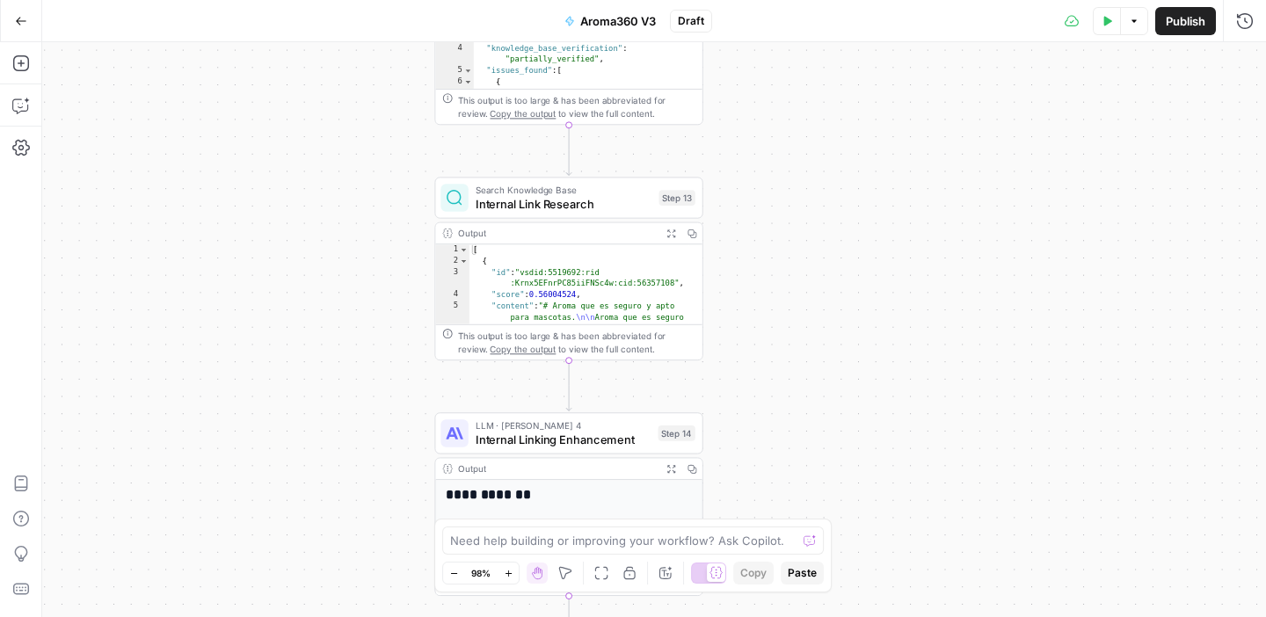
drag, startPoint x: 792, startPoint y: 391, endPoint x: 794, endPoint y: 251, distance: 139.8
click at [794, 251] on div "Workflow Input Settings Inputs Google Search Google SERP Scraper Step 1 Output …" at bounding box center [654, 329] width 1224 height 575
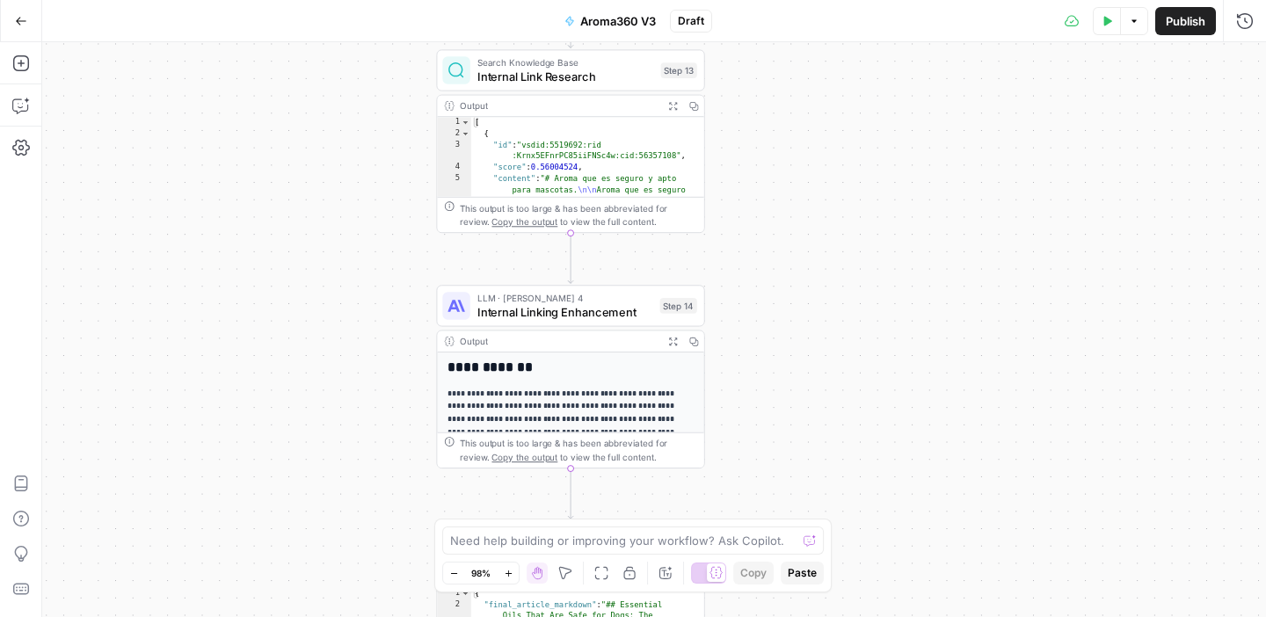
drag, startPoint x: 795, startPoint y: 396, endPoint x: 796, endPoint y: 241, distance: 155.6
click at [796, 241] on div "Workflow Input Settings Inputs Google Search Google SERP Scraper Step 1 Output …" at bounding box center [654, 329] width 1224 height 575
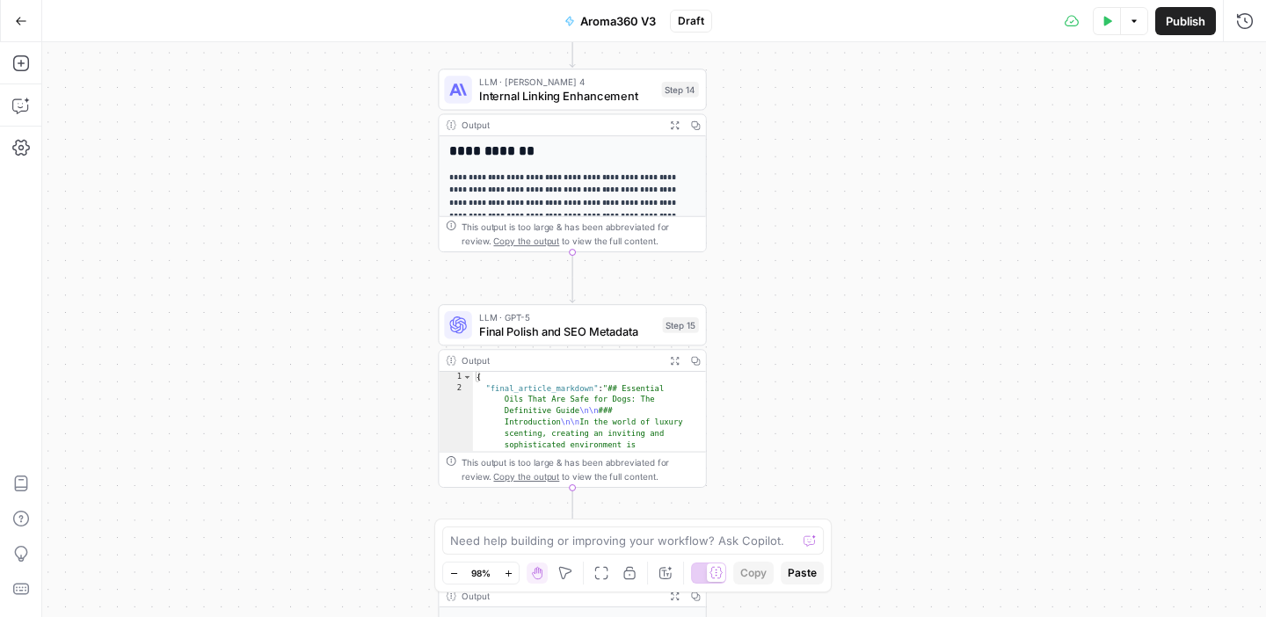
drag, startPoint x: 805, startPoint y: 431, endPoint x: 804, endPoint y: 228, distance: 203.1
click at [806, 227] on div "Workflow Input Settings Inputs Google Search Google SERP Scraper Step 1 Output …" at bounding box center [654, 329] width 1224 height 575
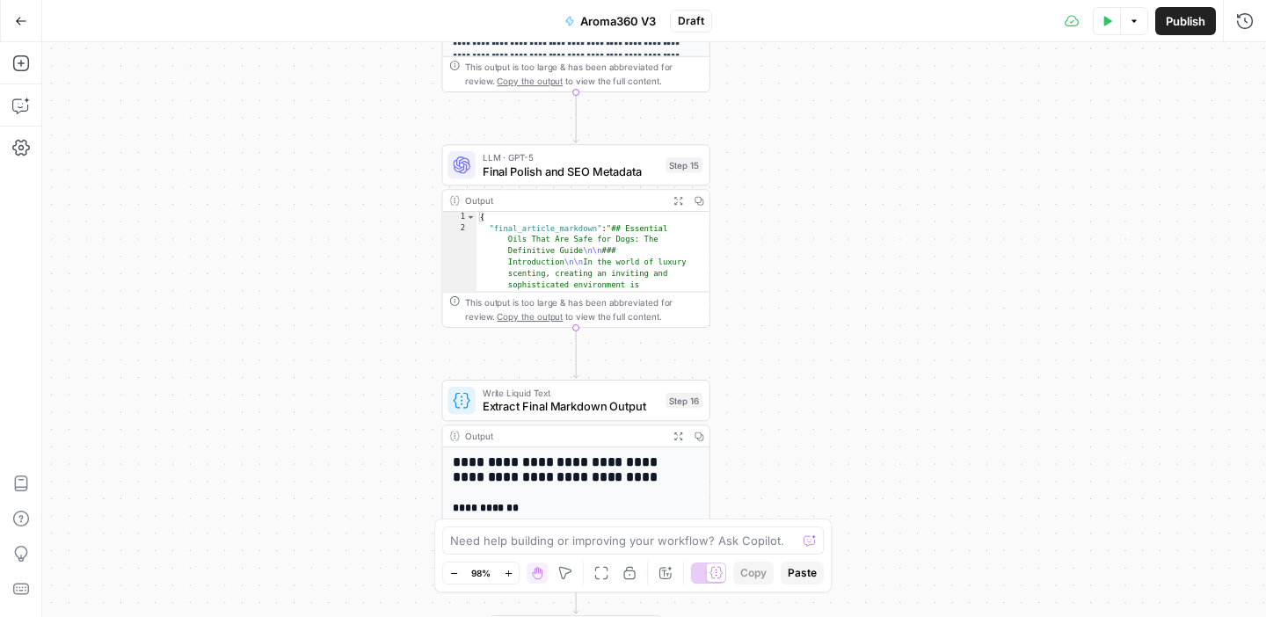
drag, startPoint x: 805, startPoint y: 374, endPoint x: 810, endPoint y: 243, distance: 131.1
click at [810, 242] on div "Workflow Input Settings Inputs Google Search Google SERP Scraper Step 1 Output …" at bounding box center [654, 329] width 1224 height 575
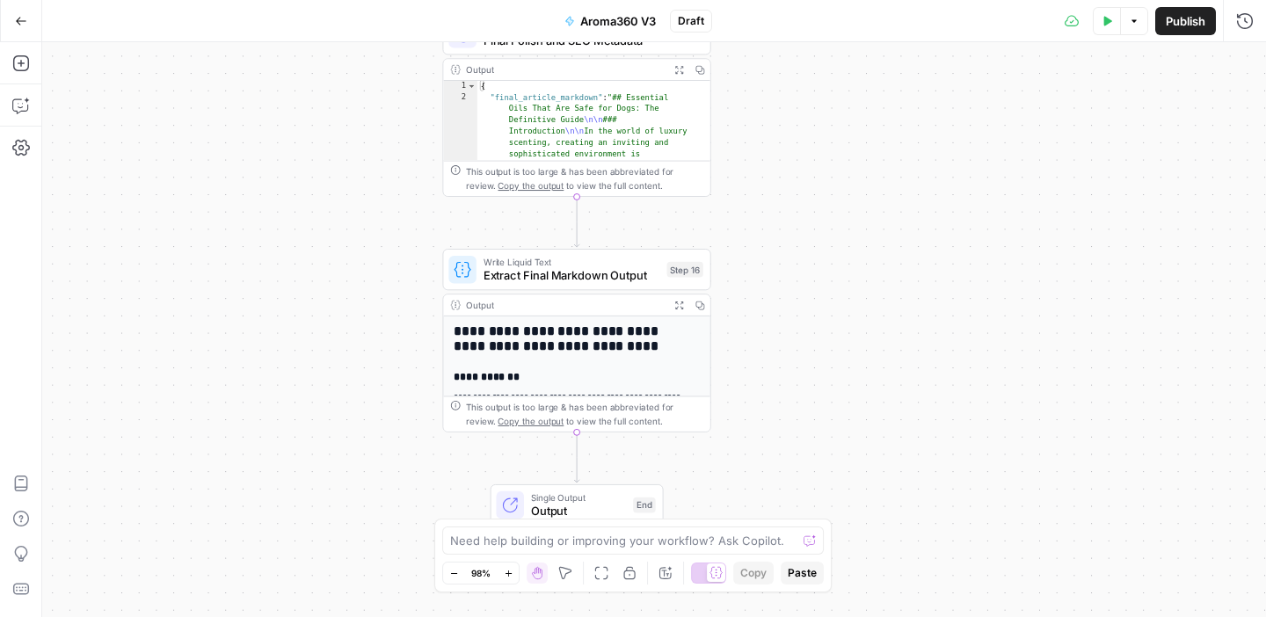
drag, startPoint x: 801, startPoint y: 285, endPoint x: 801, endPoint y: 243, distance: 42.2
click at [801, 243] on div "Workflow Input Settings Inputs Google Search Google SERP Scraper Step 1 Output …" at bounding box center [654, 329] width 1224 height 575
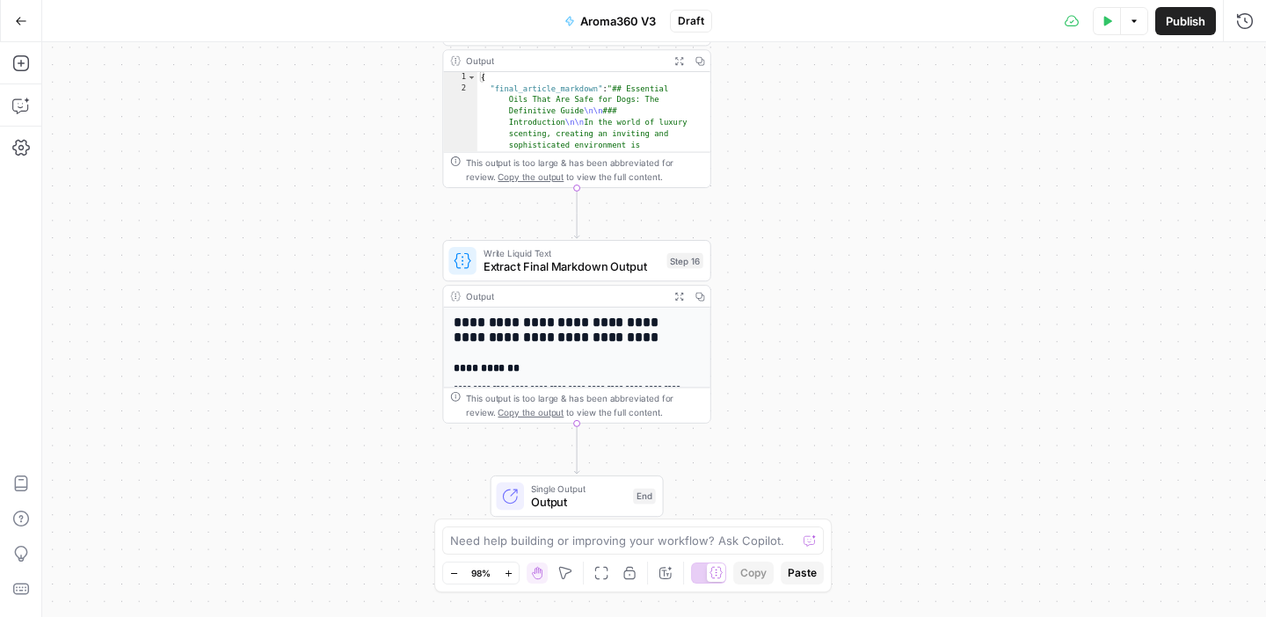
click at [680, 297] on icon "button" at bounding box center [679, 297] width 8 height 8
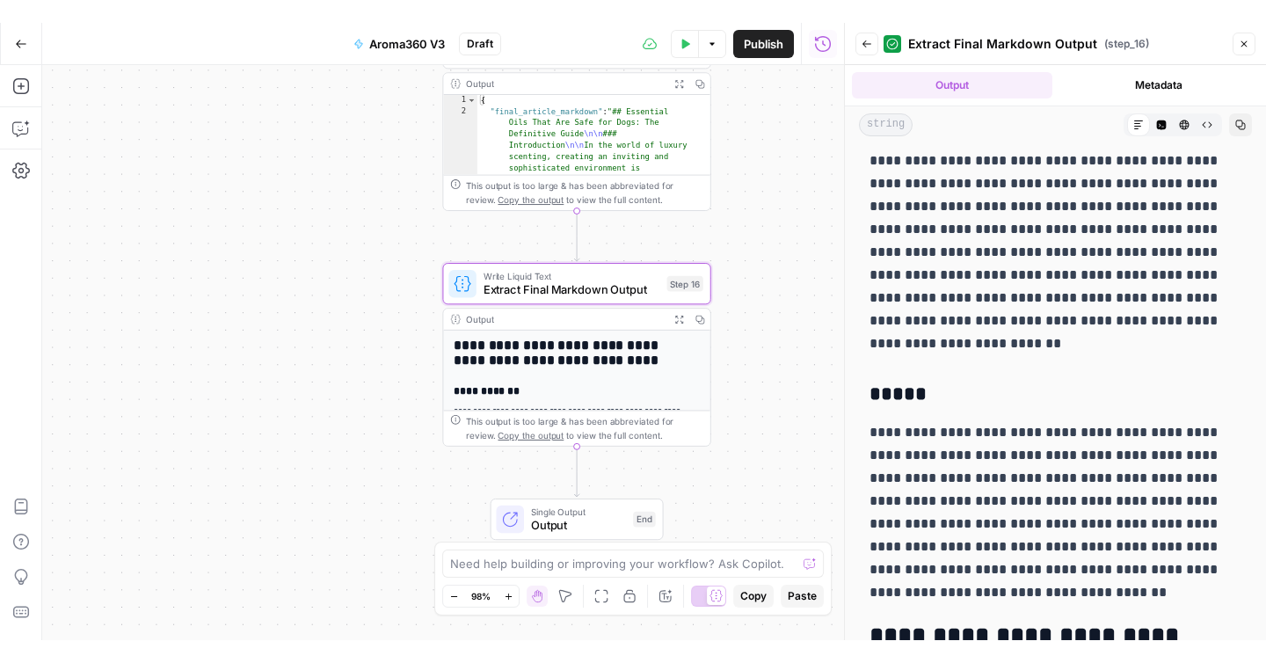
scroll to position [0, 0]
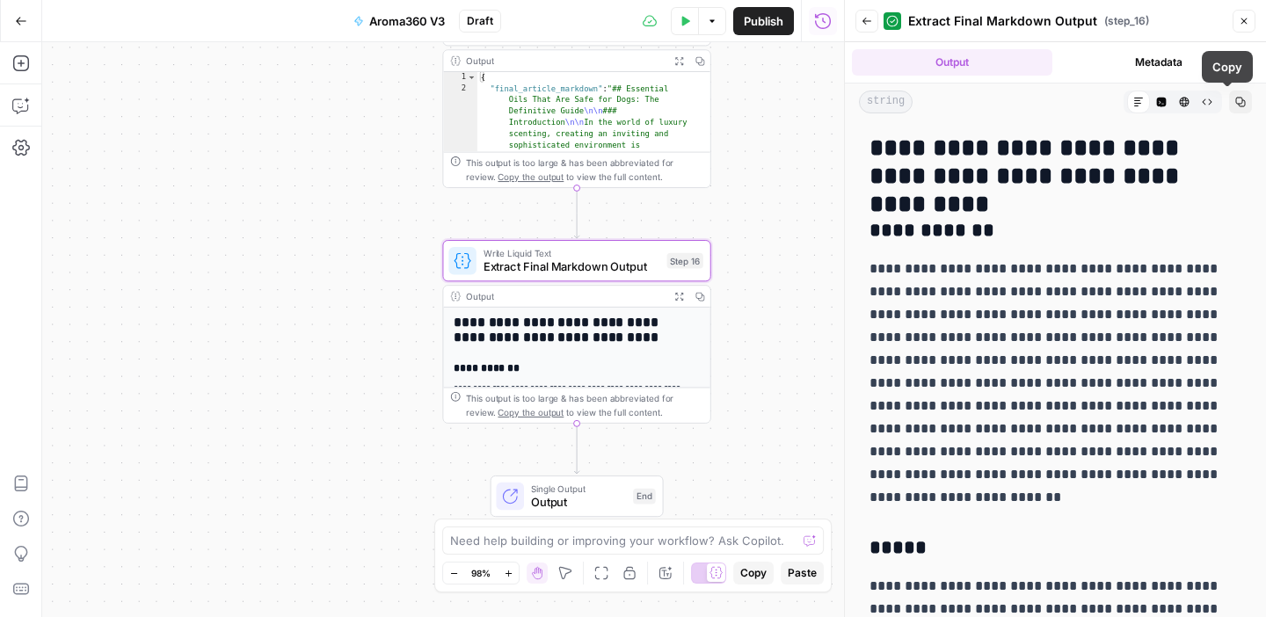
click at [1235, 101] on icon "button" at bounding box center [1240, 102] width 11 height 11
